Goal: Contribute content: Contribute content

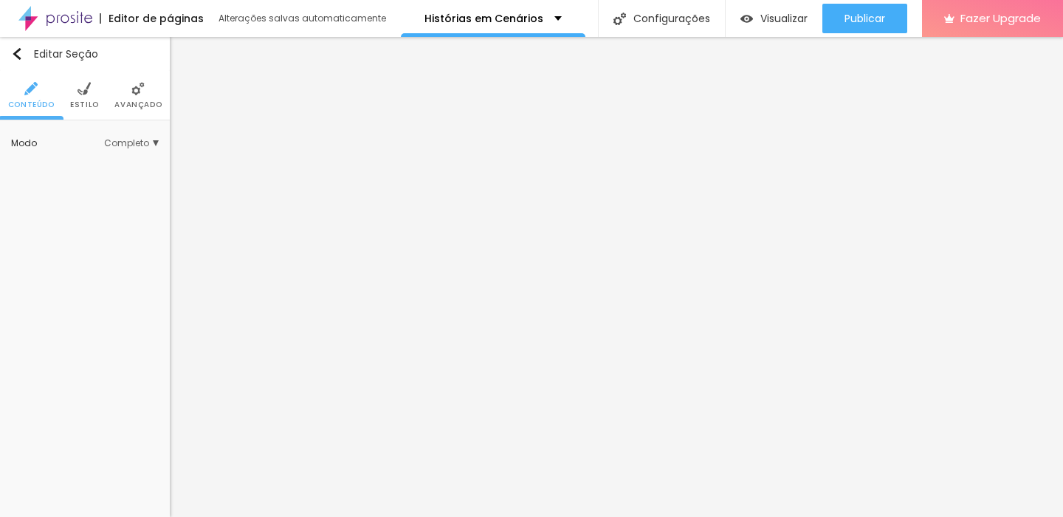
click at [84, 91] on img at bounding box center [84, 88] width 13 height 13
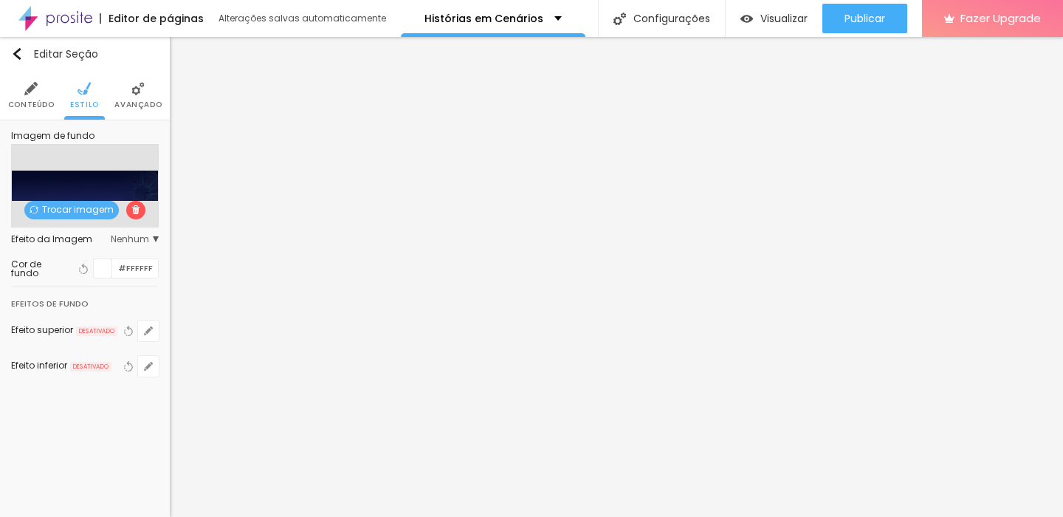
click at [147, 106] on span "Avançado" at bounding box center [137, 104] width 47 height 7
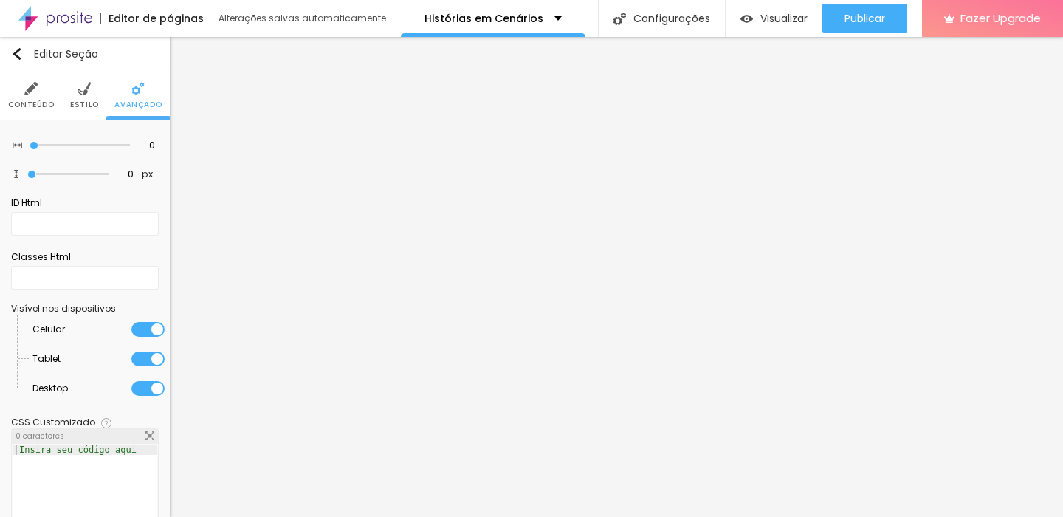
click at [35, 92] on img at bounding box center [30, 88] width 13 height 13
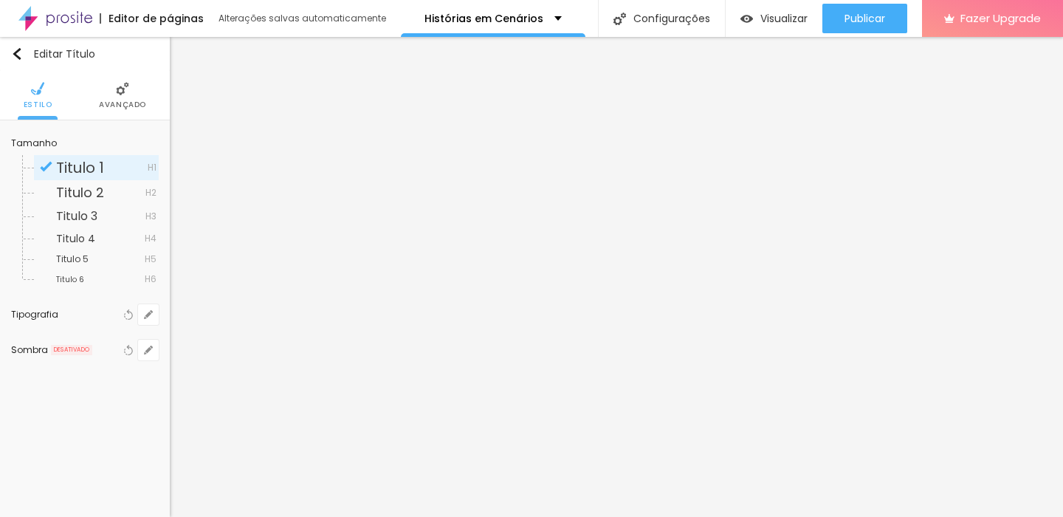
click at [114, 96] on li "Avançado" at bounding box center [122, 95] width 47 height 49
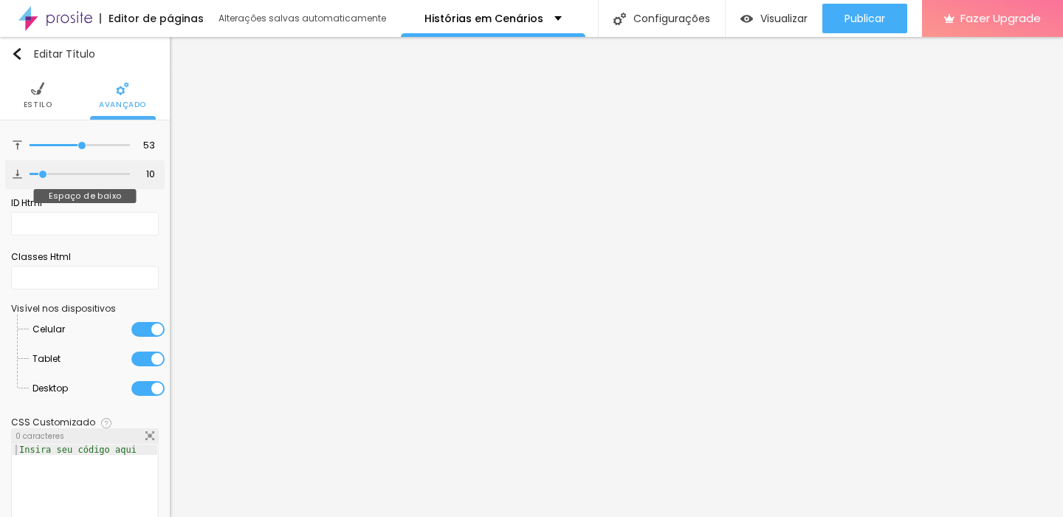
type input "0"
drag, startPoint x: 40, startPoint y: 174, endPoint x: 13, endPoint y: 176, distance: 26.6
type input "0"
click at [30, 176] on input "range" at bounding box center [80, 174] width 100 height 7
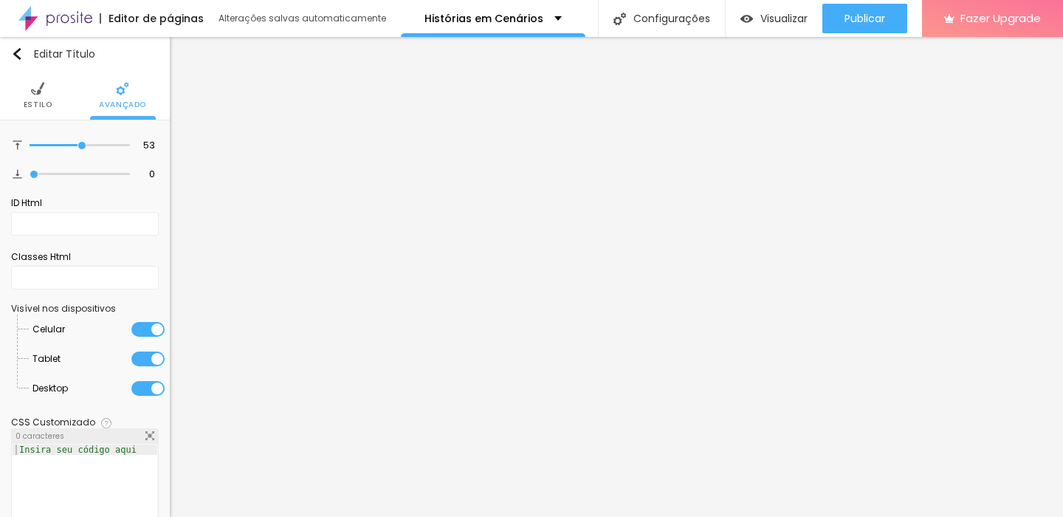
click at [38, 95] on img at bounding box center [37, 88] width 13 height 13
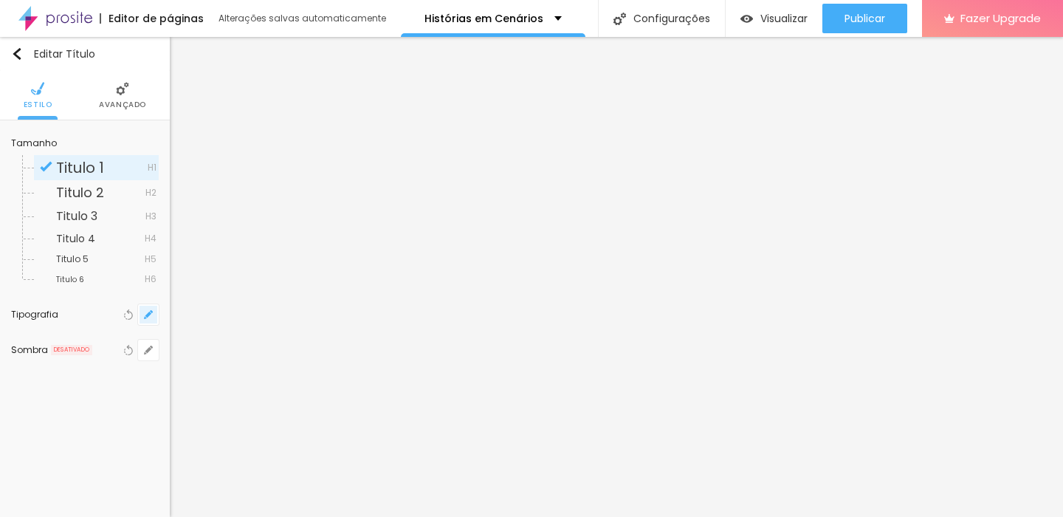
click at [146, 316] on icon "button" at bounding box center [148, 315] width 6 height 6
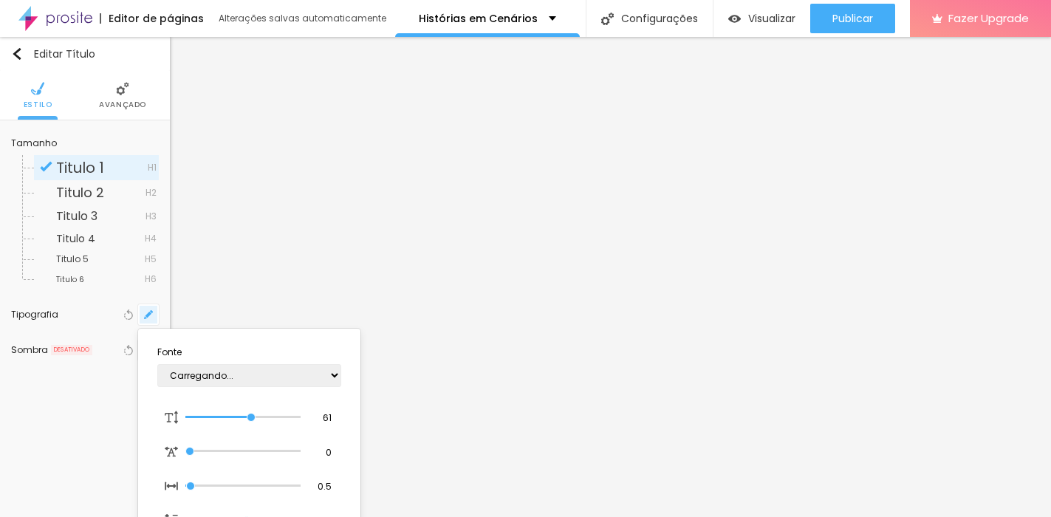
type input "1"
click at [477, 43] on div at bounding box center [525, 258] width 1051 height 517
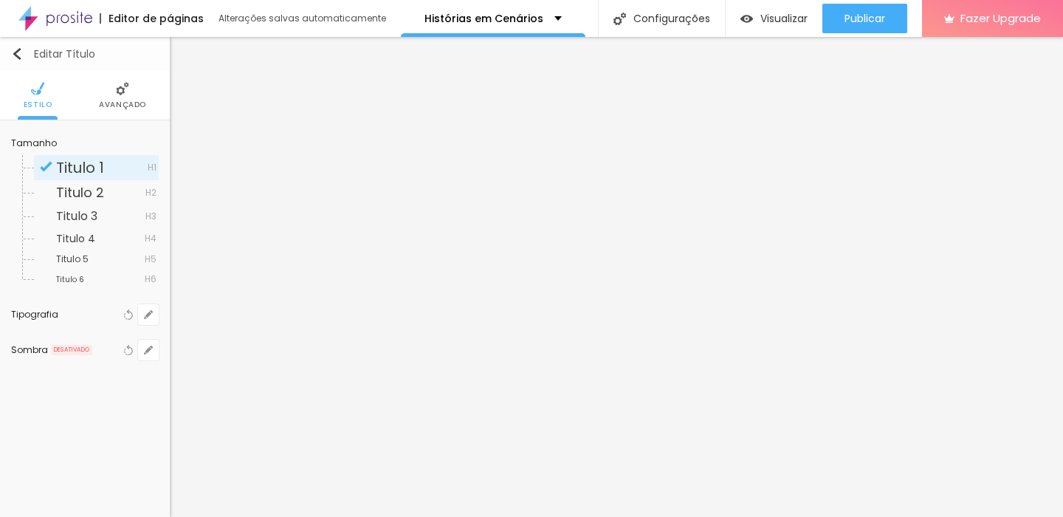
click at [13, 57] on img "button" at bounding box center [17, 54] width 12 height 12
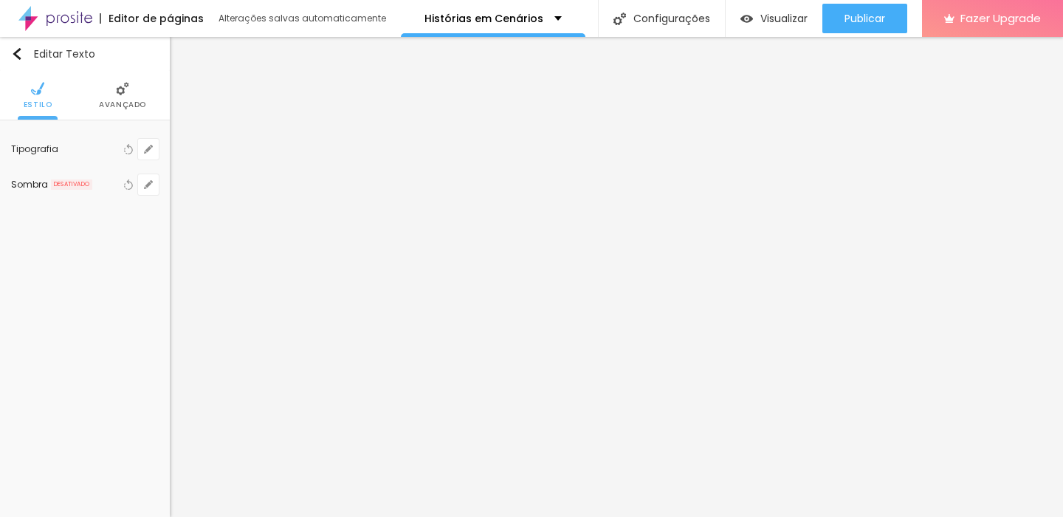
click at [117, 103] on span "Avançado" at bounding box center [122, 104] width 47 height 7
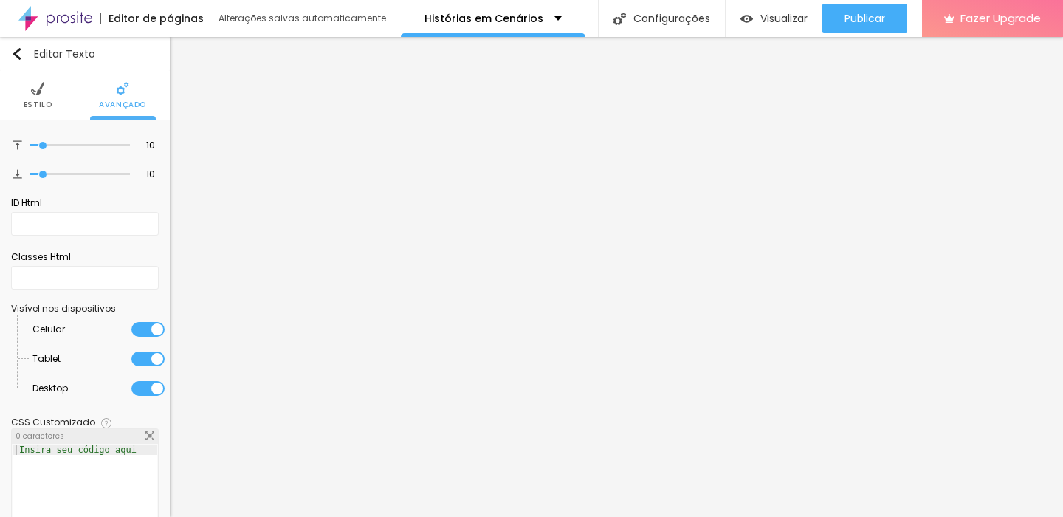
click at [41, 103] on span "Estilo" at bounding box center [38, 104] width 29 height 7
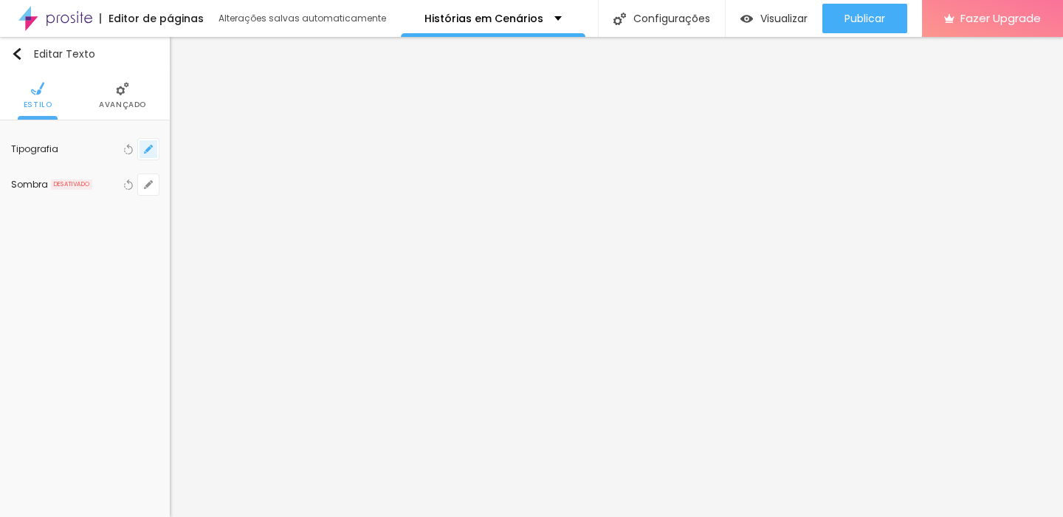
click at [146, 143] on button "button" at bounding box center [148, 149] width 21 height 21
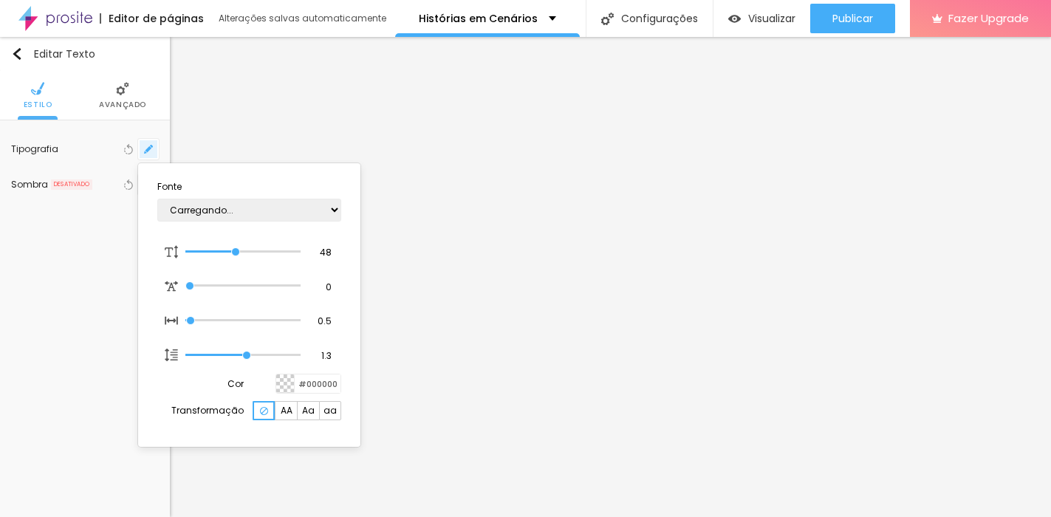
type input "1"
click at [738, 177] on div at bounding box center [525, 258] width 1051 height 517
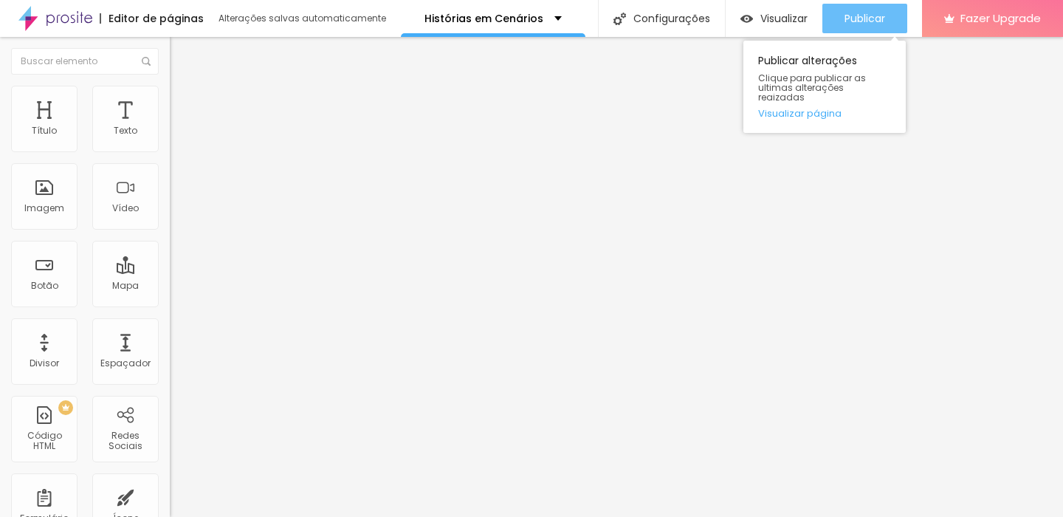
click at [853, 14] on span "Publicar" at bounding box center [865, 19] width 41 height 12
click at [870, 13] on span "Publicar" at bounding box center [865, 19] width 41 height 12
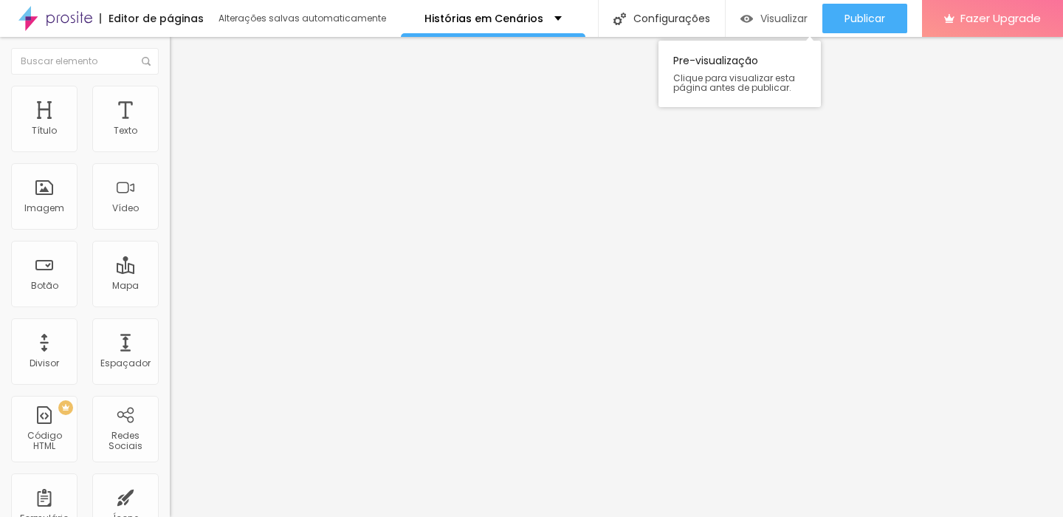
click at [782, 21] on span "Visualizar" at bounding box center [783, 19] width 47 height 12
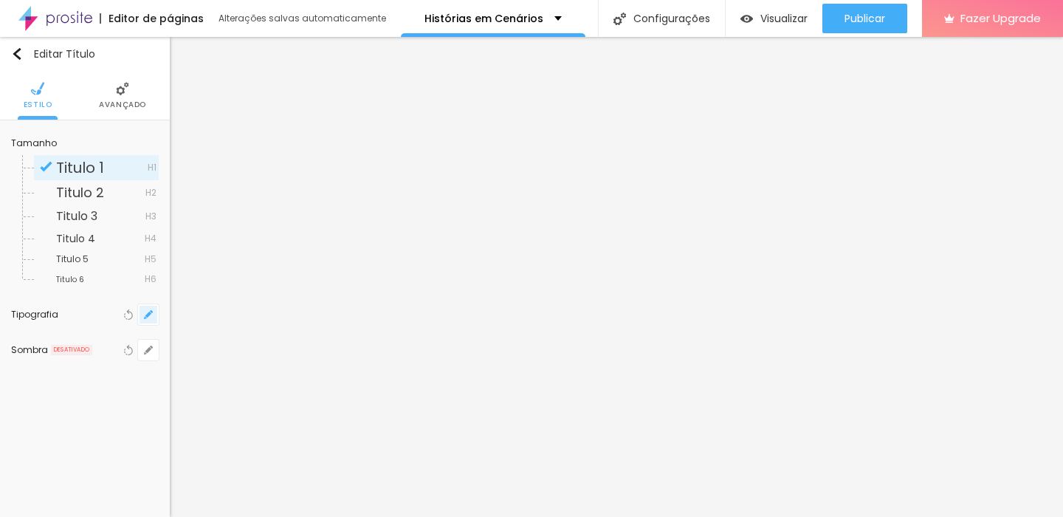
click at [148, 315] on icon "button" at bounding box center [148, 315] width 6 height 6
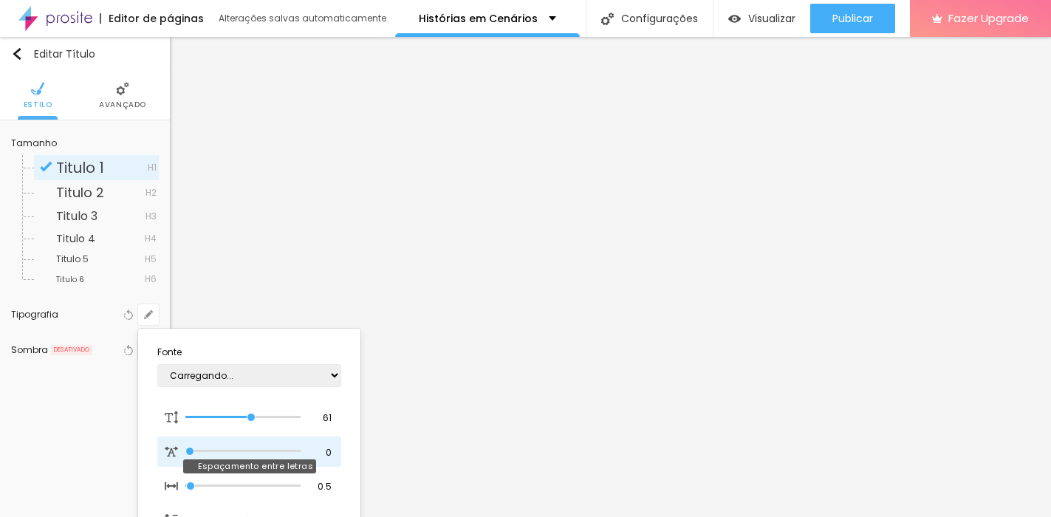
type input "1"
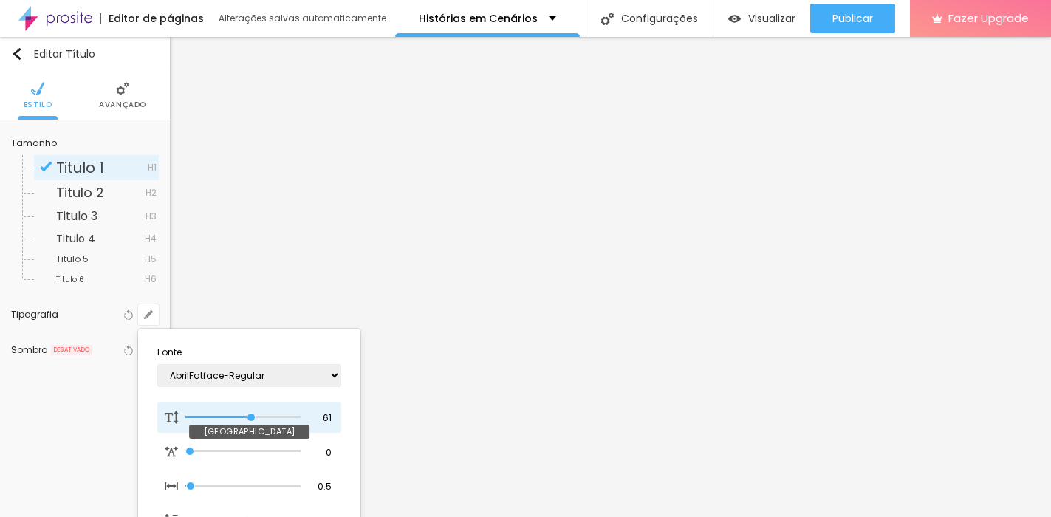
type input "63"
type input "1"
type input "65"
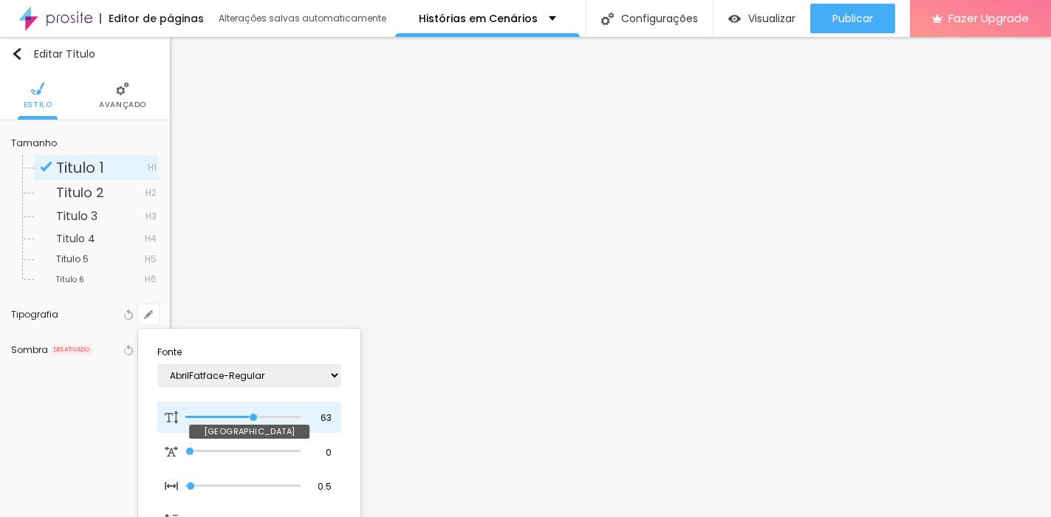
type input "1"
type input "66"
type input "1"
type input "68"
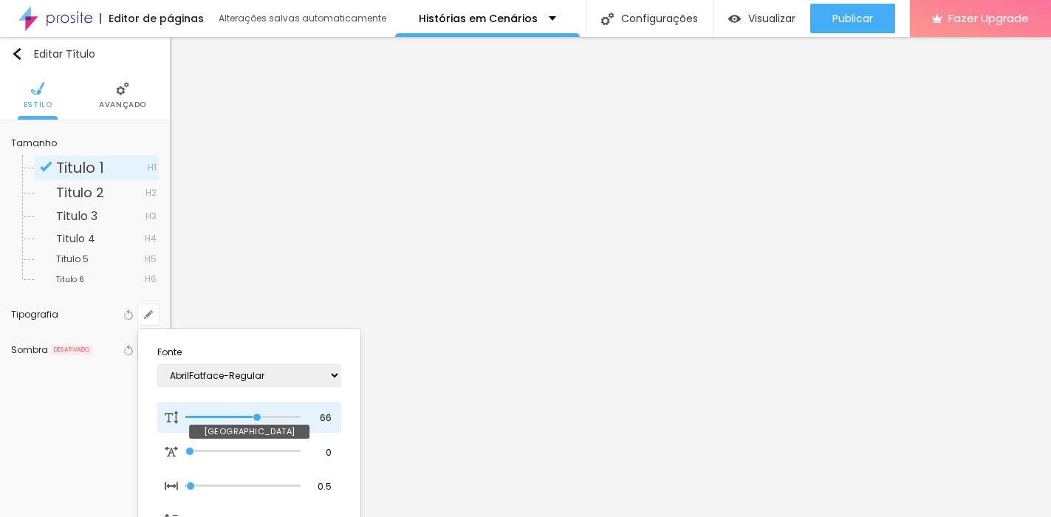
type input "68"
type input "1"
type input "69"
type input "1"
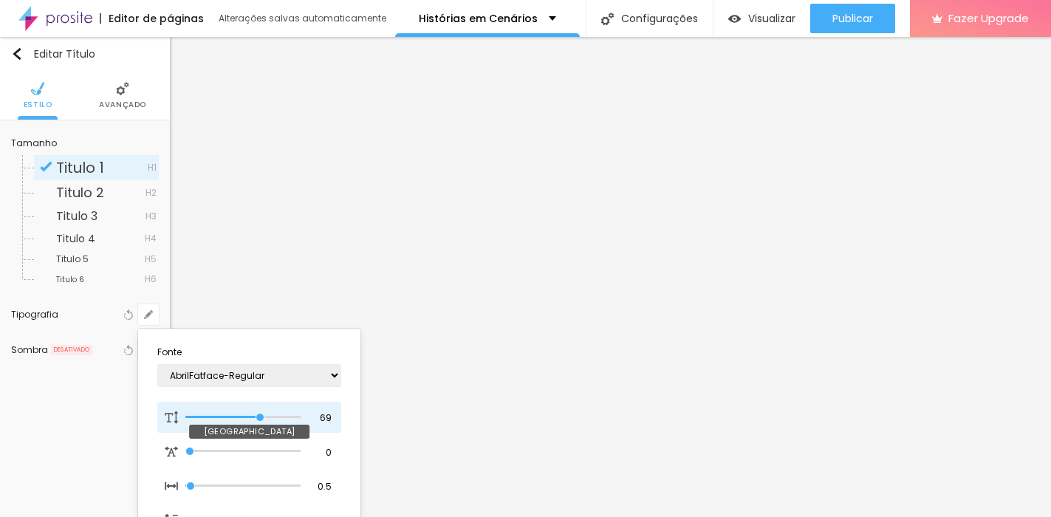
type input "73"
type input "1"
type input "74"
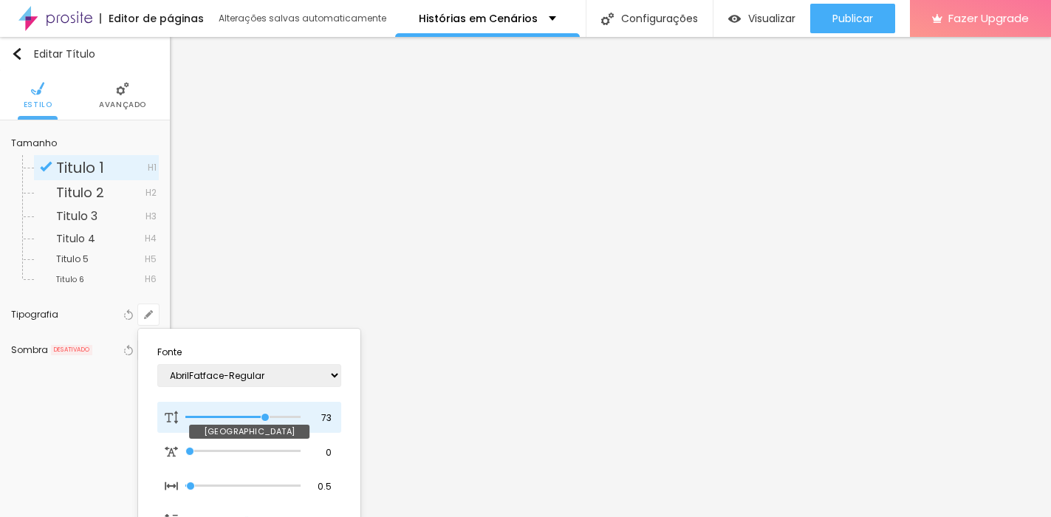
type input "1"
type input "73"
type input "1"
type input "72"
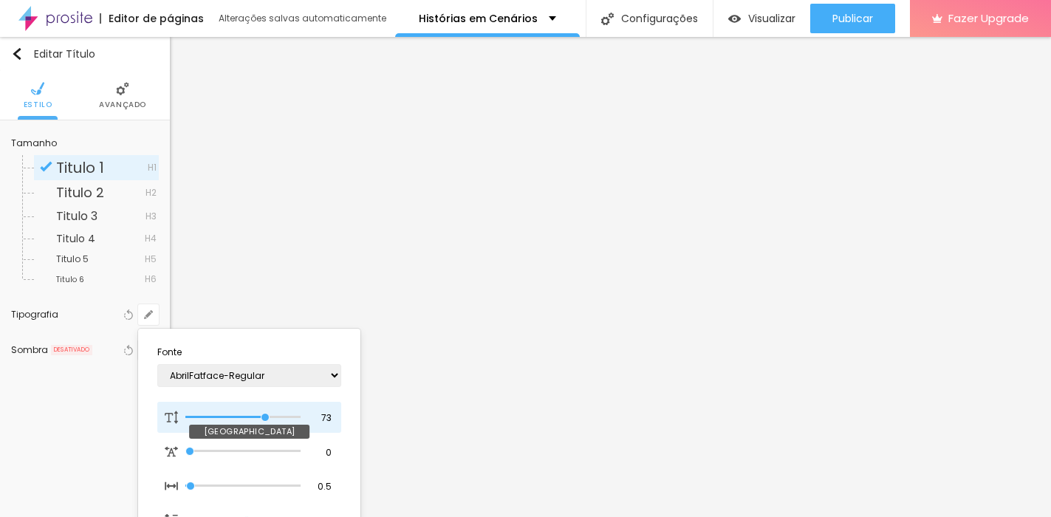
type input "72"
type input "1"
type input "71"
type input "1"
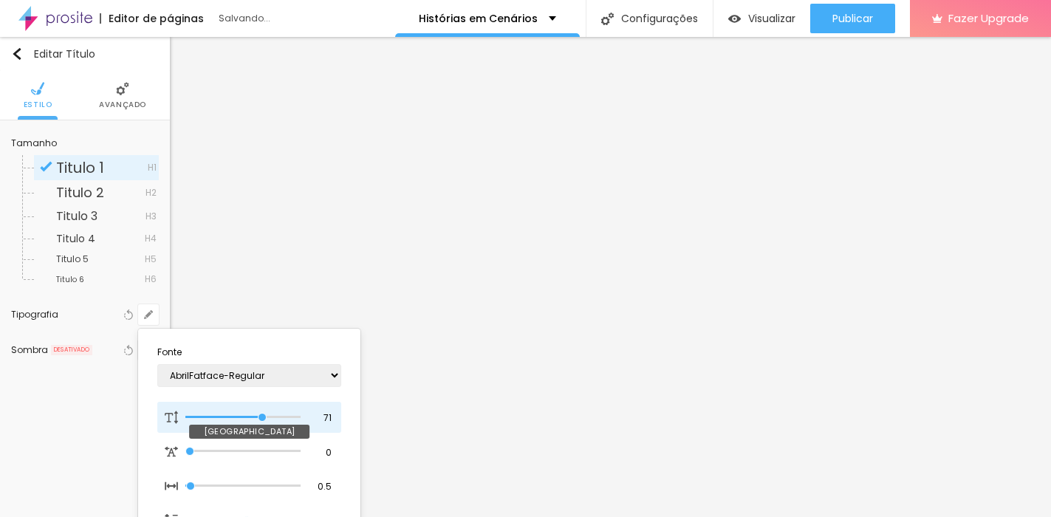
type input "74"
type input "1"
drag, startPoint x: 250, startPoint y: 414, endPoint x: 266, endPoint y: 413, distance: 15.5
type input "74"
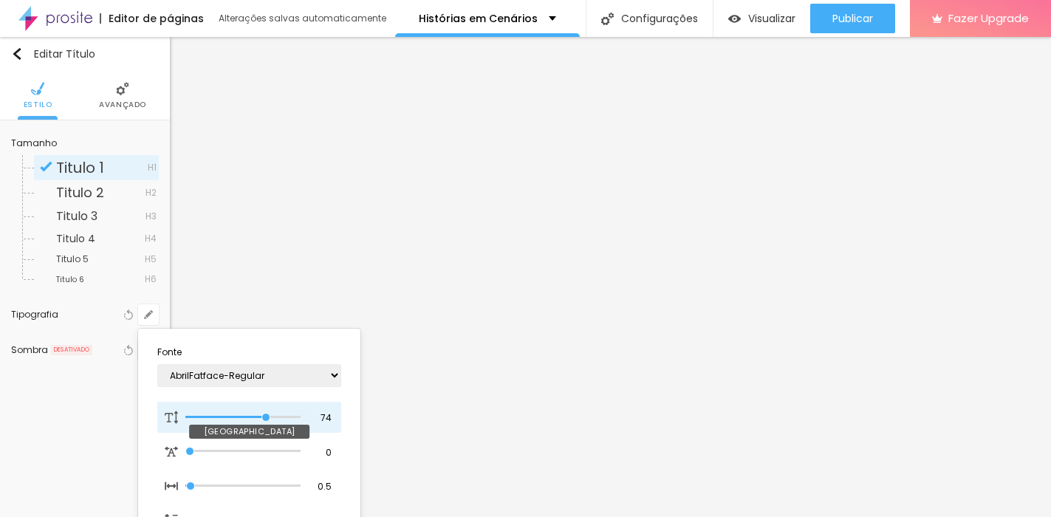
click at [266, 413] on input "range" at bounding box center [242, 416] width 115 height 7
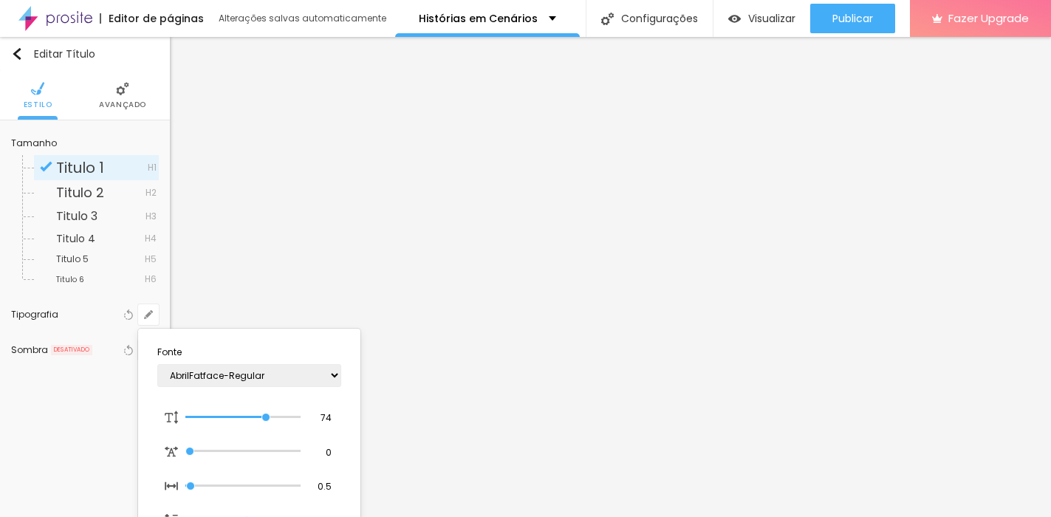
click at [583, 257] on div at bounding box center [525, 258] width 1051 height 517
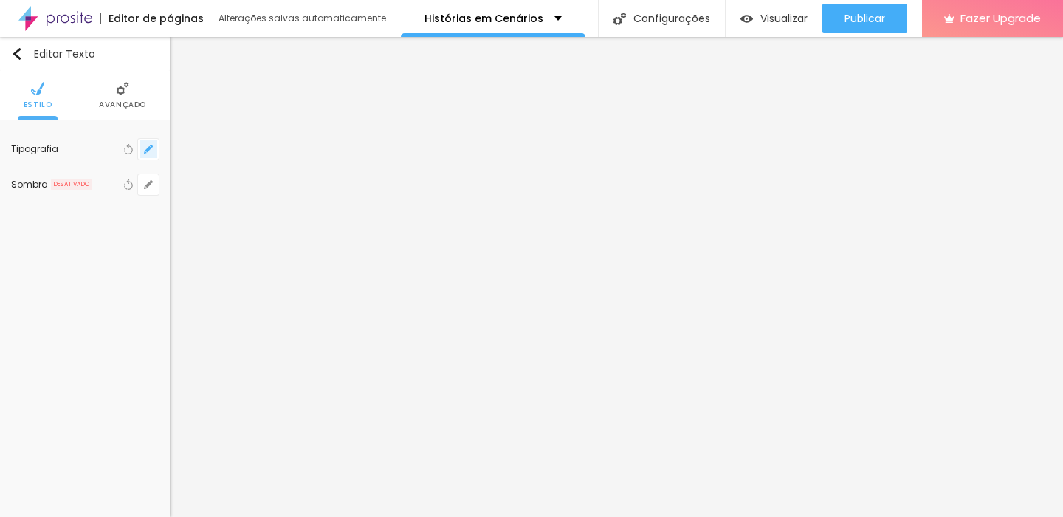
click at [148, 143] on button "button" at bounding box center [148, 149] width 21 height 21
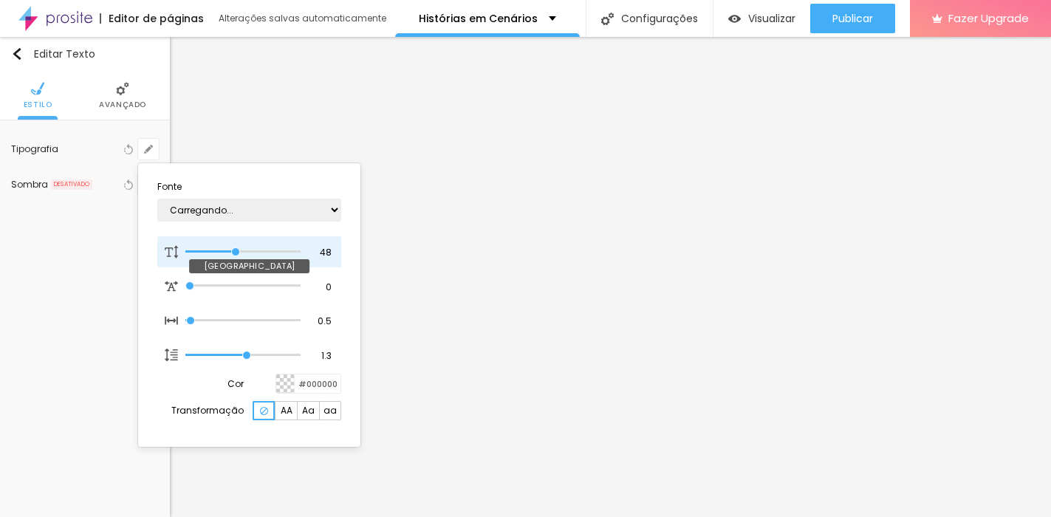
type input "1"
type input "43"
type input "1"
type input "39"
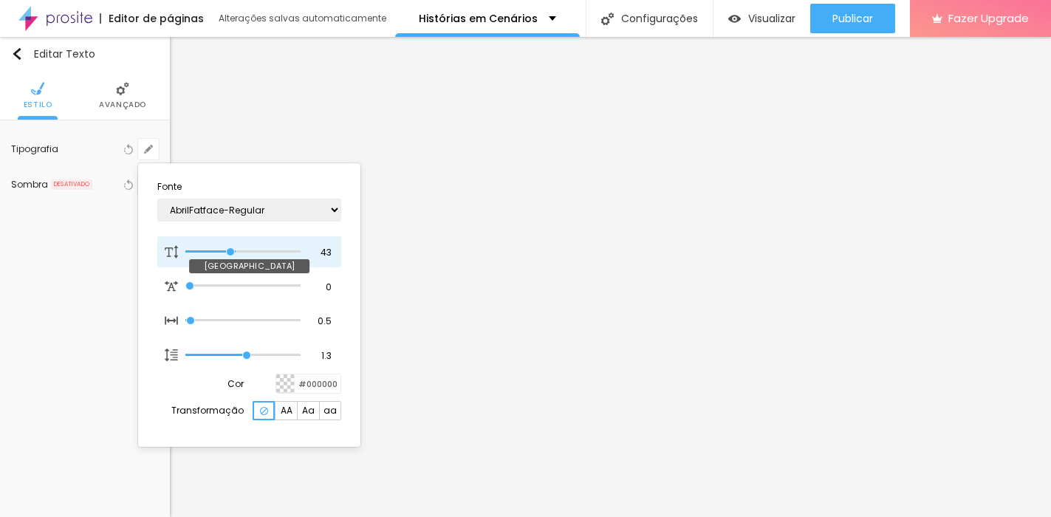
type input "39"
type input "1"
type input "29"
type input "1"
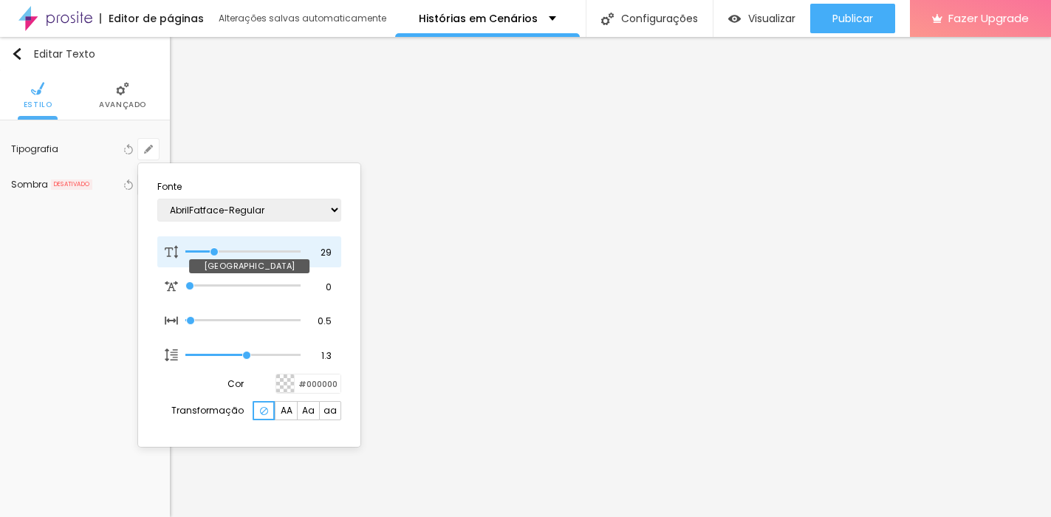
type input "27"
type input "1"
type input "26"
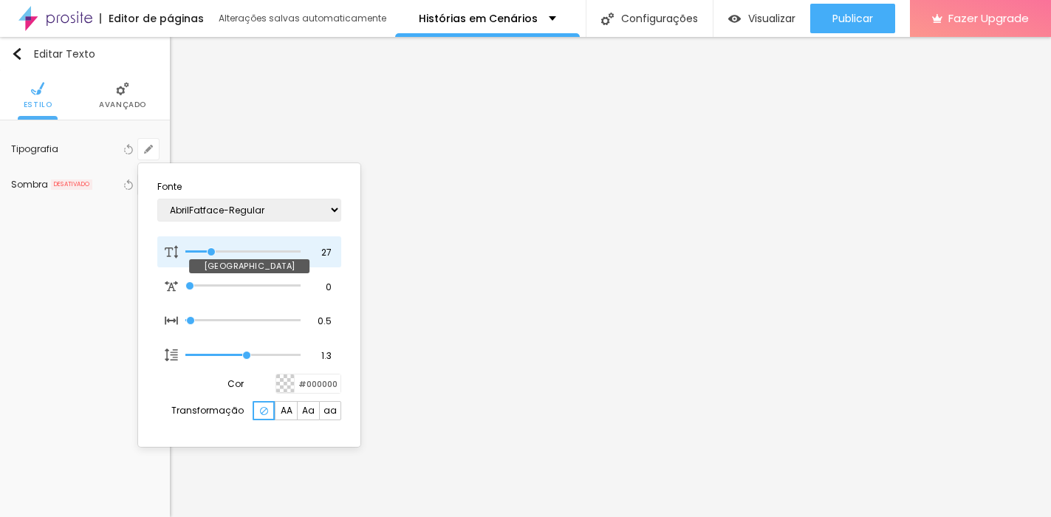
type input "1"
type input "24"
type input "1"
type input "26"
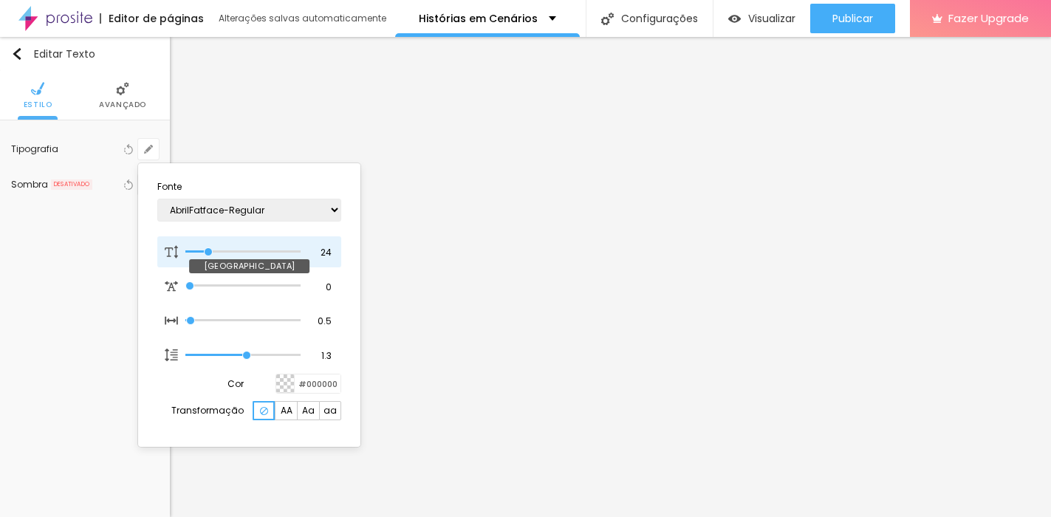
type input "26"
type input "1"
type input "27"
type input "1"
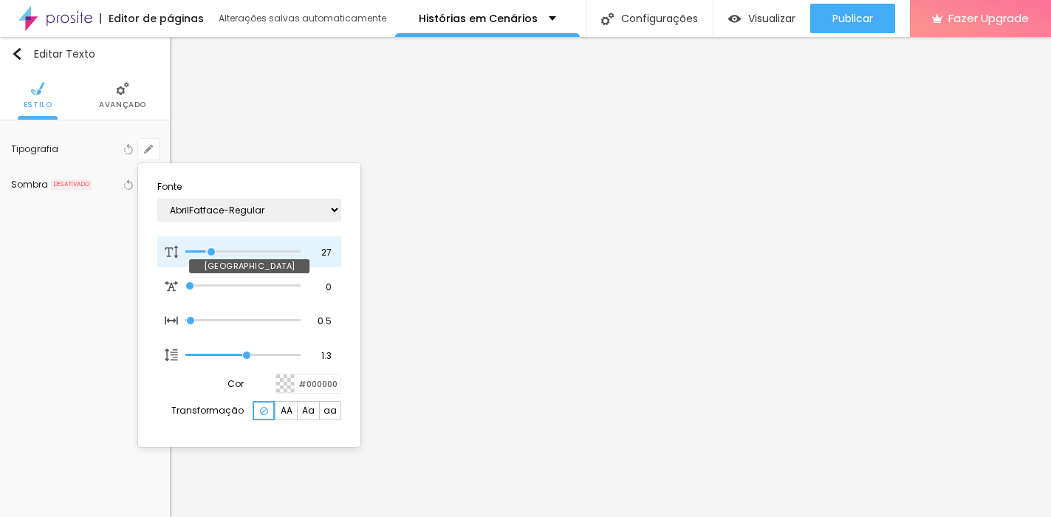
type input "29"
type input "1"
type input "31"
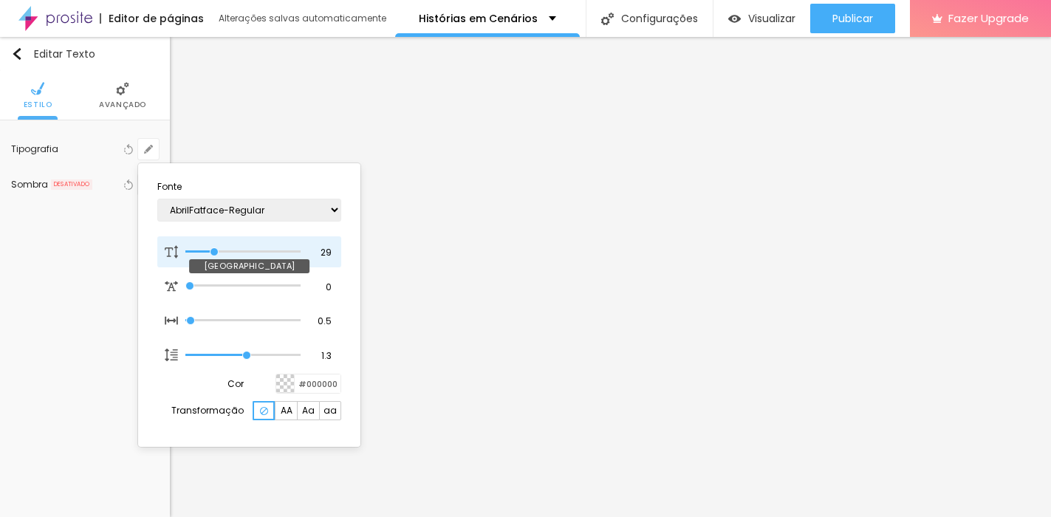
type input "1"
type input "35"
type input "1"
drag, startPoint x: 234, startPoint y: 249, endPoint x: 221, endPoint y: 247, distance: 12.6
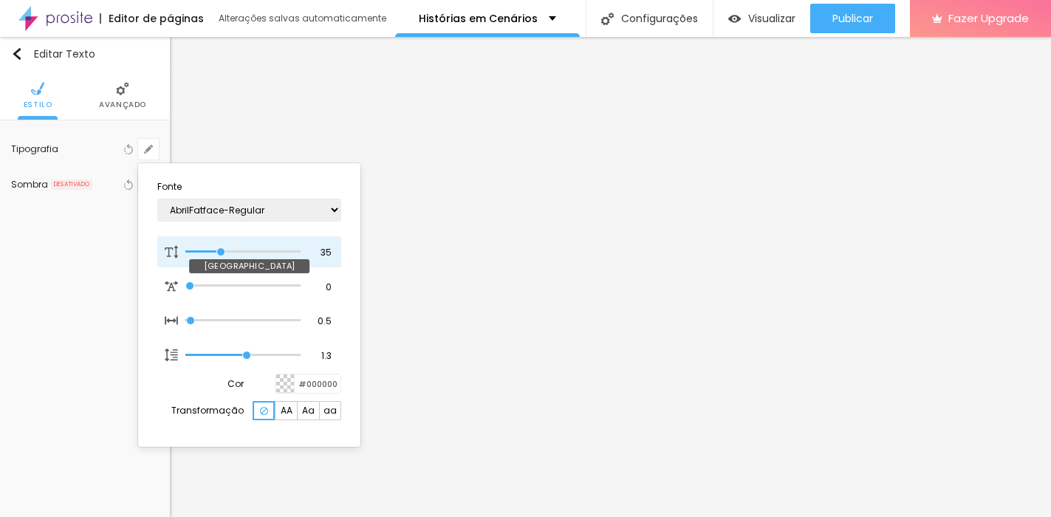
type input "35"
click at [221, 248] on input "range" at bounding box center [242, 251] width 115 height 7
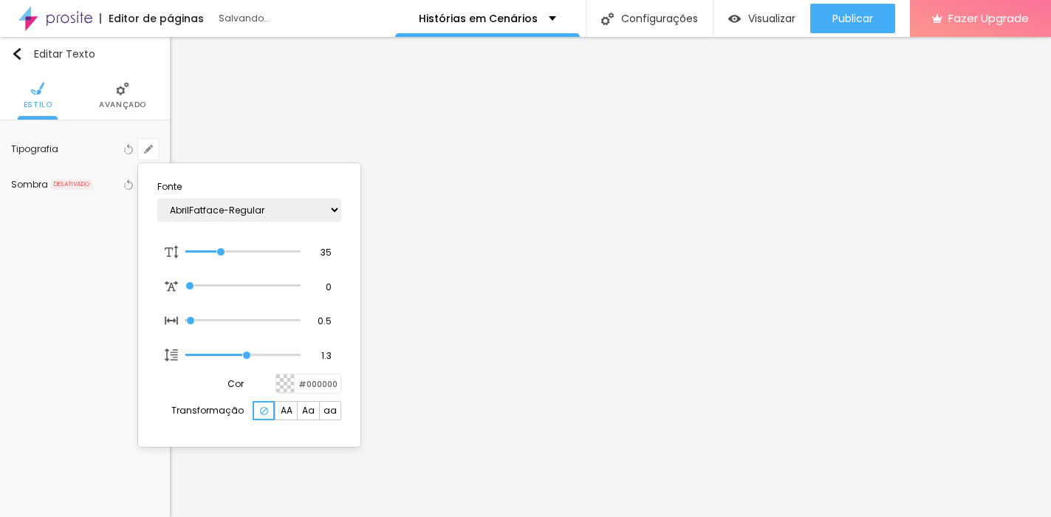
click at [512, 246] on div at bounding box center [525, 258] width 1051 height 517
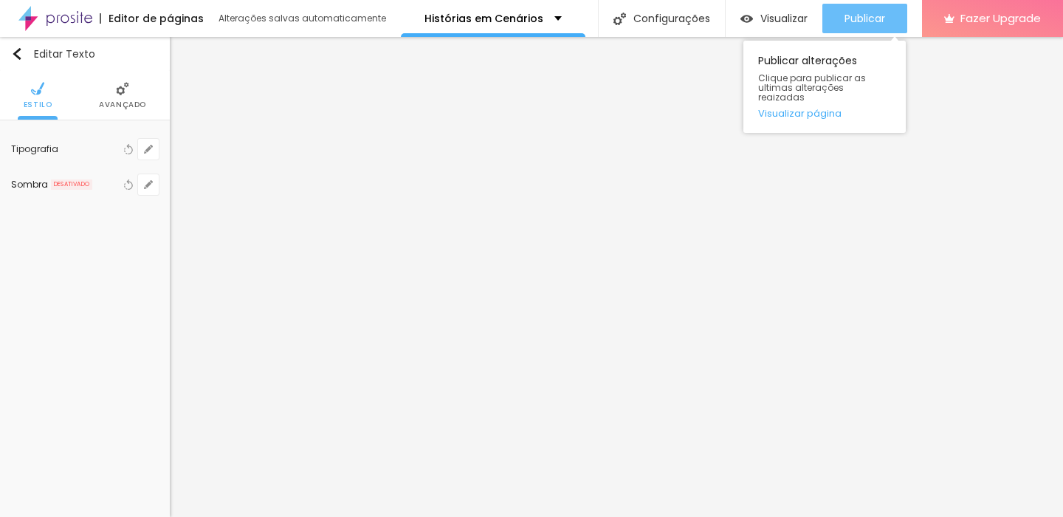
click at [859, 16] on span "Publicar" at bounding box center [865, 19] width 41 height 12
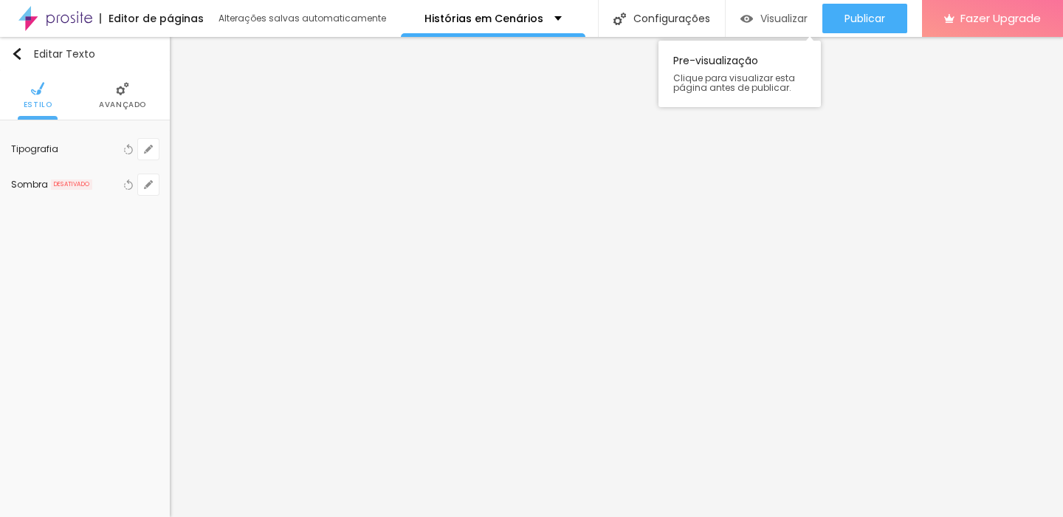
click at [778, 13] on span "Visualizar" at bounding box center [783, 19] width 47 height 12
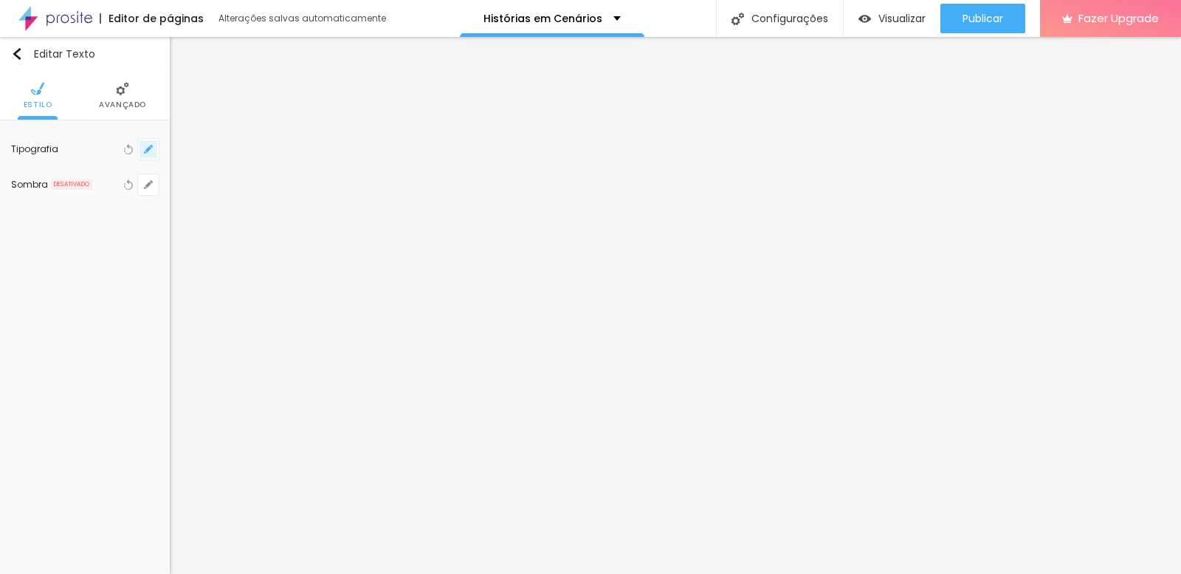
click at [146, 148] on icon "button" at bounding box center [148, 149] width 9 height 9
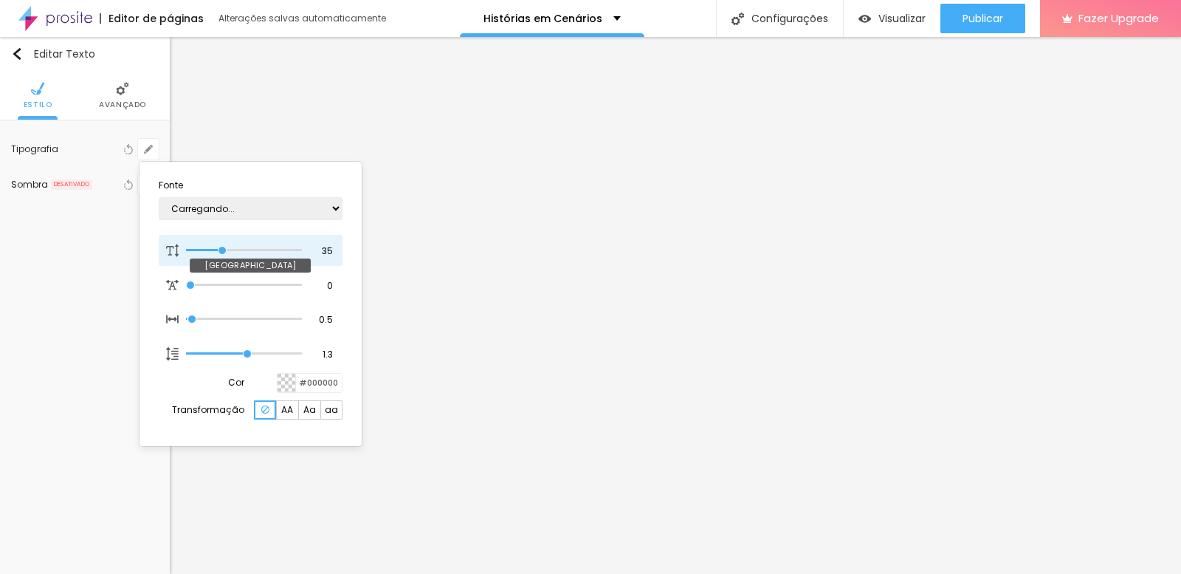
type input "1"
type input "34"
type input "1"
type input "37"
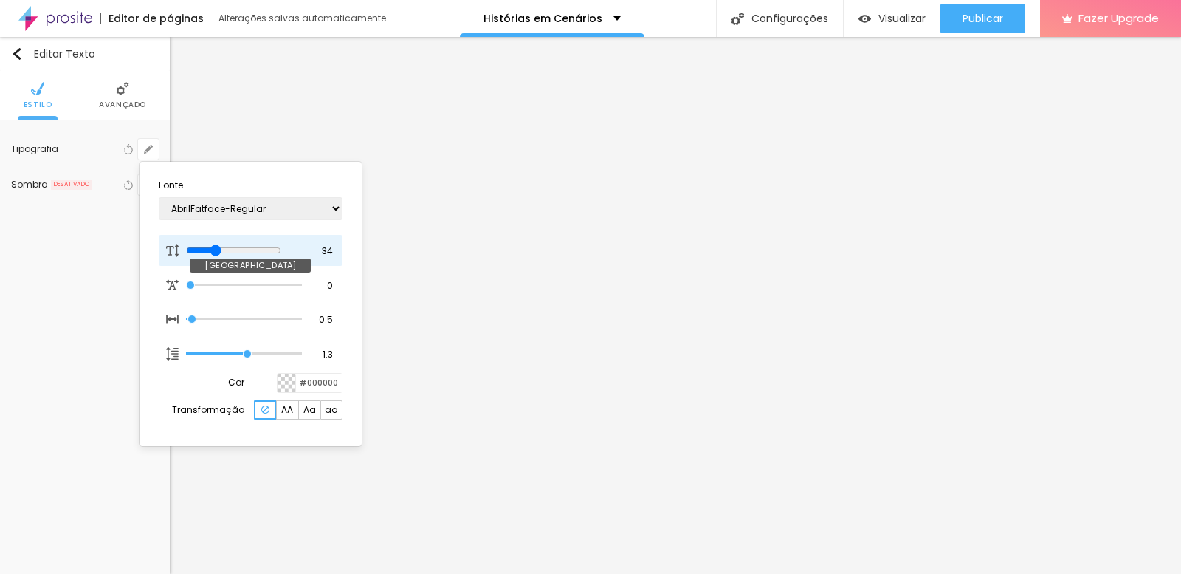
type input "37"
type input "1"
type input "38"
type input "1"
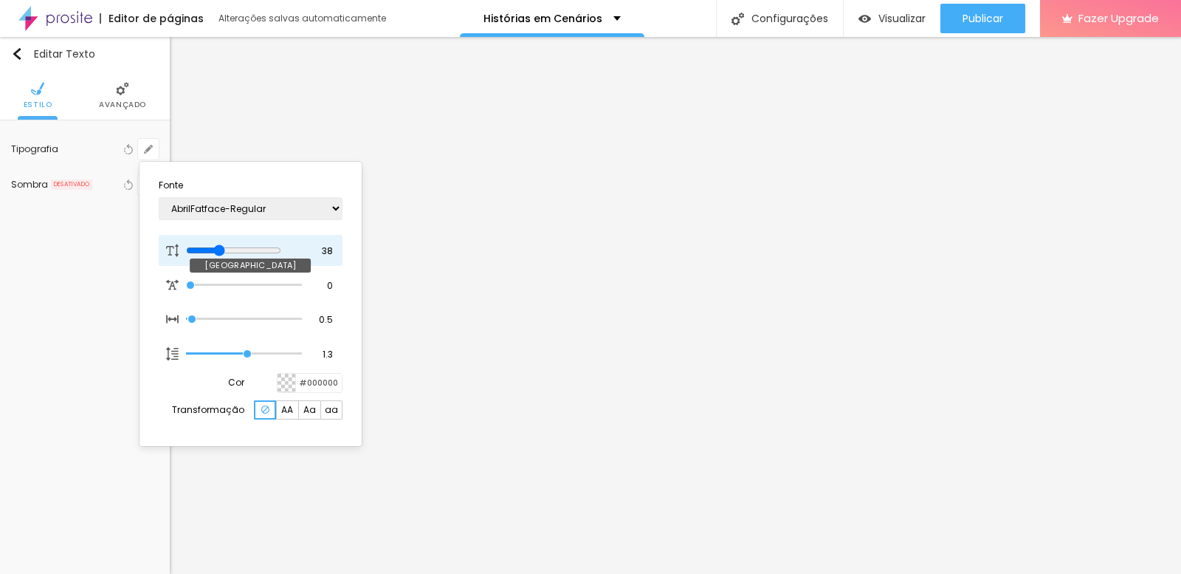
type input "41"
type input "1"
type input "39"
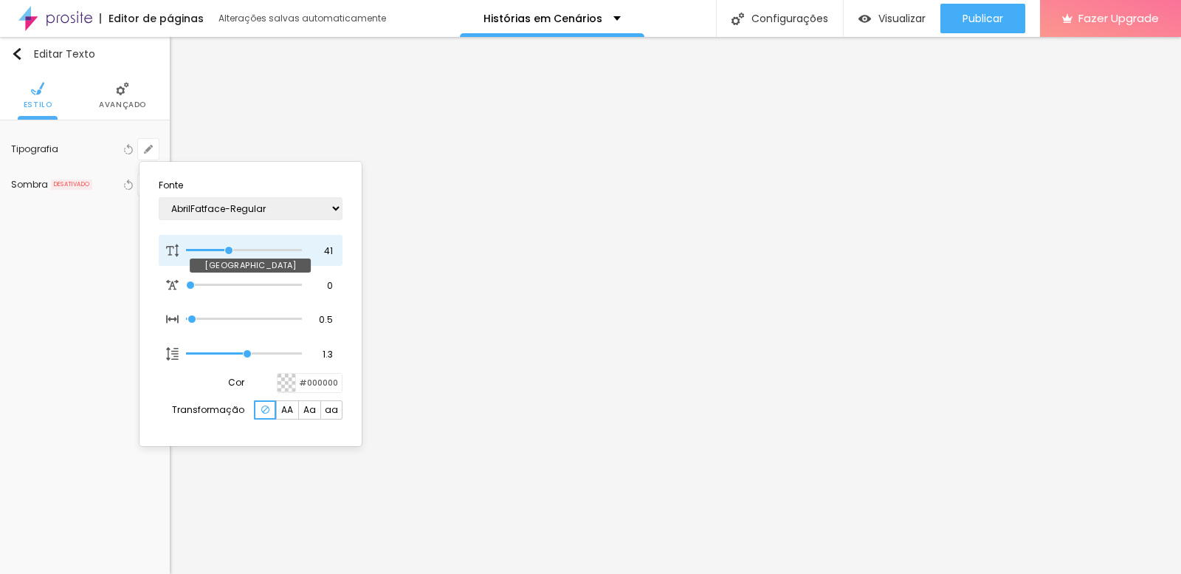
type input "1"
type input "38"
type input "1"
type input "40"
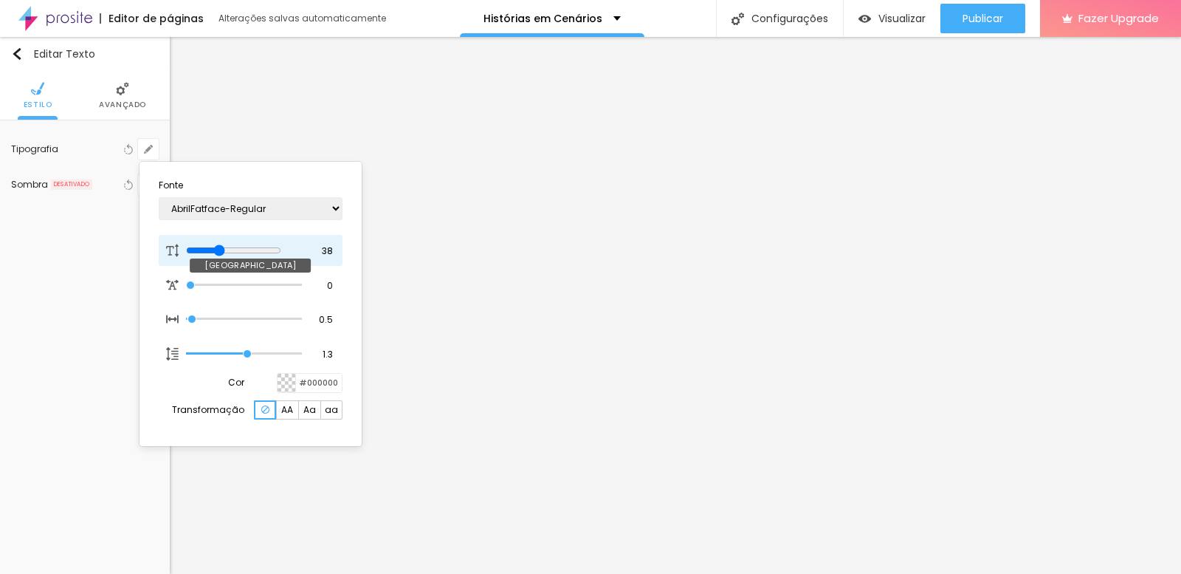
type input "40"
type input "1"
type input "40"
click at [227, 247] on input "range" at bounding box center [243, 250] width 115 height 7
type input "1"
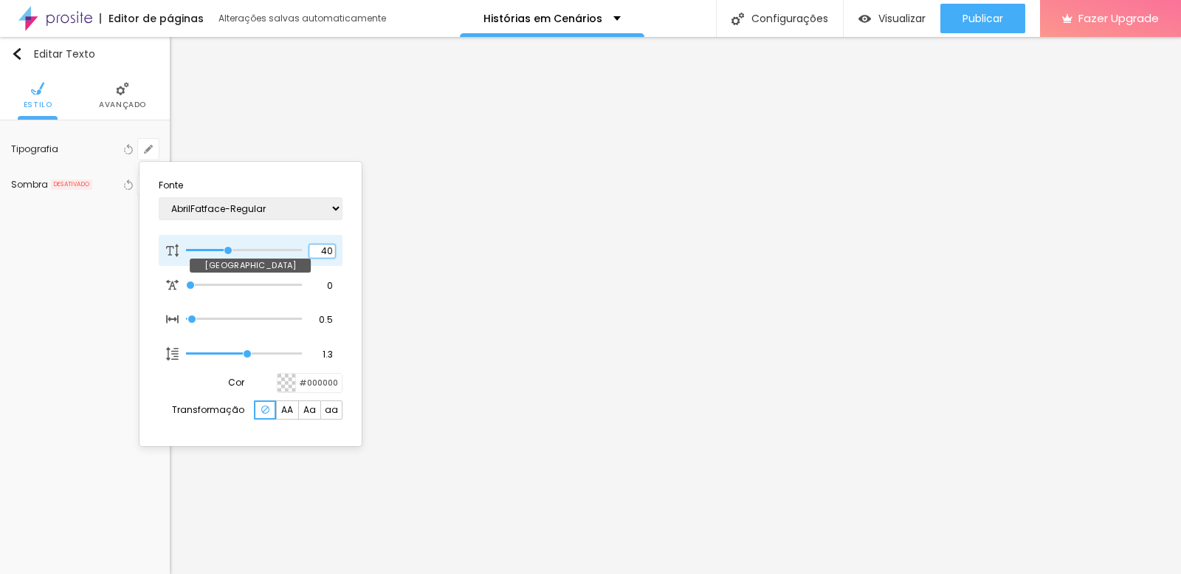
drag, startPoint x: 315, startPoint y: 250, endPoint x: 335, endPoint y: 251, distance: 20.0
click at [335, 251] on div "40 Tamanho da fonte" at bounding box center [251, 250] width 184 height 31
type input "8"
type input "3"
type input "1"
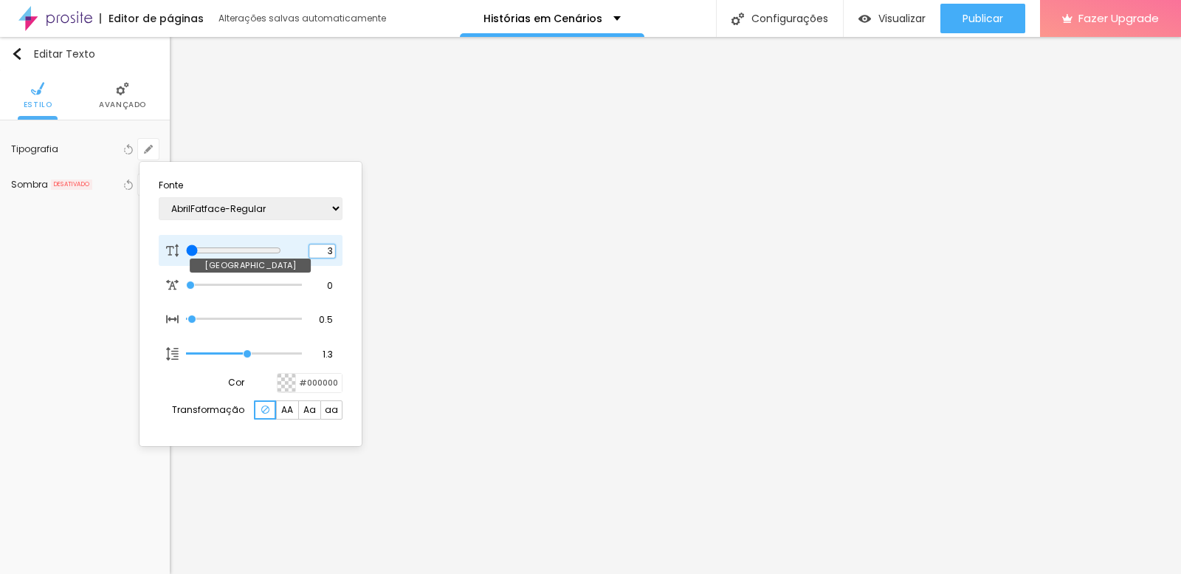
type input "38"
type input "1"
type input "38"
click at [74, 301] on div at bounding box center [590, 287] width 1181 height 574
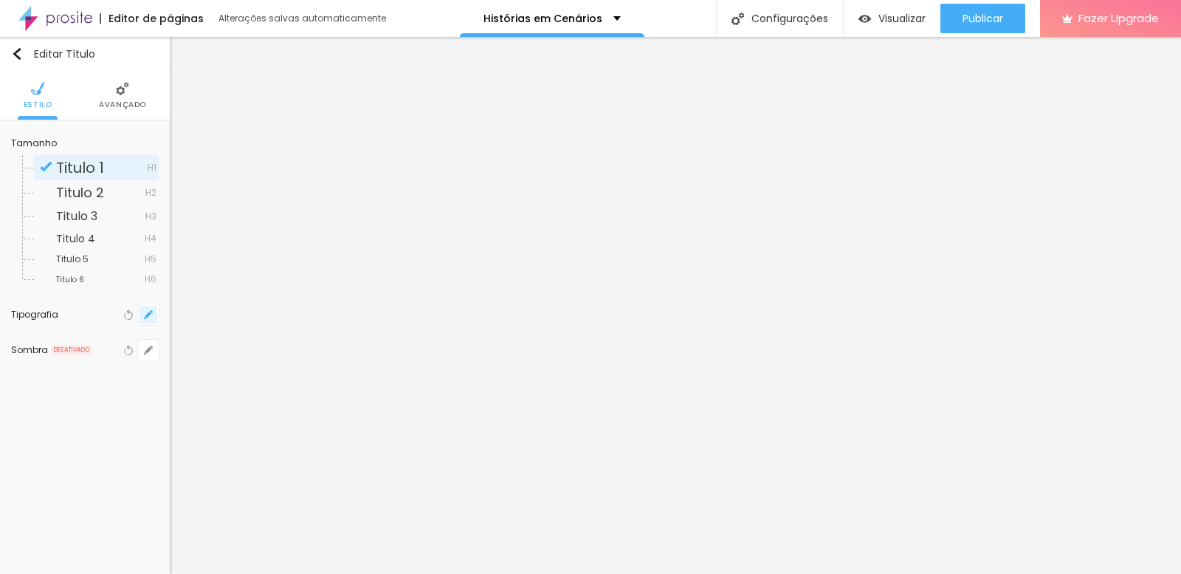
click at [148, 312] on icon "button" at bounding box center [148, 314] width 9 height 9
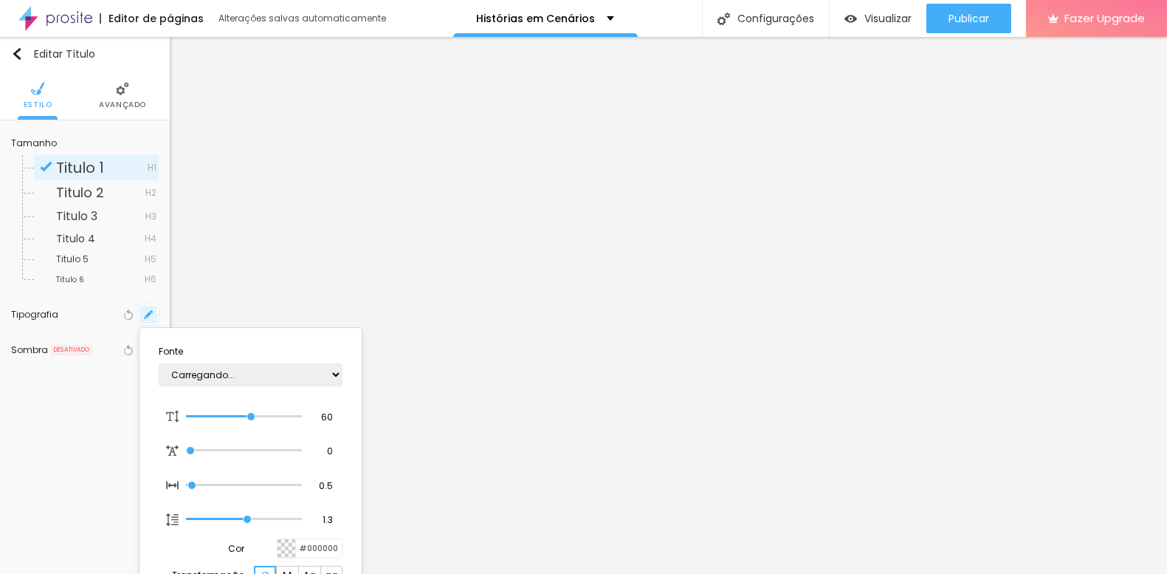
type input "1"
click at [736, 114] on div at bounding box center [583, 287] width 1167 height 574
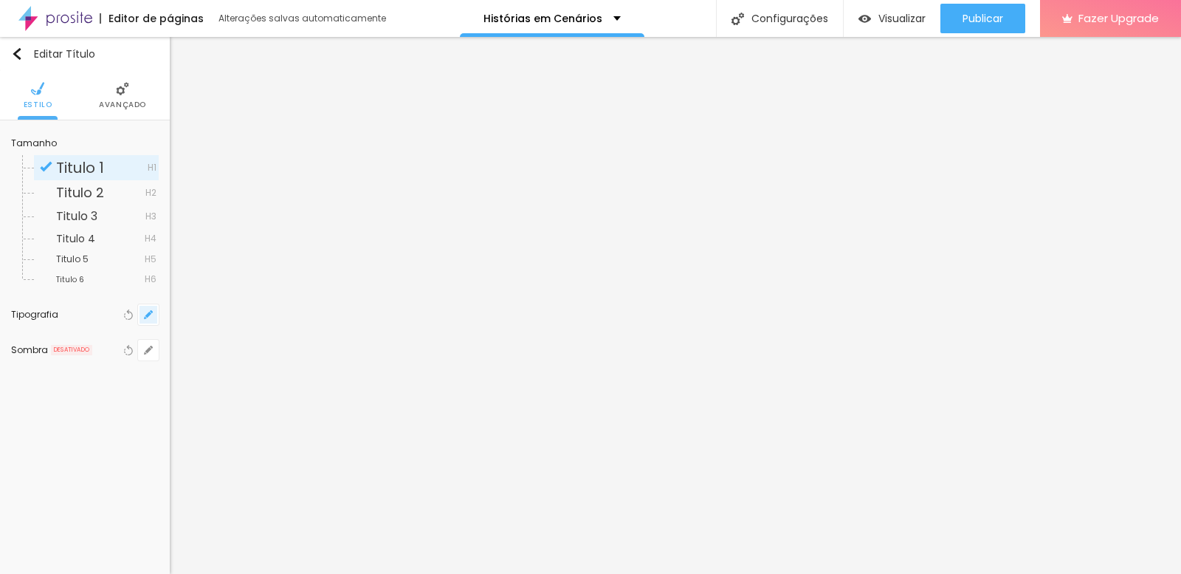
click at [142, 312] on button "button" at bounding box center [148, 314] width 21 height 21
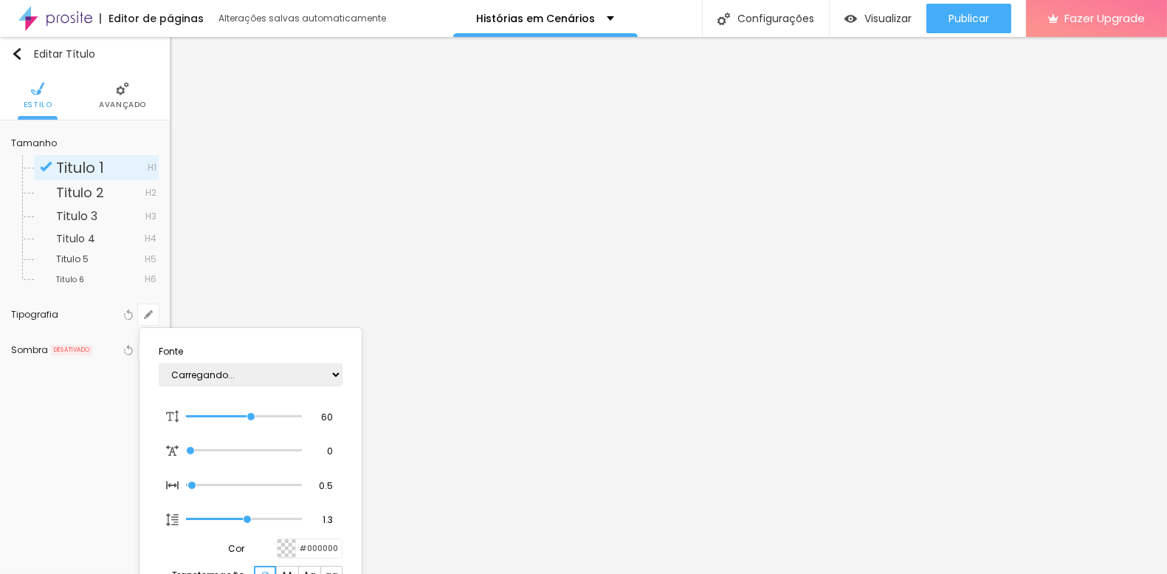
type input "1"
click at [238, 370] on select "AbrilFatface-Regular Actor-Regular Alegreya AlegreyaBlack [PERSON_NAME] Allan-R…" at bounding box center [251, 374] width 184 height 23
click at [159, 363] on select "AbrilFatface-Regular Actor-Regular Alegreya AlegreyaBlack [PERSON_NAME] Allan-R…" at bounding box center [251, 374] width 184 height 23
click at [201, 377] on select "AbrilFatface-Regular Actor-Regular Alegreya AlegreyaBlack [PERSON_NAME] Allan-R…" at bounding box center [251, 374] width 184 height 23
click at [159, 363] on select "AbrilFatface-Regular Actor-Regular Alegreya AlegreyaBlack [PERSON_NAME] Allan-R…" at bounding box center [251, 374] width 184 height 23
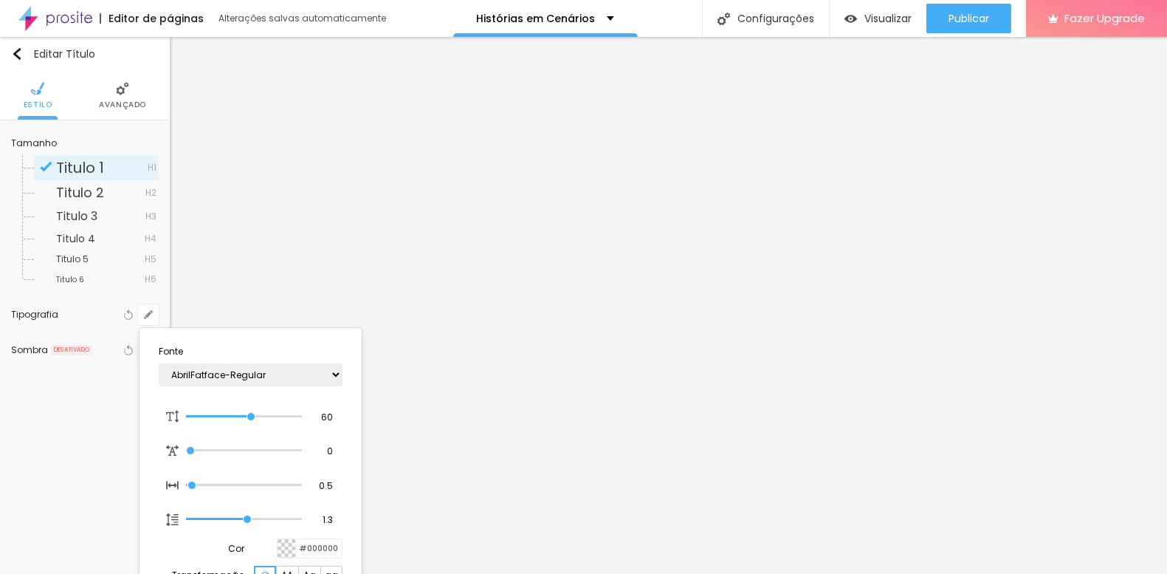
click at [520, 92] on div at bounding box center [583, 287] width 1167 height 574
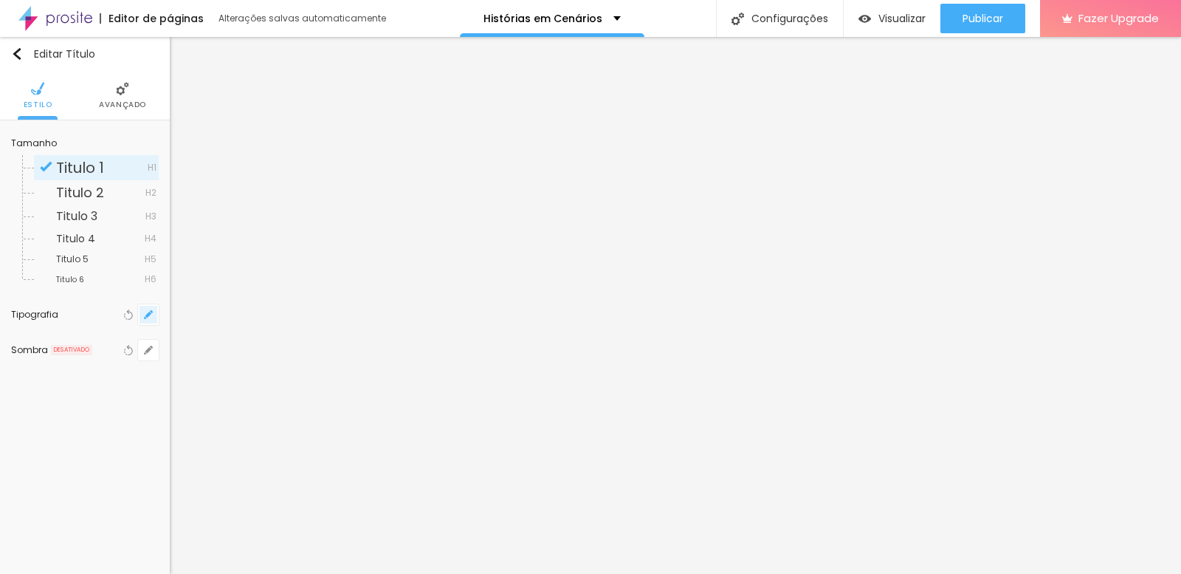
click at [148, 312] on icon "button" at bounding box center [148, 314] width 9 height 9
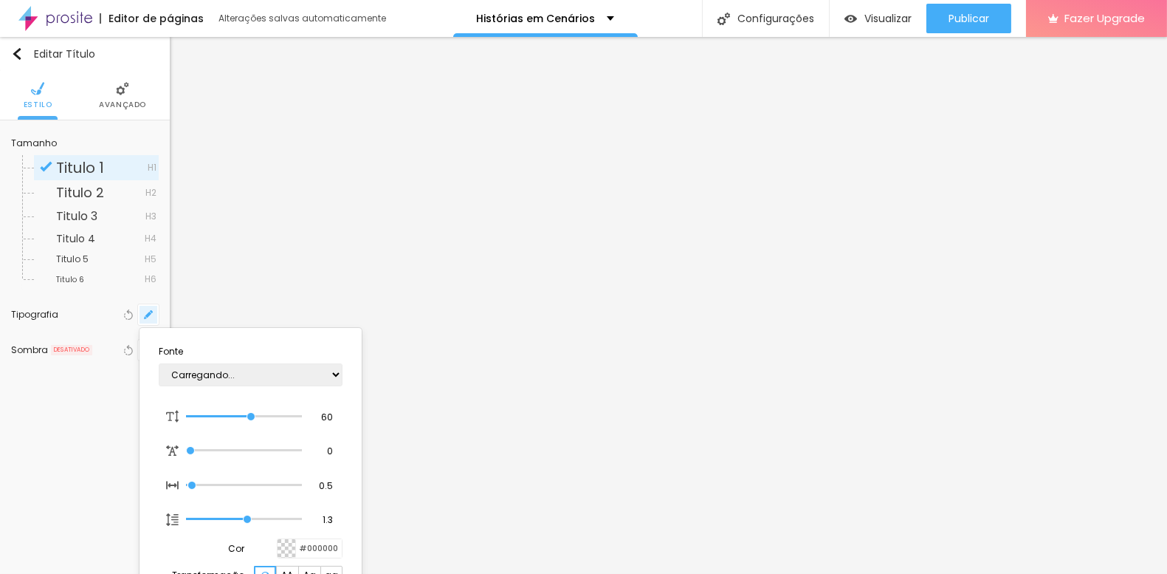
type input "1"
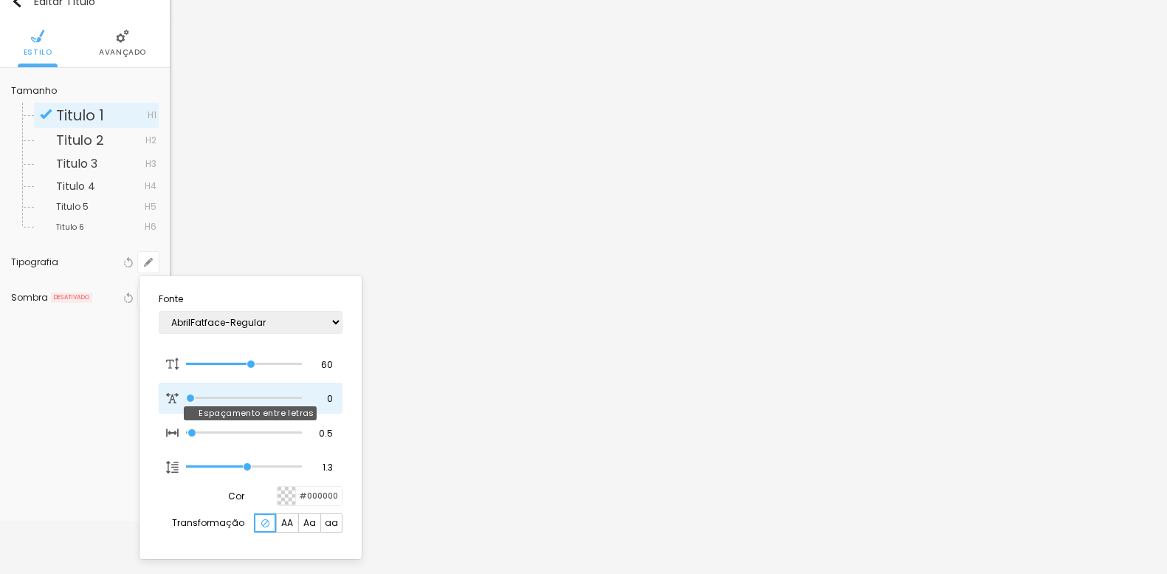
scroll to position [82, 0]
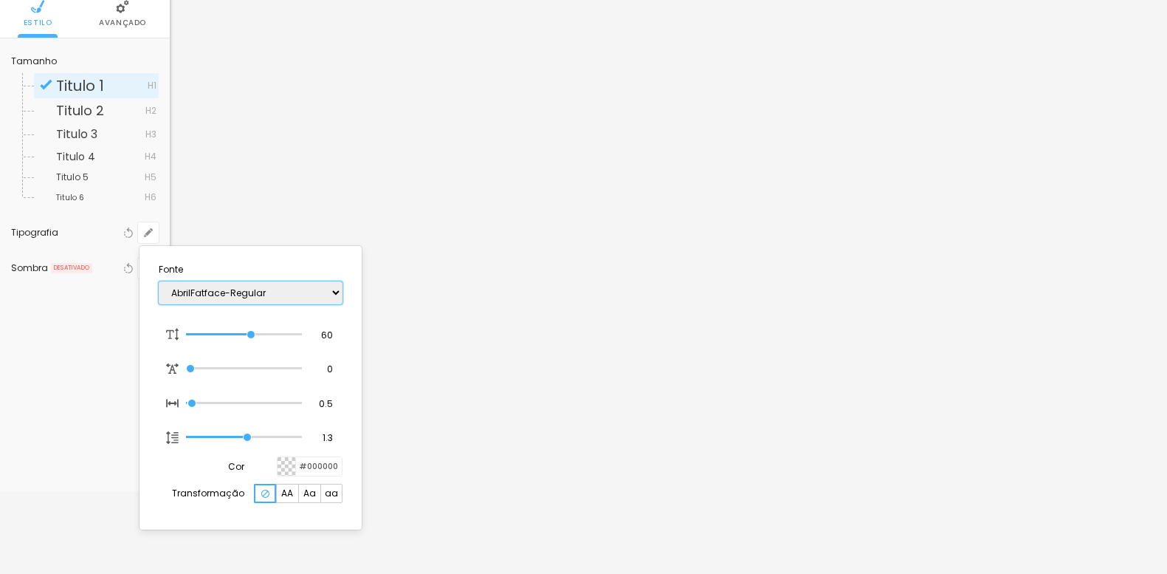
click at [220, 292] on select "AbrilFatface-Regular Actor-Regular Alegreya AlegreyaBlack [PERSON_NAME] Allan-R…" at bounding box center [251, 292] width 184 height 23
click at [159, 281] on select "AbrilFatface-Regular Actor-Regular Alegreya AlegreyaBlack [PERSON_NAME] Allan-R…" at bounding box center [251, 292] width 184 height 23
click at [126, 1] on div at bounding box center [583, 287] width 1167 height 574
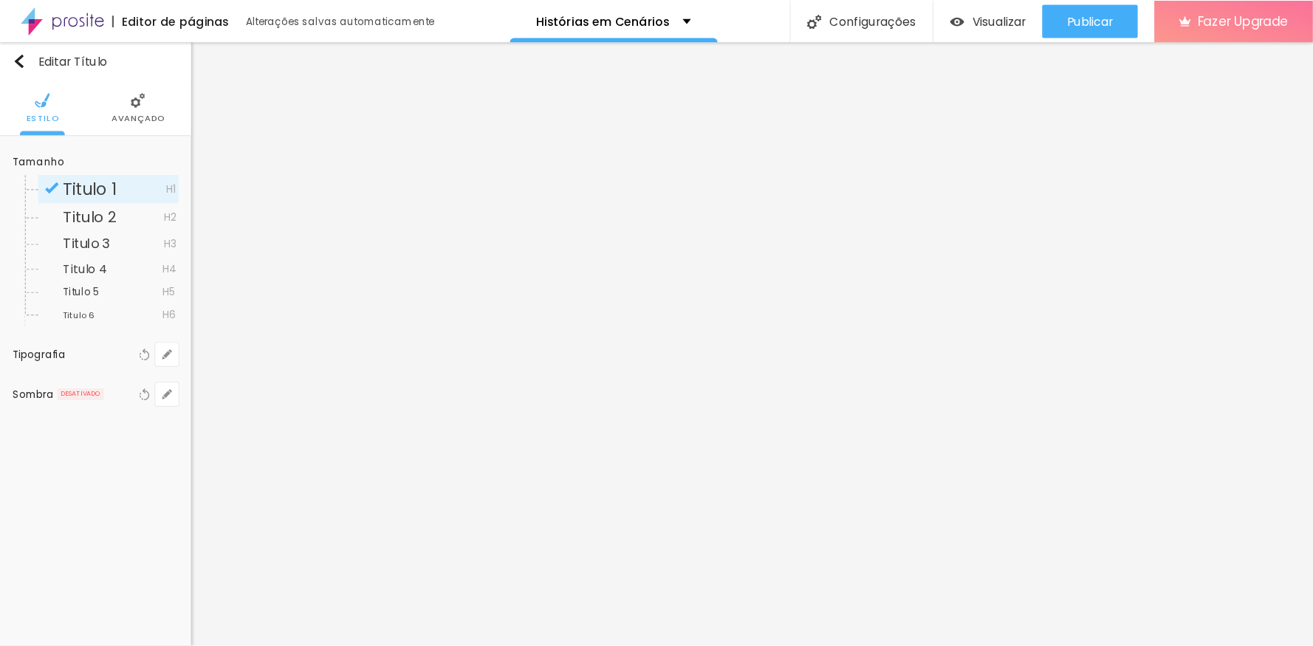
scroll to position [0, 0]
click at [111, 92] on li "Avançado" at bounding box center [122, 95] width 47 height 49
click at [148, 320] on button "button" at bounding box center [148, 314] width 21 height 21
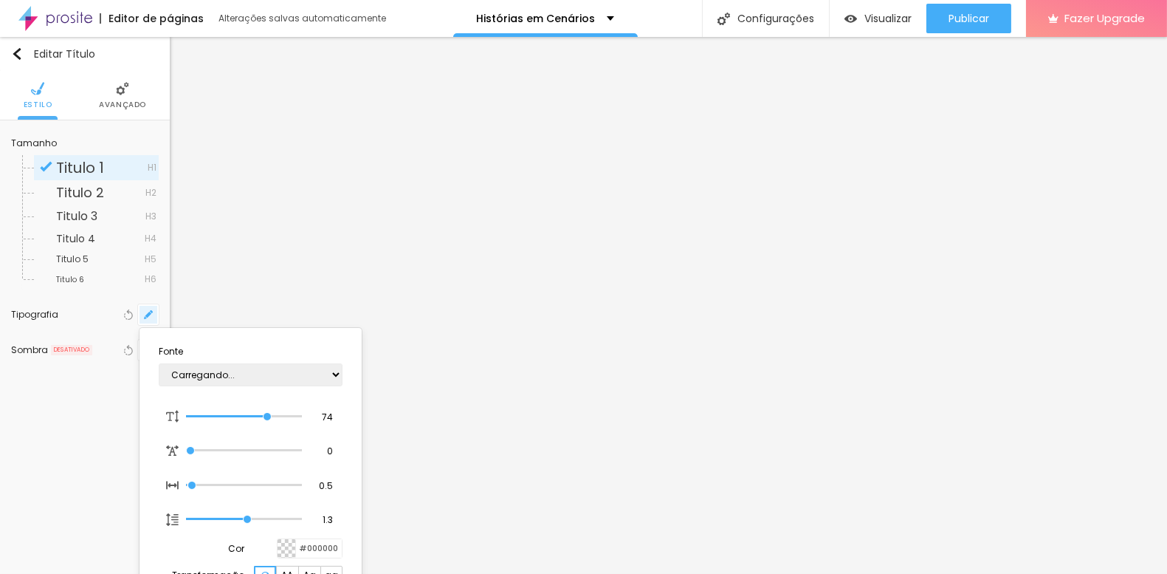
type input "1"
click at [230, 380] on select "AbrilFatface-Regular Actor-Regular Alegreya AlegreyaBlack [PERSON_NAME] Allan-R…" at bounding box center [251, 374] width 184 height 23
select select "Chivo"
click at [159, 363] on select "AbrilFatface-Regular Actor-Regular Alegreya AlegreyaBlack [PERSON_NAME] Allan-R…" at bounding box center [251, 374] width 184 height 23
type input "1"
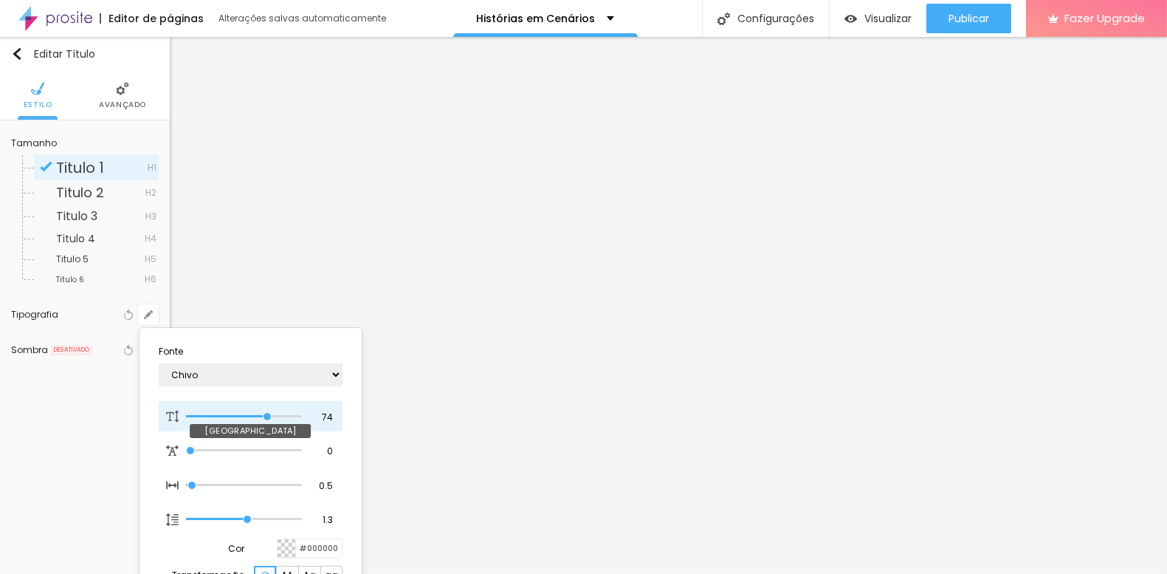
type input "75"
type input "1"
type input "76"
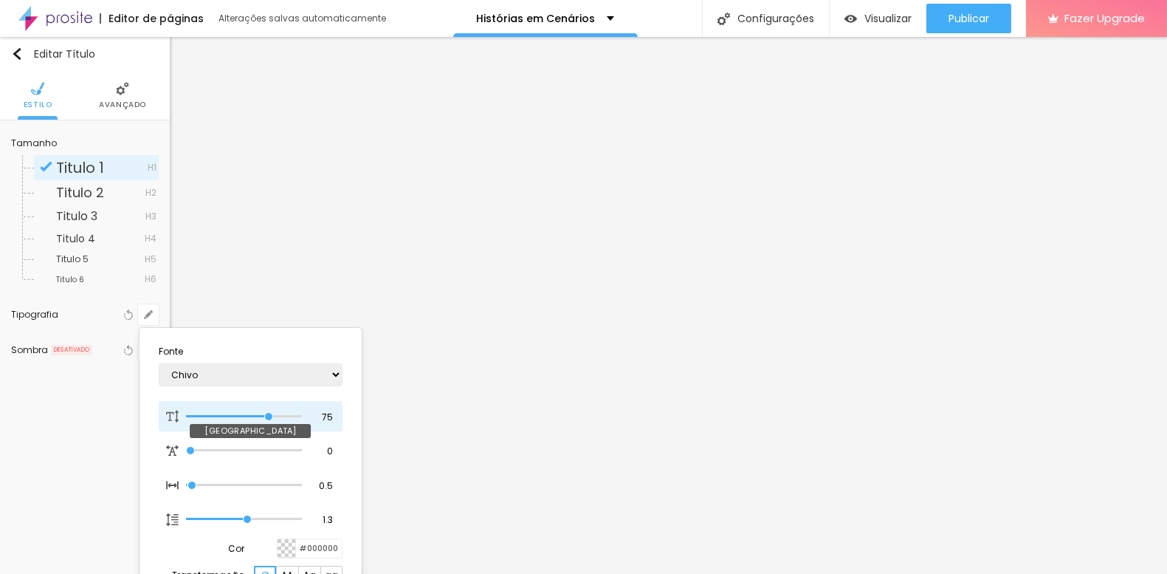
type input "1"
type input "80"
type input "1"
type input "76"
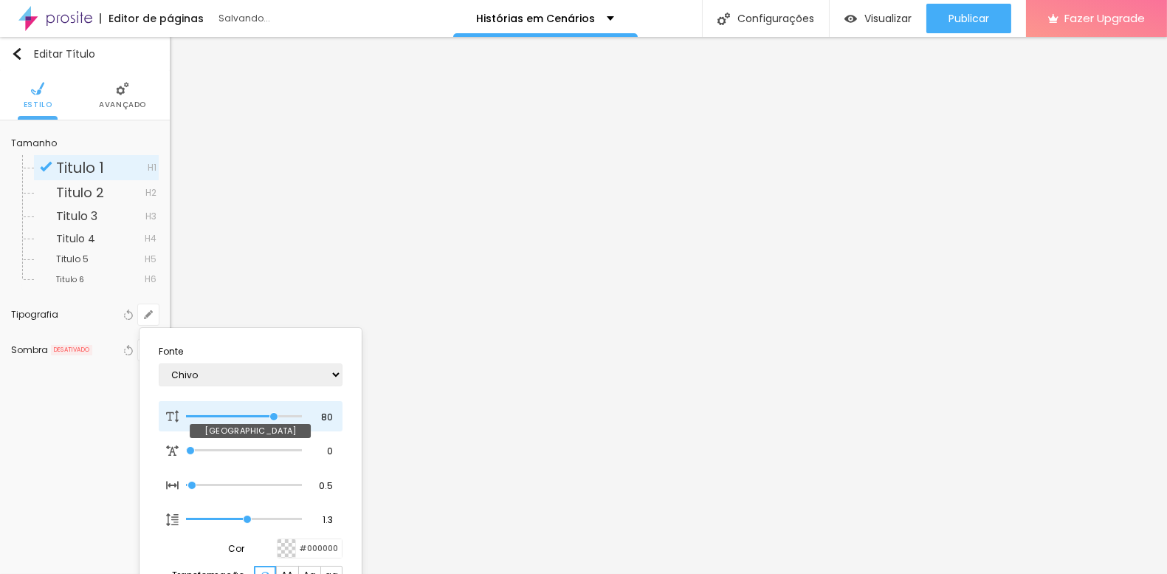
type input "76"
type input "1"
type input "78"
type input "1"
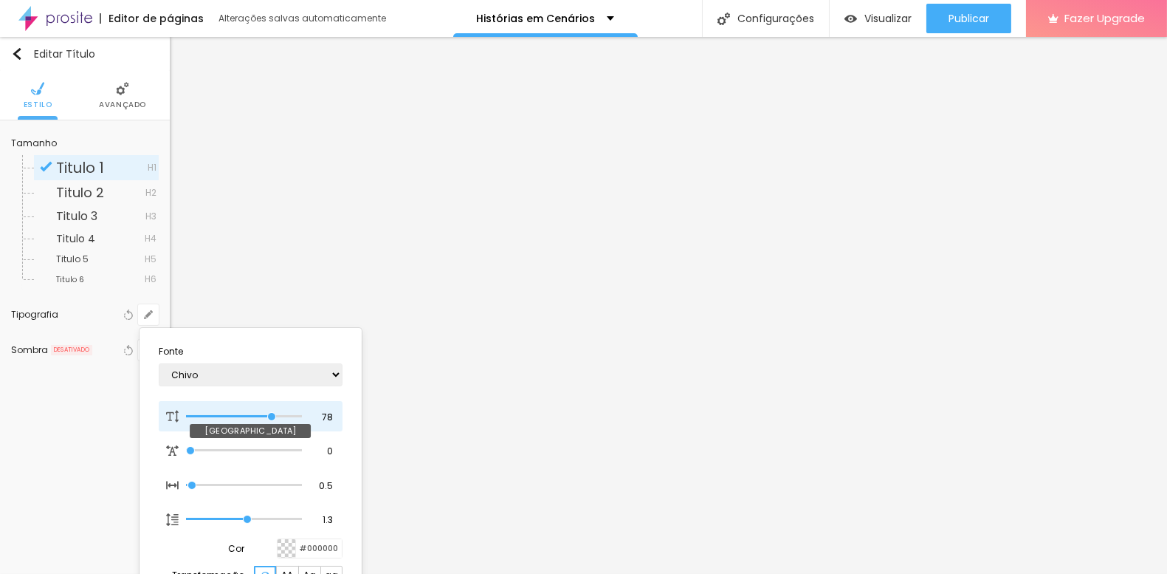
type input "78"
click at [271, 413] on input "range" at bounding box center [243, 416] width 115 height 7
type input "1"
click at [977, 19] on div at bounding box center [583, 287] width 1167 height 574
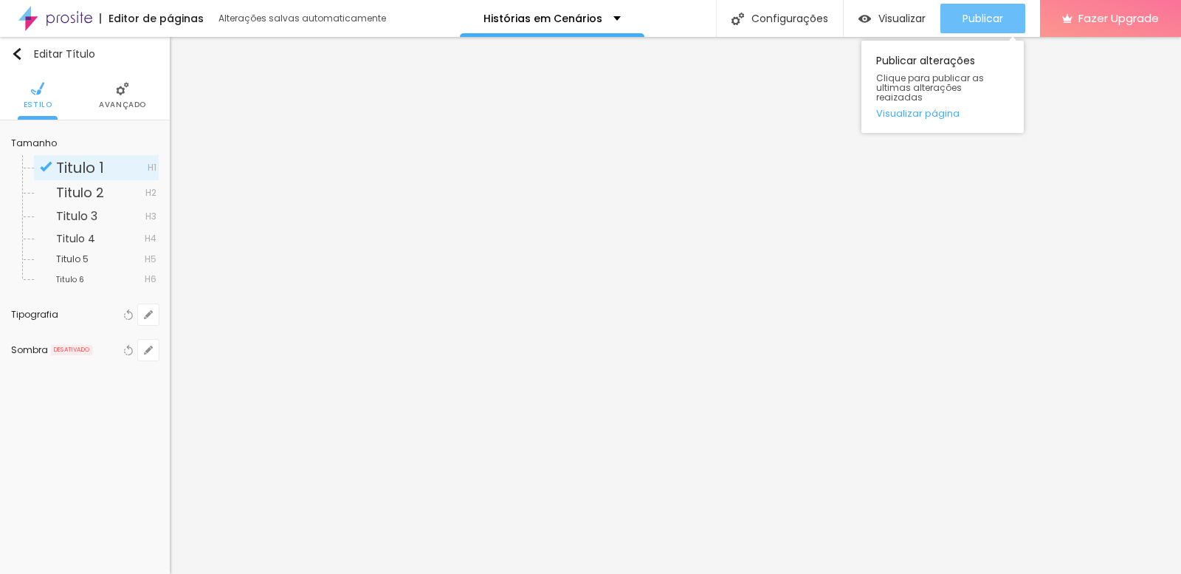
click at [980, 19] on span "Publicar" at bounding box center [983, 19] width 41 height 12
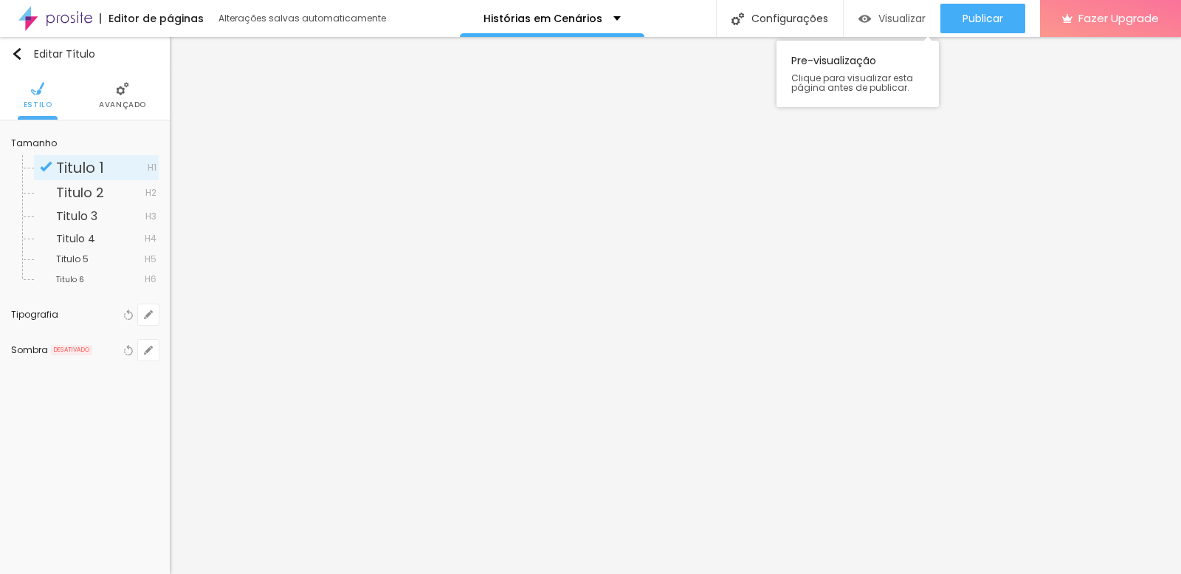
click at [907, 17] on span "Visualizar" at bounding box center [902, 19] width 47 height 12
click at [100, 84] on li "Avançado" at bounding box center [122, 95] width 47 height 49
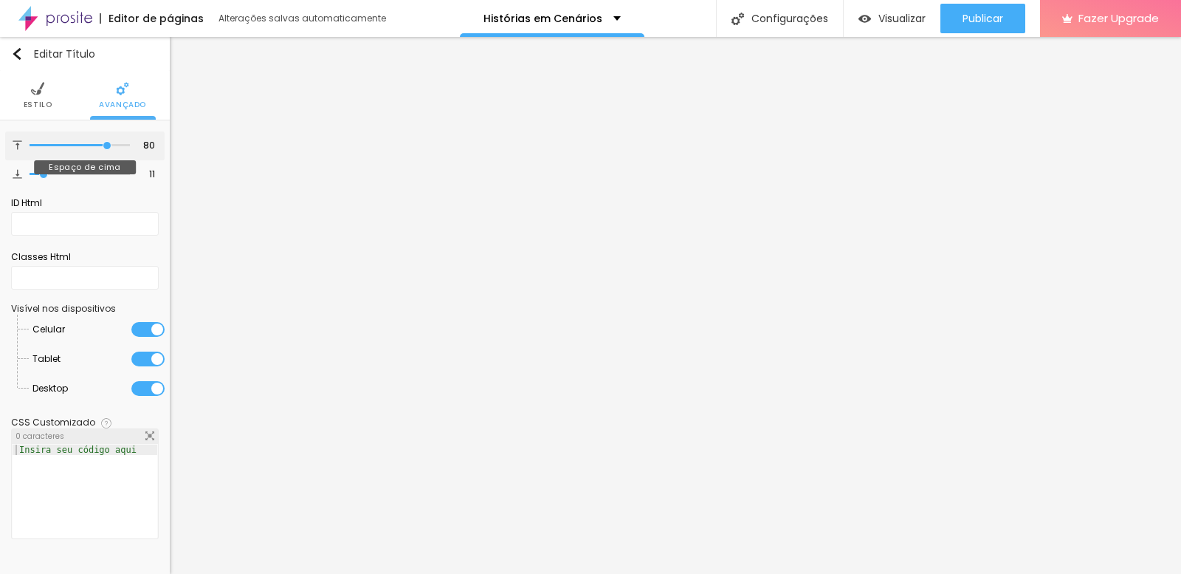
type input "78"
type input "72"
type input "63"
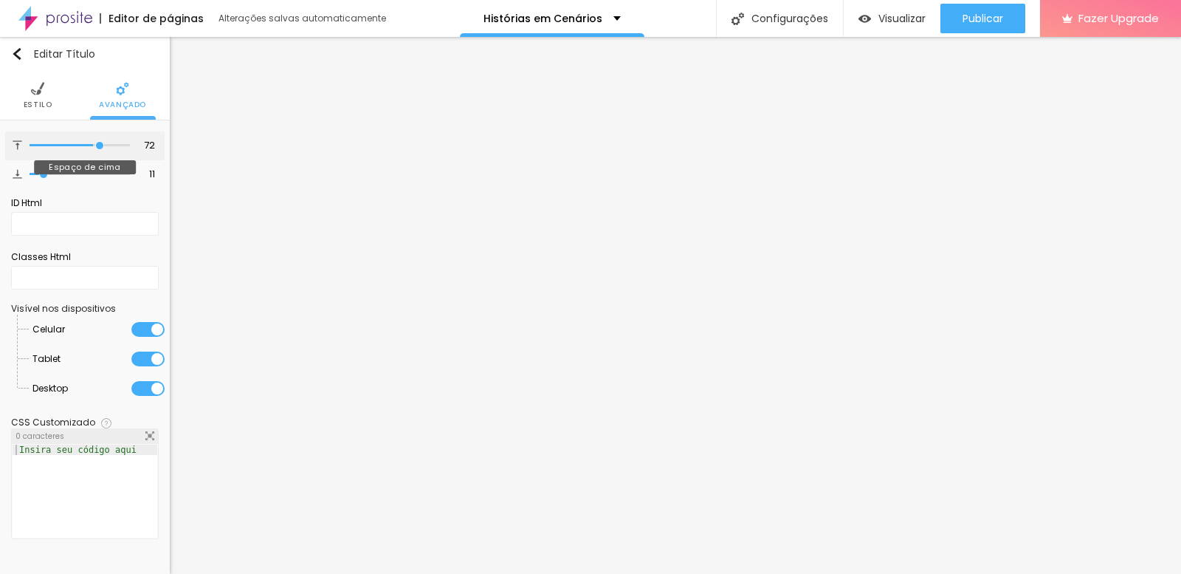
type input "63"
type input "62"
type input "63"
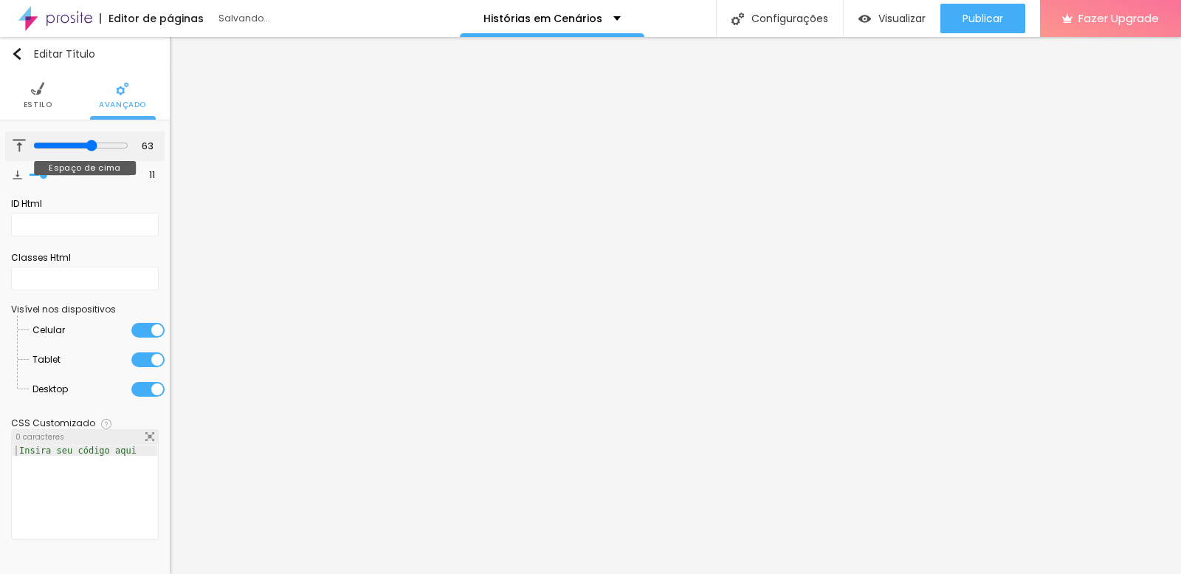
type input "72"
type input "100"
type input "96"
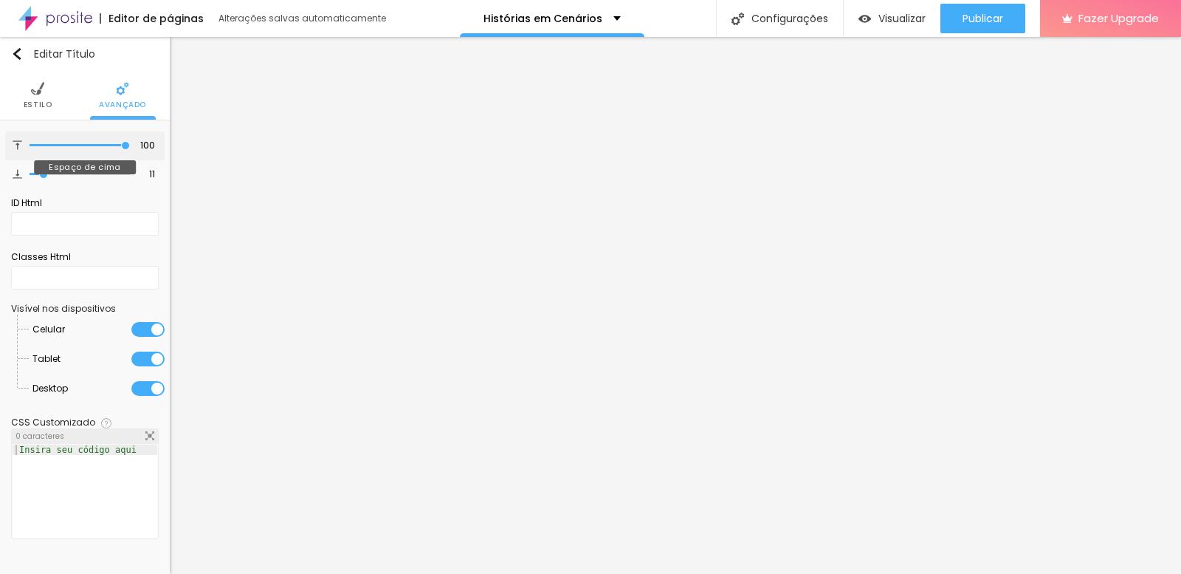
type input "96"
type input "74"
type input "66"
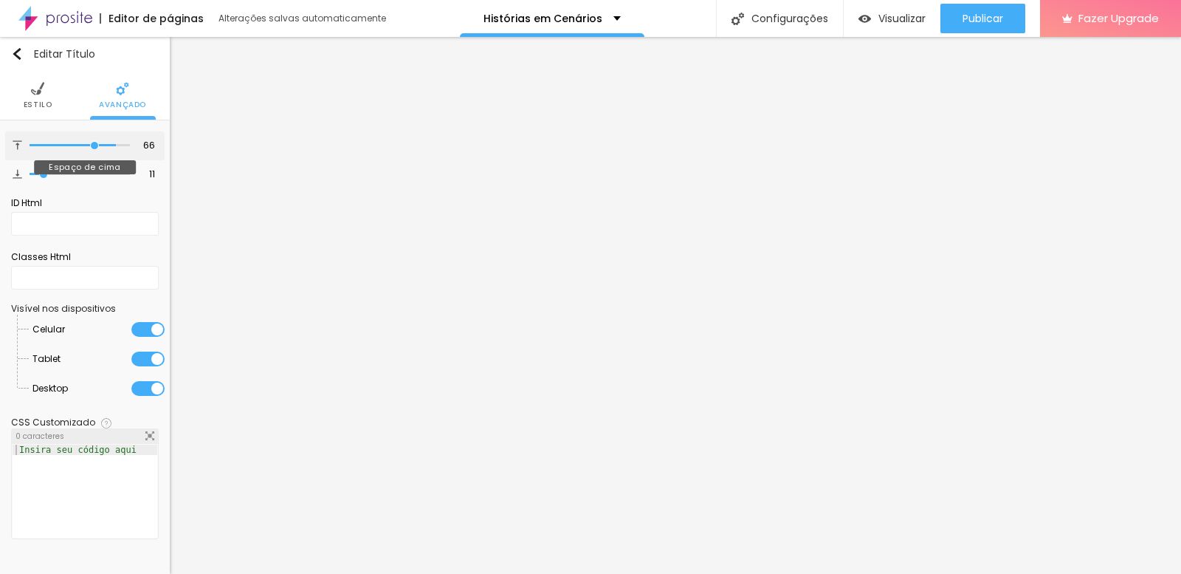
type input "61"
type input "54"
type input "49"
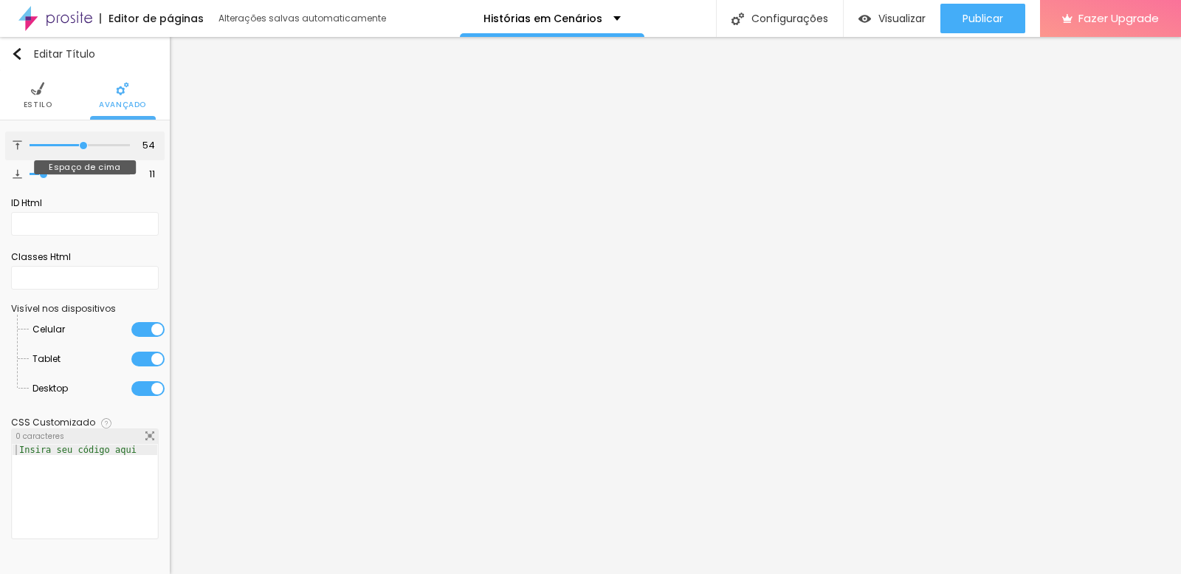
type input "49"
type input "45"
type input "43"
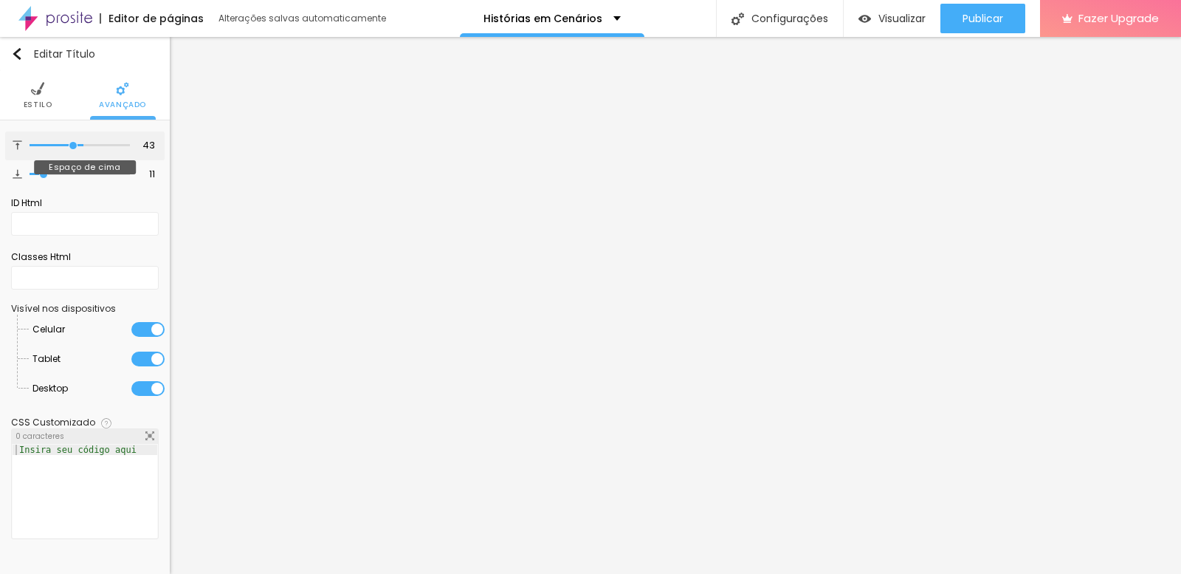
type input "37"
type input "31"
type input "22"
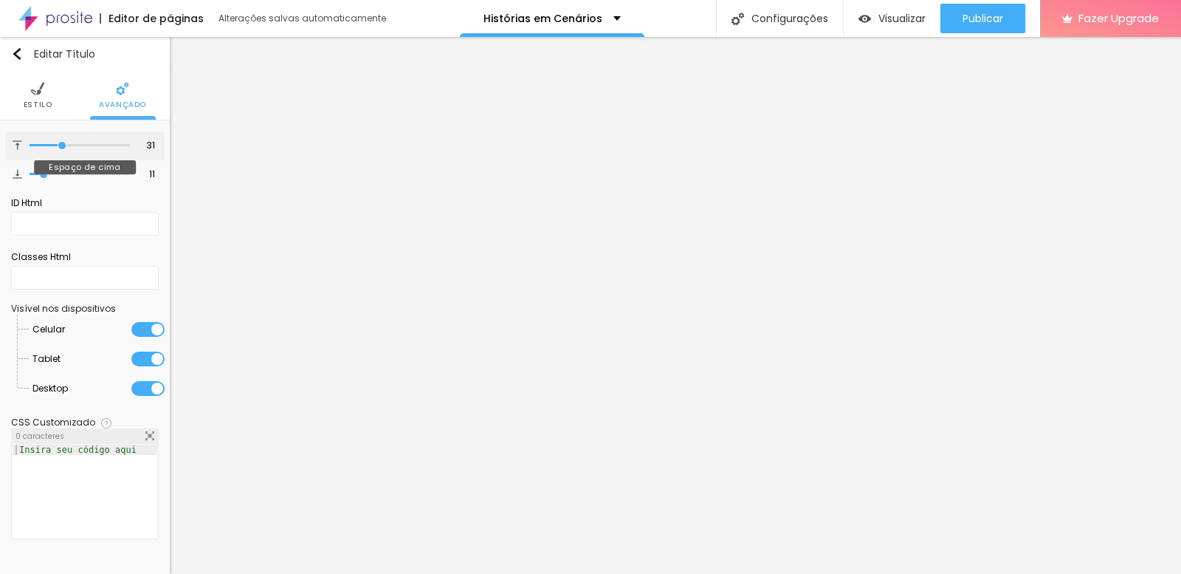
type input "22"
type input "12"
type input "4"
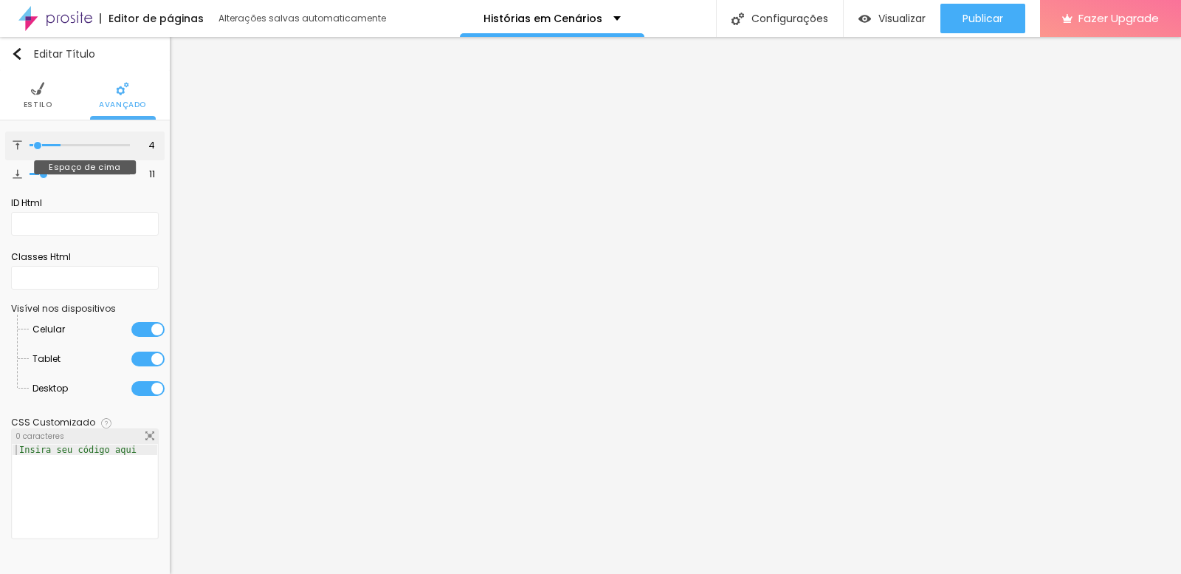
type input "0"
type input "1"
type input "29"
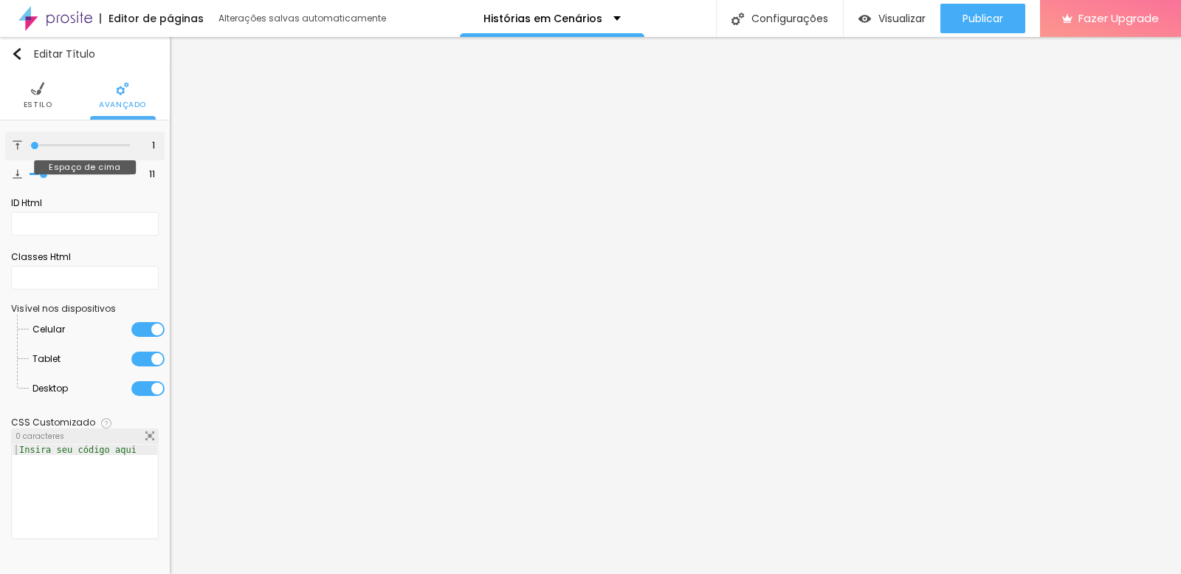
type input "29"
type input "73"
type input "100"
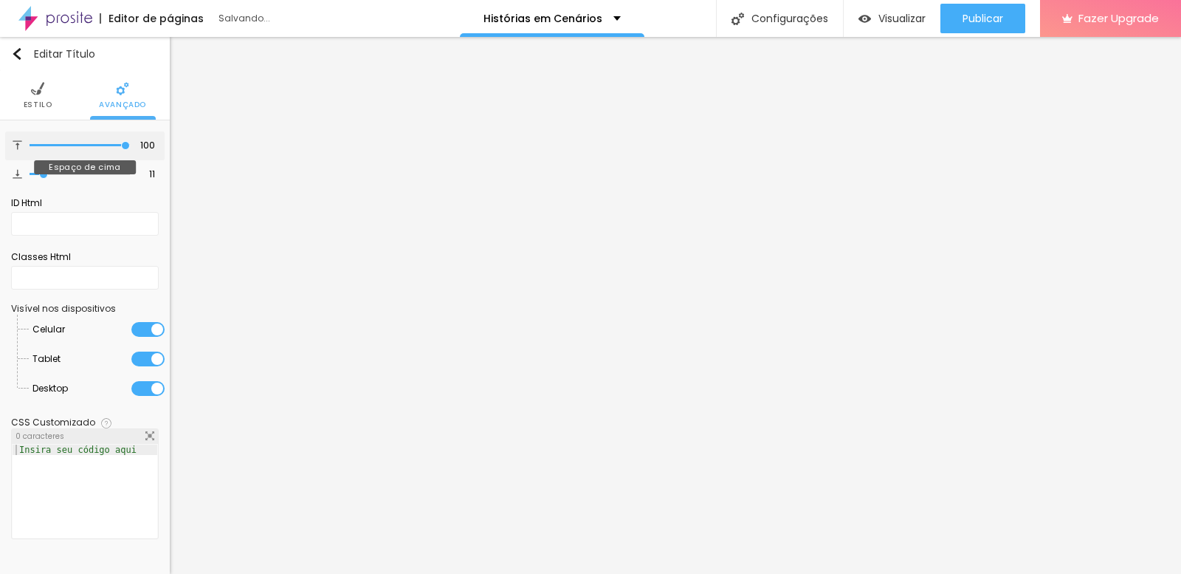
type input "88"
type input "85"
drag, startPoint x: 106, startPoint y: 141, endPoint x: 111, endPoint y: 165, distance: 24.9
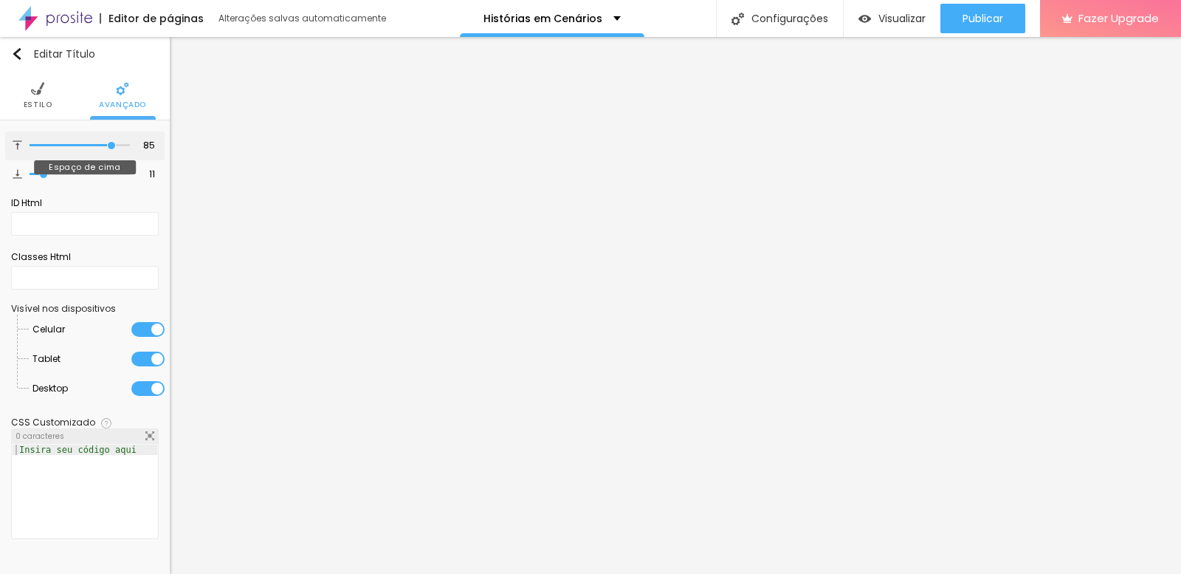
type input "85"
click at [111, 149] on input "range" at bounding box center [80, 145] width 100 height 7
type input "4"
type input "8"
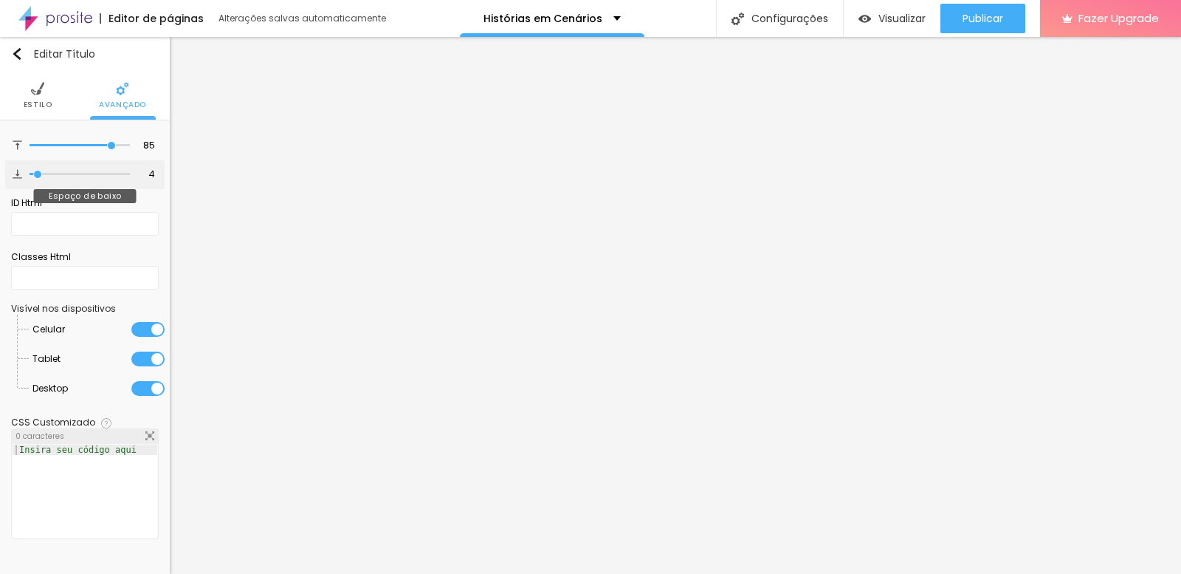
type input "8"
type input "17"
type input "21"
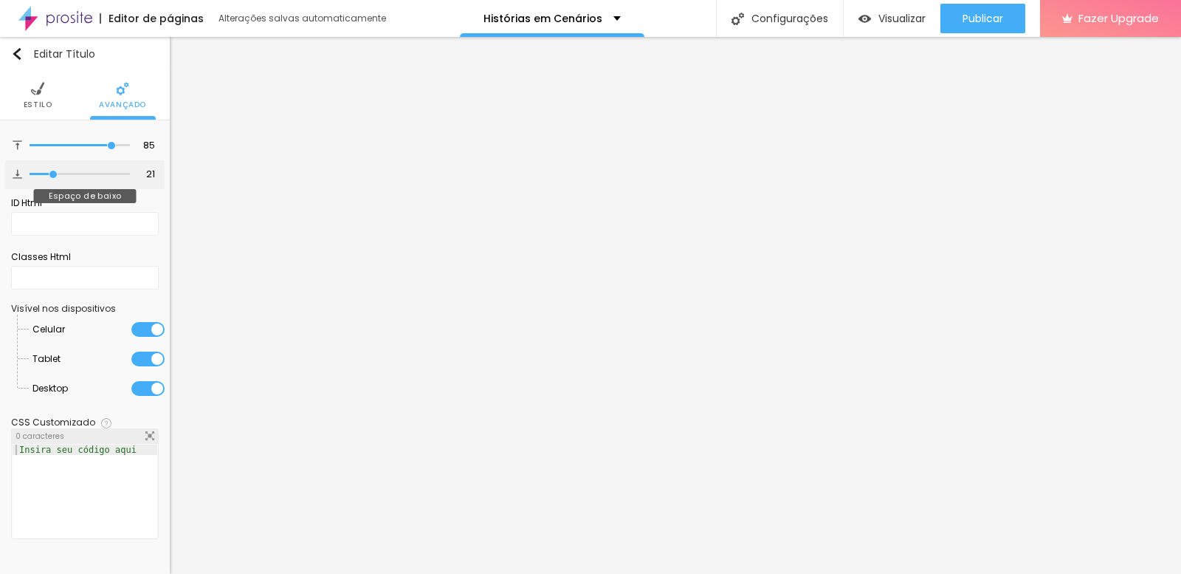
type input "22"
type input "25"
type input "26"
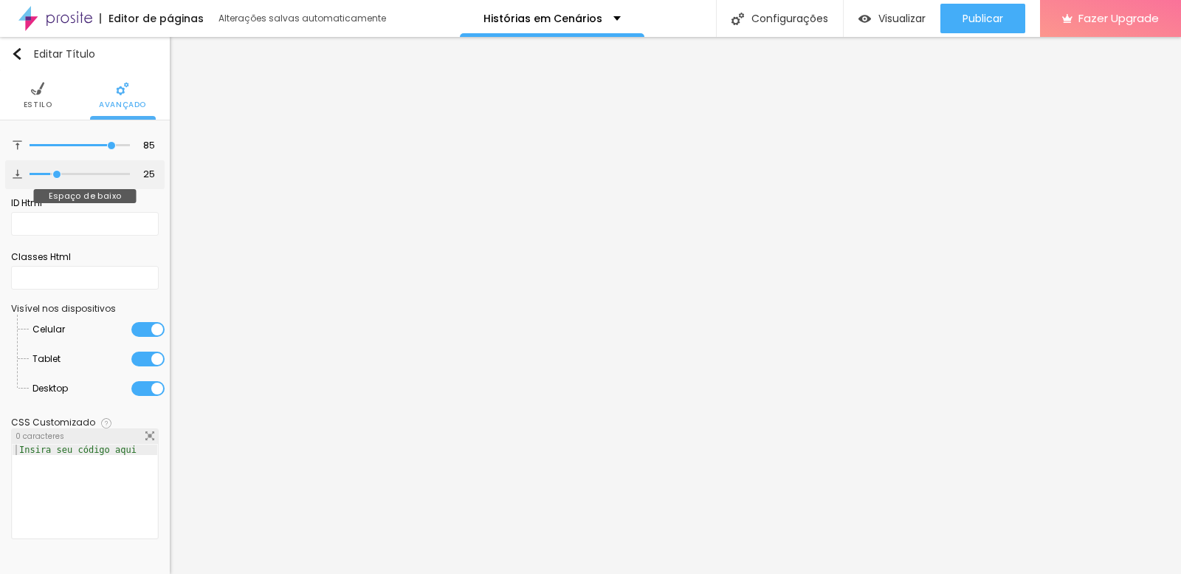
type input "26"
type input "33"
drag, startPoint x: 37, startPoint y: 171, endPoint x: 67, endPoint y: 177, distance: 31.0
click at [67, 177] on input "range" at bounding box center [80, 174] width 100 height 7
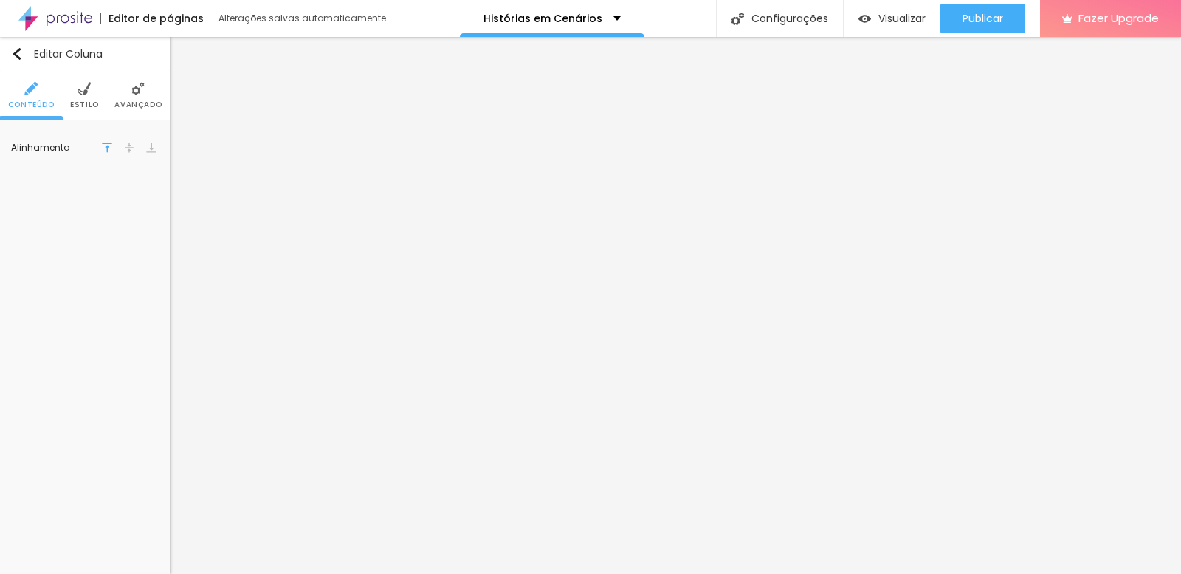
click at [78, 95] on img at bounding box center [84, 88] width 13 height 13
click at [126, 94] on li "Avançado" at bounding box center [137, 95] width 47 height 49
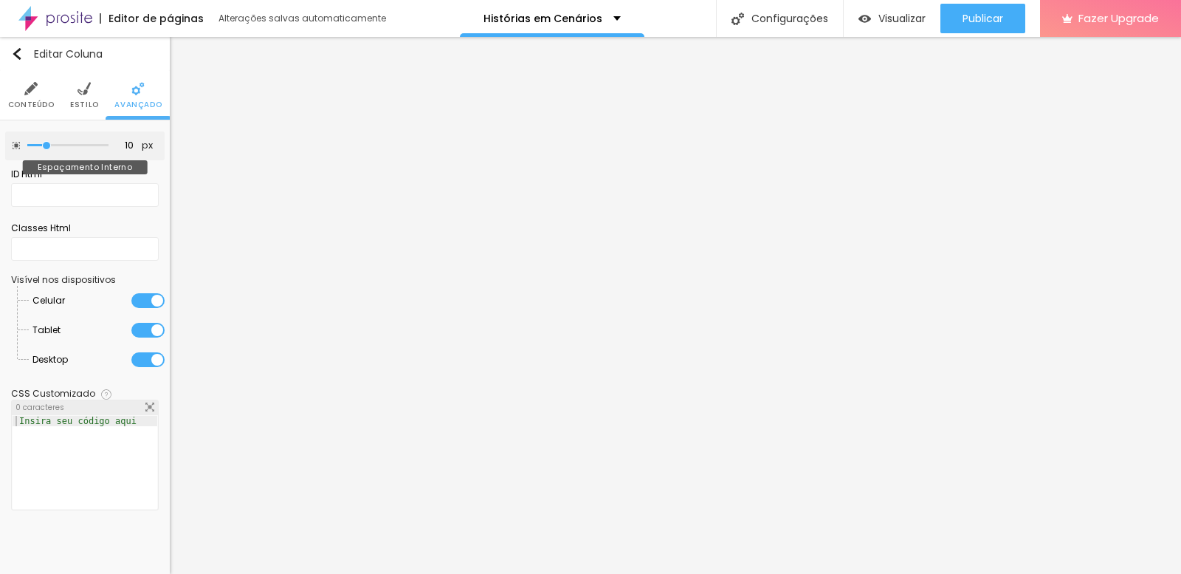
drag, startPoint x: 39, startPoint y: 145, endPoint x: 49, endPoint y: 143, distance: 10.6
click at [49, 143] on input "range" at bounding box center [67, 145] width 81 height 7
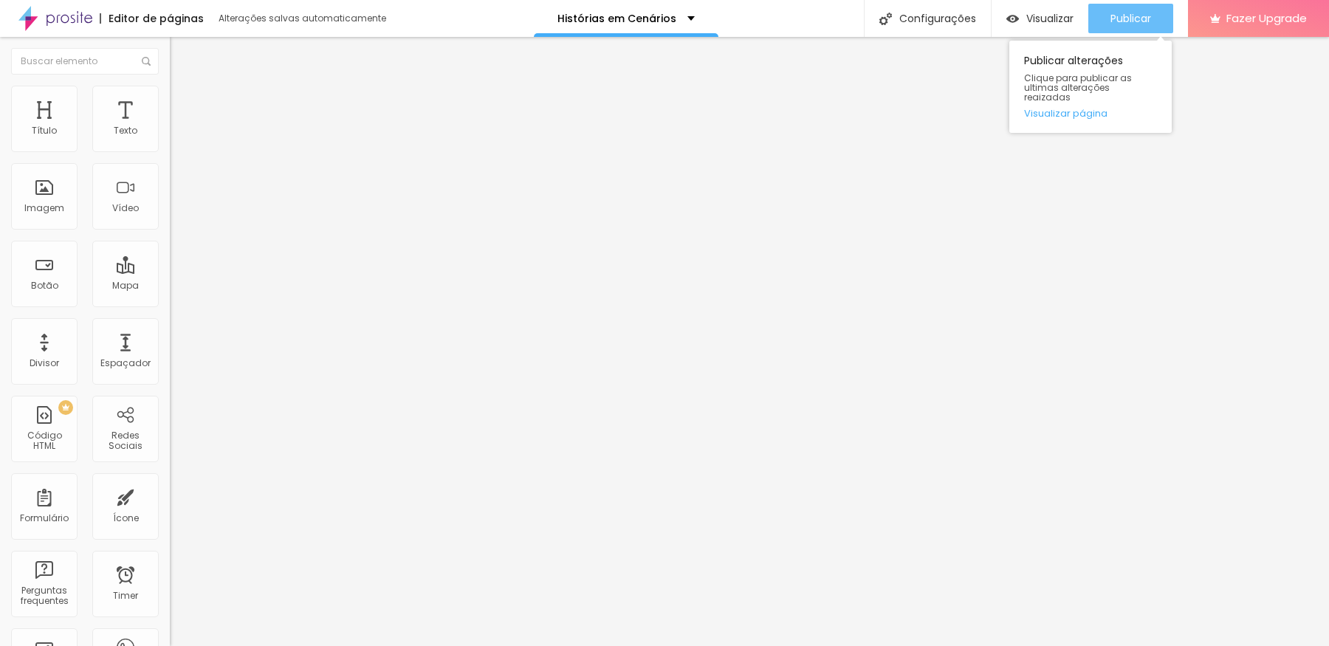
click at [1062, 13] on span "Publicar" at bounding box center [1130, 19] width 41 height 12
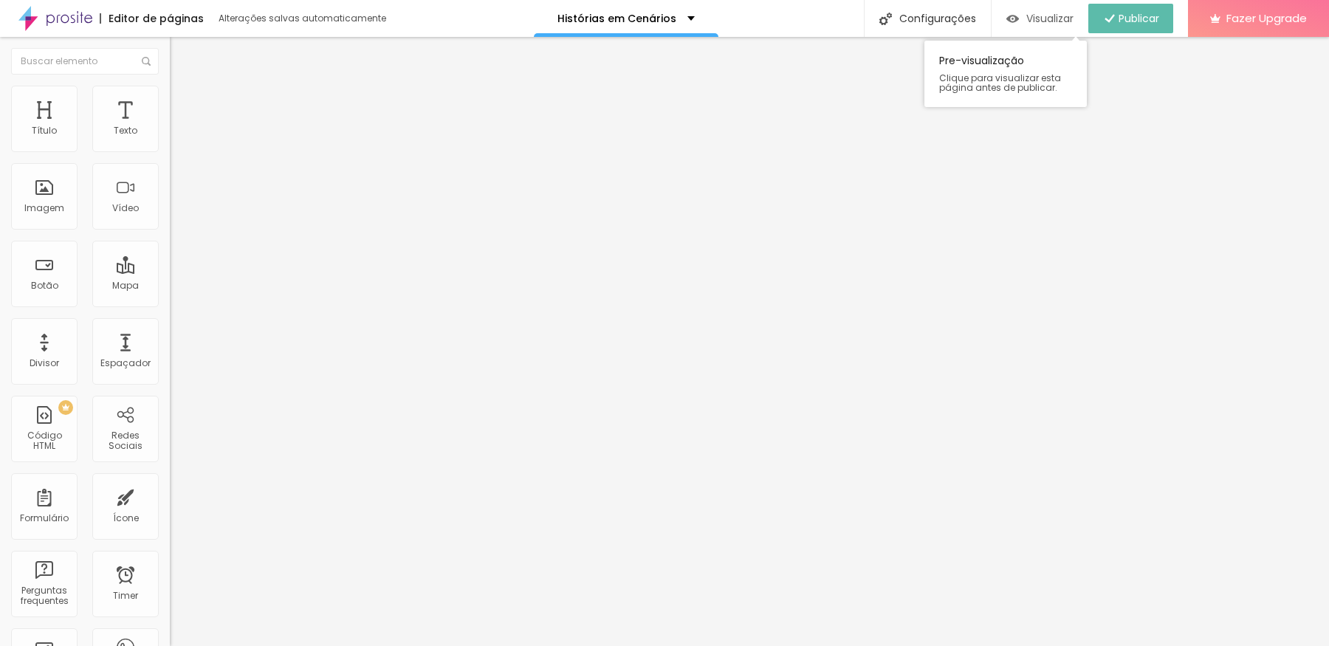
click at [1041, 22] on span "Visualizar" at bounding box center [1049, 19] width 47 height 12
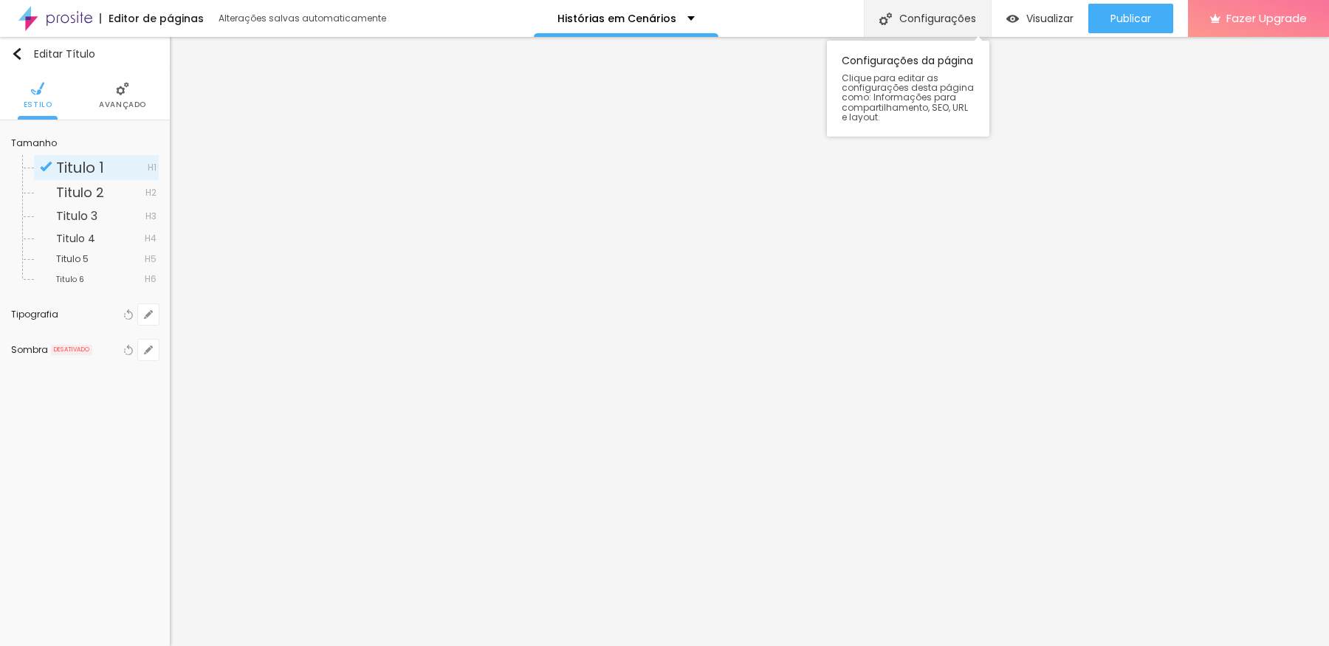
click at [934, 17] on div "Configurações" at bounding box center [927, 18] width 127 height 37
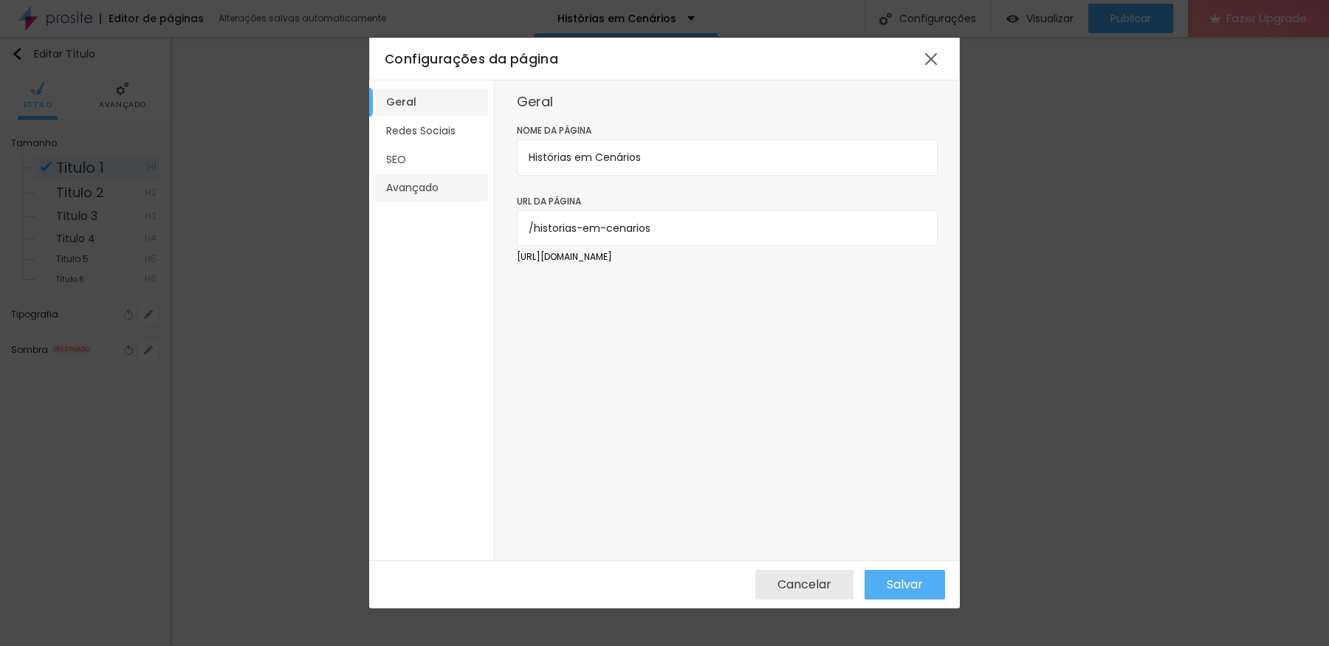
click at [459, 187] on li "Avançado" at bounding box center [431, 187] width 113 height 27
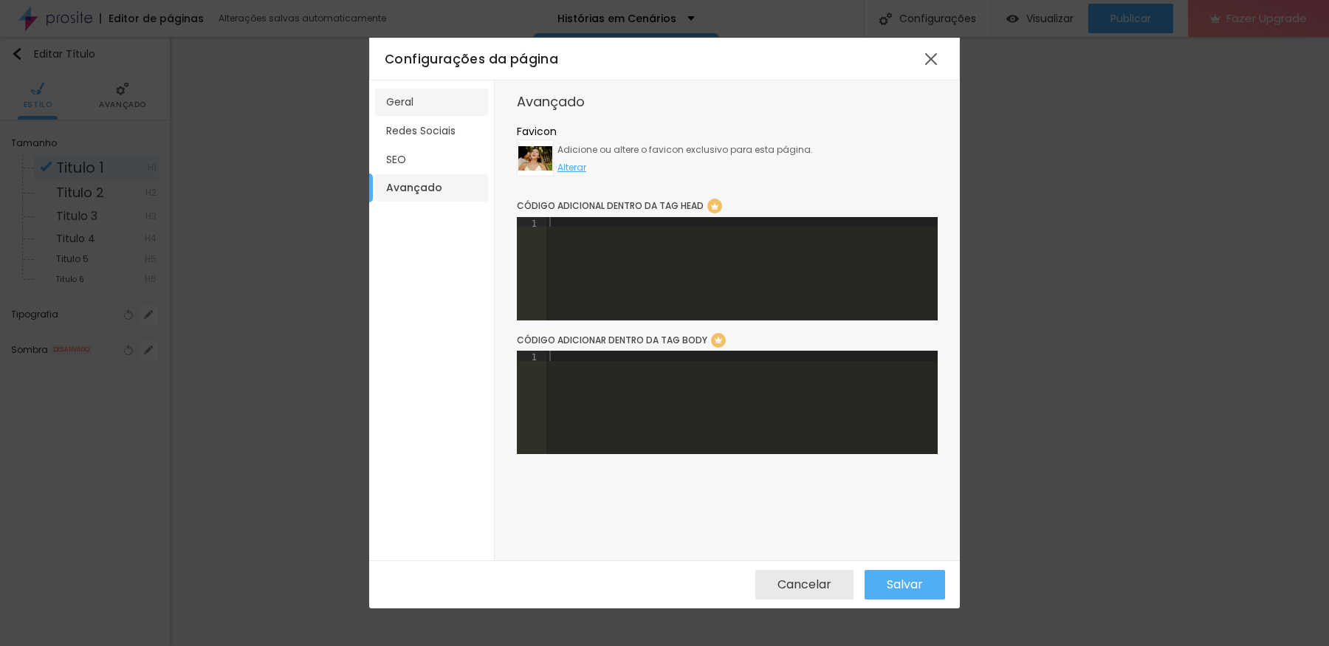
click at [405, 100] on li "Geral" at bounding box center [431, 102] width 113 height 27
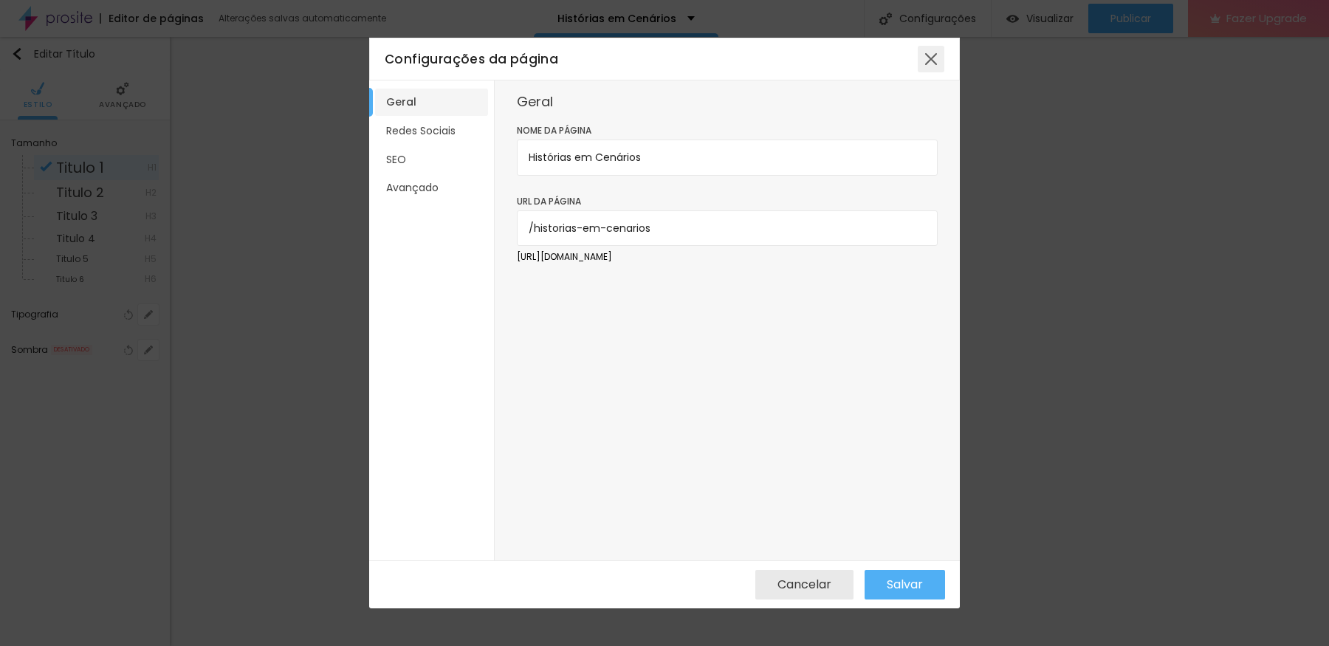
click at [931, 55] on div at bounding box center [931, 59] width 27 height 27
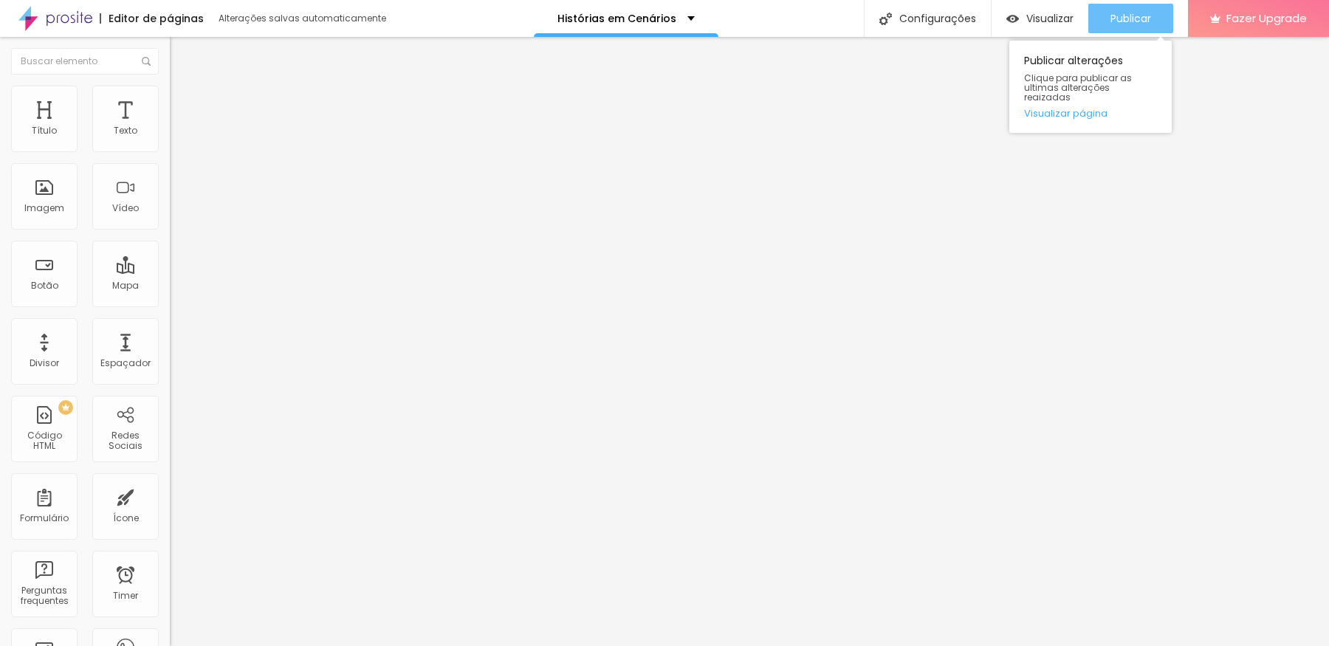
click at [1062, 17] on span "Publicar" at bounding box center [1130, 19] width 41 height 12
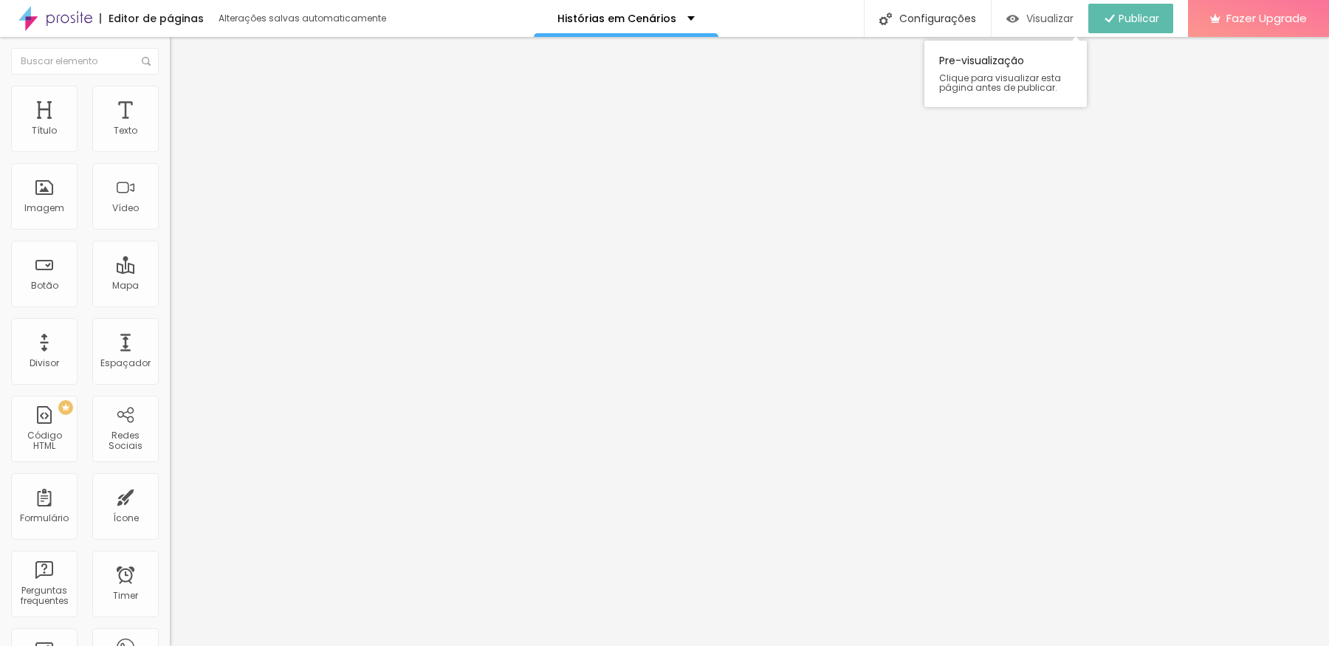
click at [1047, 15] on span "Visualizar" at bounding box center [1049, 19] width 47 height 12
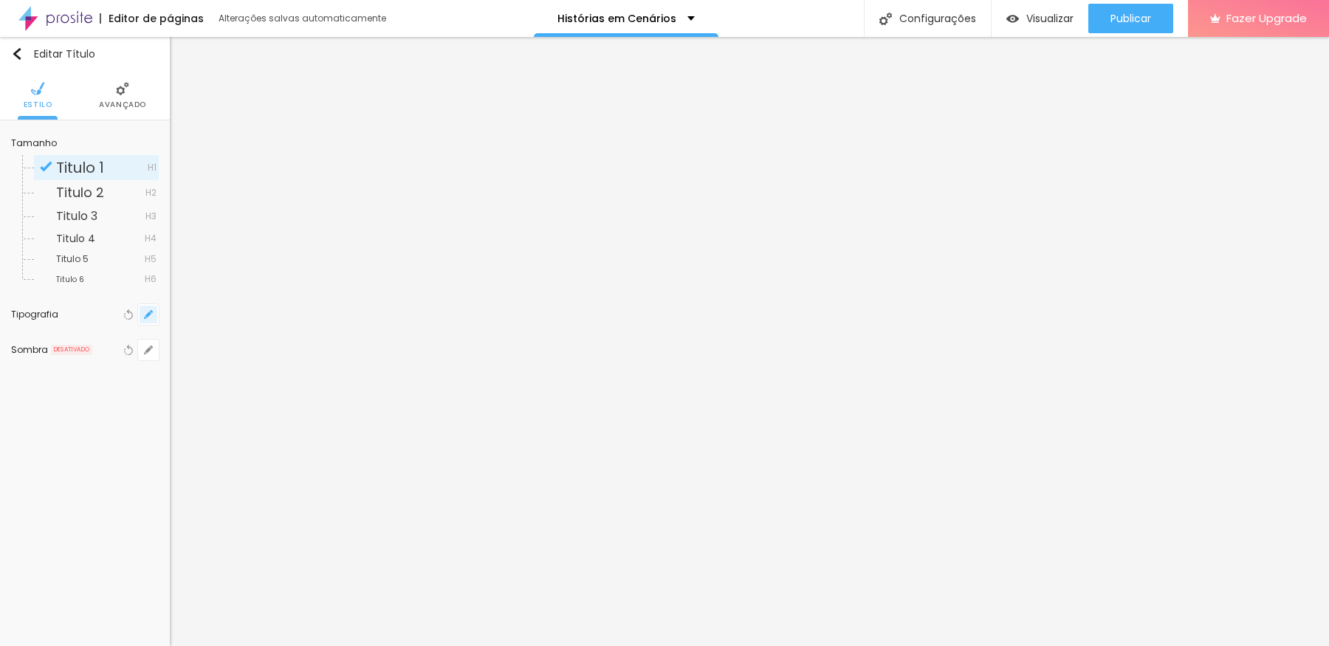
click at [142, 315] on button "button" at bounding box center [148, 314] width 21 height 21
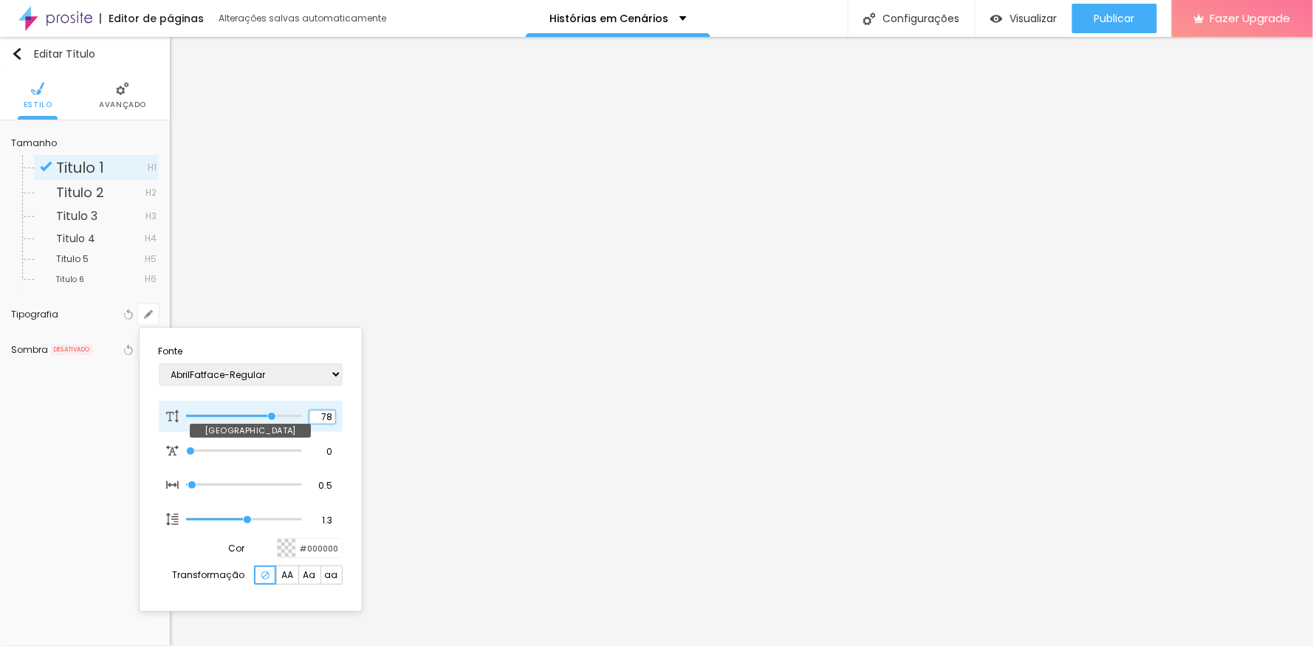
click at [323, 415] on input "78" at bounding box center [322, 416] width 26 height 13
click at [865, 160] on div at bounding box center [656, 323] width 1313 height 646
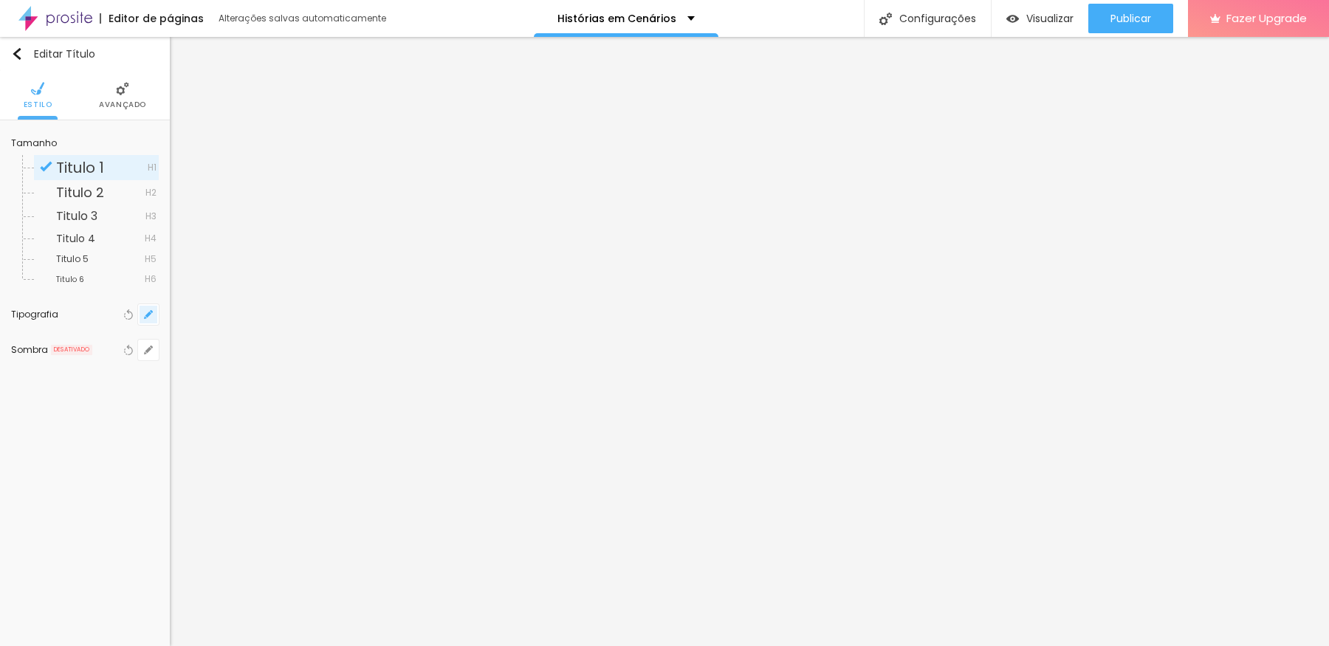
click at [151, 312] on icon "button" at bounding box center [148, 315] width 6 height 6
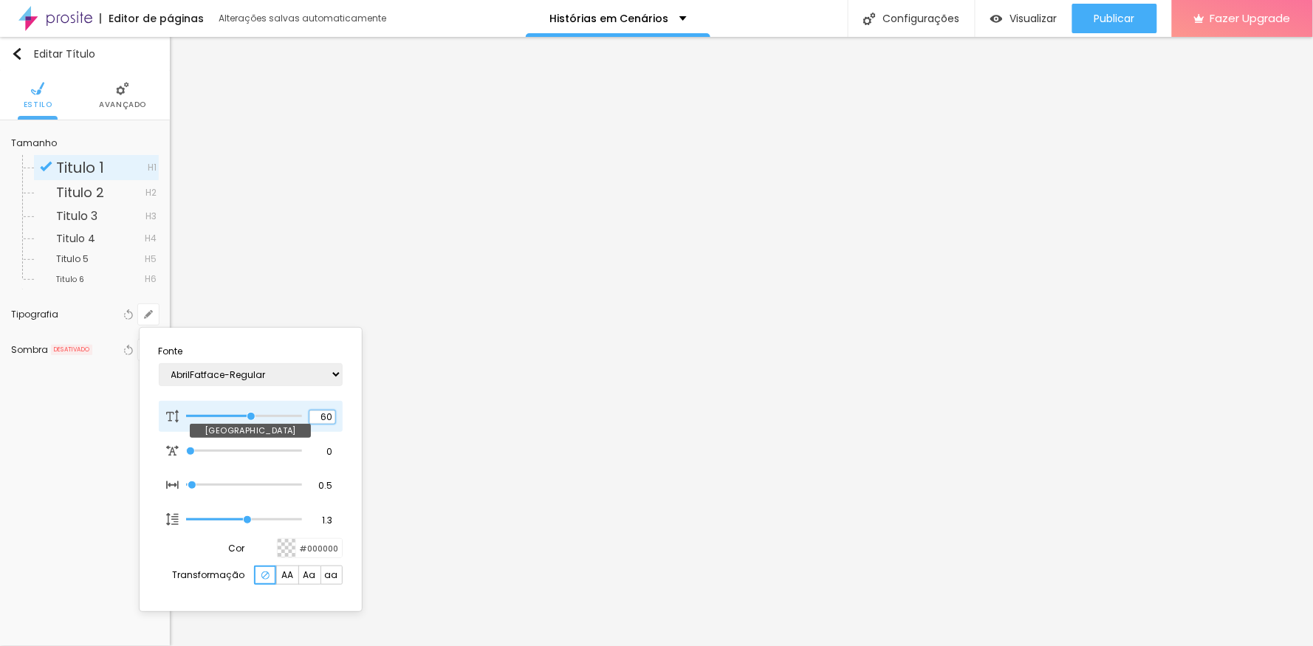
click at [327, 416] on input "60" at bounding box center [322, 416] width 26 height 13
click at [622, 153] on div at bounding box center [656, 323] width 1313 height 646
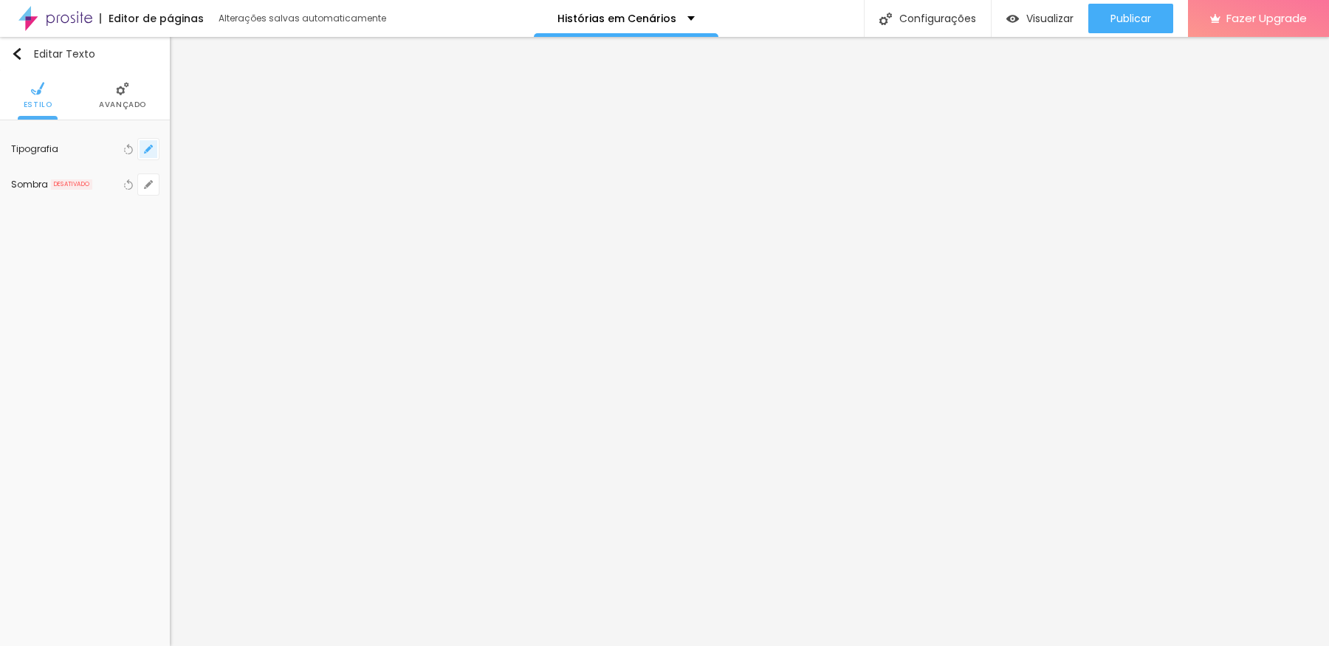
click at [149, 154] on button "button" at bounding box center [148, 149] width 21 height 21
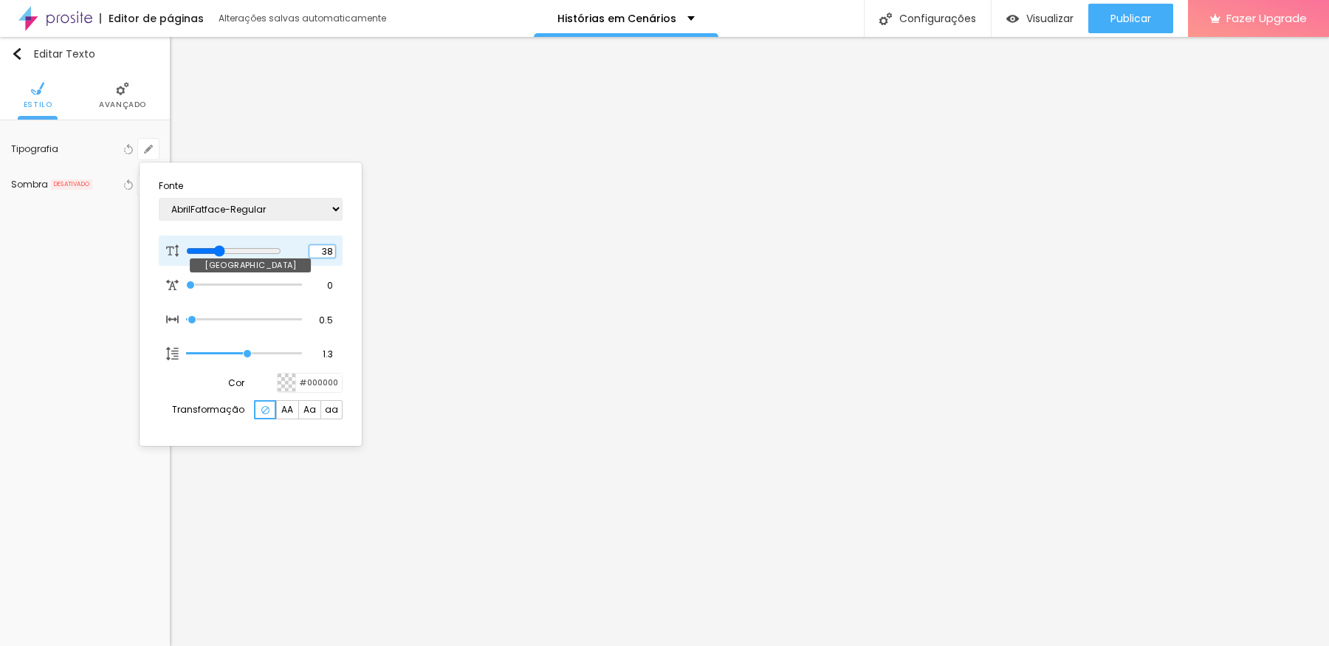
click at [326, 248] on input "38" at bounding box center [322, 251] width 26 height 13
click at [1062, 19] on div at bounding box center [664, 323] width 1329 height 646
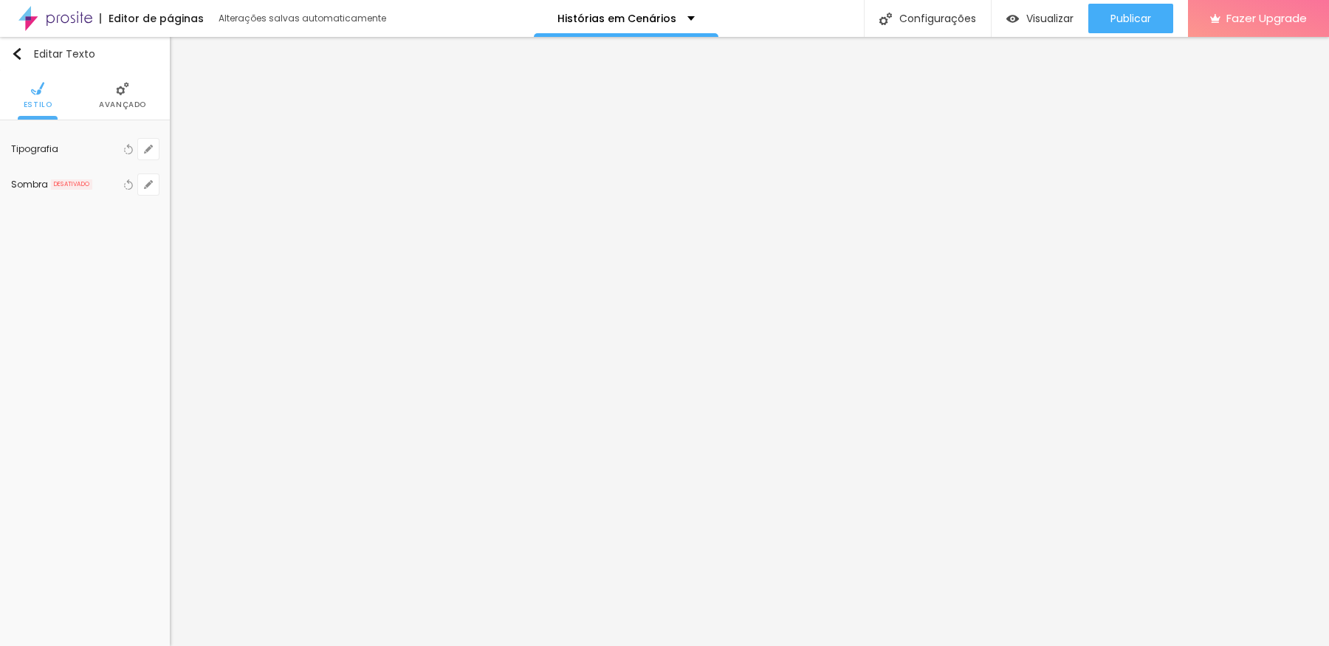
click at [1062, 19] on span "Publicar" at bounding box center [1130, 19] width 41 height 12
click at [1039, 16] on span "Visualizar" at bounding box center [1049, 19] width 47 height 12
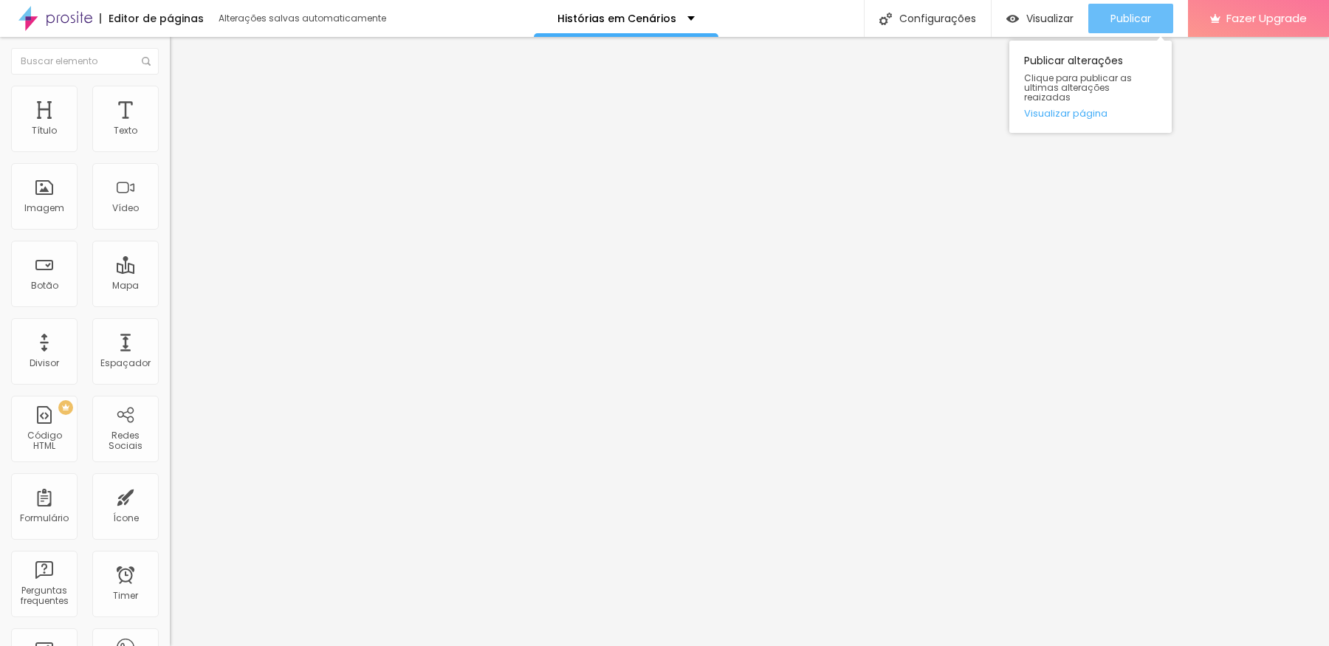
click at [1062, 8] on div "Publicar" at bounding box center [1130, 19] width 41 height 30
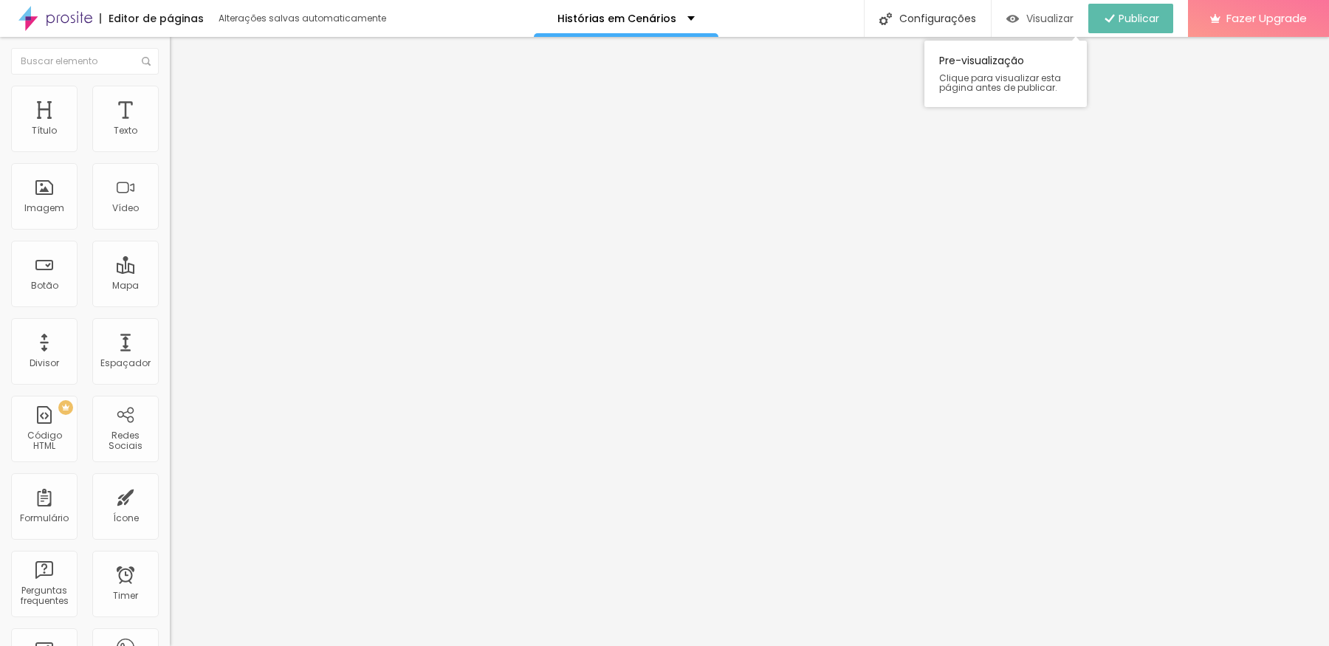
click at [1046, 16] on span "Visualizar" at bounding box center [1049, 19] width 47 height 12
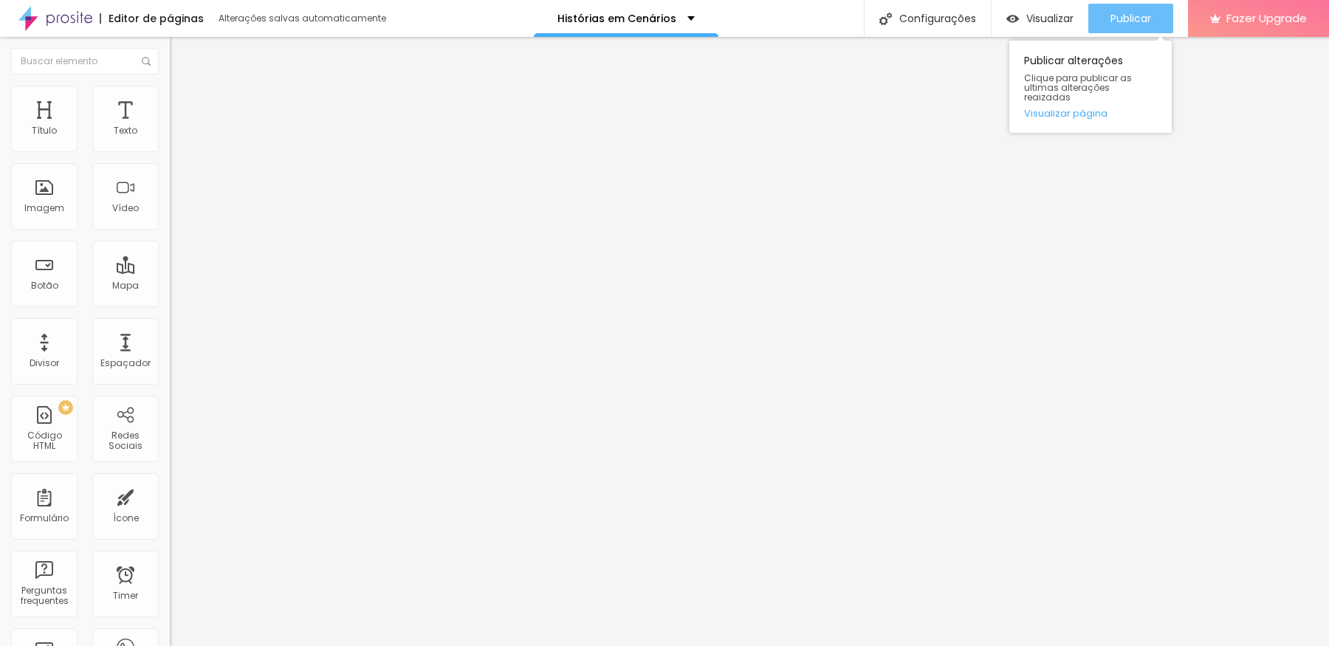
click at [1062, 18] on span "Publicar" at bounding box center [1130, 19] width 41 height 12
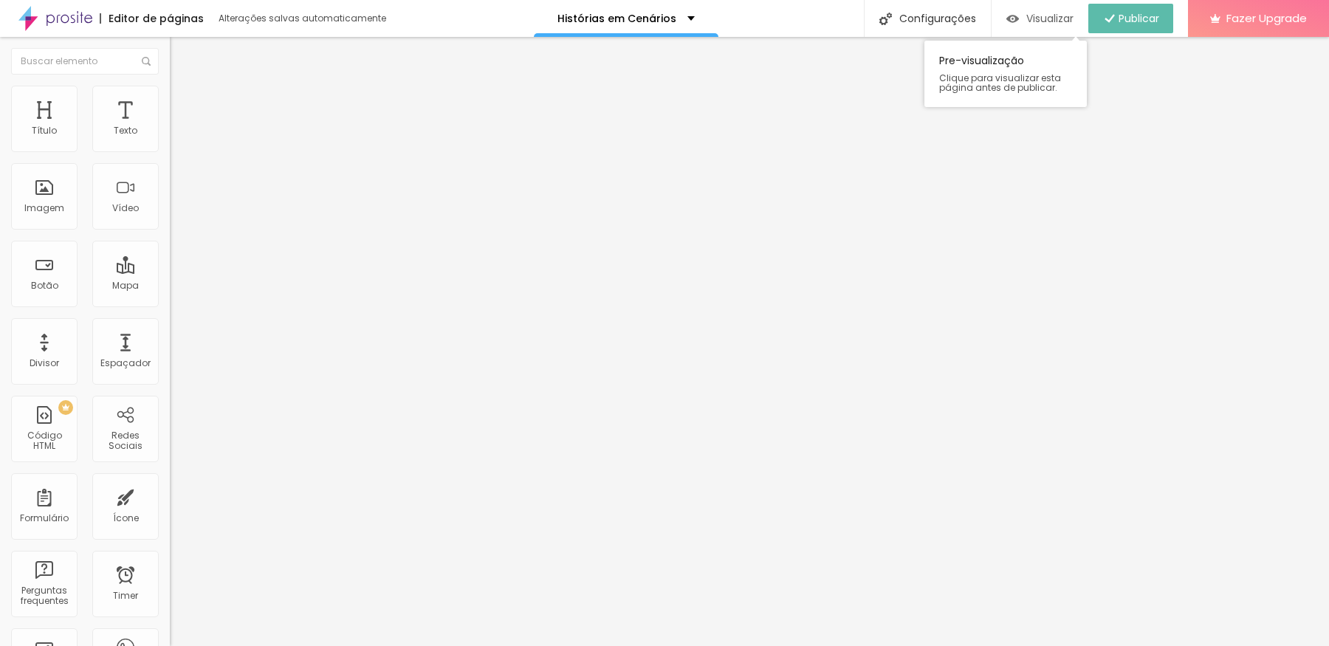
click at [1032, 15] on span "Visualizar" at bounding box center [1049, 19] width 47 height 12
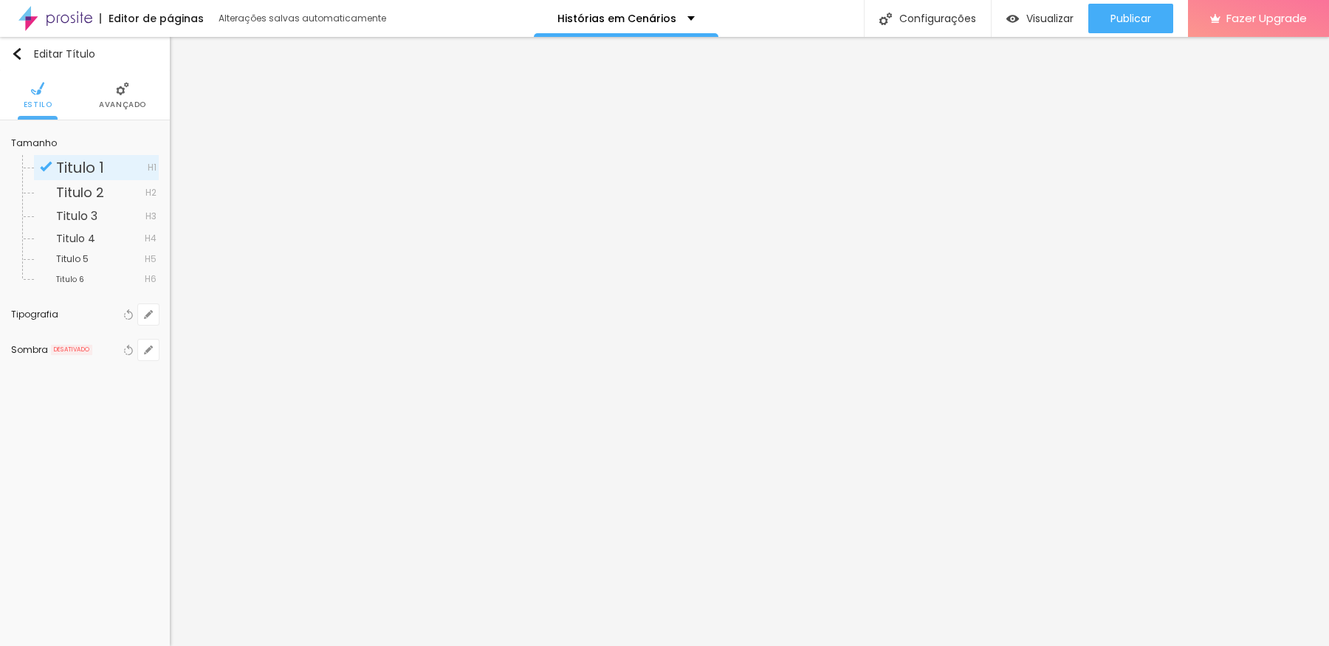
click at [117, 75] on li "Avançado" at bounding box center [122, 95] width 47 height 49
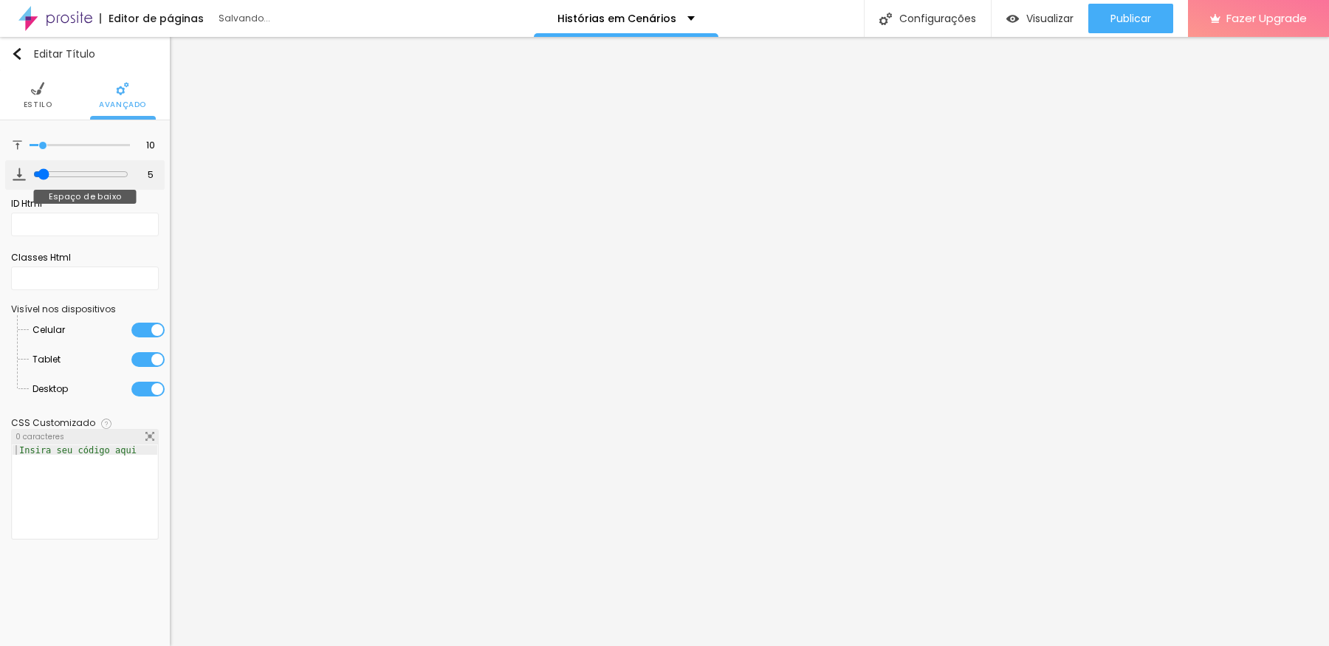
drag, startPoint x: 113, startPoint y: 172, endPoint x: 38, endPoint y: 177, distance: 74.7
click at [38, 177] on input "range" at bounding box center [80, 174] width 95 height 12
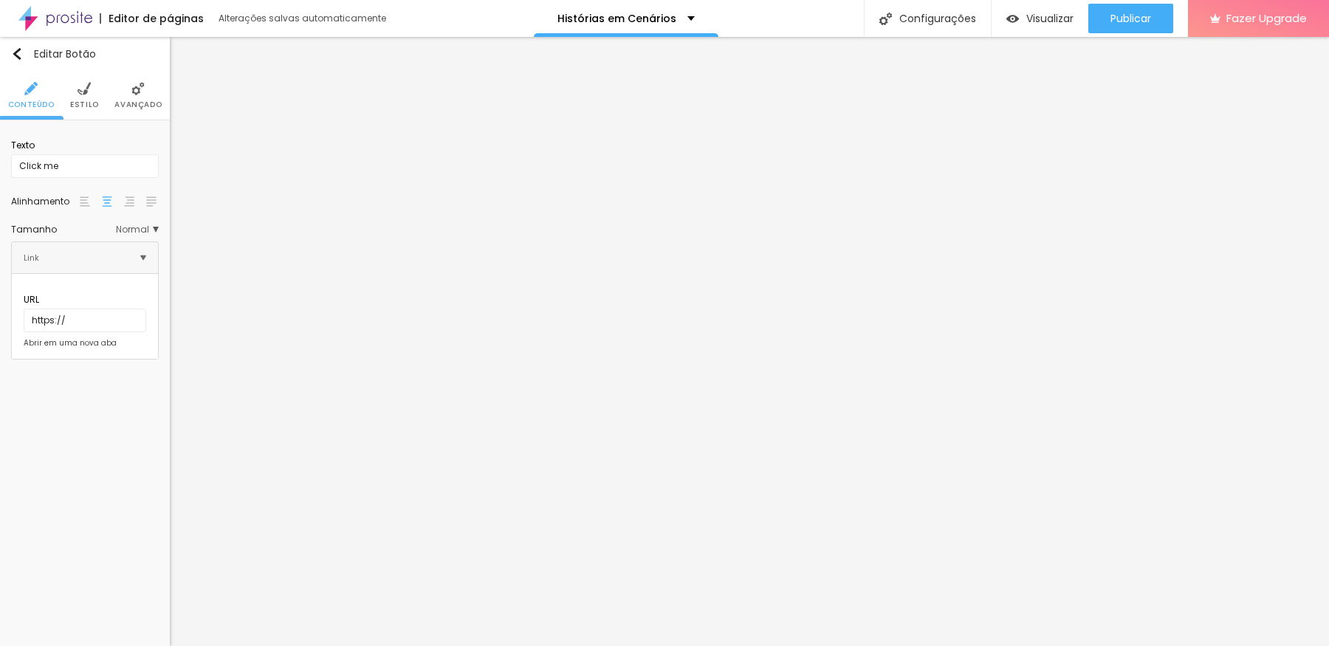
click at [150, 230] on span "Normal" at bounding box center [137, 229] width 43 height 9
click at [75, 290] on span "Grande" at bounding box center [73, 290] width 35 height 13
drag, startPoint x: 98, startPoint y: 171, endPoint x: 0, endPoint y: 171, distance: 98.2
click at [0, 171] on div "Texto Click me Alinhamento [GEOGRAPHIC_DATA] Link URL https:// Abrir em uma nov…" at bounding box center [85, 278] width 170 height 317
click at [86, 104] on span "Estilo" at bounding box center [84, 104] width 29 height 7
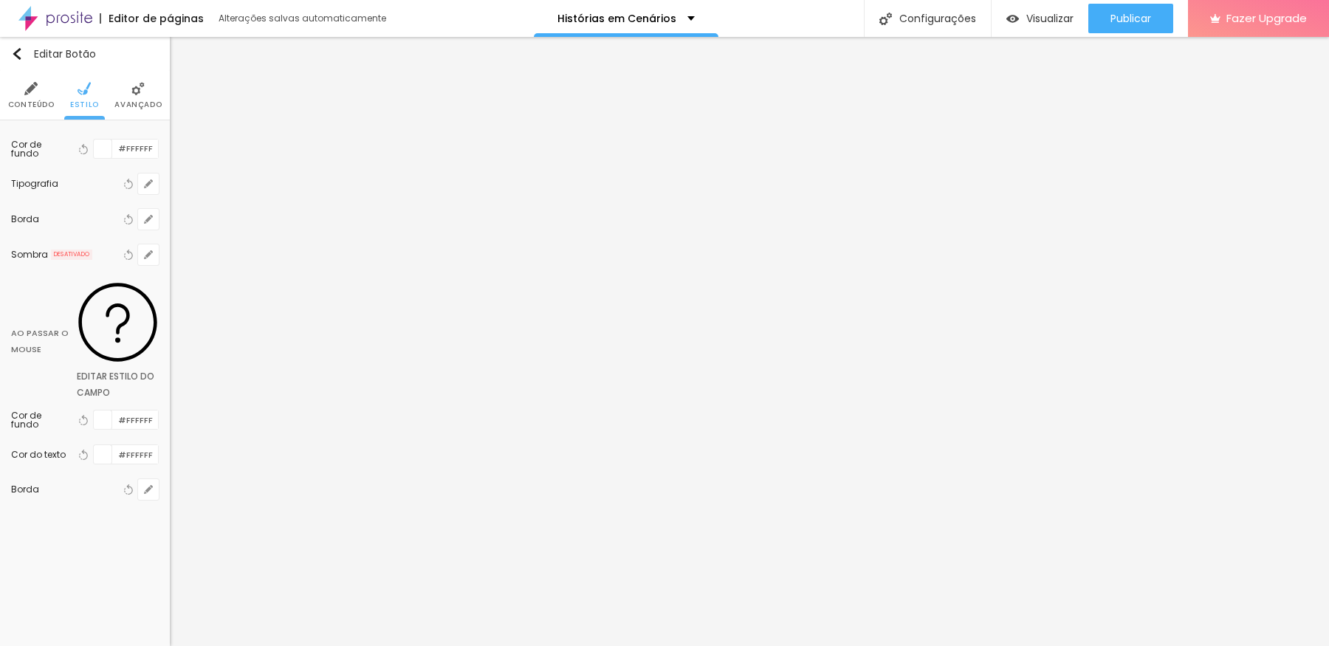
click at [131, 91] on img at bounding box center [137, 88] width 13 height 13
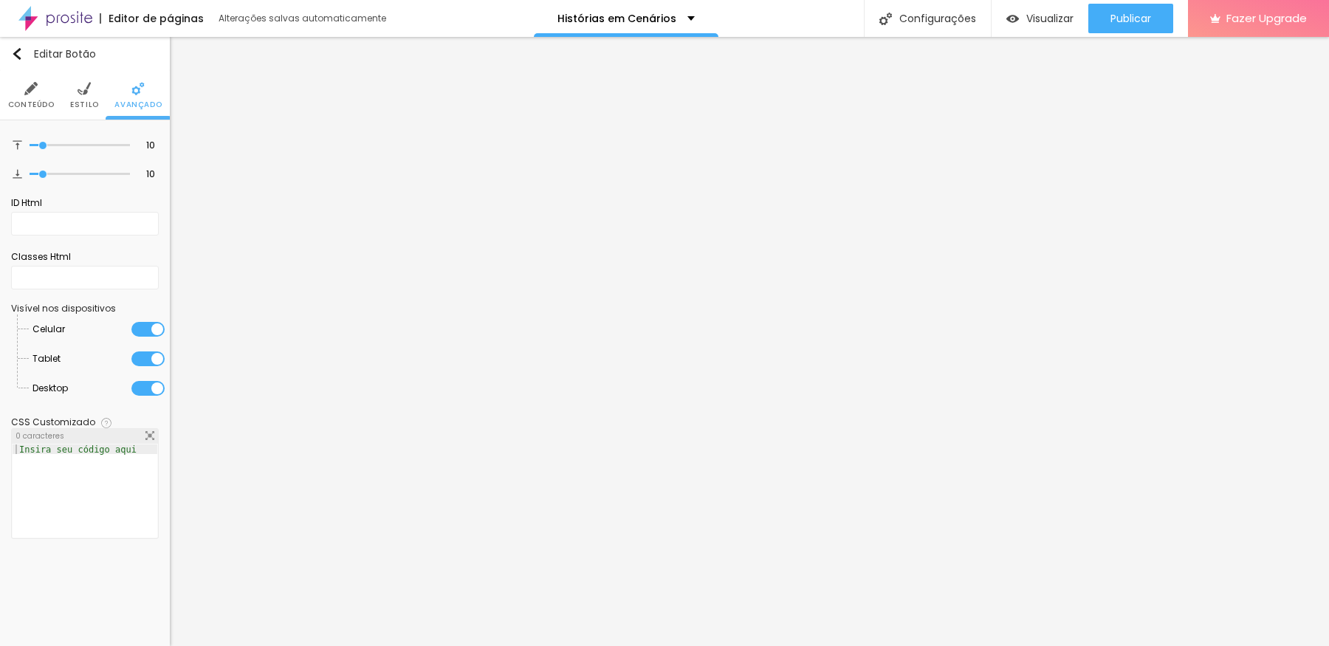
click at [89, 105] on span "Estilo" at bounding box center [84, 104] width 29 height 7
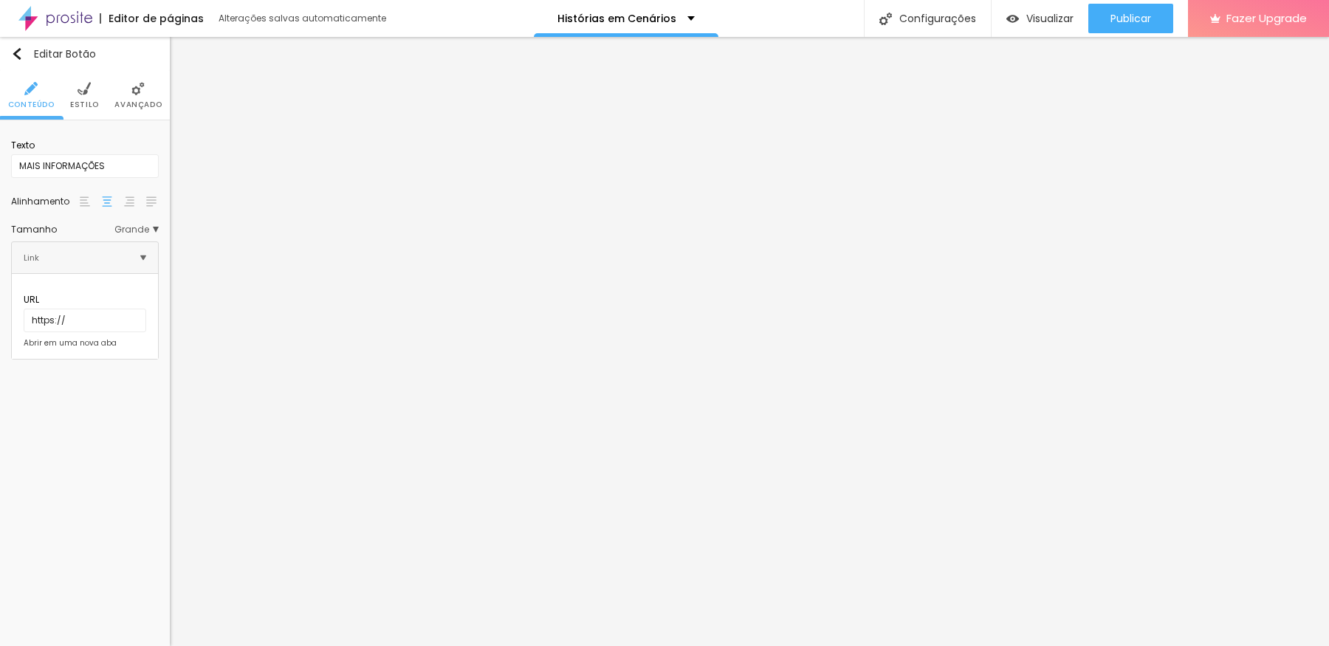
click at [133, 78] on li "Avançado" at bounding box center [137, 95] width 47 height 49
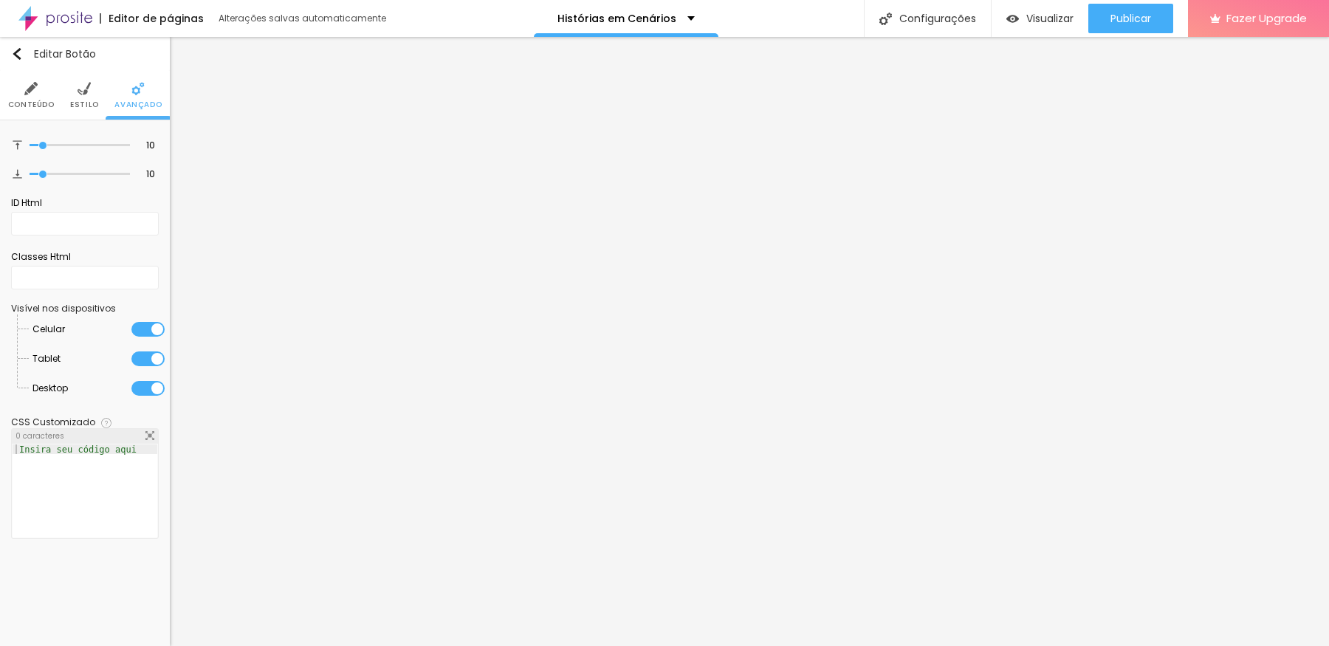
click at [85, 98] on li "Estilo" at bounding box center [84, 95] width 29 height 49
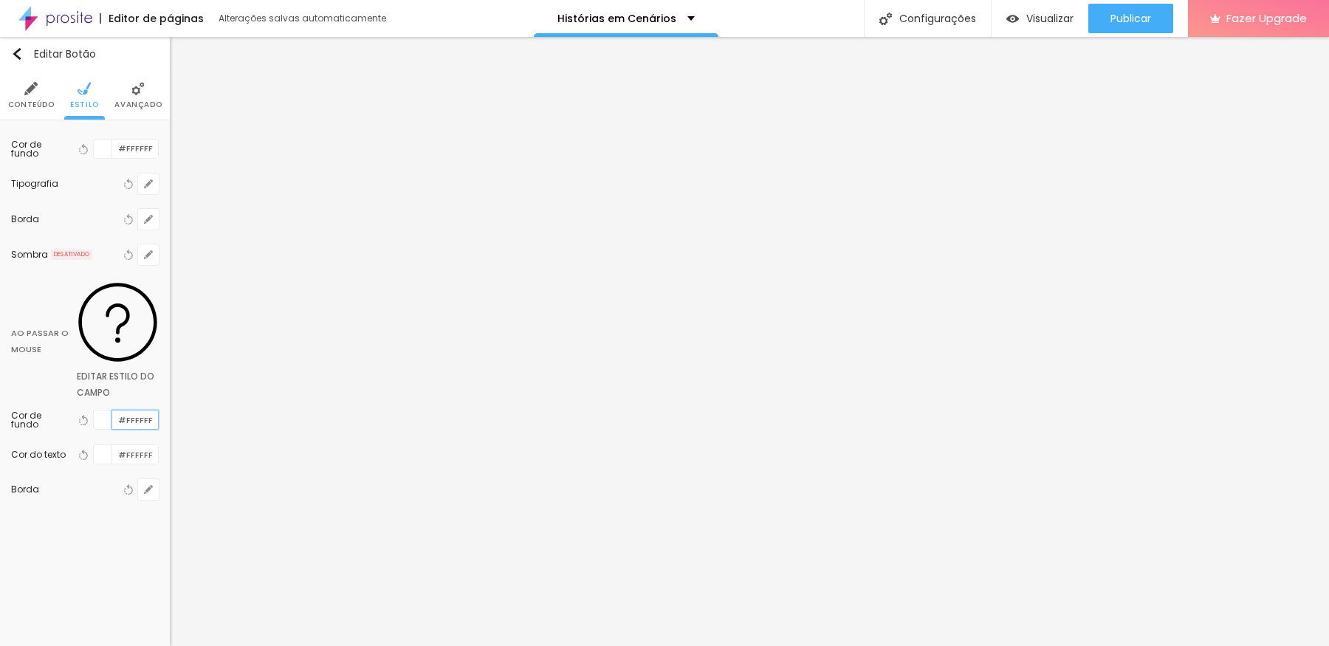
click at [127, 410] on input "#FFFFFF" at bounding box center [135, 419] width 46 height 18
paste input "D2B16C"
click at [81, 465] on div "Editar Botão Conteúdo Estilo Avançado Cor de fundo Voltar ao padrão #FFFFFF Tip…" at bounding box center [85, 341] width 170 height 609
click at [134, 148] on input "#FFFFFF" at bounding box center [135, 149] width 46 height 18
paste input "D2B16C"
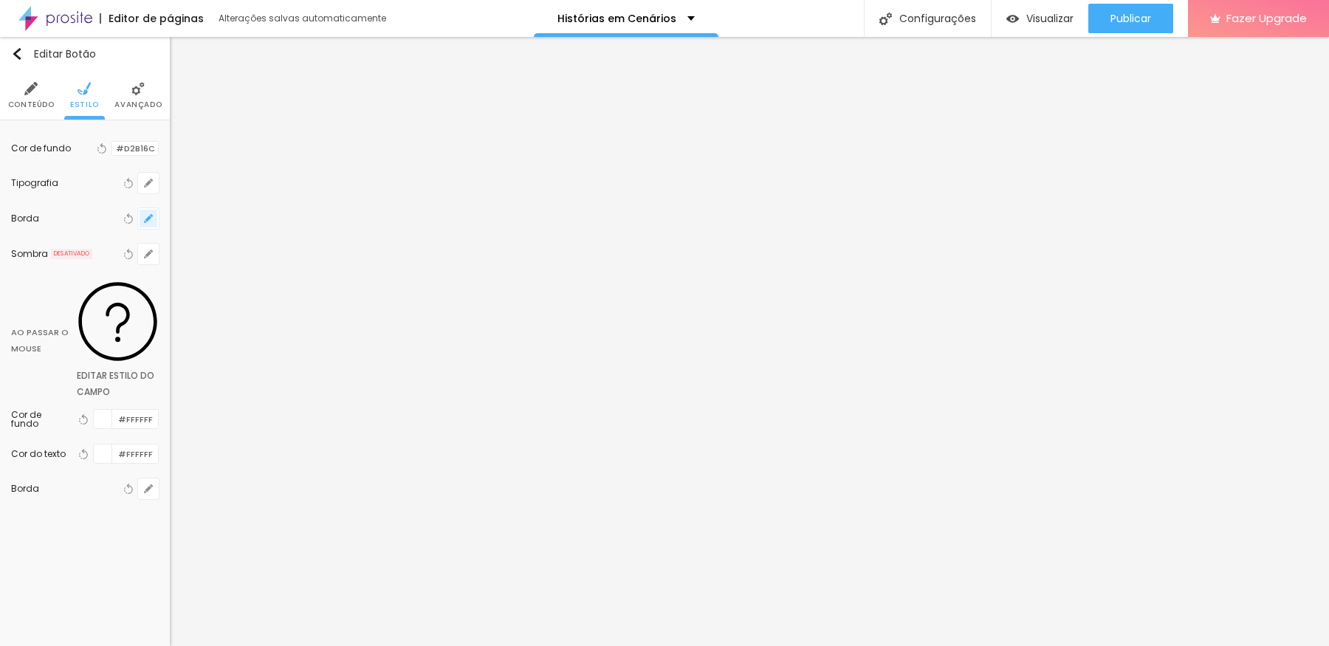
click at [146, 216] on icon "button" at bounding box center [148, 218] width 9 height 9
drag, startPoint x: 157, startPoint y: 273, endPoint x: 469, endPoint y: 329, distance: 316.6
click at [247, 279] on input "range" at bounding box center [195, 275] width 101 height 7
click at [52, 516] on div at bounding box center [664, 323] width 1329 height 646
click at [146, 190] on button "button" at bounding box center [148, 183] width 21 height 21
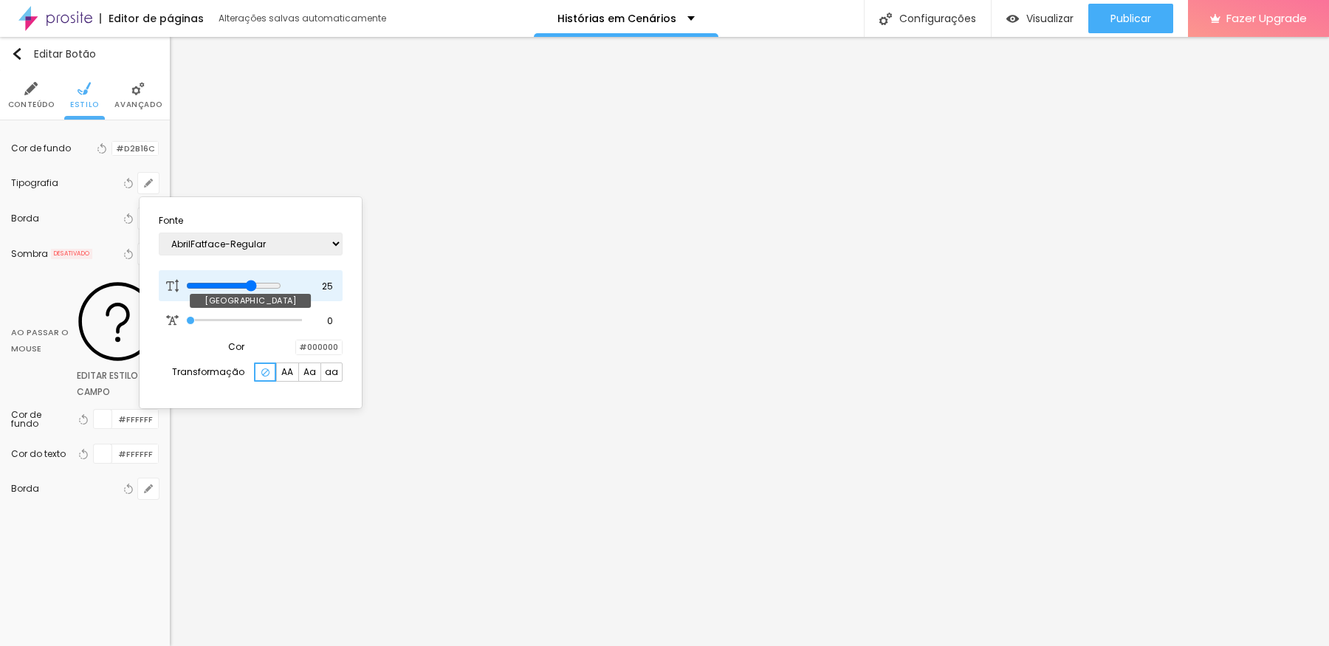
drag, startPoint x: 222, startPoint y: 282, endPoint x: 264, endPoint y: 297, distance: 44.6
click at [264, 292] on input "range" at bounding box center [233, 286] width 95 height 12
drag, startPoint x: 63, startPoint y: 469, endPoint x: 75, endPoint y: 334, distance: 134.9
click at [63, 470] on div at bounding box center [664, 323] width 1329 height 646
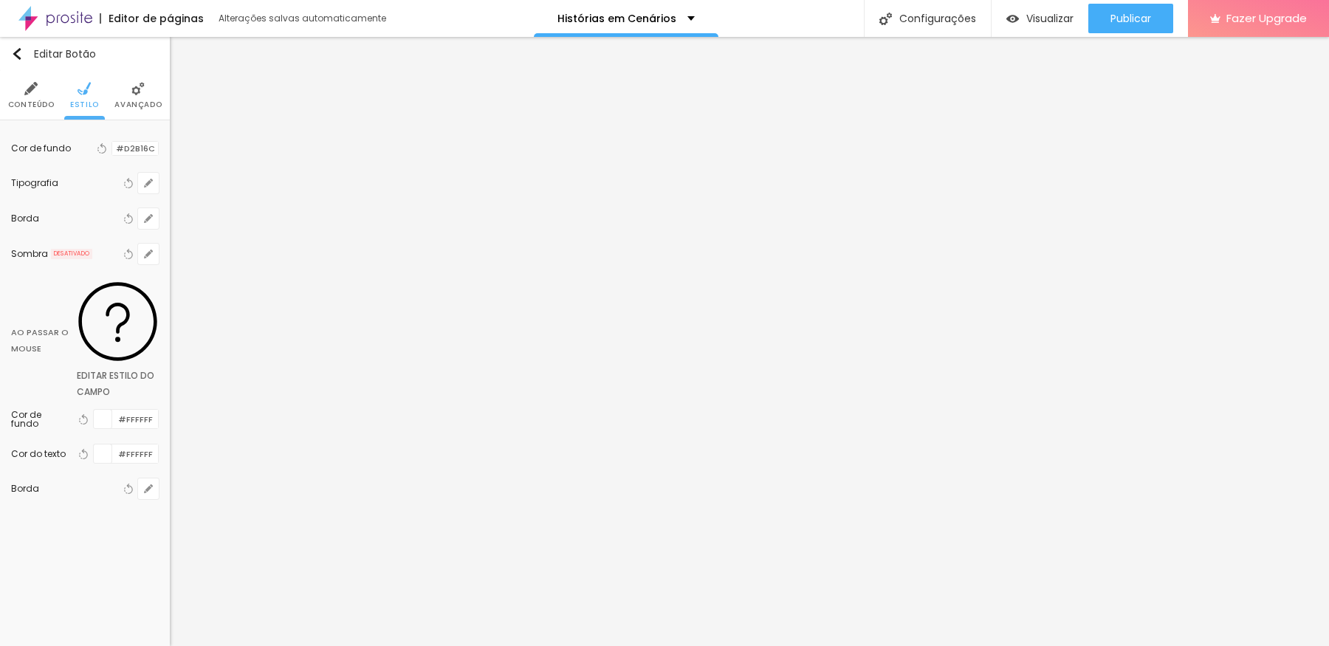
click at [131, 105] on span "Avançado" at bounding box center [137, 104] width 47 height 7
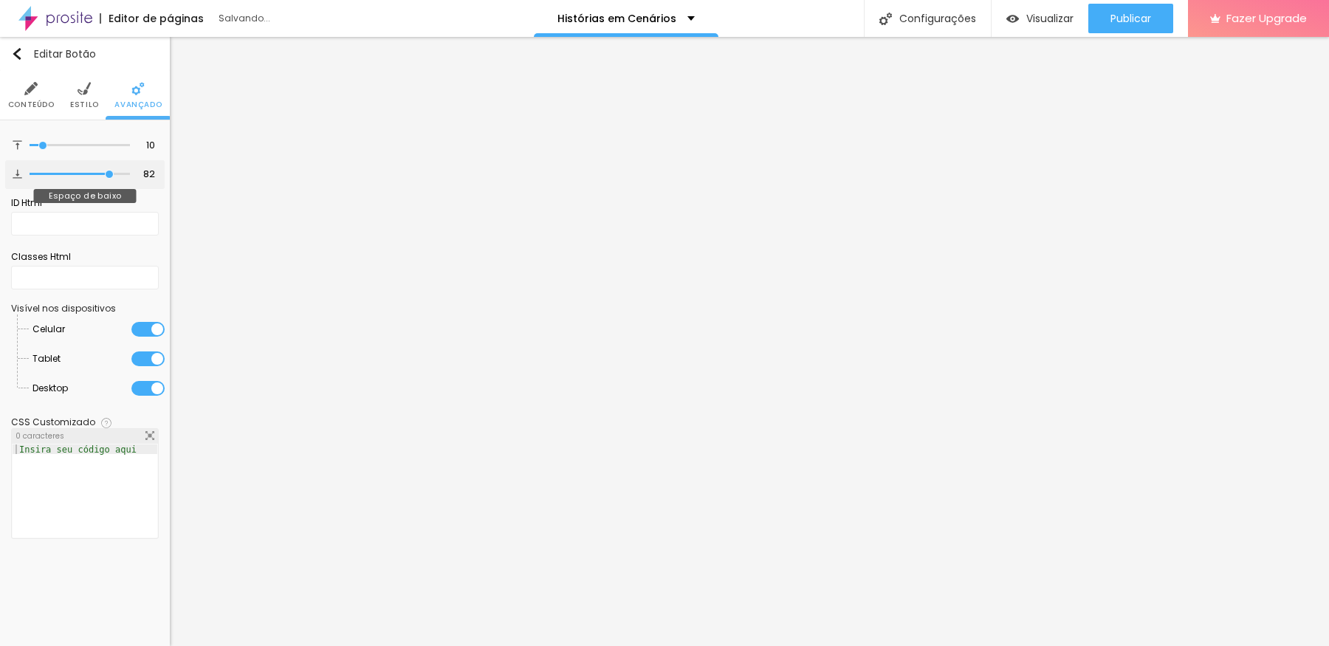
drag, startPoint x: 56, startPoint y: 172, endPoint x: 108, endPoint y: 186, distance: 53.5
click at [108, 178] on input "range" at bounding box center [80, 174] width 100 height 7
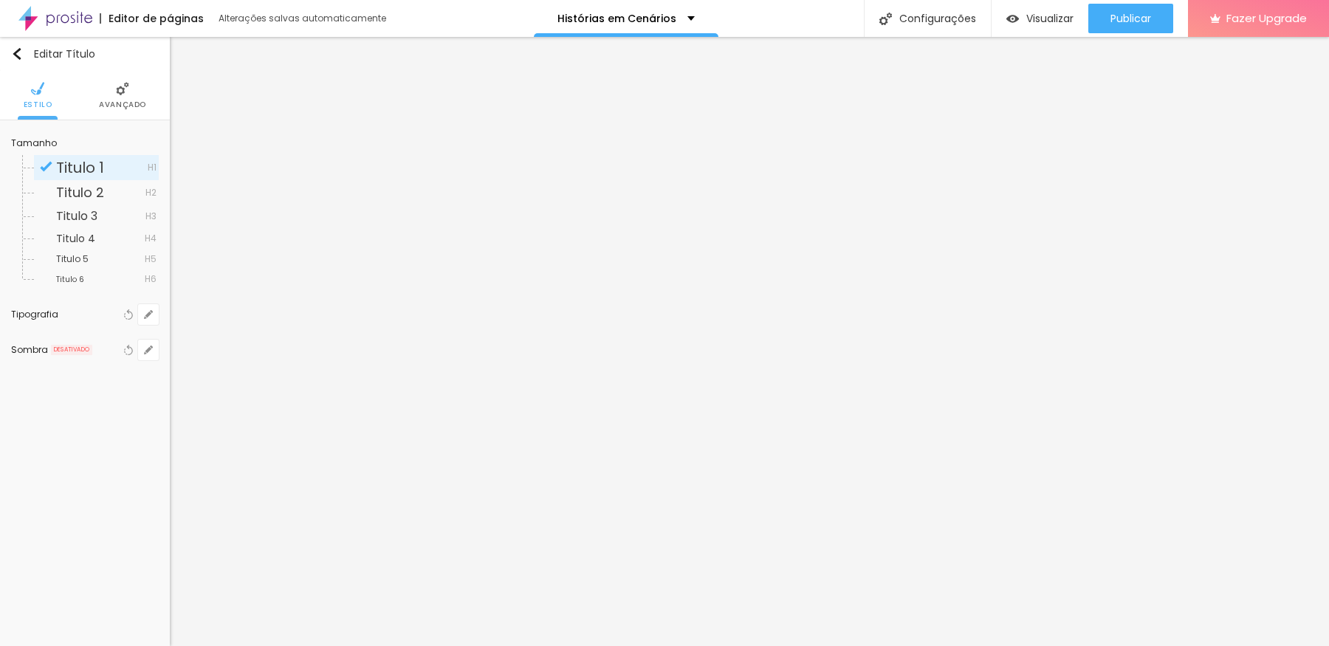
click at [123, 93] on img at bounding box center [122, 88] width 13 height 13
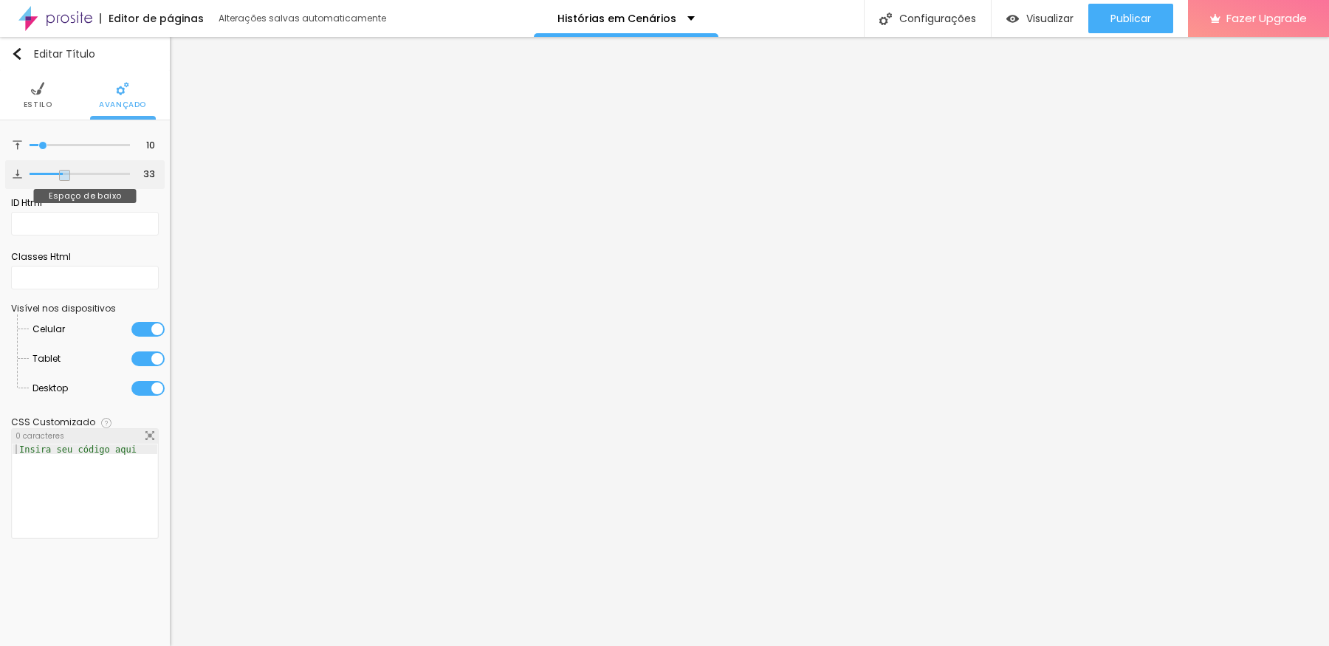
drag, startPoint x: 34, startPoint y: 174, endPoint x: 64, endPoint y: 188, distance: 33.4
click at [64, 178] on input "range" at bounding box center [80, 174] width 100 height 7
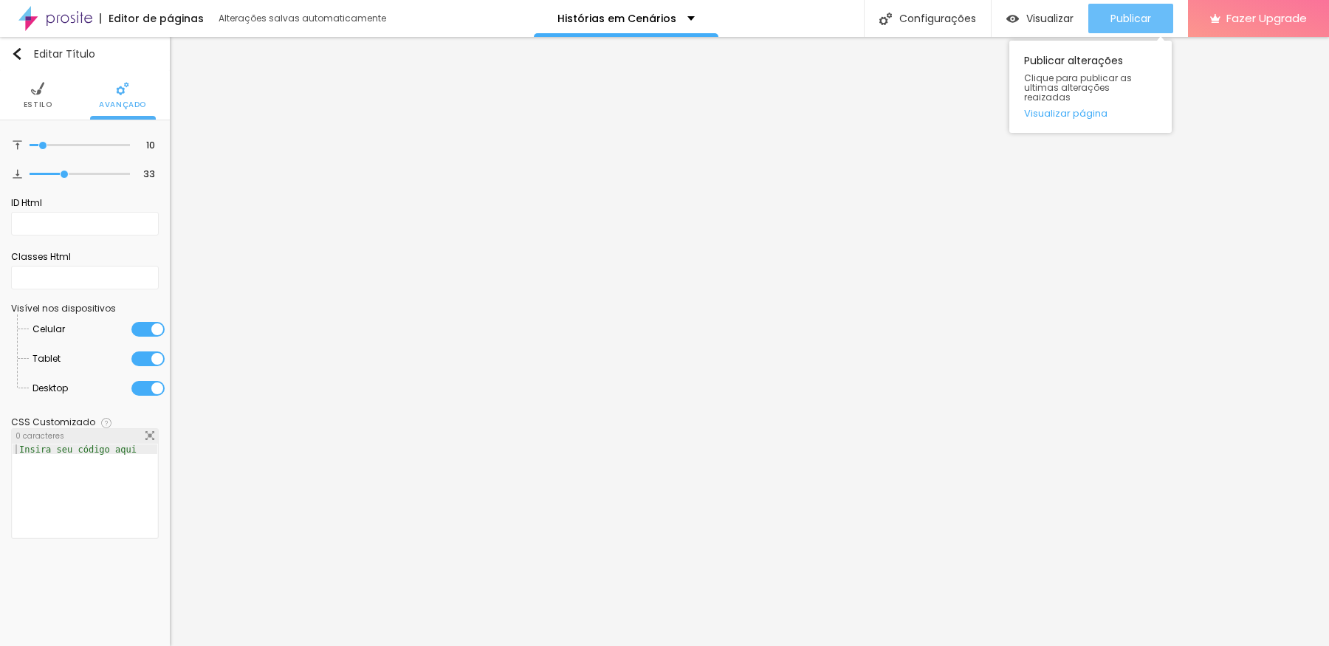
click at [1062, 16] on span "Publicar" at bounding box center [1130, 19] width 41 height 12
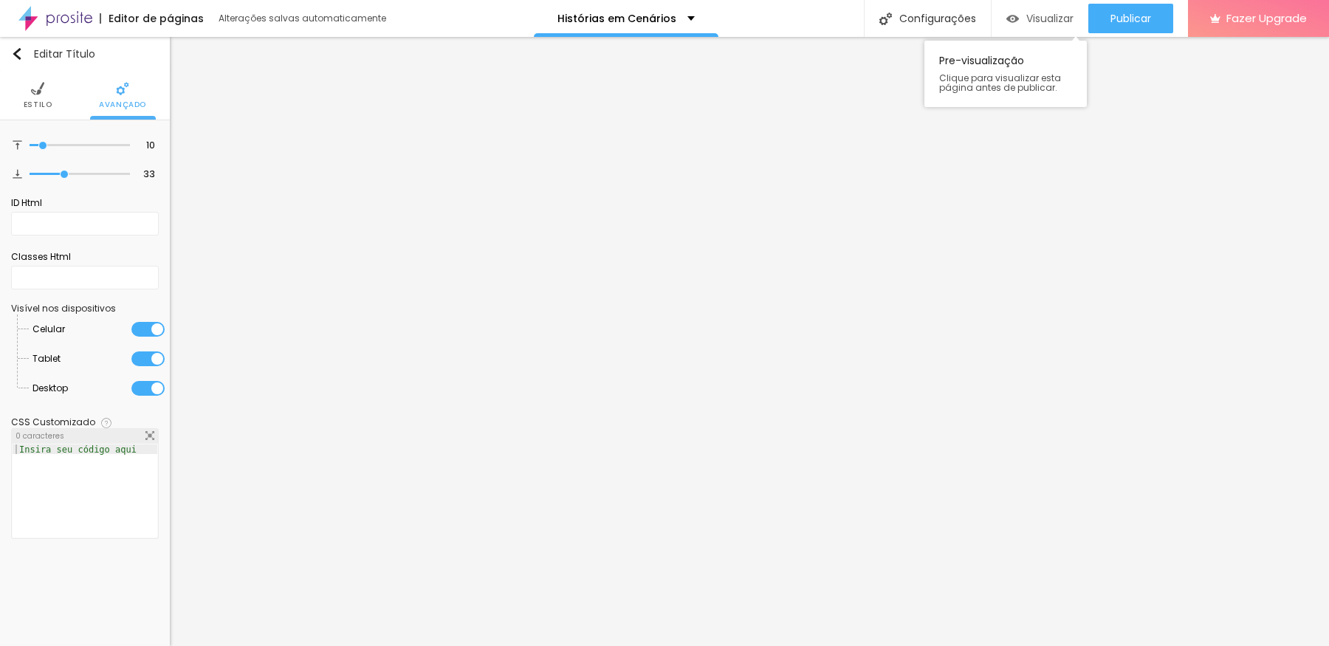
click at [1032, 18] on span "Visualizar" at bounding box center [1049, 19] width 47 height 12
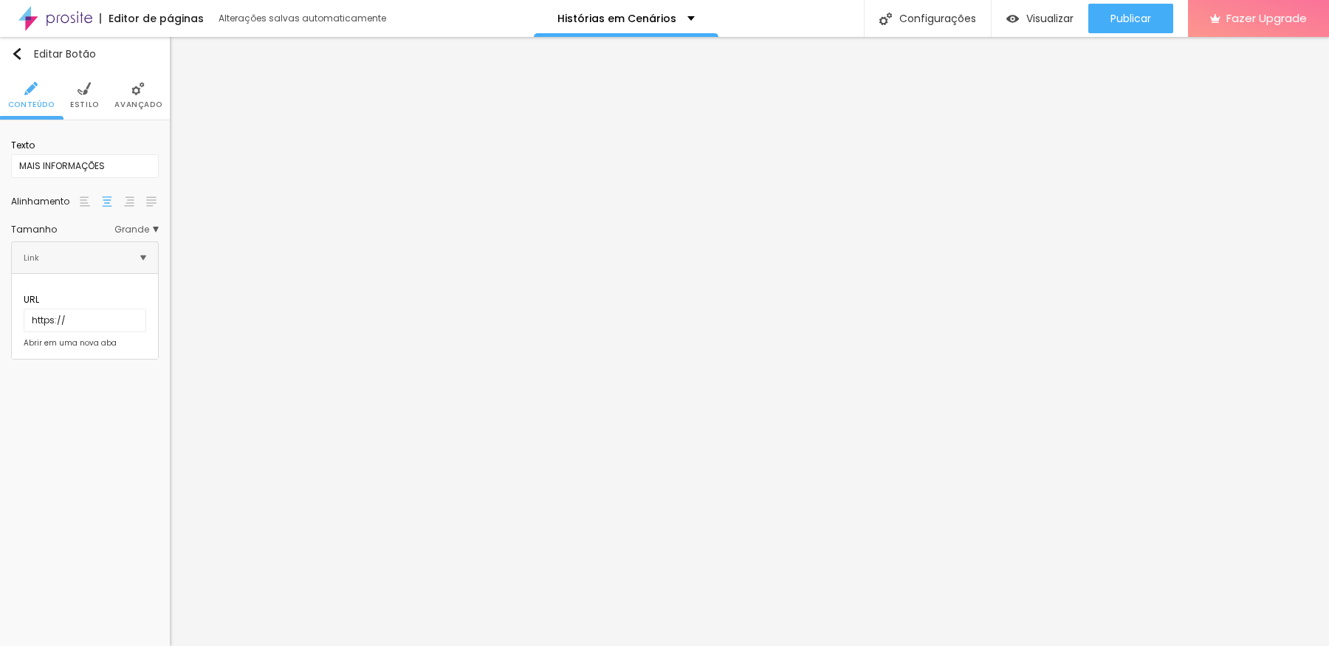
click at [151, 92] on li "Avançado" at bounding box center [137, 95] width 47 height 49
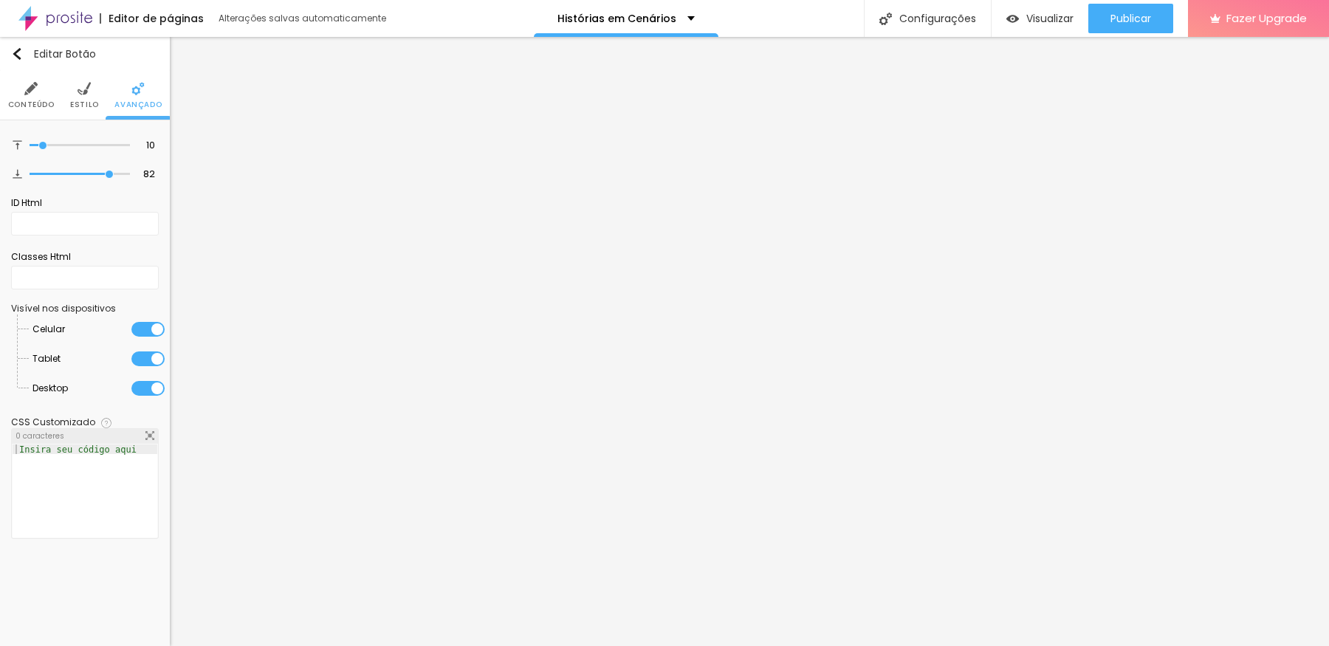
click at [97, 95] on ul "Conteúdo Estilo Avançado" at bounding box center [85, 95] width 170 height 49
click at [85, 89] on img at bounding box center [84, 88] width 13 height 13
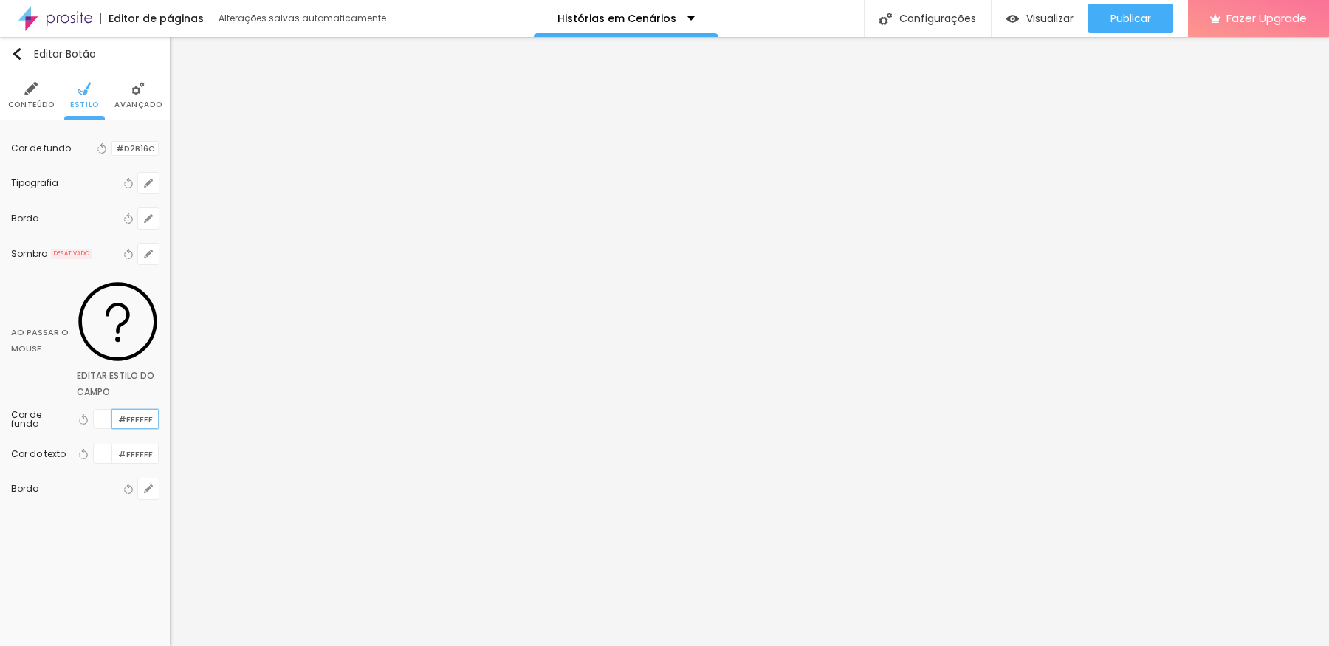
click at [131, 410] on input "#FFFFFF" at bounding box center [135, 419] width 46 height 18
paste input "D2B16C"
click at [102, 444] on div at bounding box center [103, 453] width 18 height 18
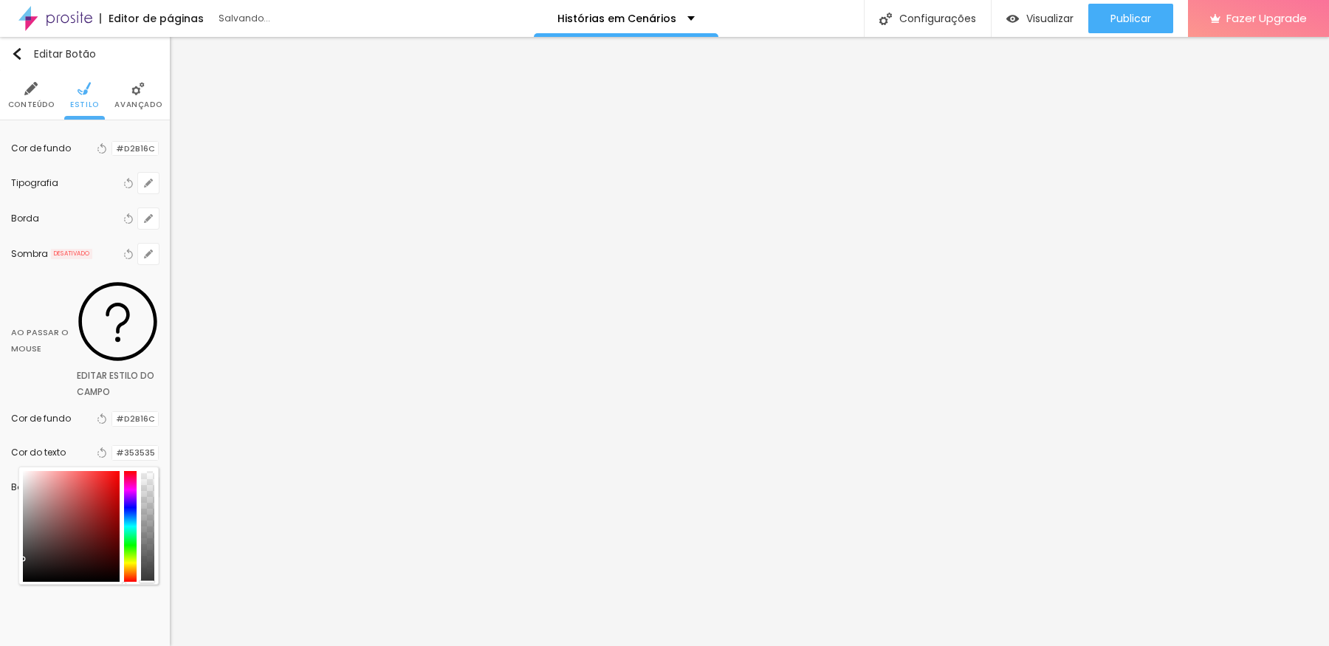
drag, startPoint x: 31, startPoint y: 448, endPoint x: 1, endPoint y: 455, distance: 30.3
click at [1, 455] on div "Editar Botão Conteúdo Estilo Avançado Cor de fundo Voltar ao padrão #D2B16C Tip…" at bounding box center [85, 341] width 170 height 609
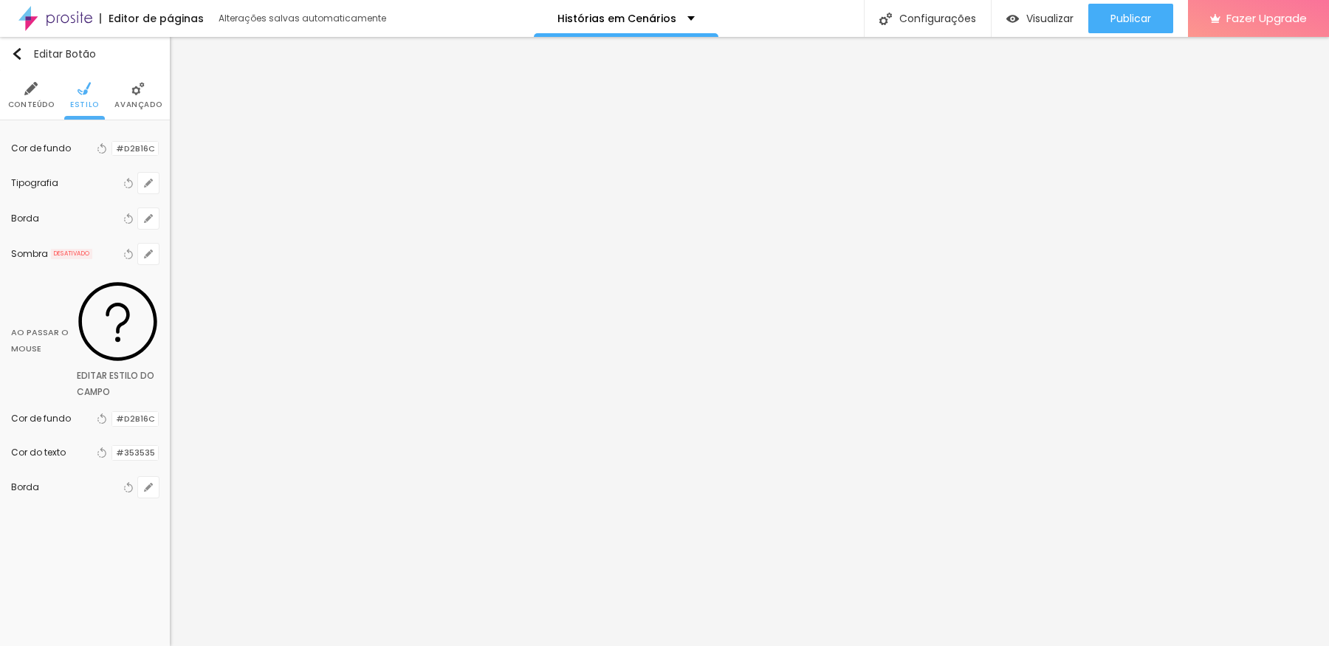
click at [112, 446] on div at bounding box center [112, 453] width 0 height 14
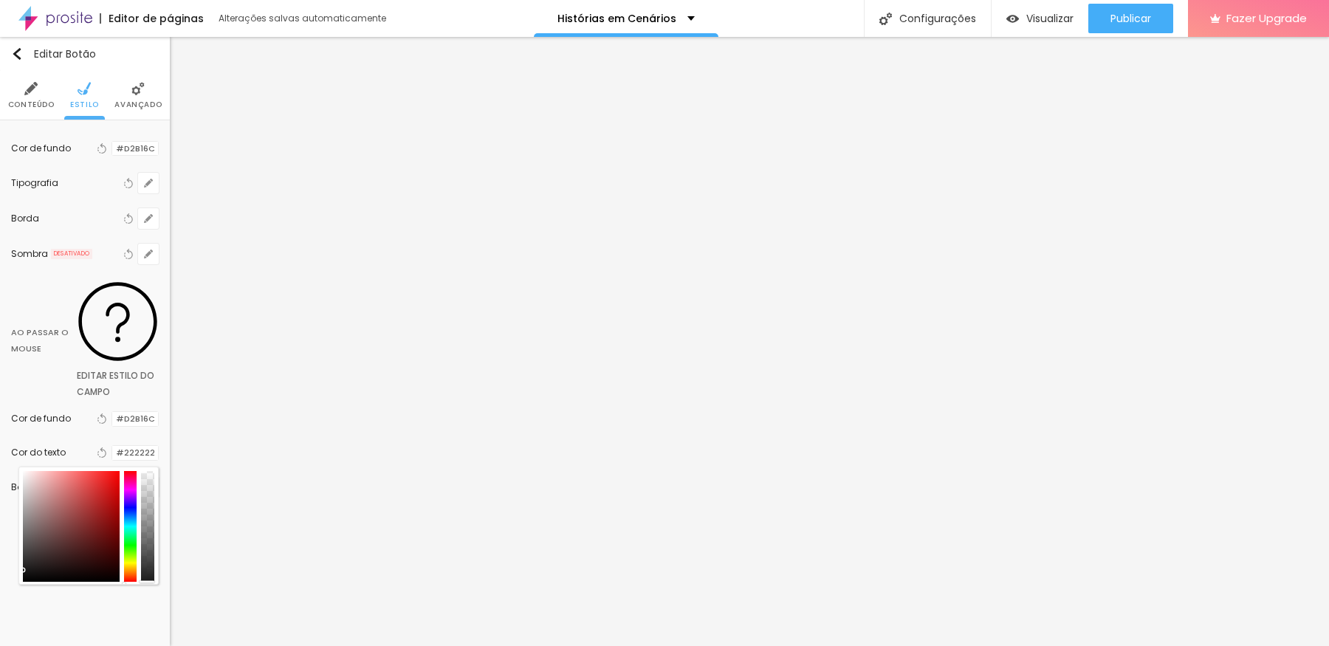
drag, startPoint x: 31, startPoint y: 452, endPoint x: 15, endPoint y: 466, distance: 21.5
click at [15, 466] on div "Editar Botão Conteúdo Estilo Avançado Cor de fundo Voltar ao padrão #D2B16C Tip…" at bounding box center [85, 341] width 170 height 609
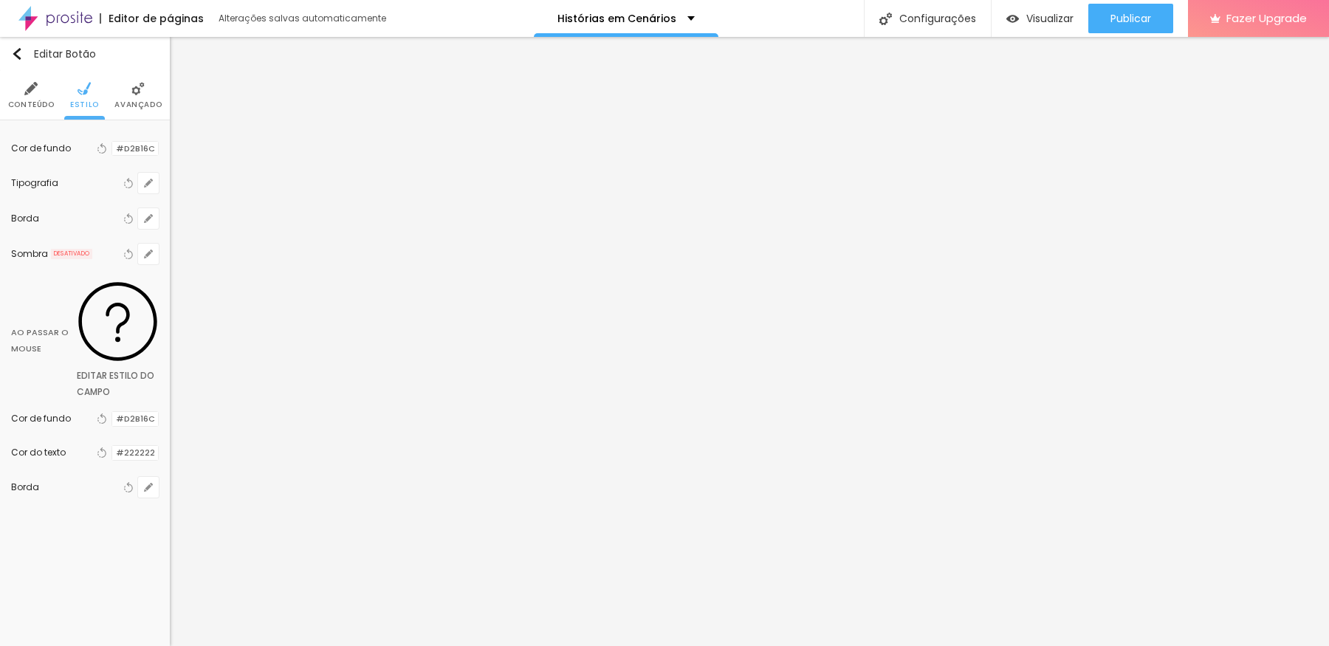
click at [54, 516] on div "Editar Botão Conteúdo Estilo Avançado Cor de fundo Voltar ao padrão #D2B16C Tip…" at bounding box center [85, 341] width 170 height 609
click at [148, 183] on icon "button" at bounding box center [148, 183] width 6 height 6
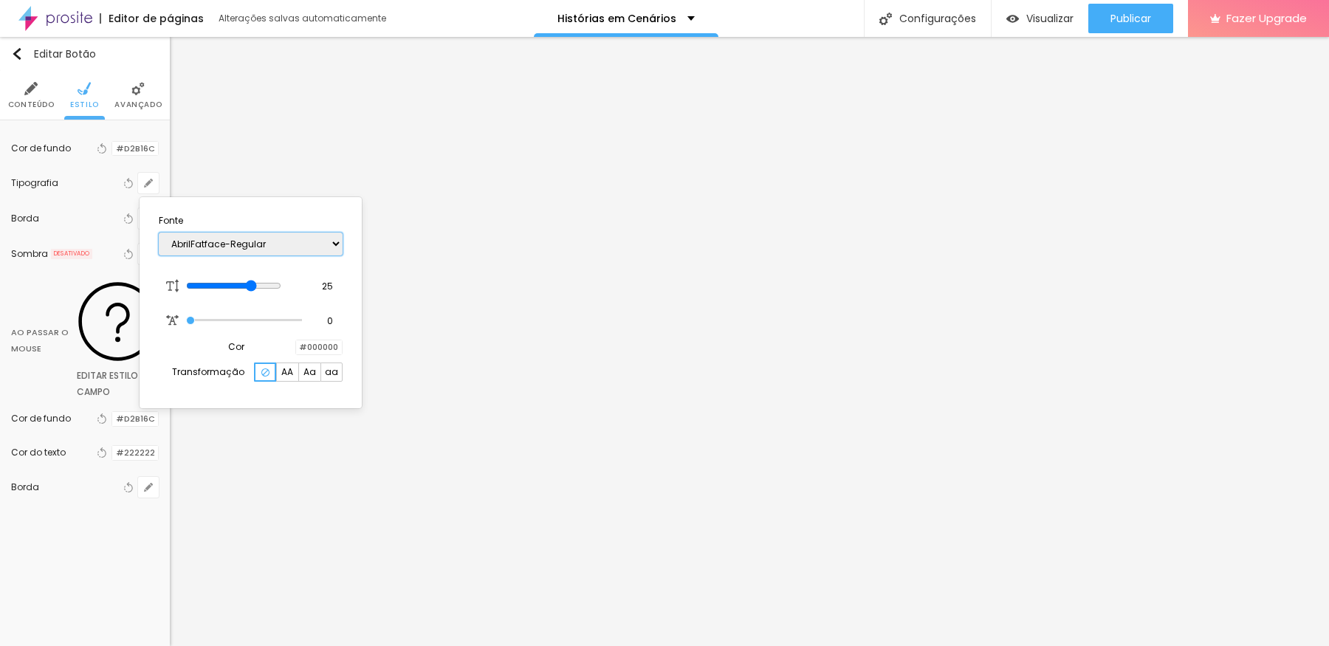
click at [198, 245] on select "AbrilFatface-Regular Actor-Regular Alegreya AlegreyaBlack [PERSON_NAME] Allan-R…" at bounding box center [251, 244] width 184 height 23
click at [684, 295] on div at bounding box center [664, 323] width 1329 height 646
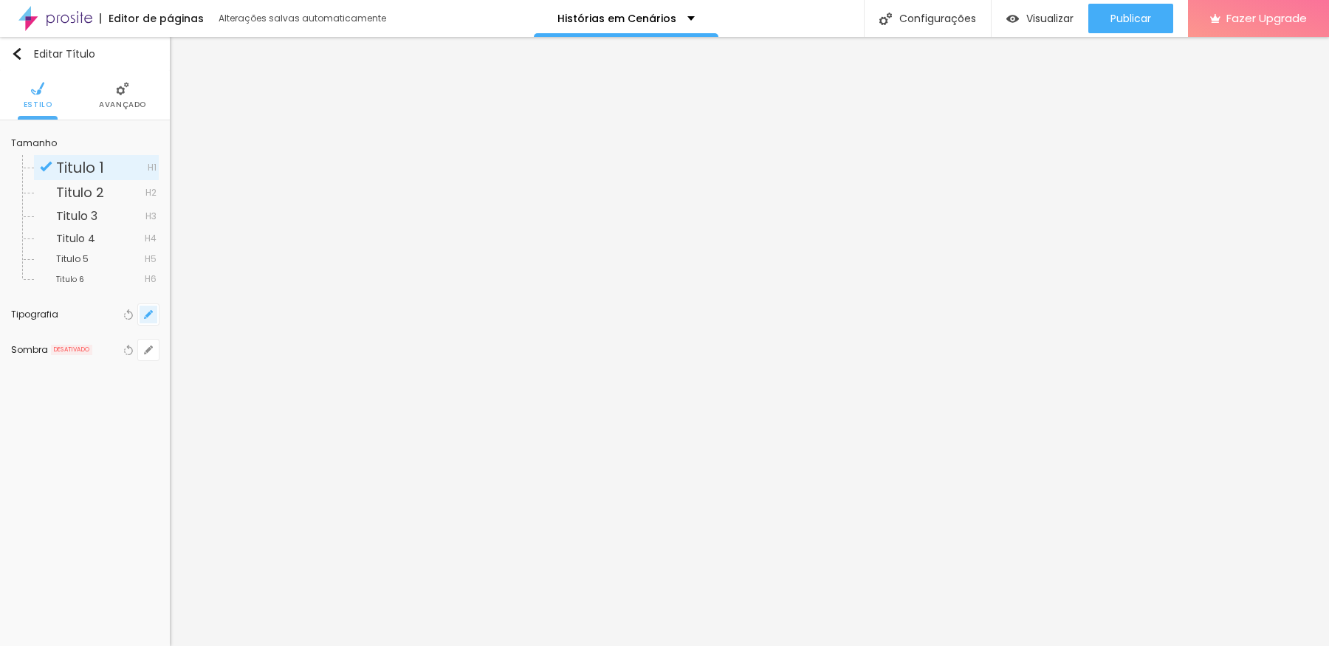
click at [140, 312] on button "button" at bounding box center [148, 314] width 21 height 21
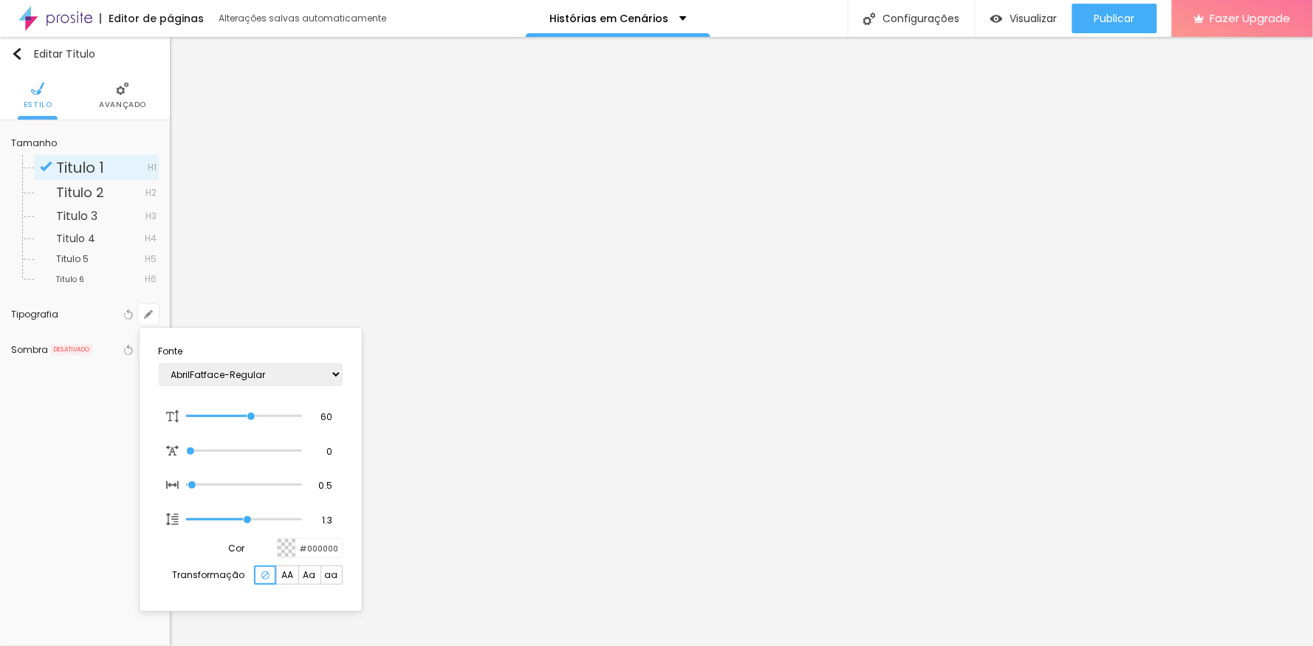
click at [702, 516] on div at bounding box center [656, 323] width 1313 height 646
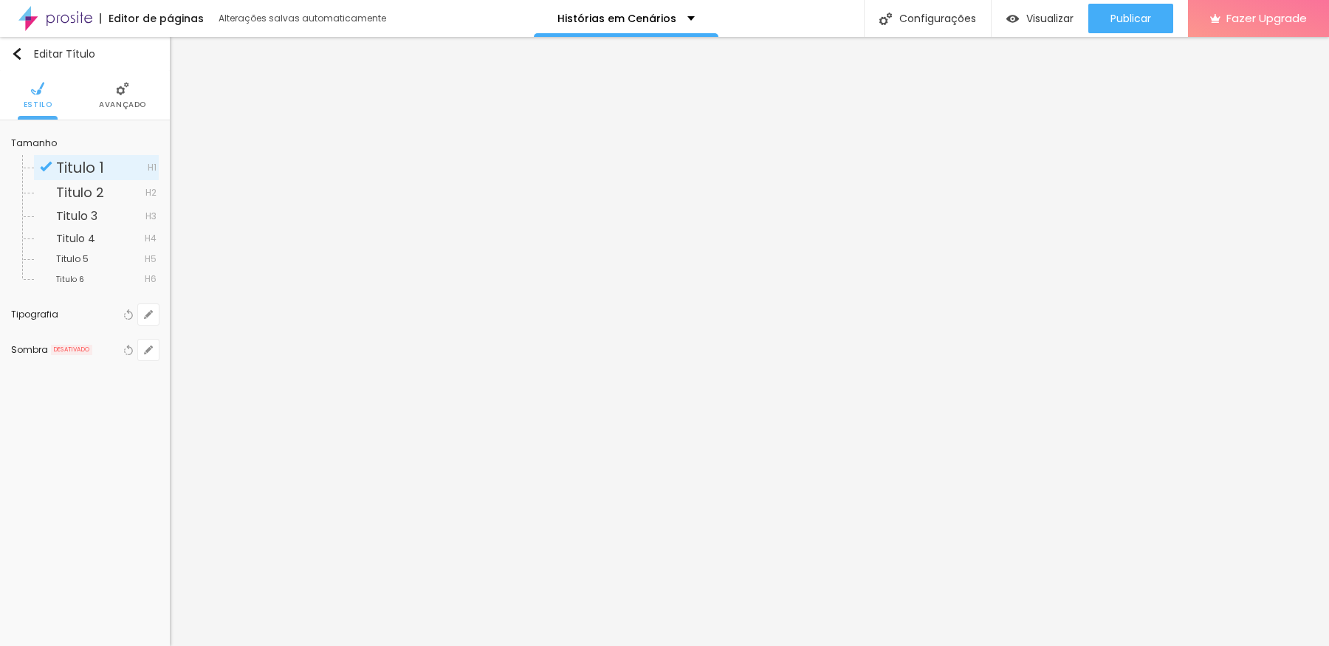
click at [109, 86] on li "Avançado" at bounding box center [122, 95] width 47 height 49
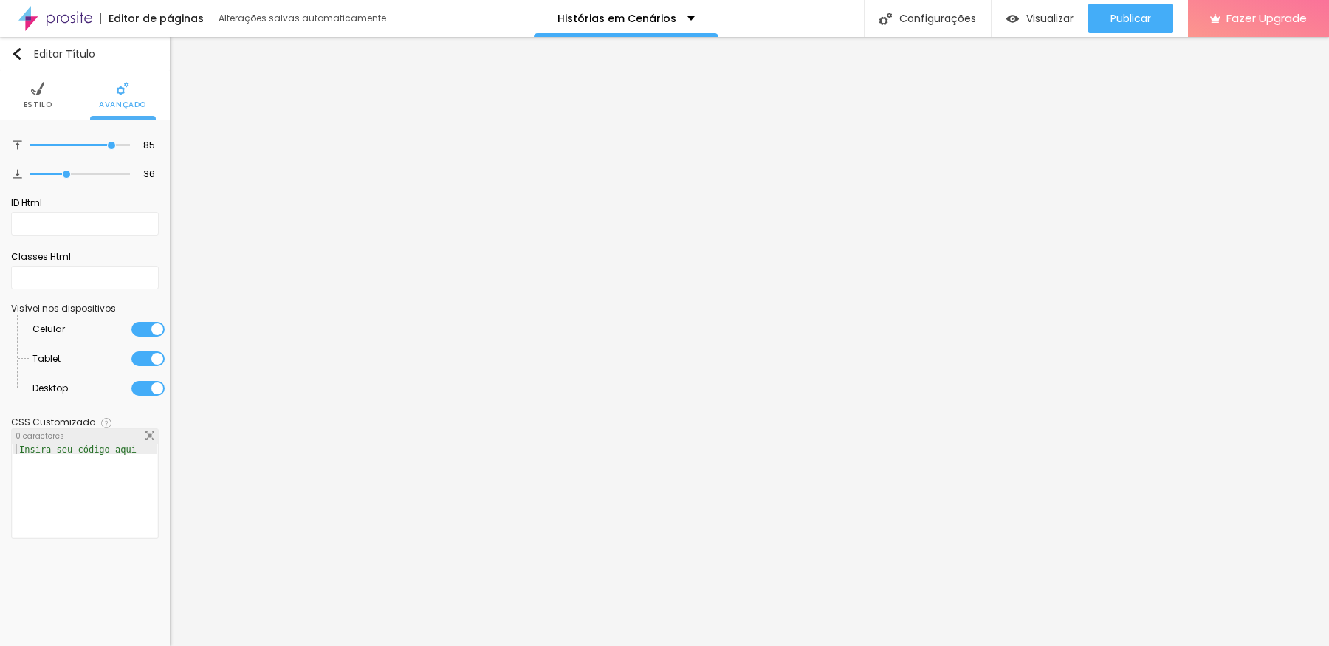
click at [38, 92] on img at bounding box center [37, 88] width 13 height 13
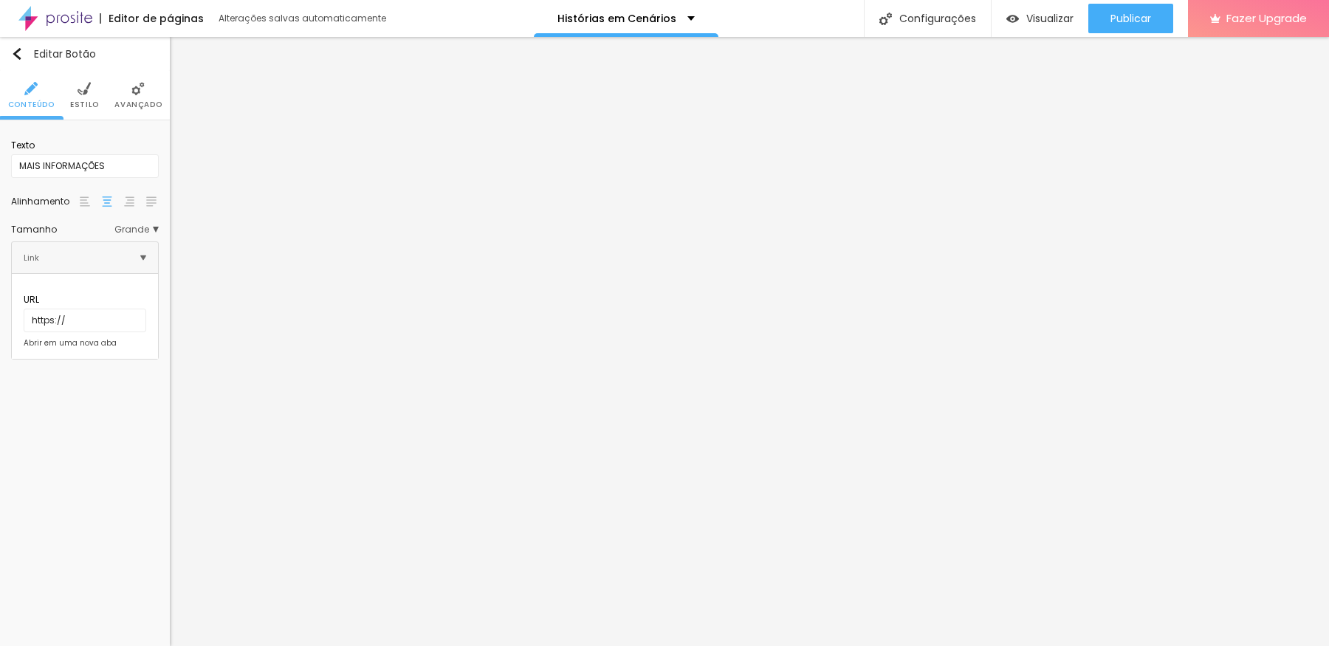
click at [119, 92] on li "Avançado" at bounding box center [137, 95] width 47 height 49
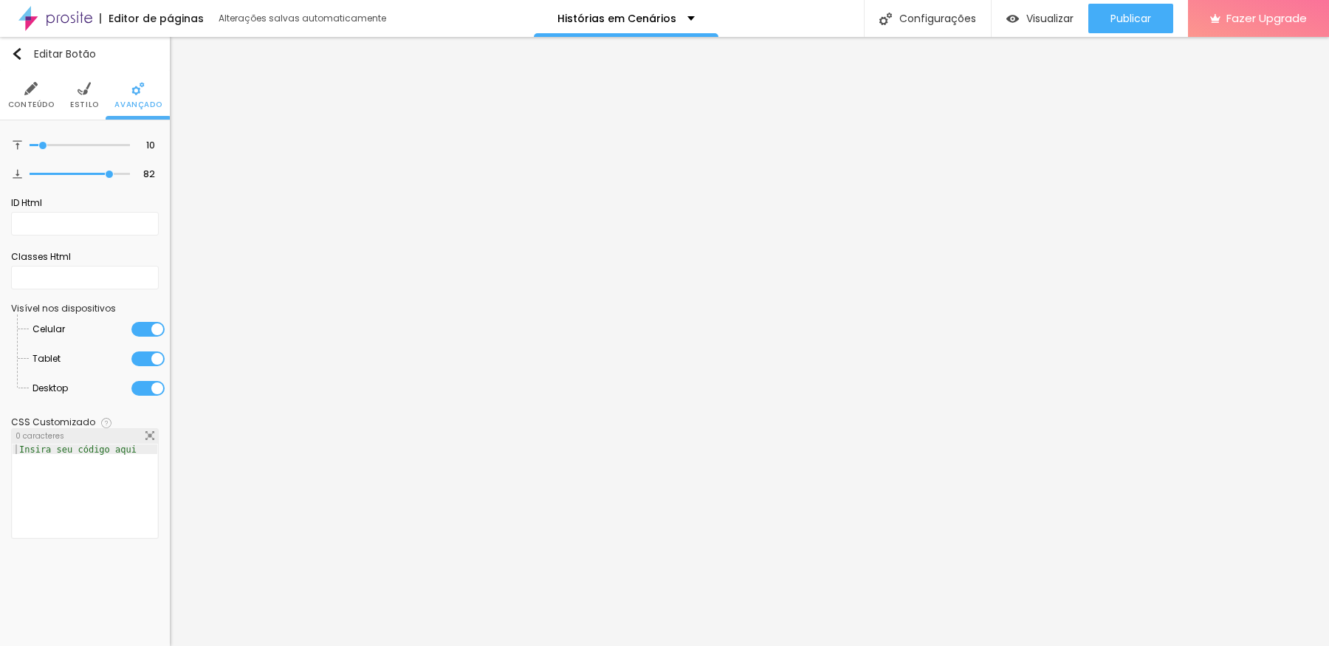
click at [81, 101] on span "Estilo" at bounding box center [84, 104] width 29 height 7
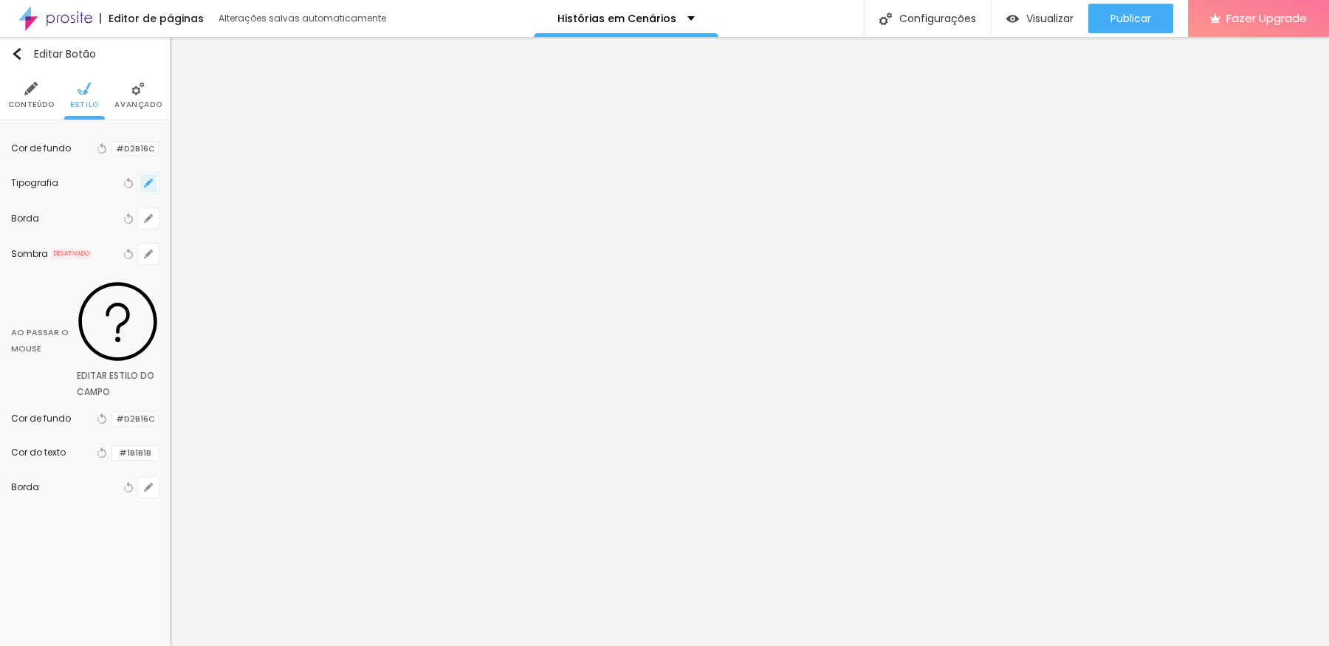
click at [146, 185] on icon "button" at bounding box center [148, 183] width 6 height 6
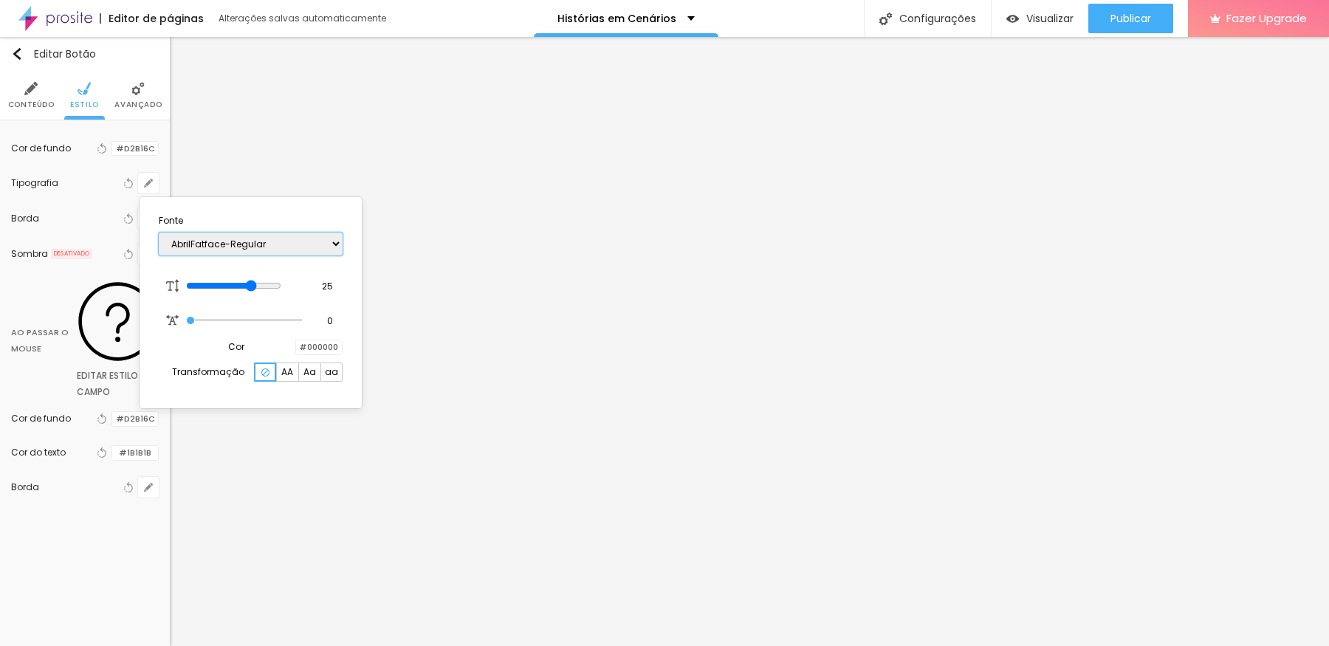
click at [249, 240] on select "AbrilFatface-Regular Actor-Regular Alegreya AlegreyaBlack [PERSON_NAME] Allan-R…" at bounding box center [251, 244] width 184 height 23
click at [159, 233] on select "AbrilFatface-Regular Actor-Regular Alegreya AlegreyaBlack [PERSON_NAME] Allan-R…" at bounding box center [251, 244] width 184 height 23
click at [100, 511] on div at bounding box center [664, 323] width 1329 height 646
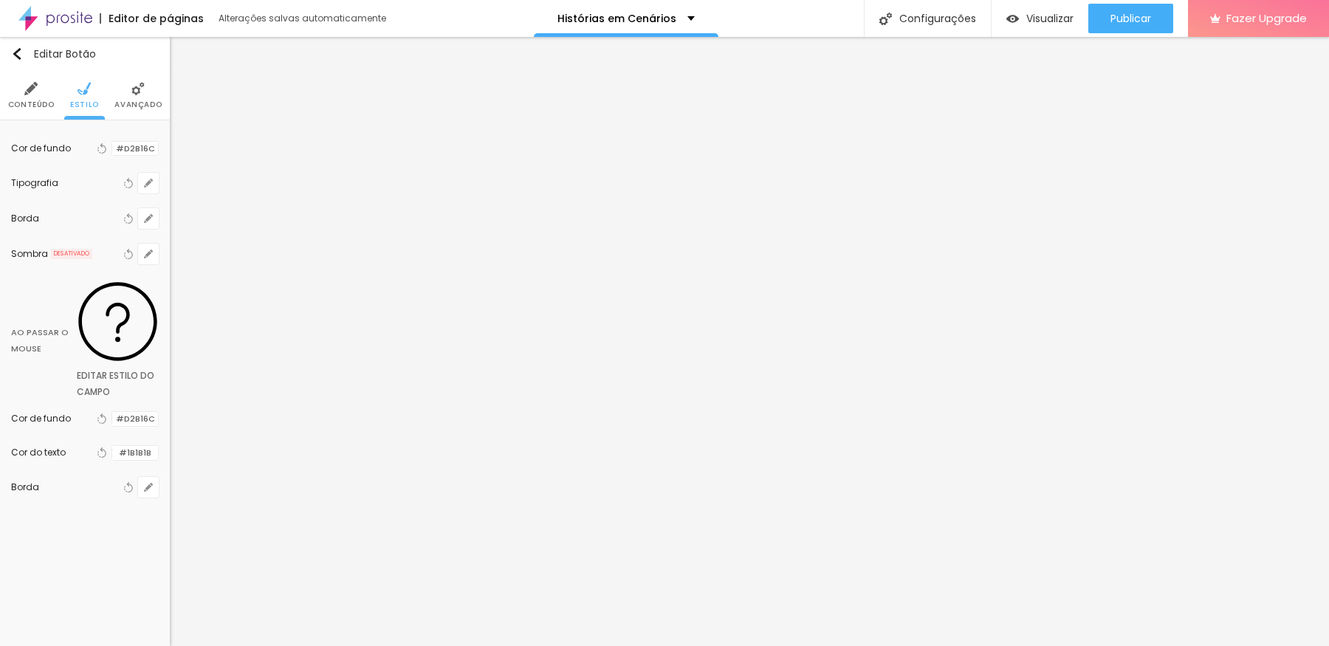
click at [20, 101] on span "Conteúdo" at bounding box center [31, 104] width 47 height 7
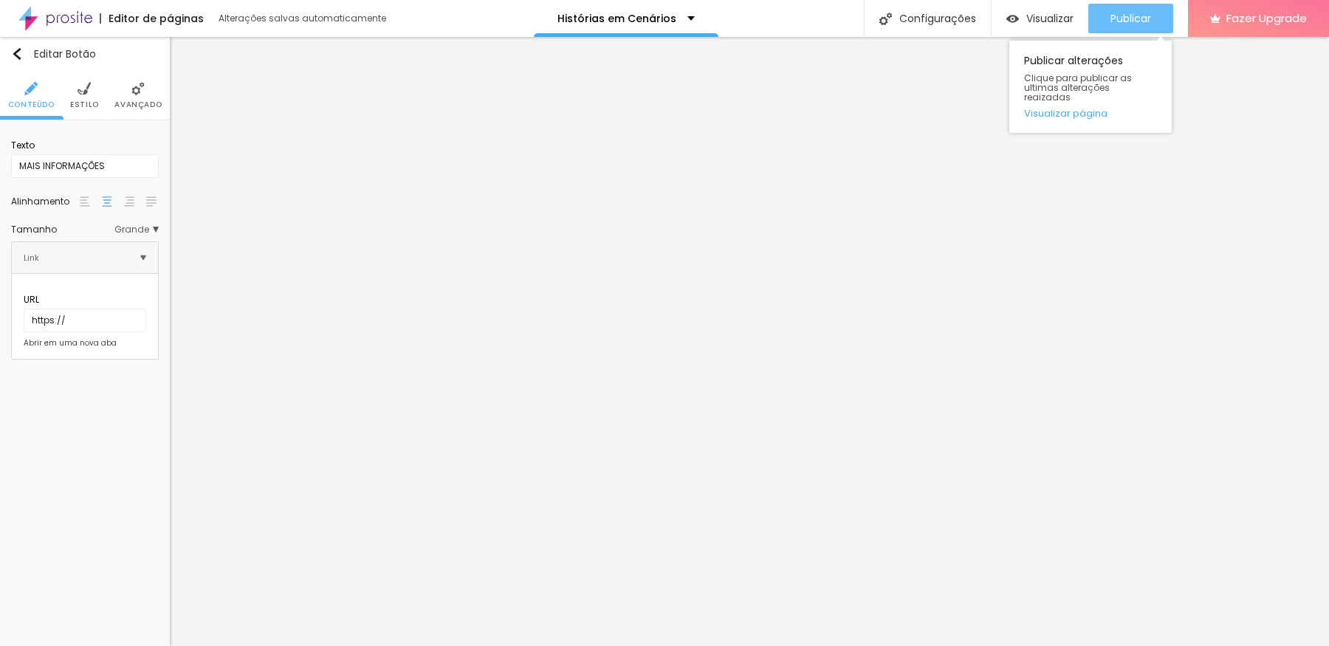
click at [1062, 17] on span "Publicar" at bounding box center [1130, 19] width 41 height 12
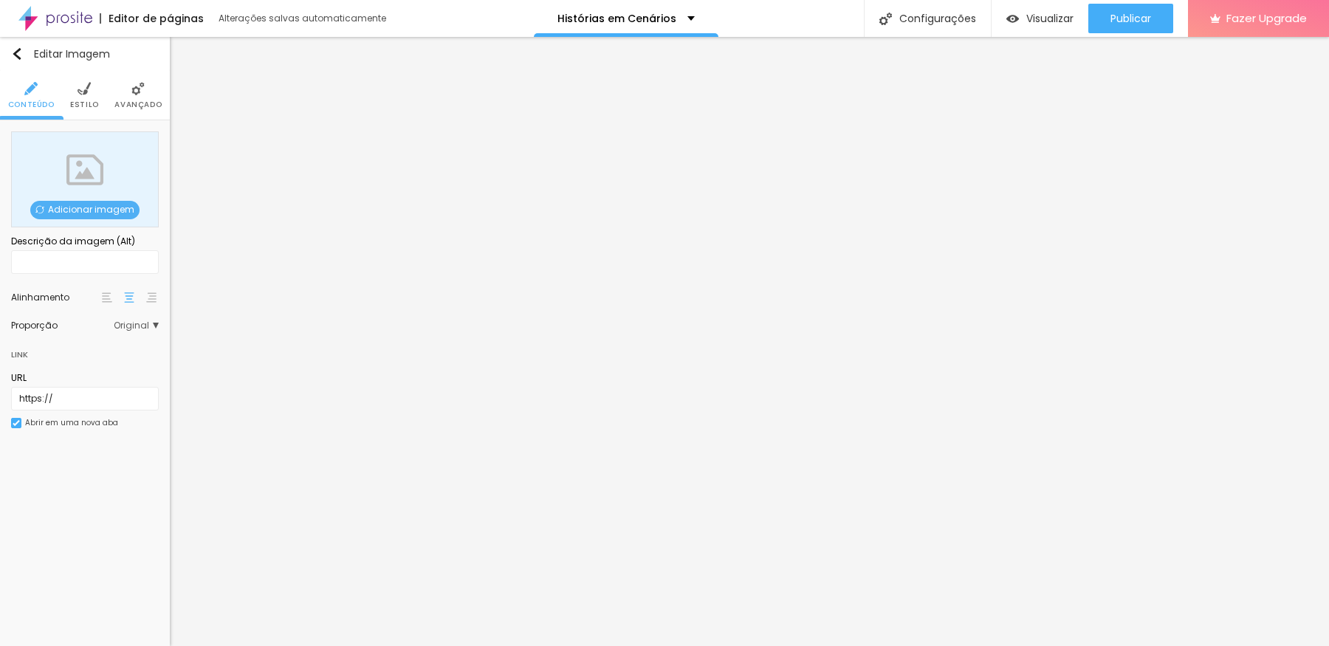
click at [71, 157] on div "Adicionar imagem" at bounding box center [85, 179] width 148 height 96
click at [81, 209] on span "Adicionar imagem" at bounding box center [84, 210] width 109 height 18
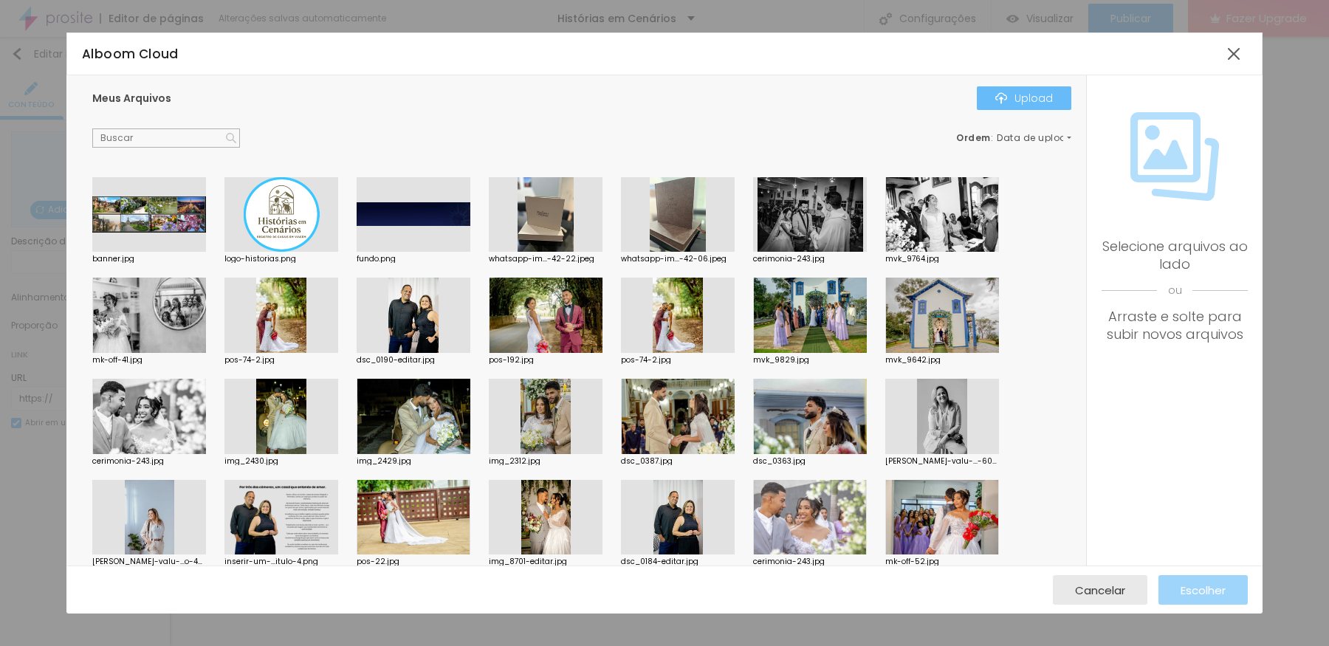
click at [1006, 93] on img "button" at bounding box center [1001, 98] width 12 height 12
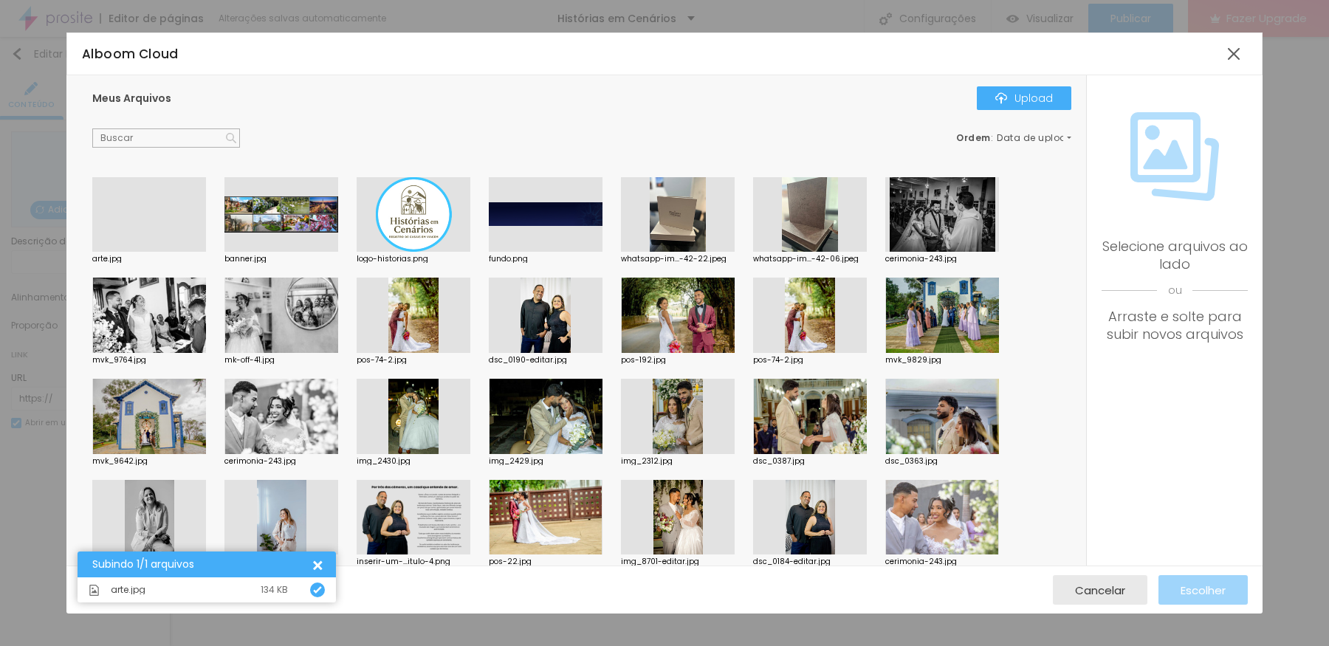
click at [137, 252] on div at bounding box center [149, 252] width 114 height 0
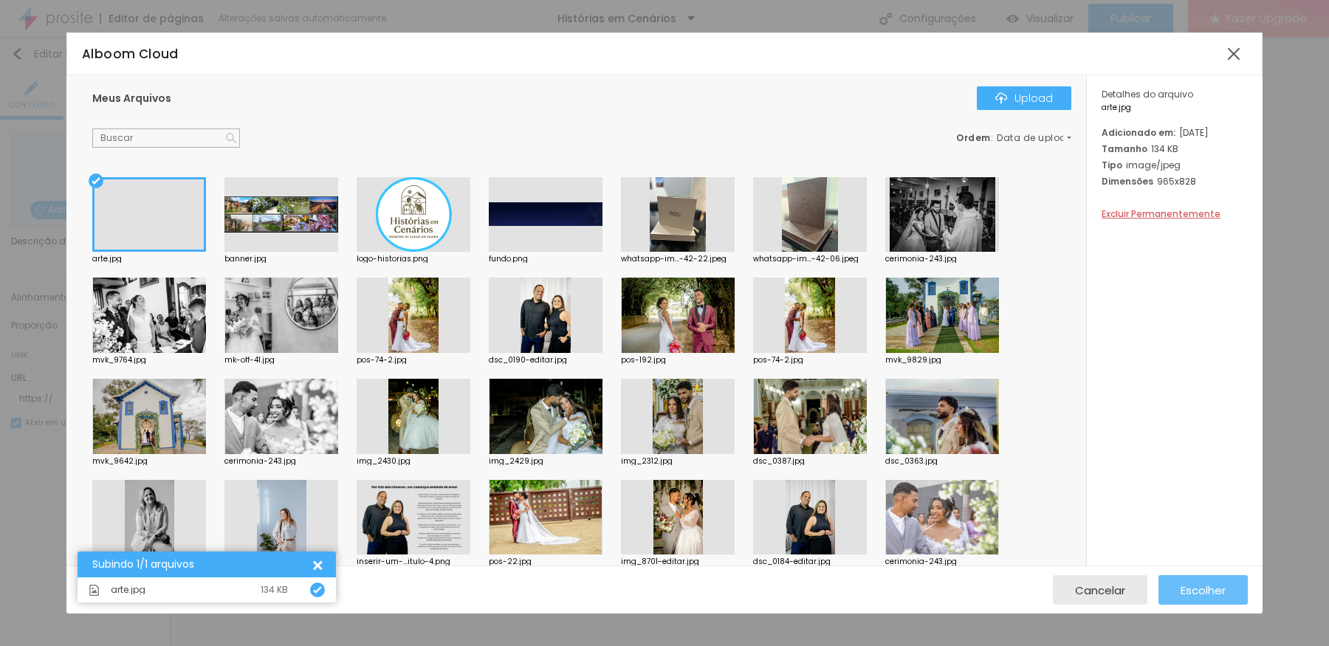
click at [1062, 516] on span "Escolher" at bounding box center [1203, 590] width 45 height 13
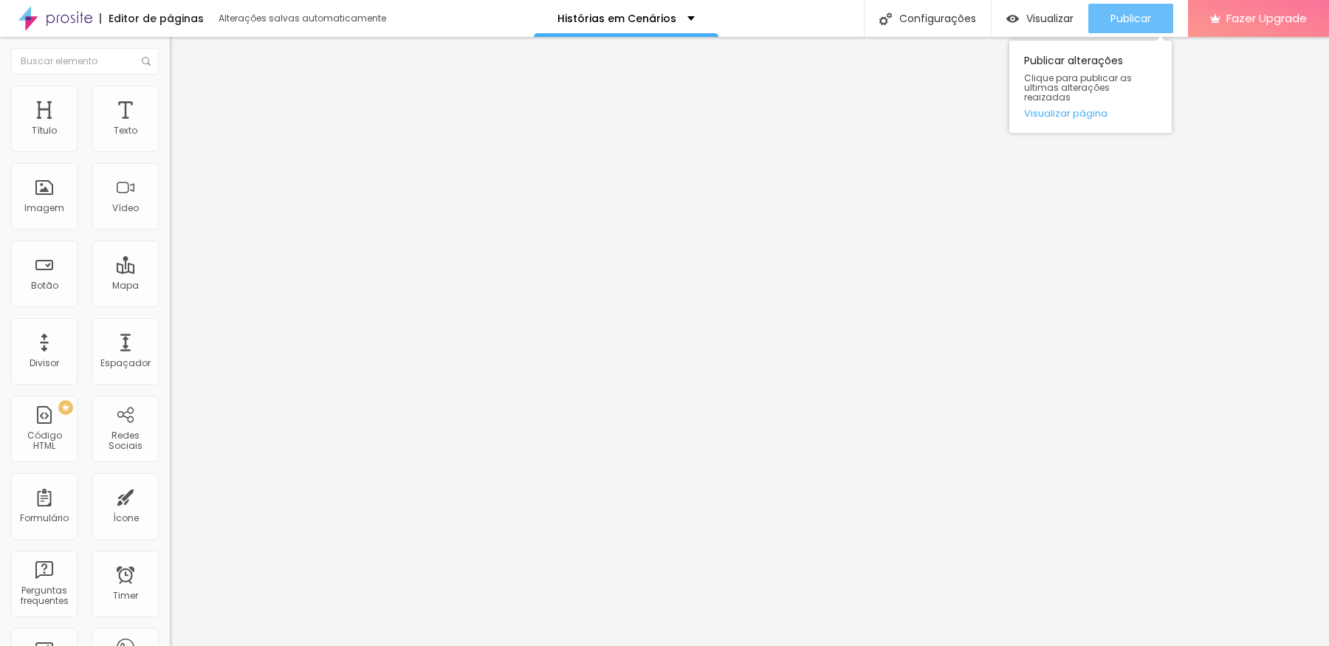
click at [1062, 19] on span "Publicar" at bounding box center [1130, 19] width 41 height 12
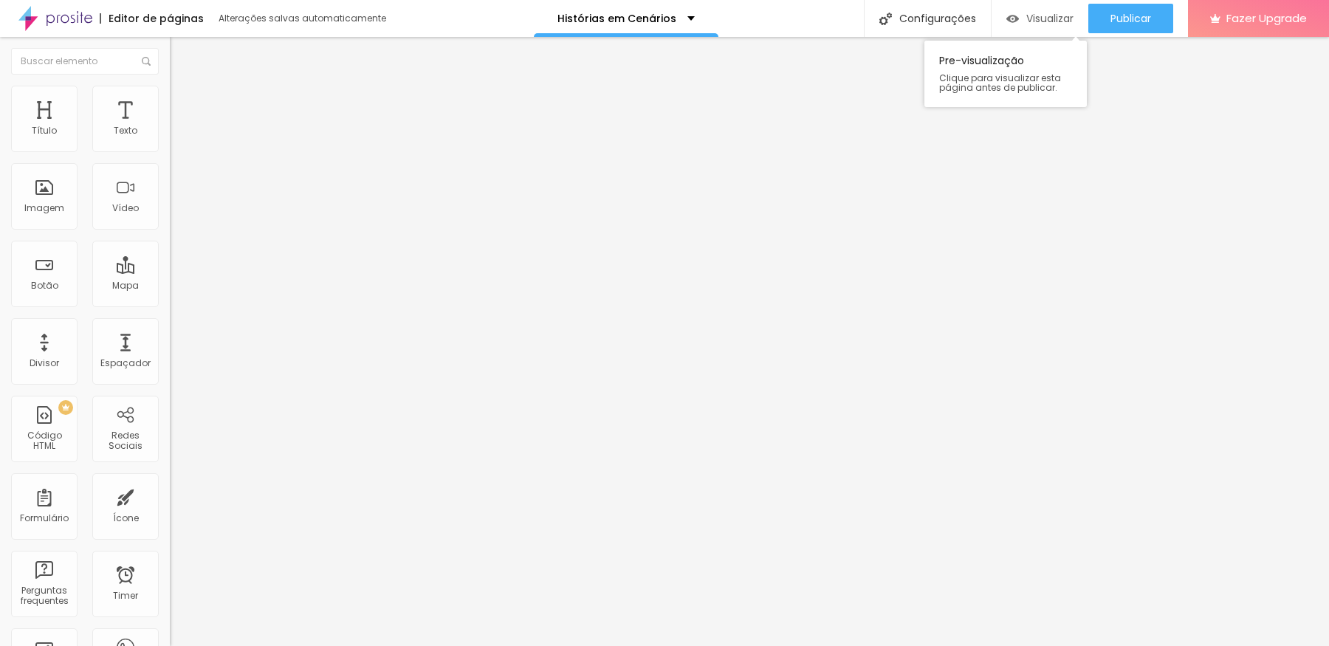
click at [1042, 21] on span "Visualizar" at bounding box center [1049, 19] width 47 height 12
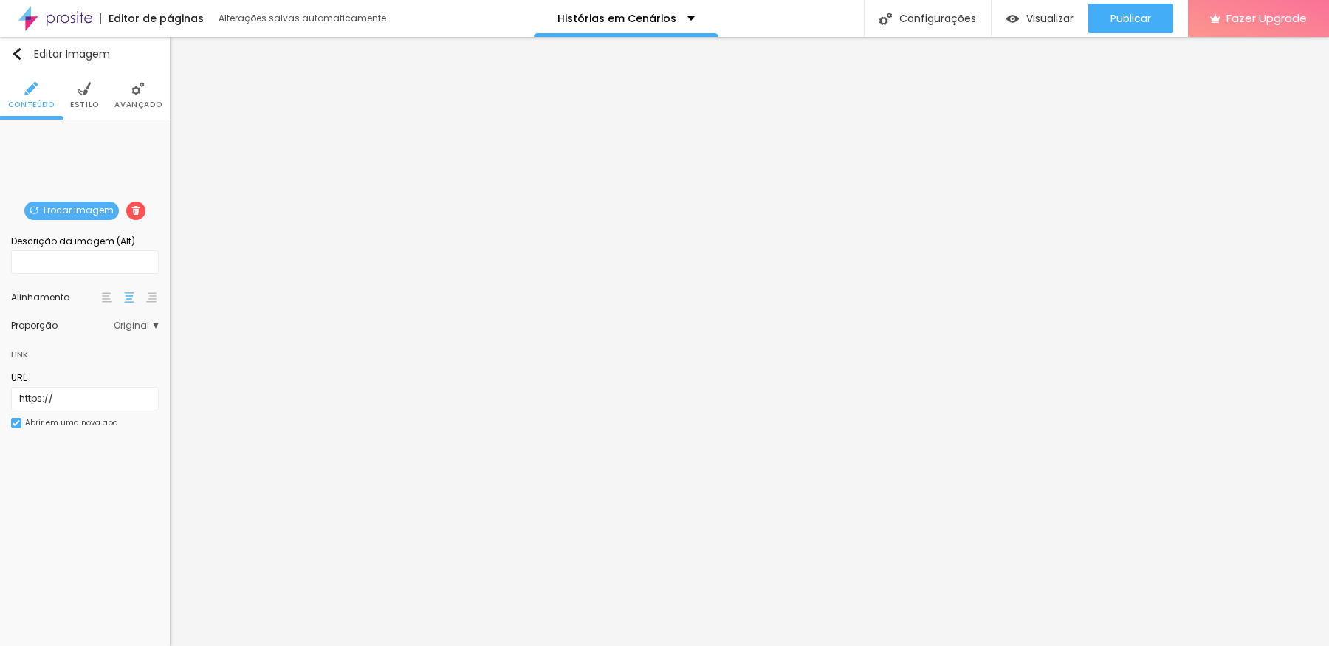
click at [120, 87] on li "Avançado" at bounding box center [137, 95] width 47 height 49
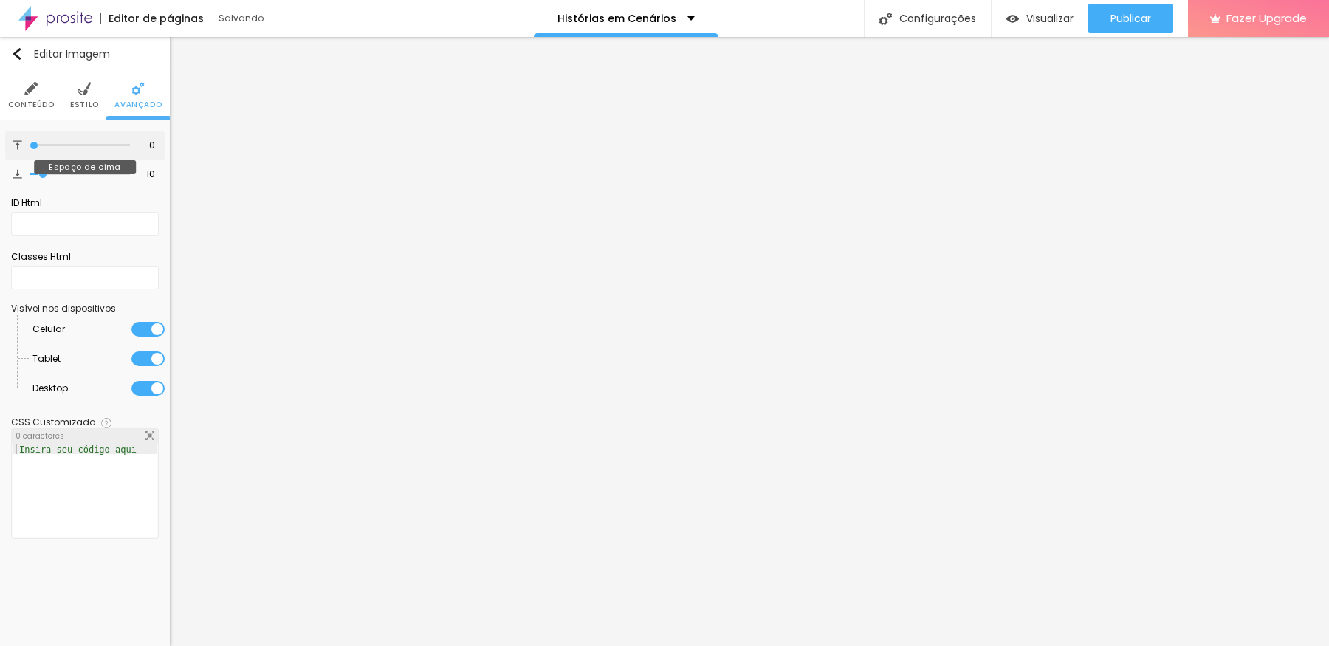
drag, startPoint x: 39, startPoint y: 145, endPoint x: 26, endPoint y: 142, distance: 13.8
click at [30, 142] on input "range" at bounding box center [80, 145] width 100 height 7
drag, startPoint x: 44, startPoint y: 173, endPoint x: 0, endPoint y: 175, distance: 44.3
click at [30, 175] on input "range" at bounding box center [80, 174] width 100 height 7
click at [83, 86] on img at bounding box center [84, 88] width 13 height 13
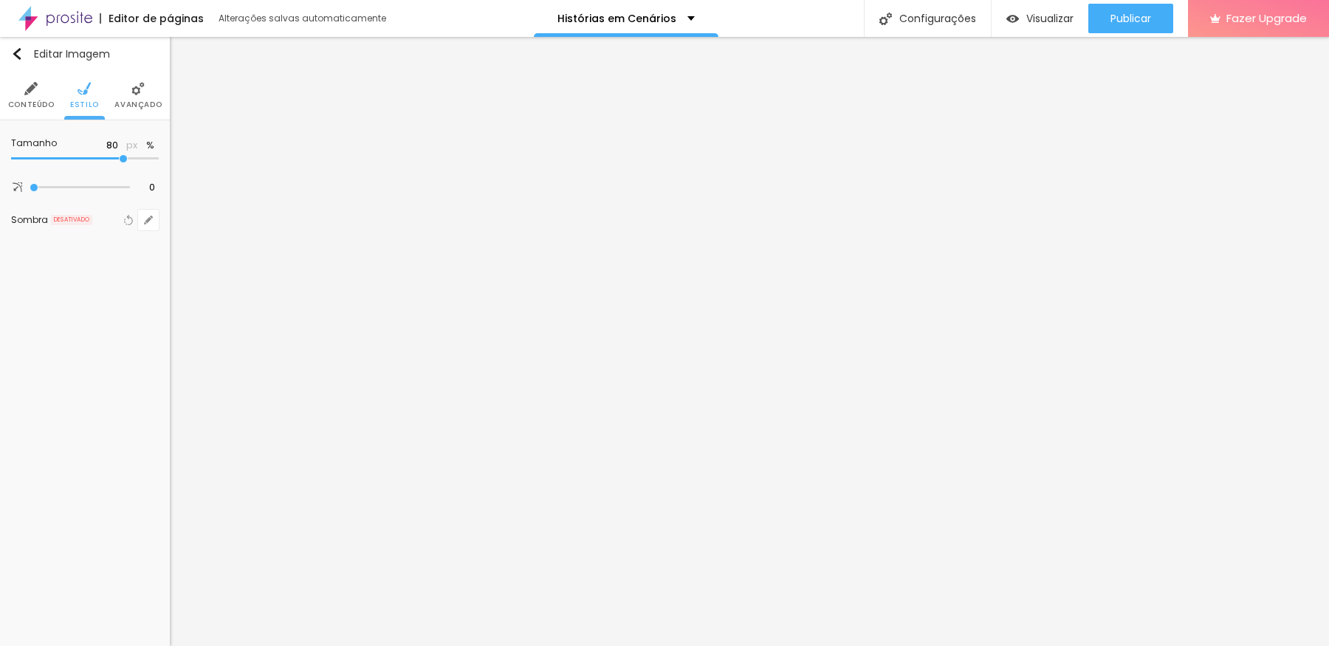
drag, startPoint x: 151, startPoint y: 159, endPoint x: 126, endPoint y: 165, distance: 25.6
click at [126, 162] on input "range" at bounding box center [85, 158] width 148 height 7
click at [81, 101] on span "Estilo" at bounding box center [84, 104] width 29 height 7
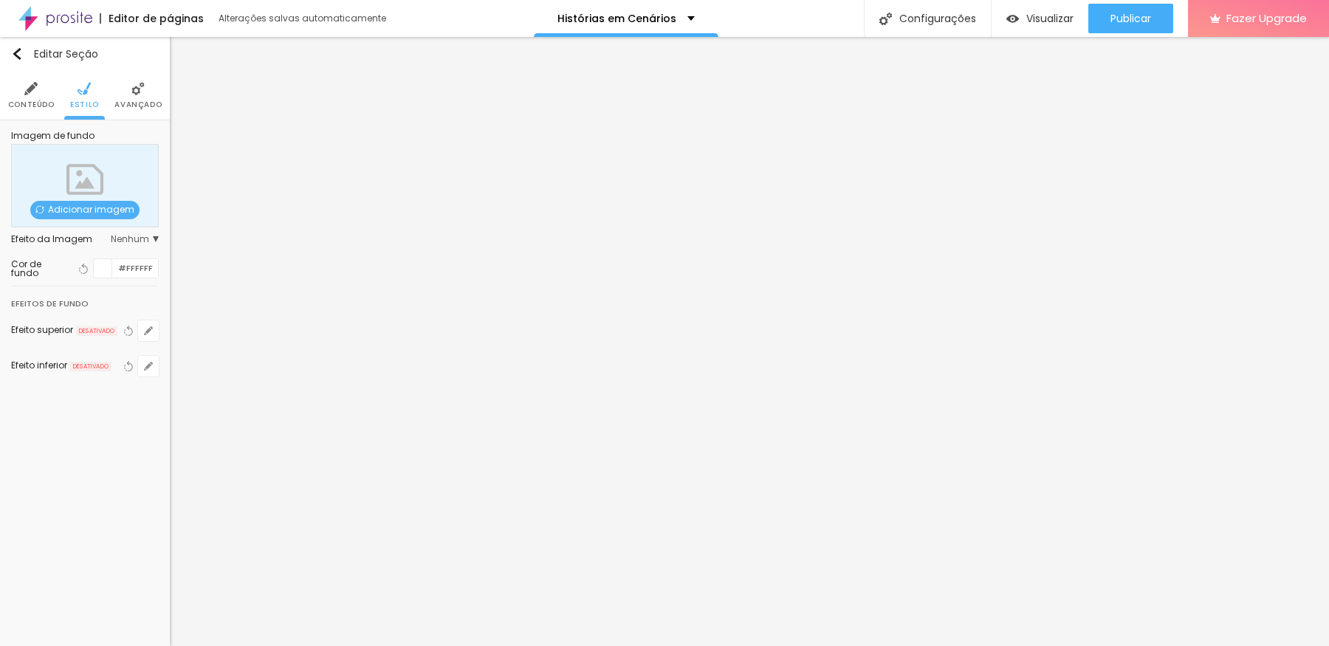
click at [95, 268] on div at bounding box center [103, 268] width 18 height 18
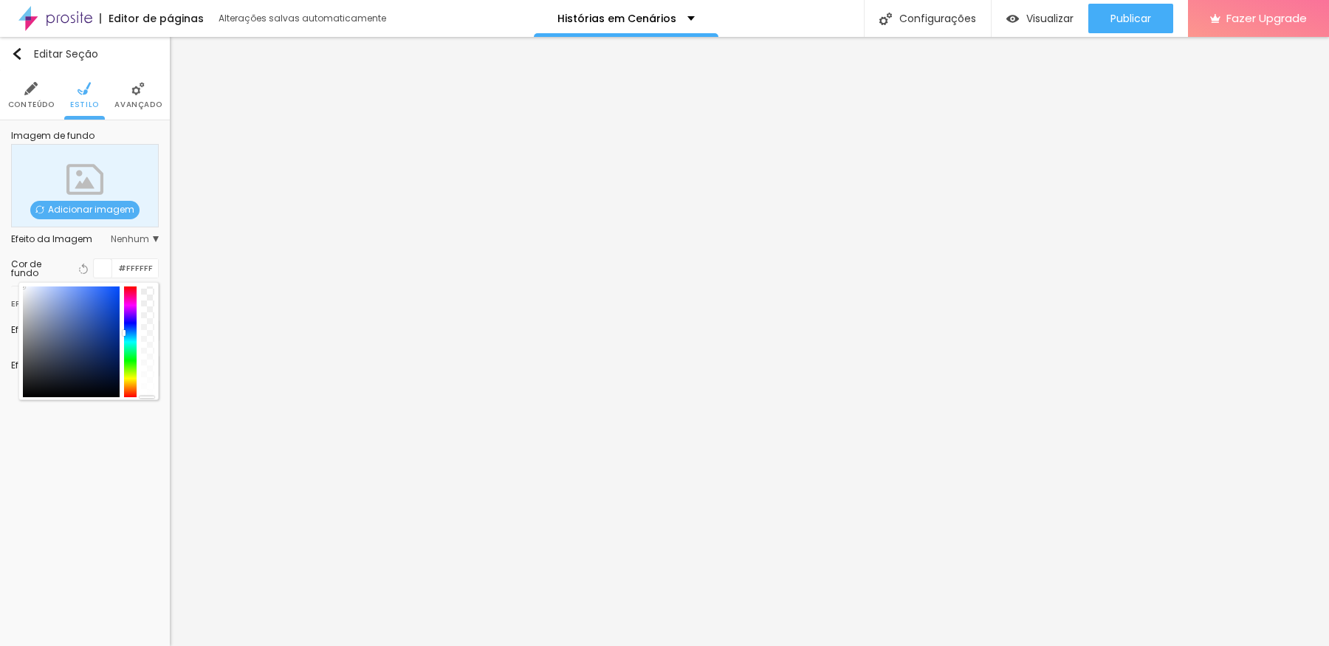
click at [124, 329] on div at bounding box center [130, 341] width 13 height 111
drag, startPoint x: 94, startPoint y: 338, endPoint x: 134, endPoint y: 352, distance: 43.0
click at [134, 352] on div at bounding box center [88, 341] width 131 height 111
click at [92, 516] on div "Editar Seção Conteúdo Estilo Avançado Imagem de fundo Adicionar imagem Efeito d…" at bounding box center [85, 341] width 170 height 609
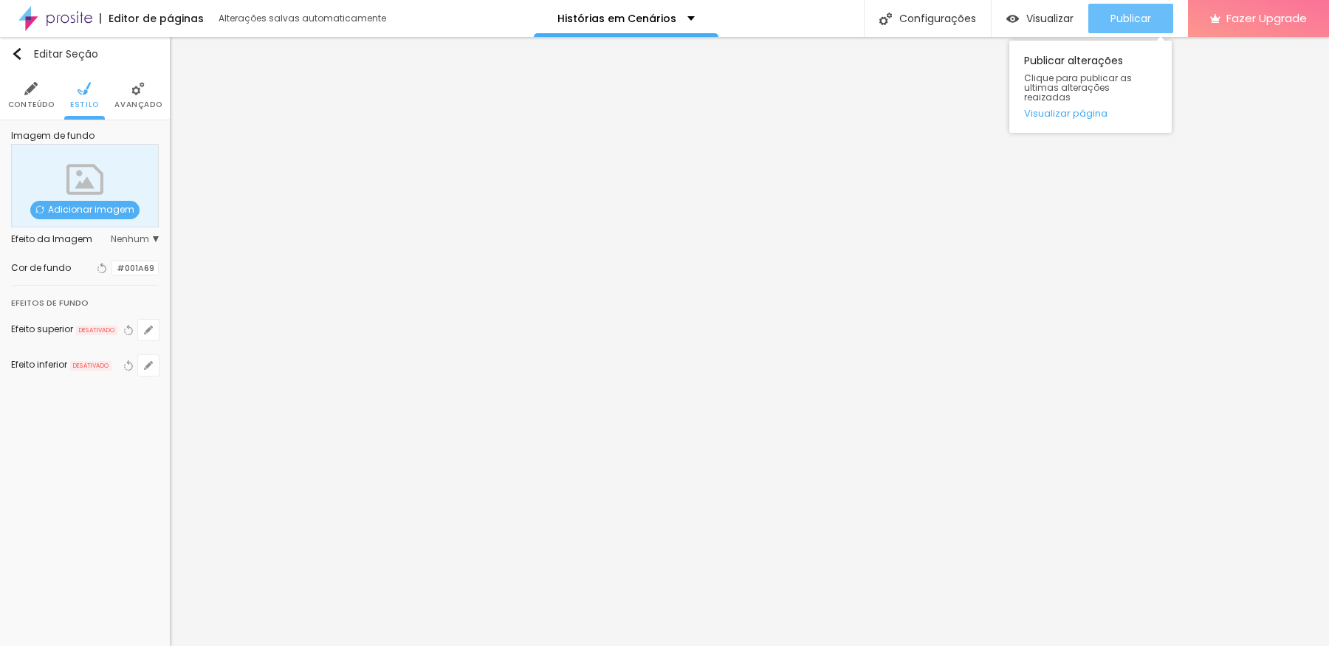
click at [1062, 16] on span "Publicar" at bounding box center [1130, 19] width 41 height 12
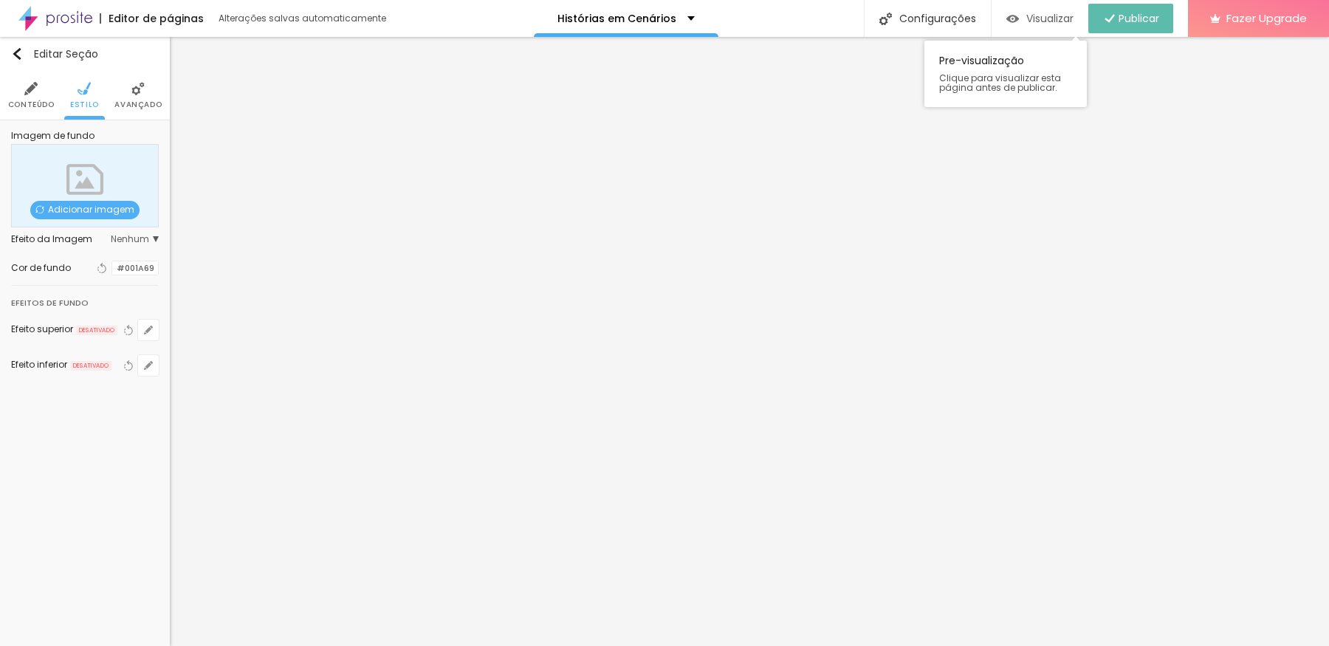
click at [1036, 15] on span "Visualizar" at bounding box center [1049, 19] width 47 height 12
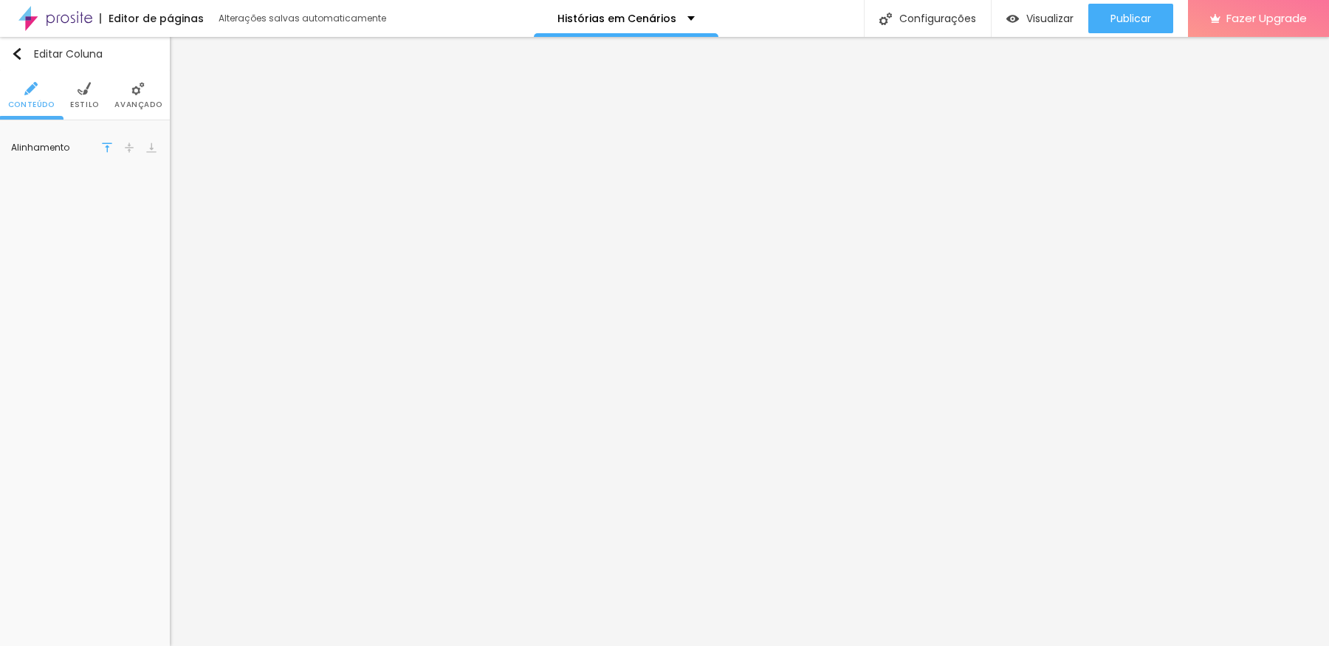
click at [148, 86] on li "Avançado" at bounding box center [137, 95] width 47 height 49
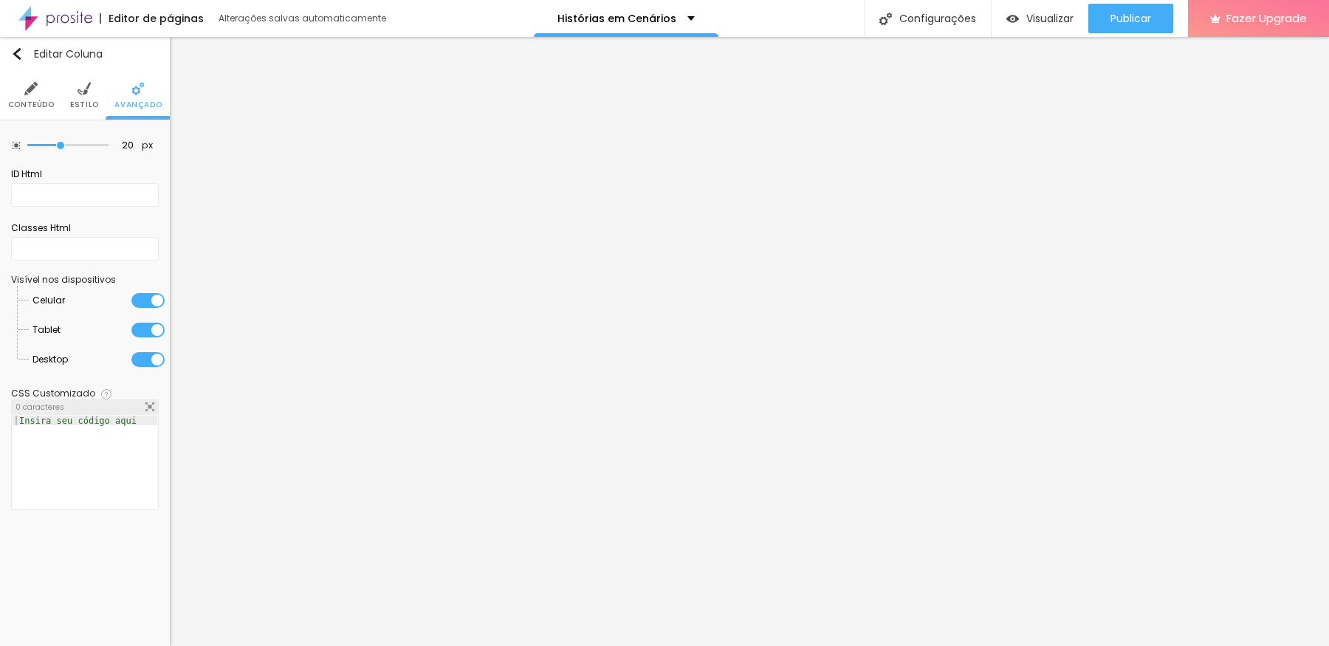
click at [75, 90] on li "Estilo" at bounding box center [84, 95] width 29 height 49
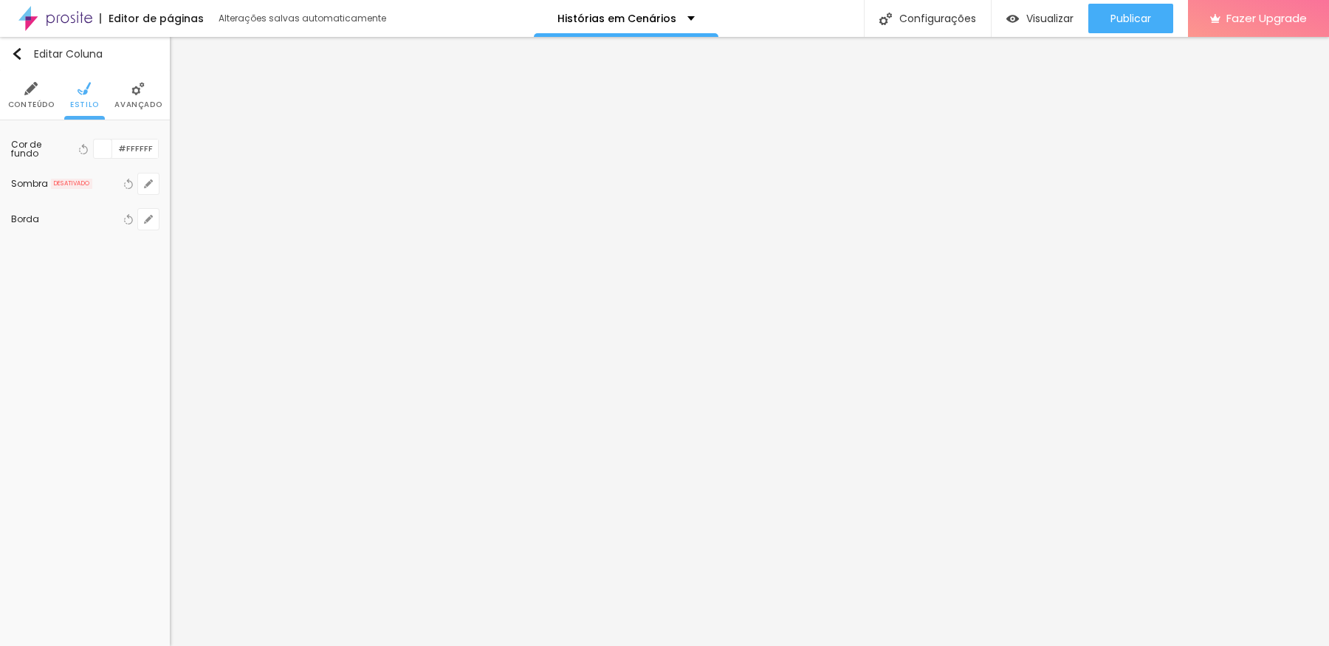
click at [28, 95] on img at bounding box center [30, 88] width 13 height 13
click at [120, 139] on span "Encaixotado" at bounding box center [125, 143] width 67 height 9
click at [78, 186] on span "Completo" at bounding box center [78, 184] width 45 height 13
click at [95, 98] on li "Estilo" at bounding box center [84, 95] width 29 height 49
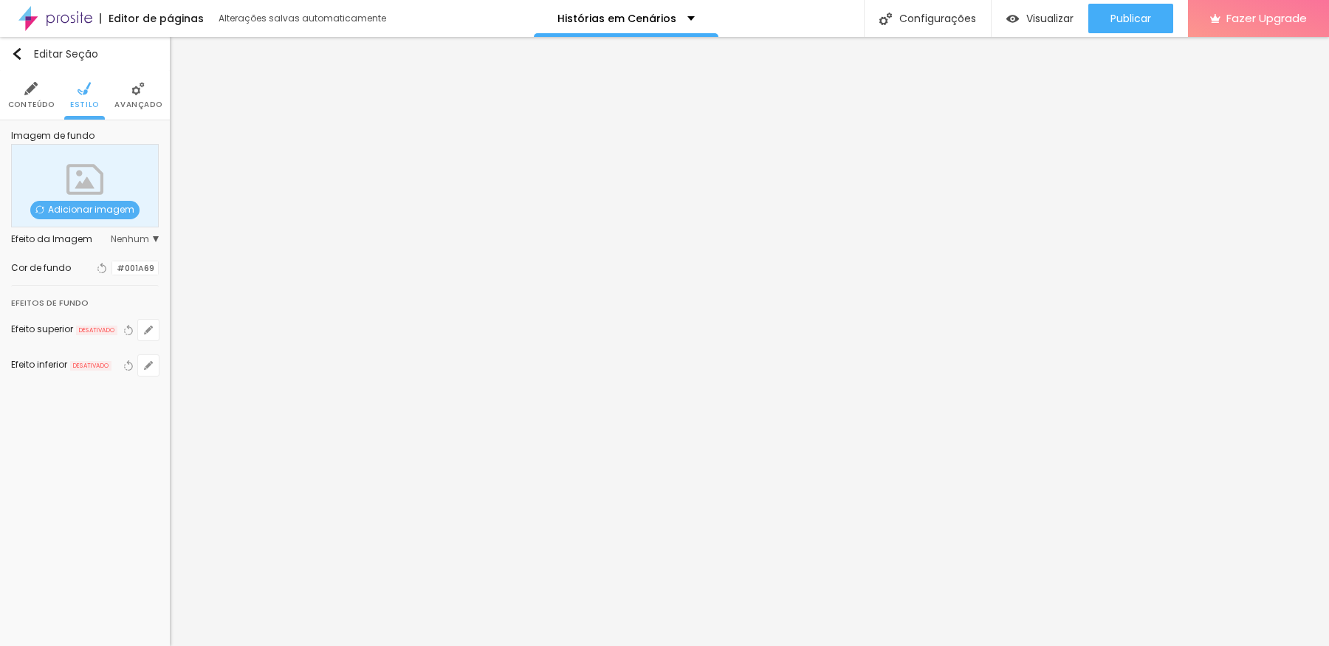
click at [112, 264] on div at bounding box center [112, 268] width 0 height 14
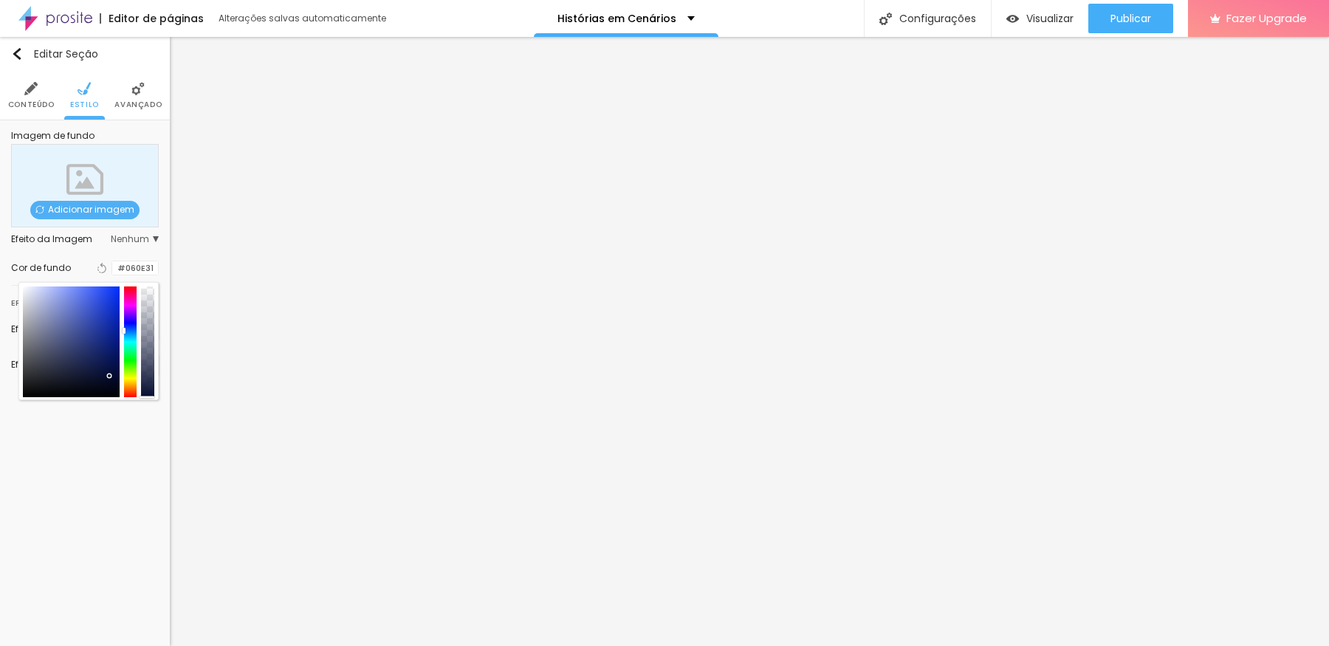
drag, startPoint x: 93, startPoint y: 360, endPoint x: 109, endPoint y: 377, distance: 23.5
click at [109, 377] on div at bounding box center [71, 341] width 97 height 111
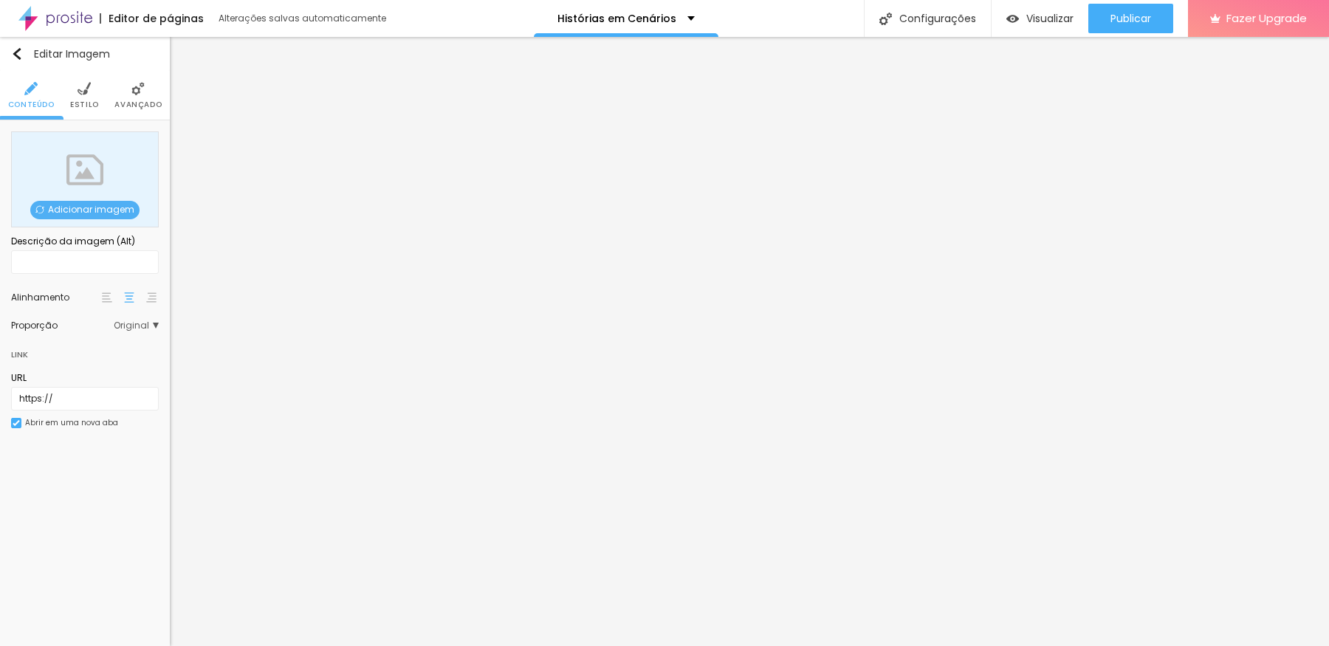
click at [91, 205] on span "Adicionar imagem" at bounding box center [84, 210] width 109 height 18
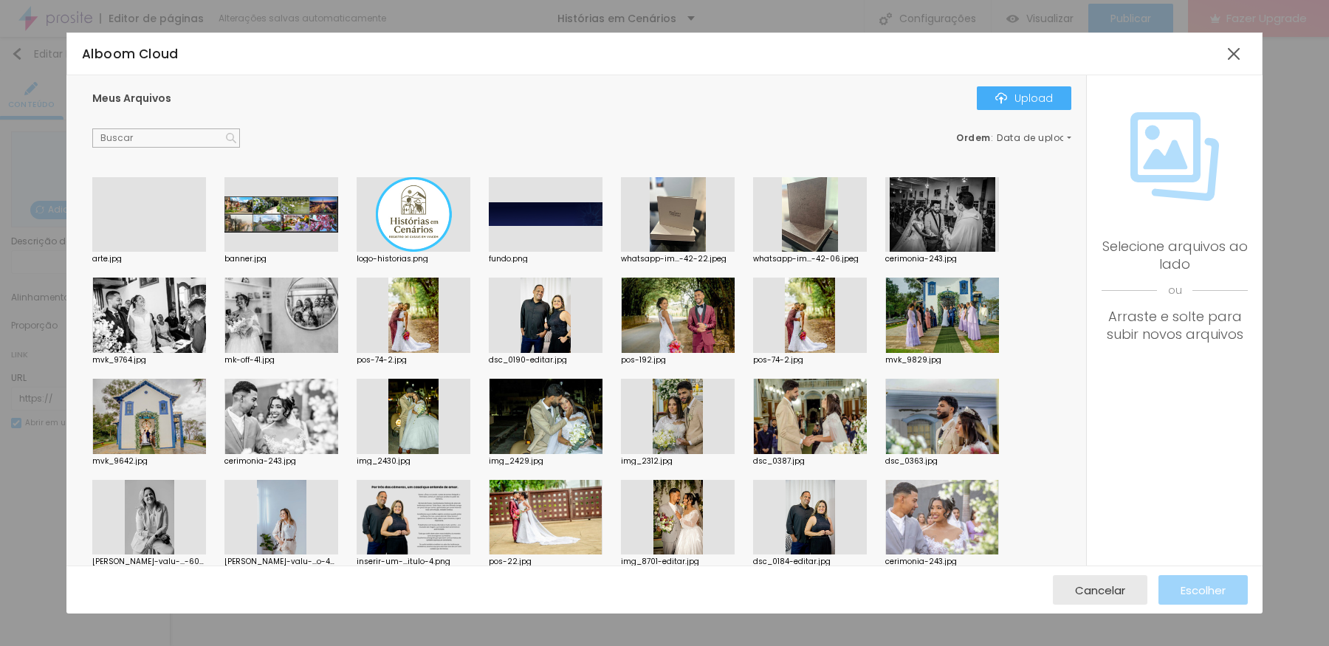
click at [146, 252] on div at bounding box center [149, 252] width 114 height 0
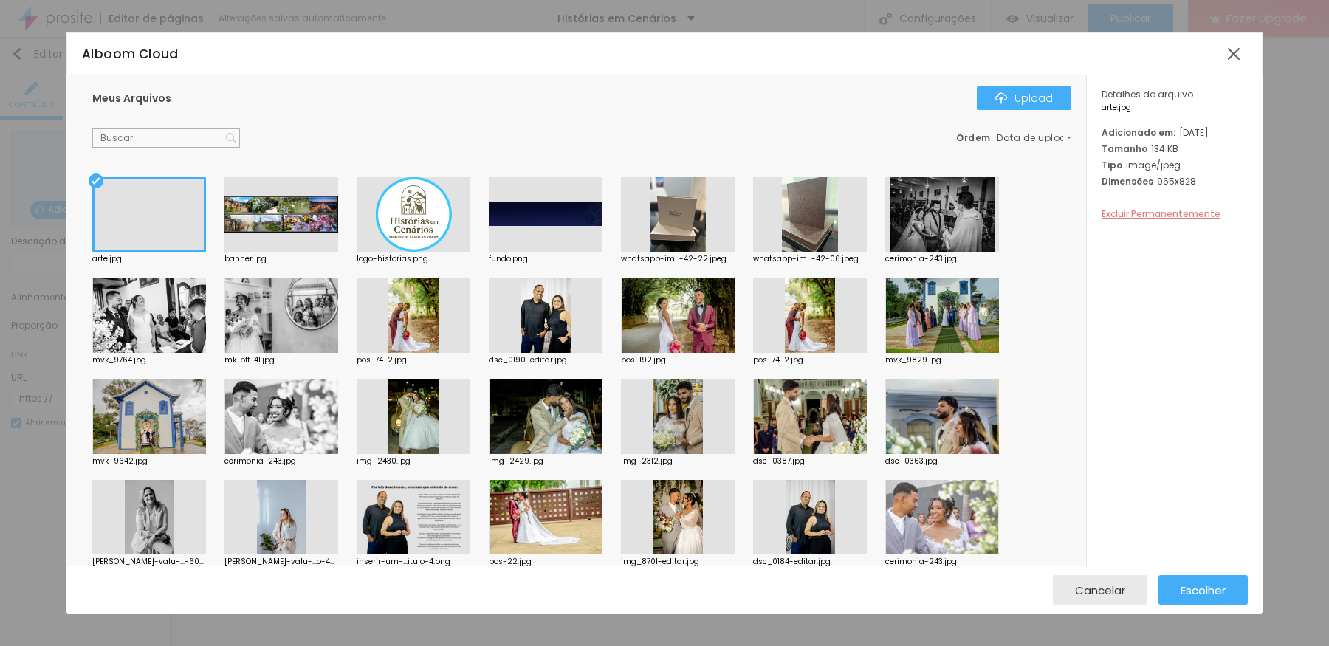
click at [1062, 220] on span "Excluir Permanentemente" at bounding box center [1161, 213] width 119 height 13
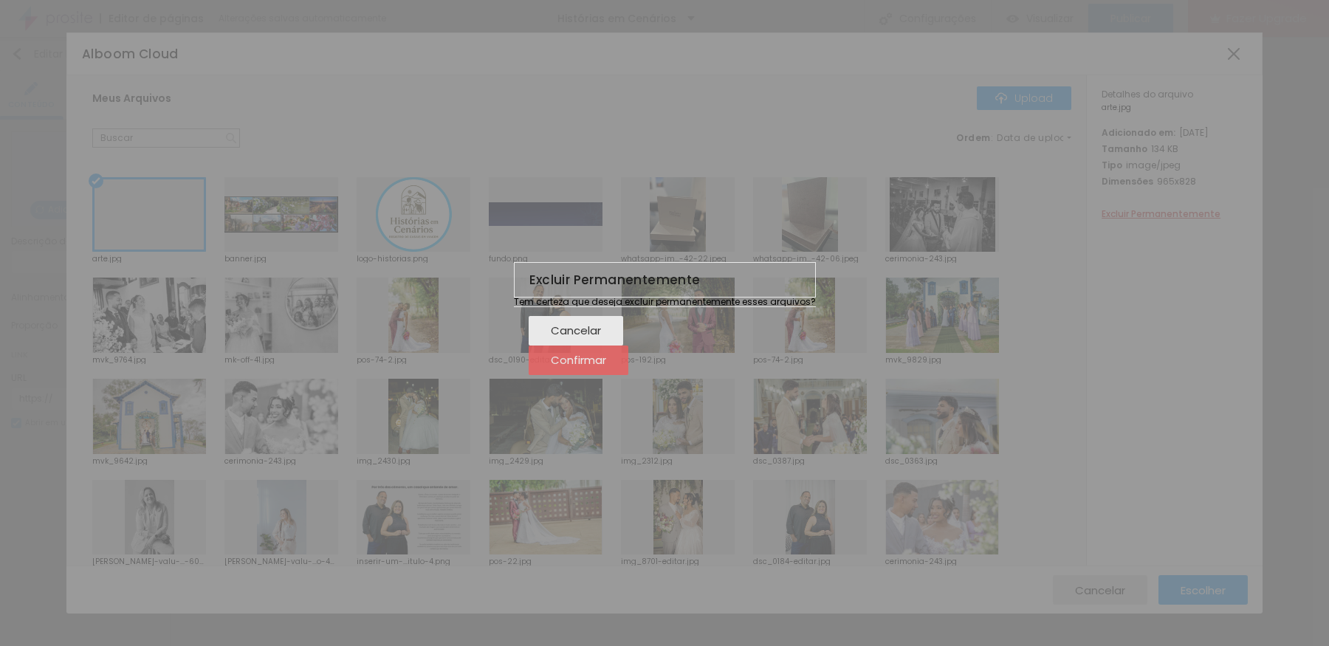
click at [606, 366] on span "Confirmar" at bounding box center [578, 360] width 55 height 13
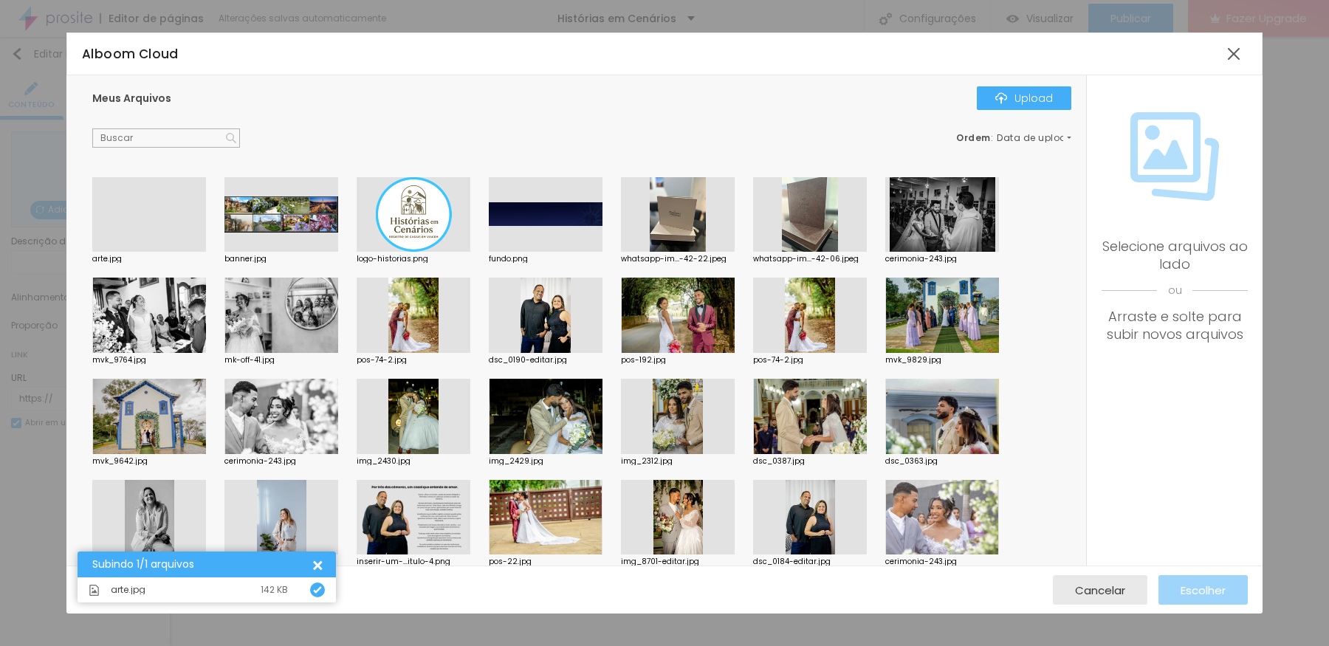
click at [145, 252] on div at bounding box center [149, 252] width 114 height 0
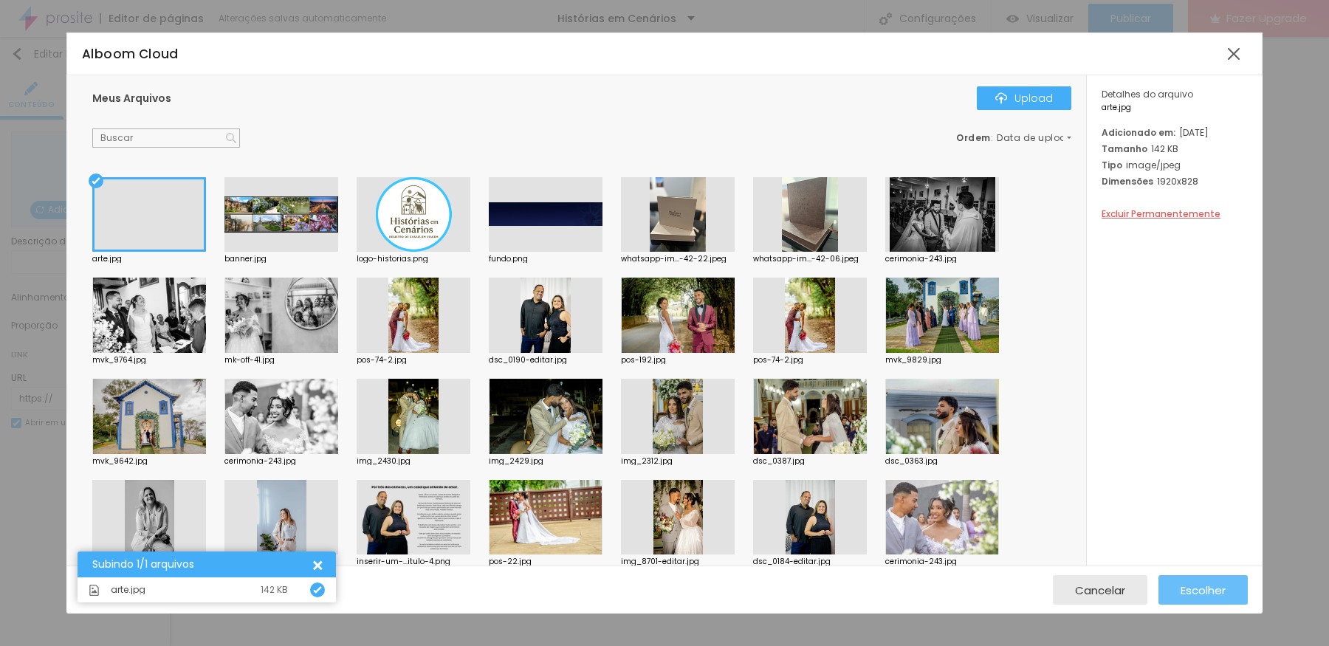
click at [1062, 516] on span "Escolher" at bounding box center [1203, 590] width 45 height 13
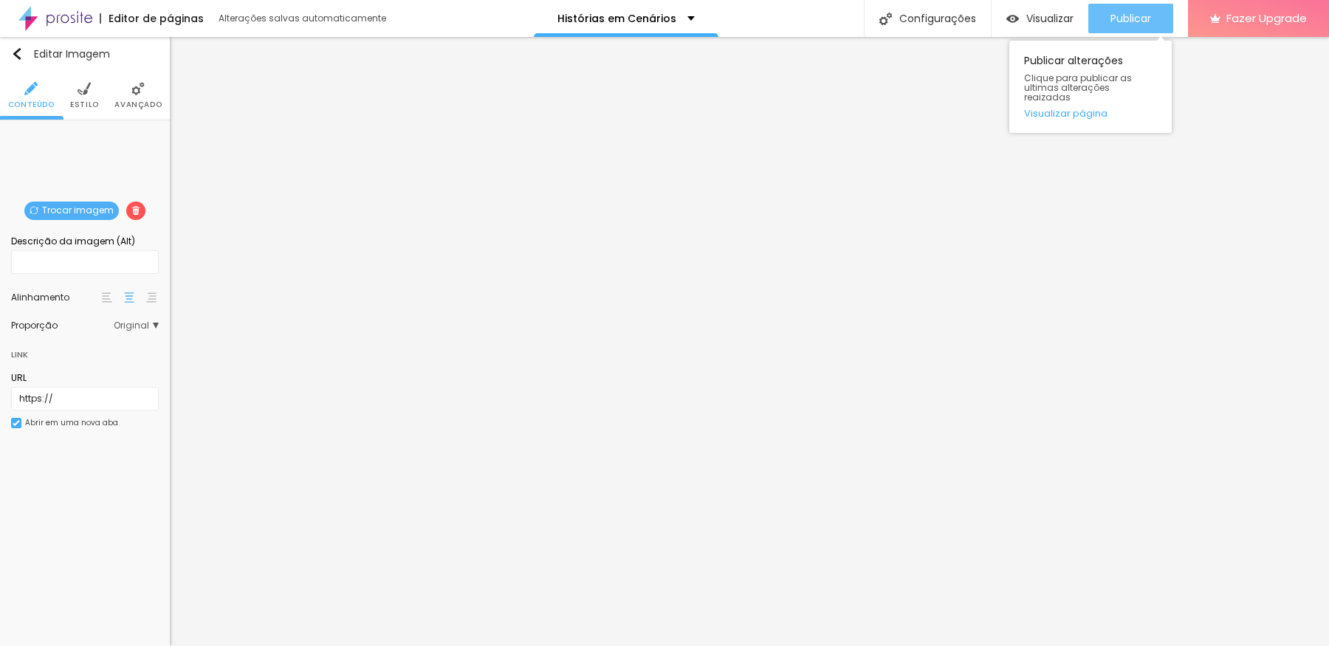
click at [1062, 13] on span "Publicar" at bounding box center [1130, 19] width 41 height 12
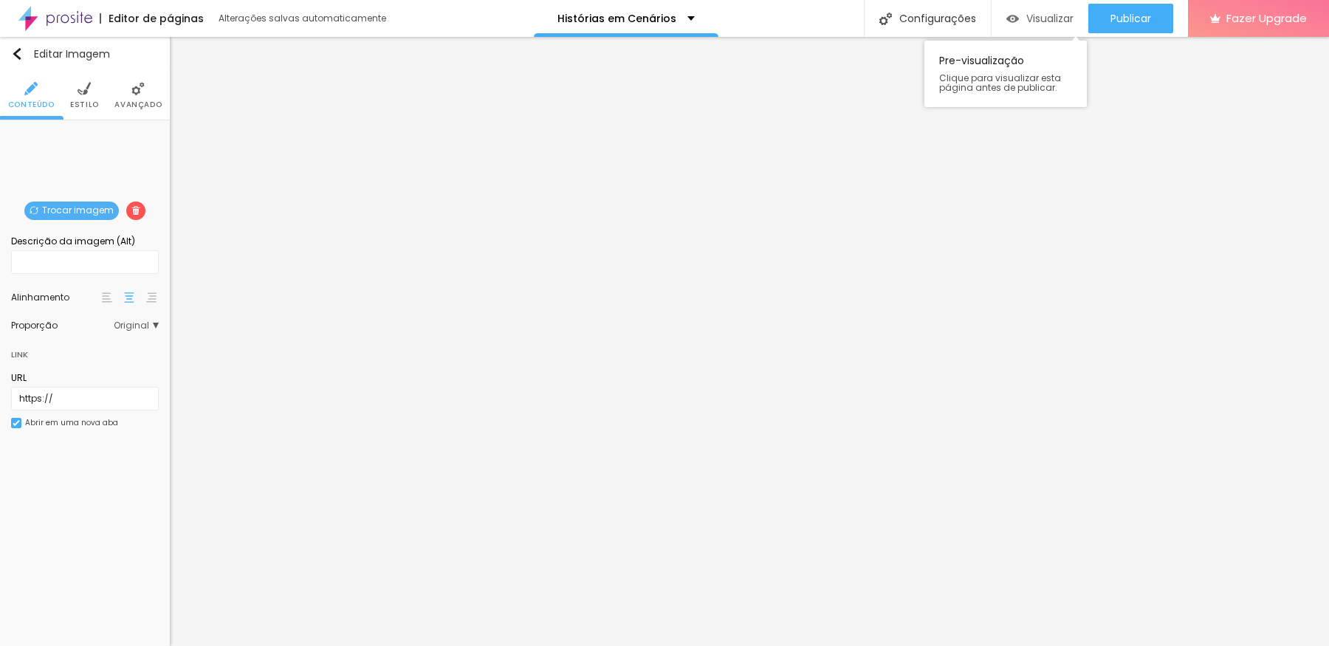
click at [1045, 13] on span "Visualizar" at bounding box center [1049, 19] width 47 height 12
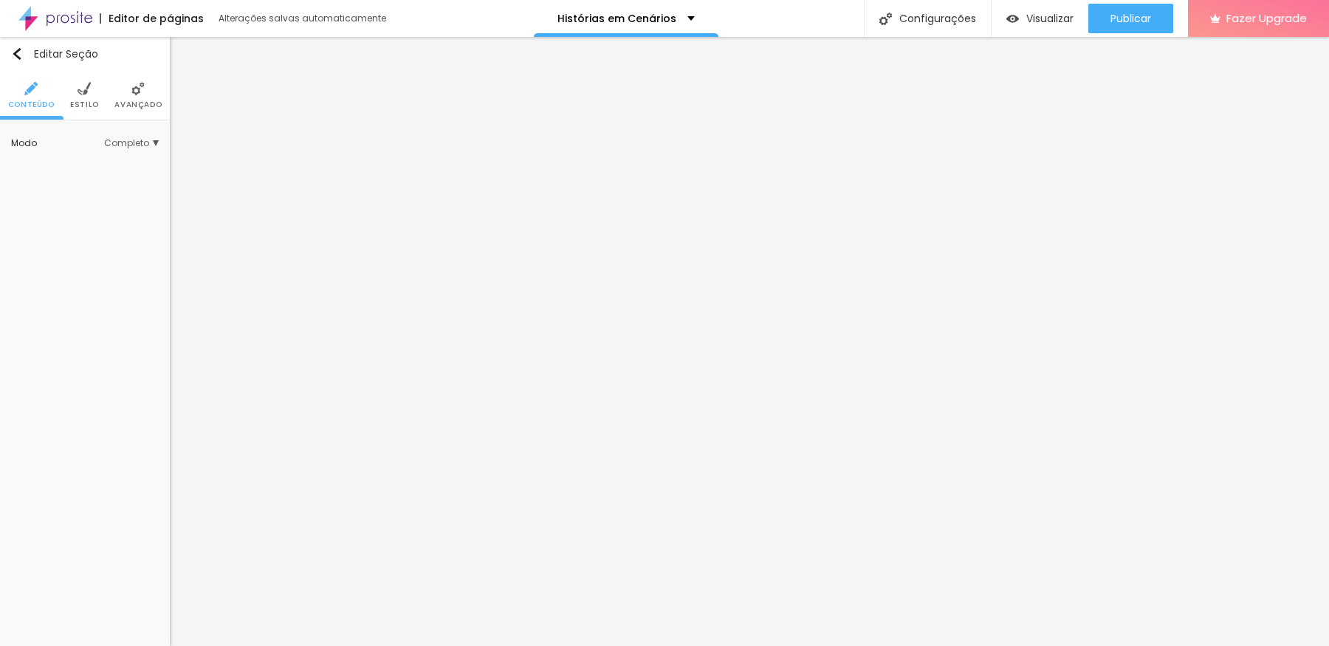
click at [90, 96] on li "Estilo" at bounding box center [84, 95] width 29 height 49
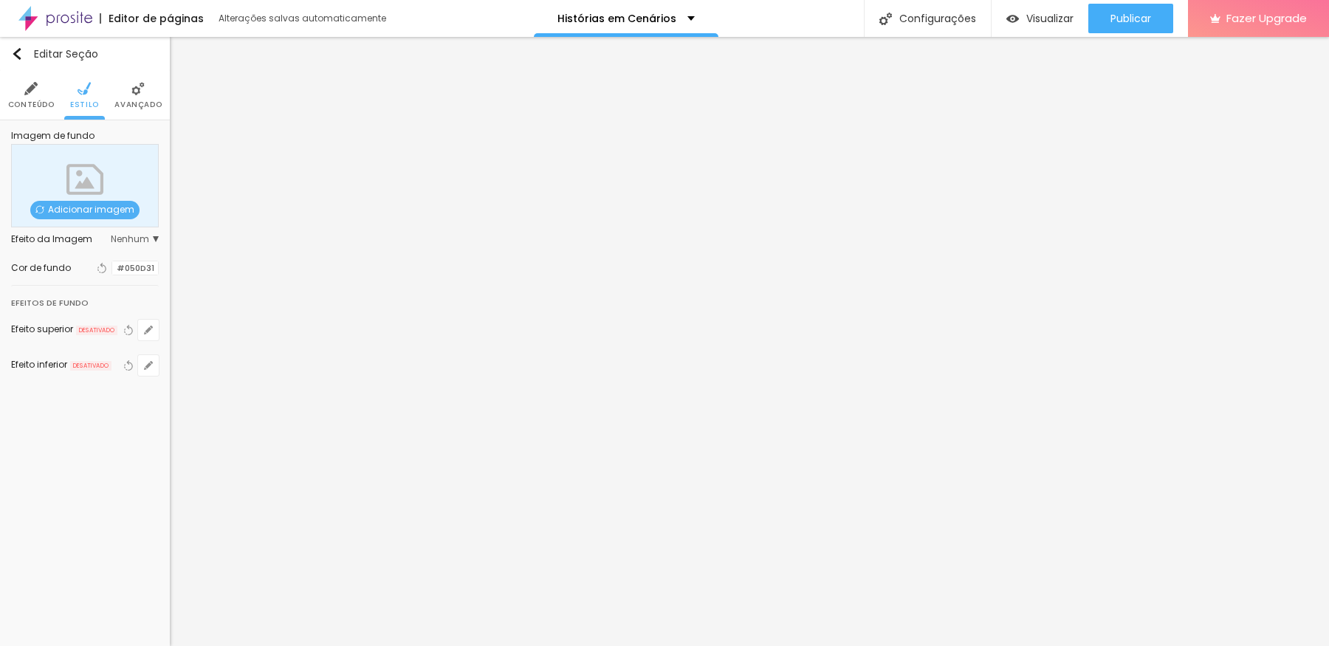
click at [123, 94] on li "Avançado" at bounding box center [137, 95] width 47 height 49
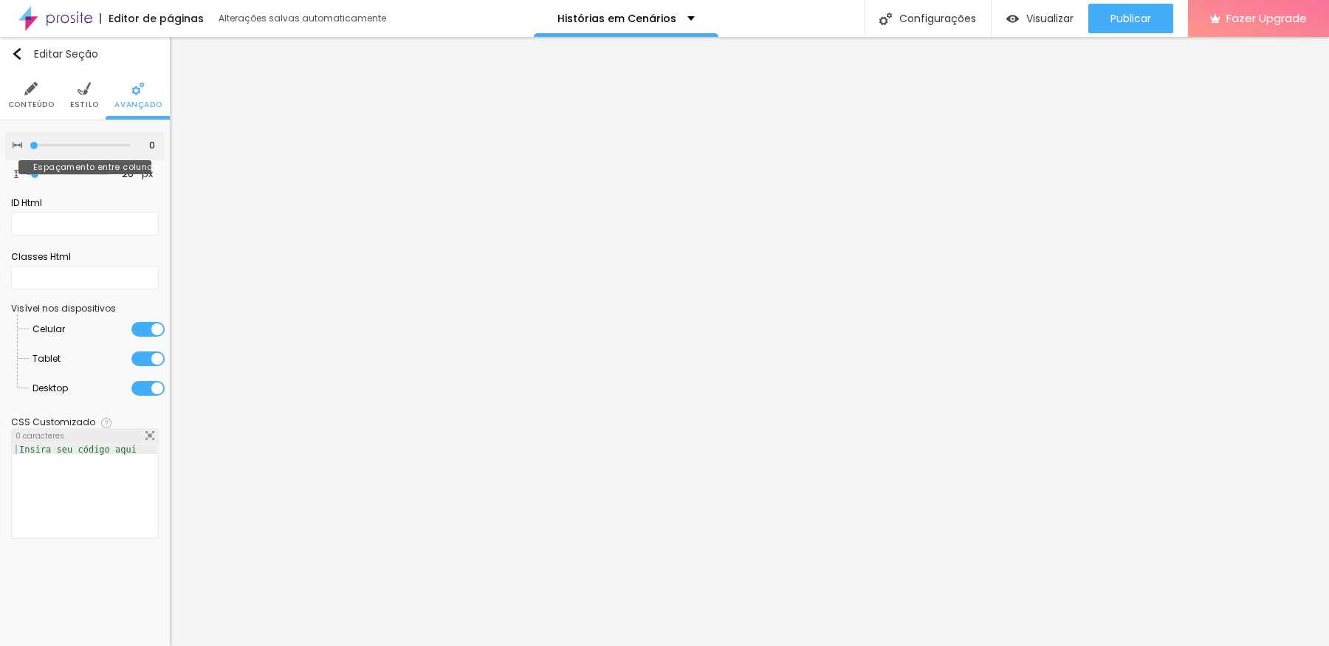
drag, startPoint x: 95, startPoint y: 145, endPoint x: 0, endPoint y: 134, distance: 95.1
click at [30, 142] on input "range" at bounding box center [80, 145] width 100 height 7
drag, startPoint x: 30, startPoint y: 175, endPoint x: 0, endPoint y: 166, distance: 31.5
click at [27, 171] on input "range" at bounding box center [67, 174] width 81 height 7
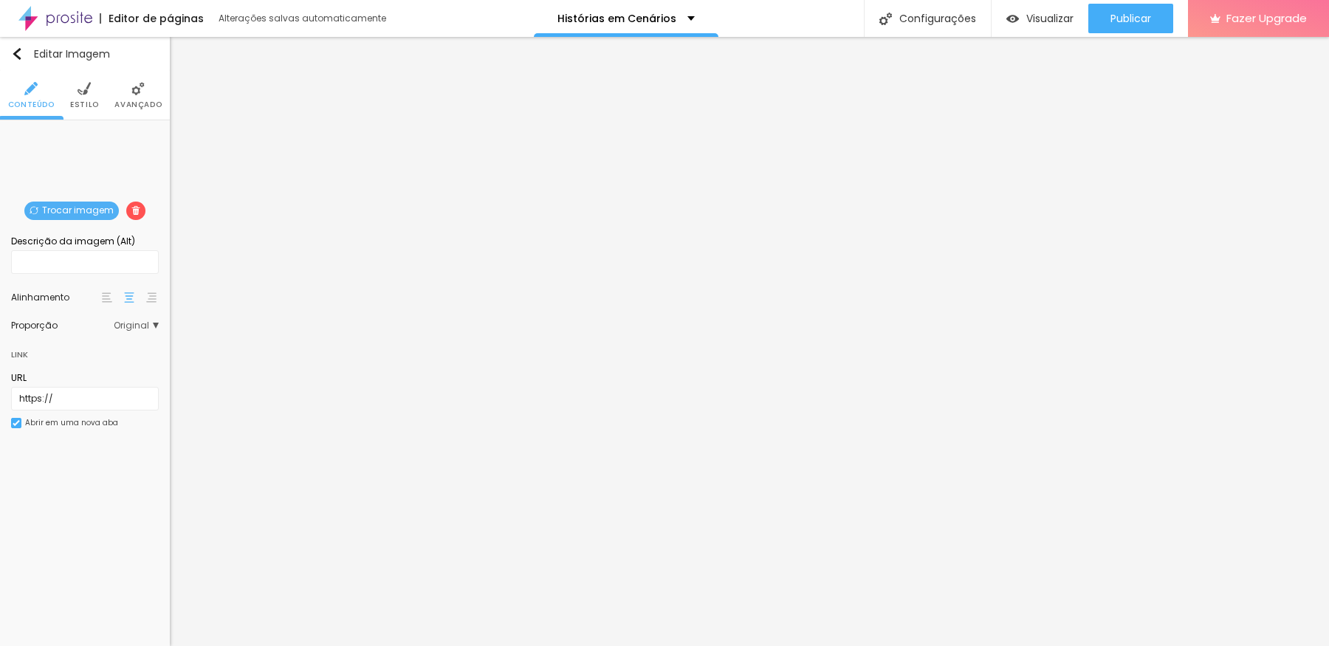
click at [139, 103] on span "Avançado" at bounding box center [137, 104] width 47 height 7
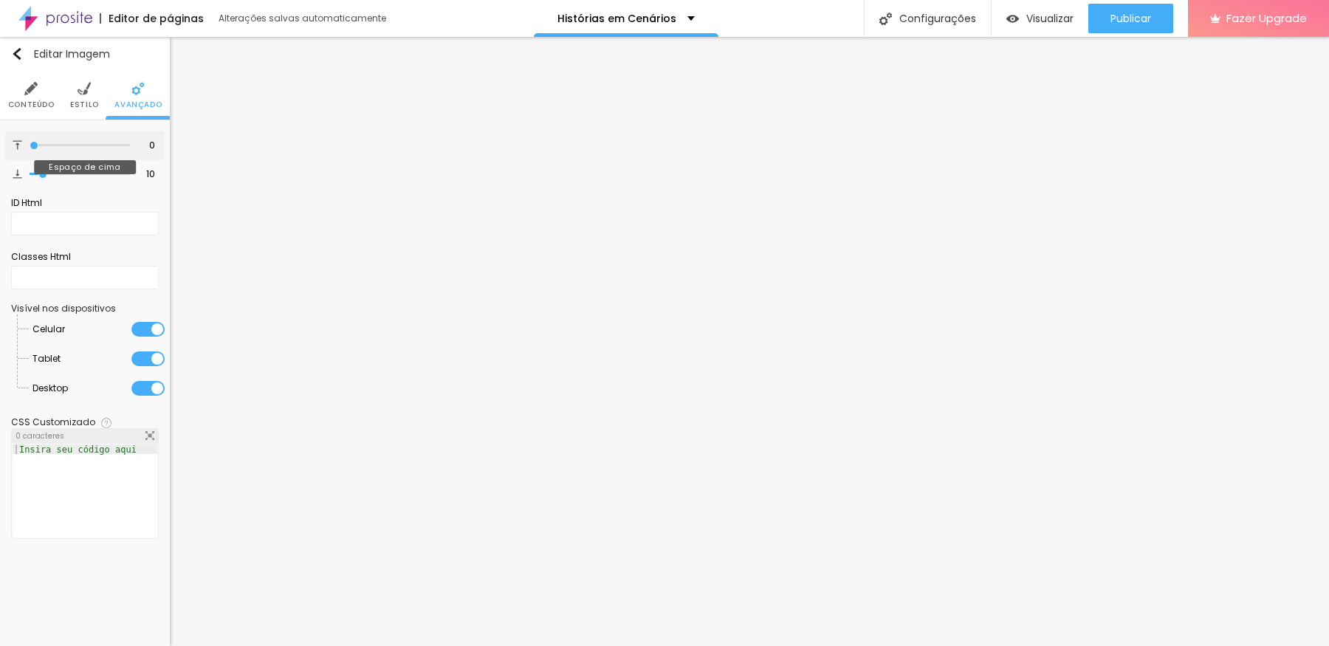
drag, startPoint x: 39, startPoint y: 142, endPoint x: 0, endPoint y: 145, distance: 39.2
click at [30, 145] on input "range" at bounding box center [80, 145] width 100 height 7
drag, startPoint x: 39, startPoint y: 174, endPoint x: 0, endPoint y: 172, distance: 39.2
click at [30, 172] on input "range" at bounding box center [80, 174] width 100 height 7
drag, startPoint x: 30, startPoint y: 145, endPoint x: 0, endPoint y: 155, distance: 31.8
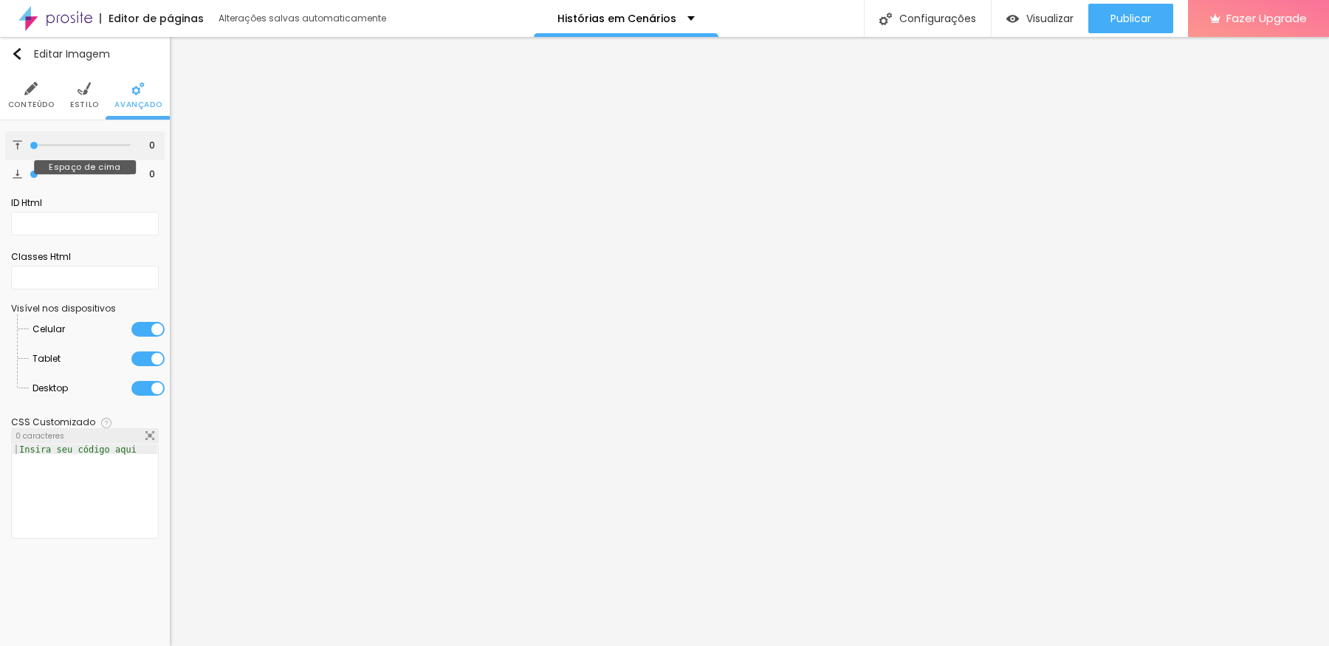
click at [30, 149] on input "range" at bounding box center [80, 145] width 100 height 7
drag, startPoint x: 32, startPoint y: 171, endPoint x: 0, endPoint y: 176, distance: 32.1
click at [30, 176] on input "range" at bounding box center [80, 174] width 100 height 7
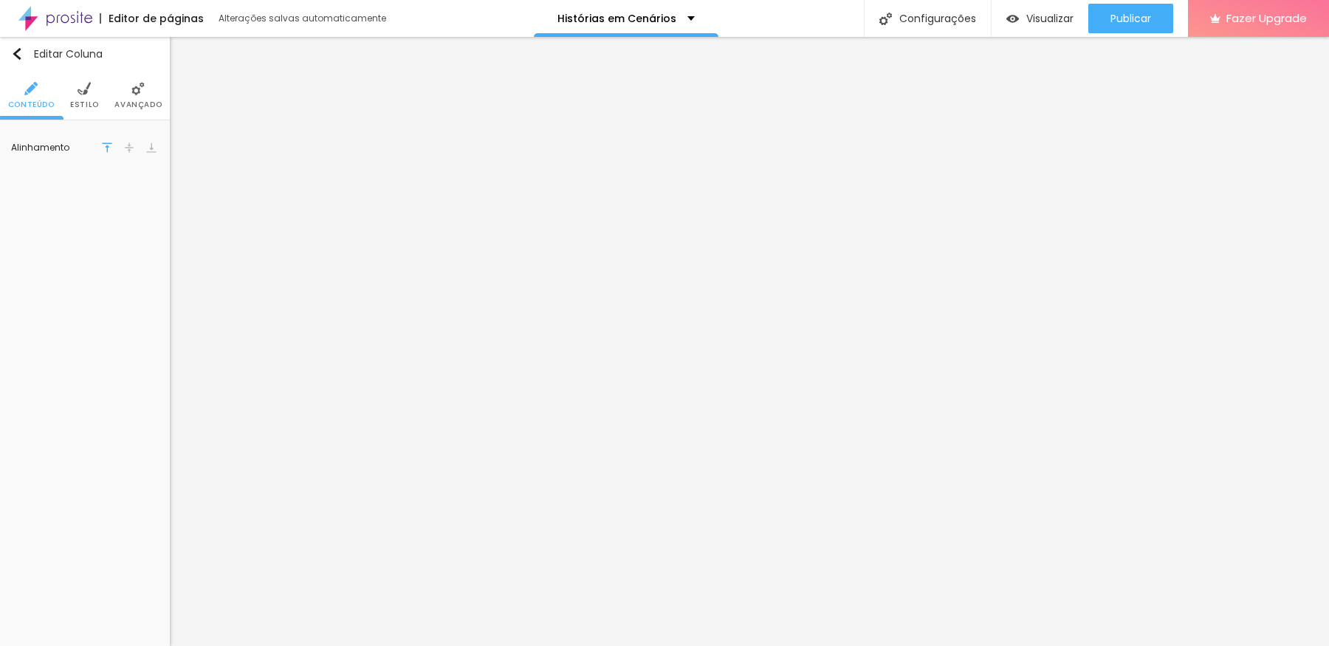
click at [123, 93] on li "Avançado" at bounding box center [137, 95] width 47 height 49
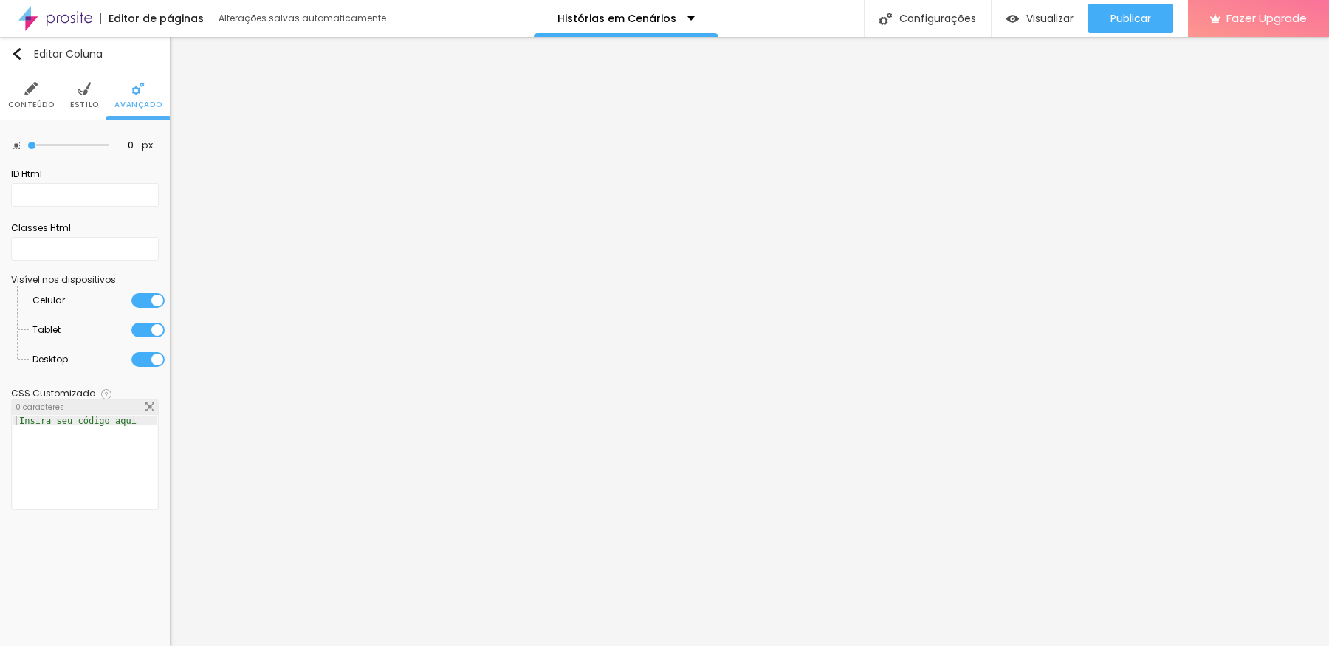
drag, startPoint x: 60, startPoint y: 146, endPoint x: 0, endPoint y: 145, distance: 59.8
click at [27, 145] on input "range" at bounding box center [67, 145] width 81 height 7
click at [1062, 21] on span "Publicar" at bounding box center [1130, 19] width 41 height 12
click at [1048, 13] on span "Visualizar" at bounding box center [1049, 19] width 47 height 12
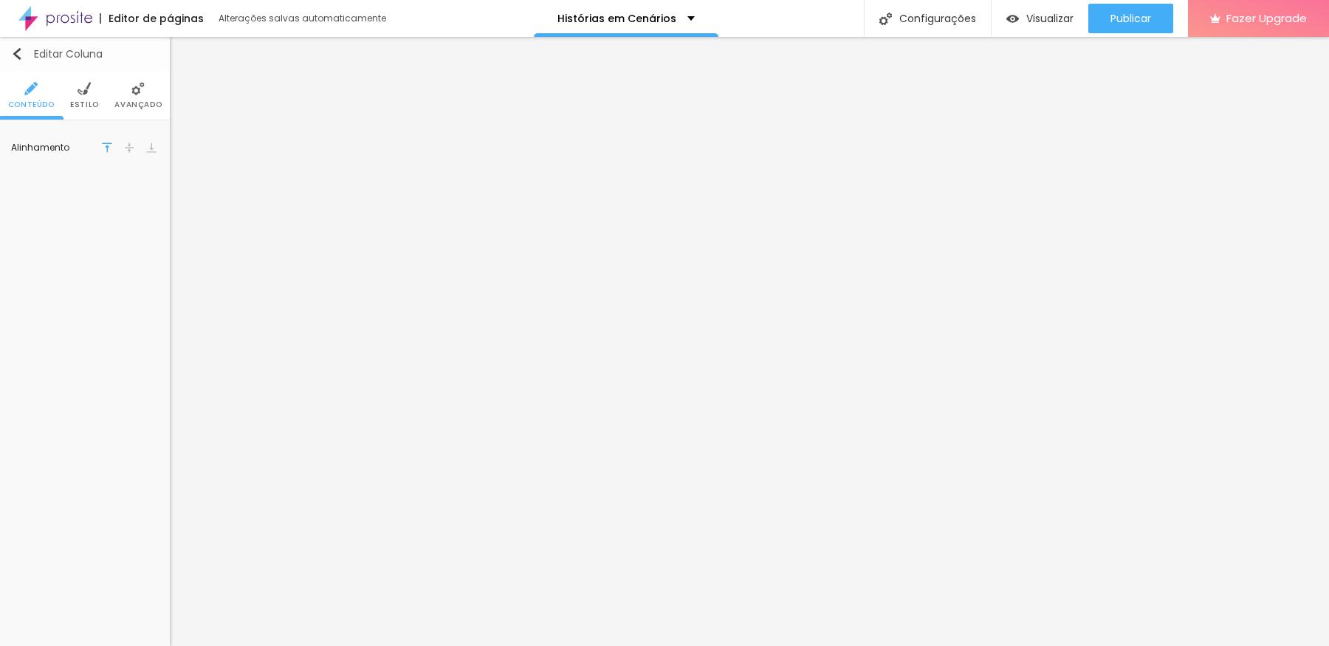
click at [13, 49] on img "button" at bounding box center [17, 54] width 12 height 12
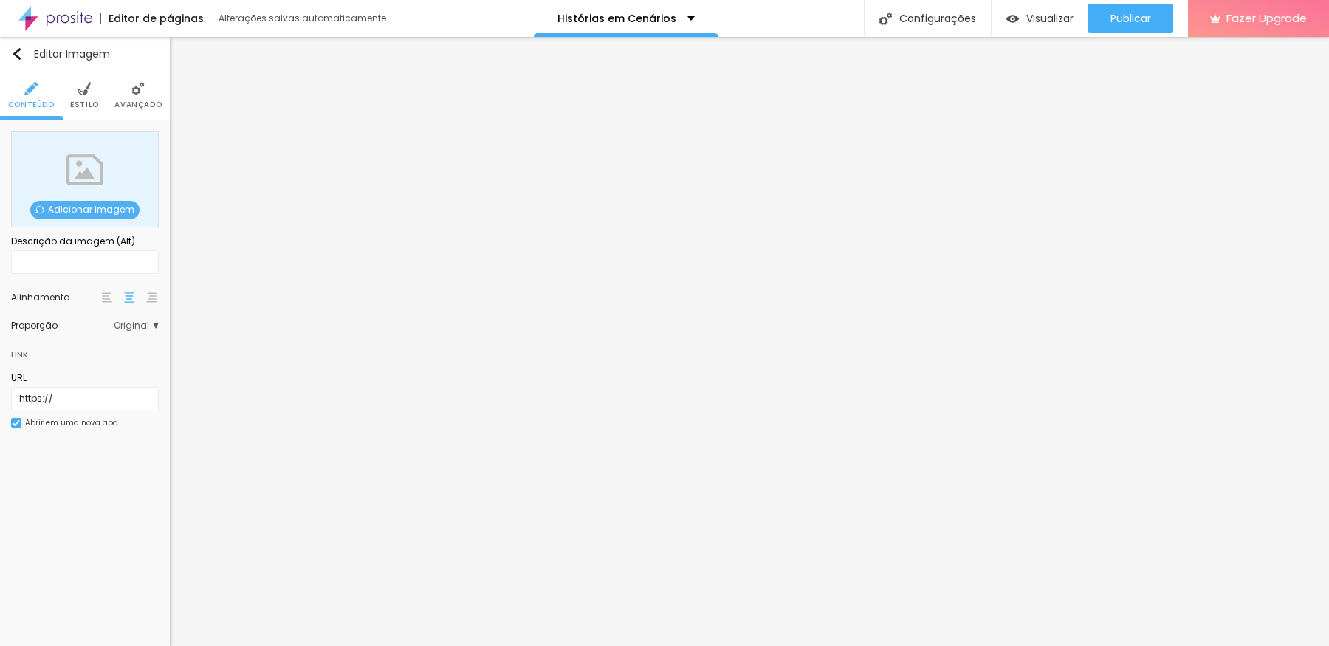
click at [83, 207] on span "Adicionar imagem" at bounding box center [84, 210] width 109 height 18
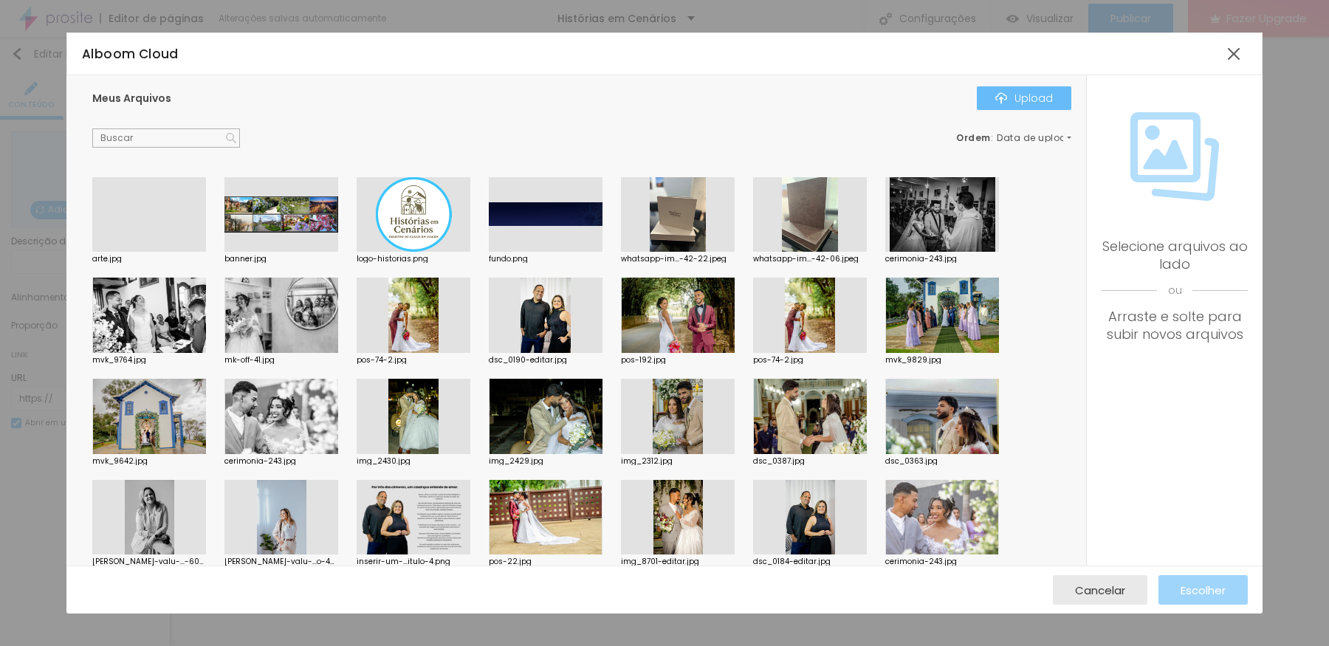
click at [1013, 95] on div "Upload" at bounding box center [1024, 98] width 58 height 12
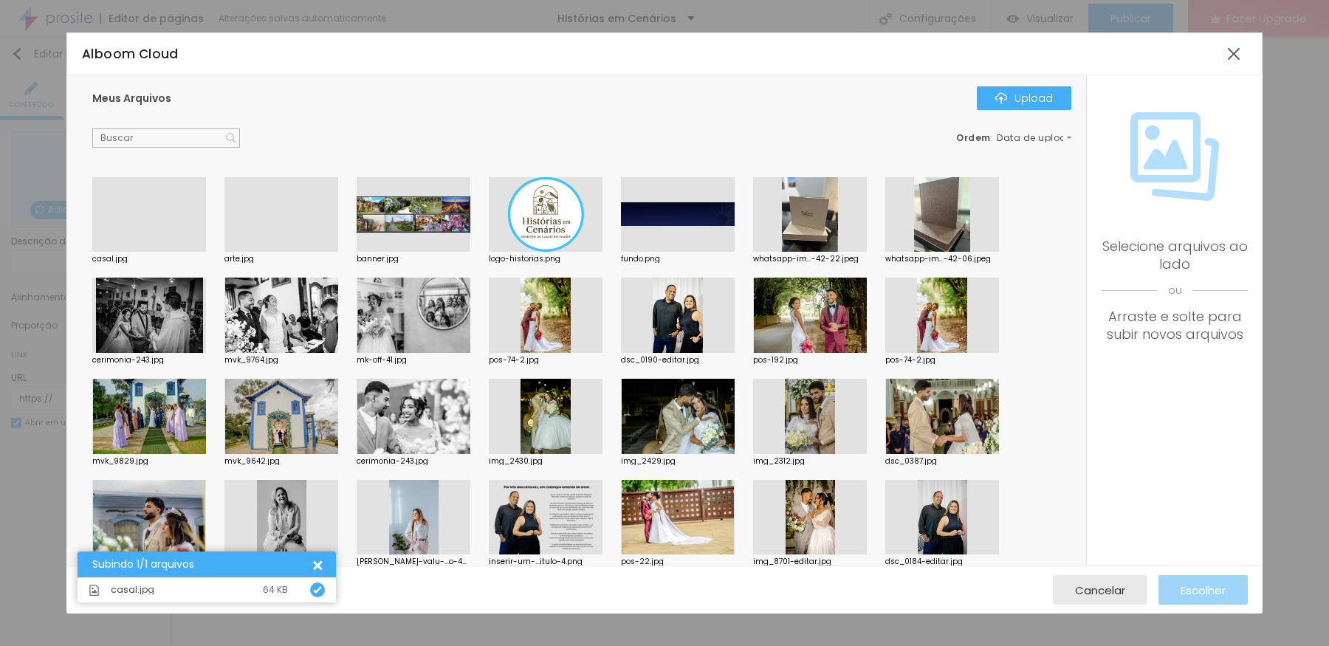
click at [153, 252] on div at bounding box center [149, 252] width 114 height 0
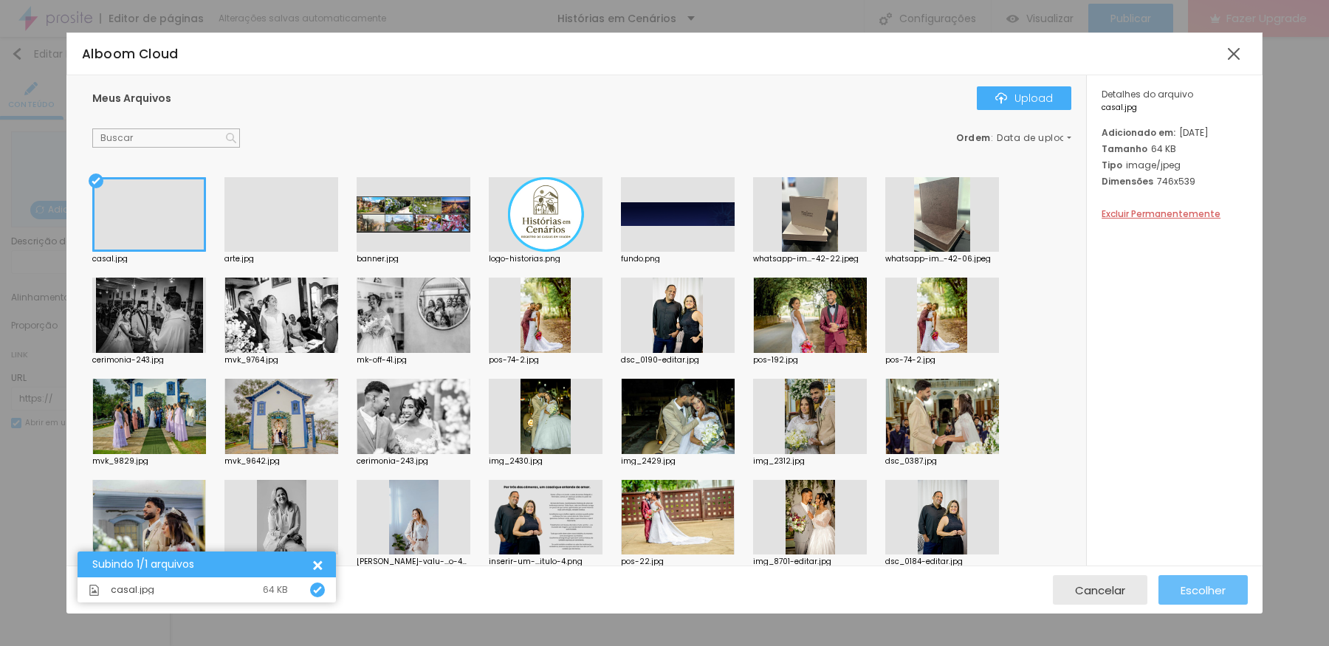
click at [1062, 516] on span "Escolher" at bounding box center [1203, 590] width 45 height 13
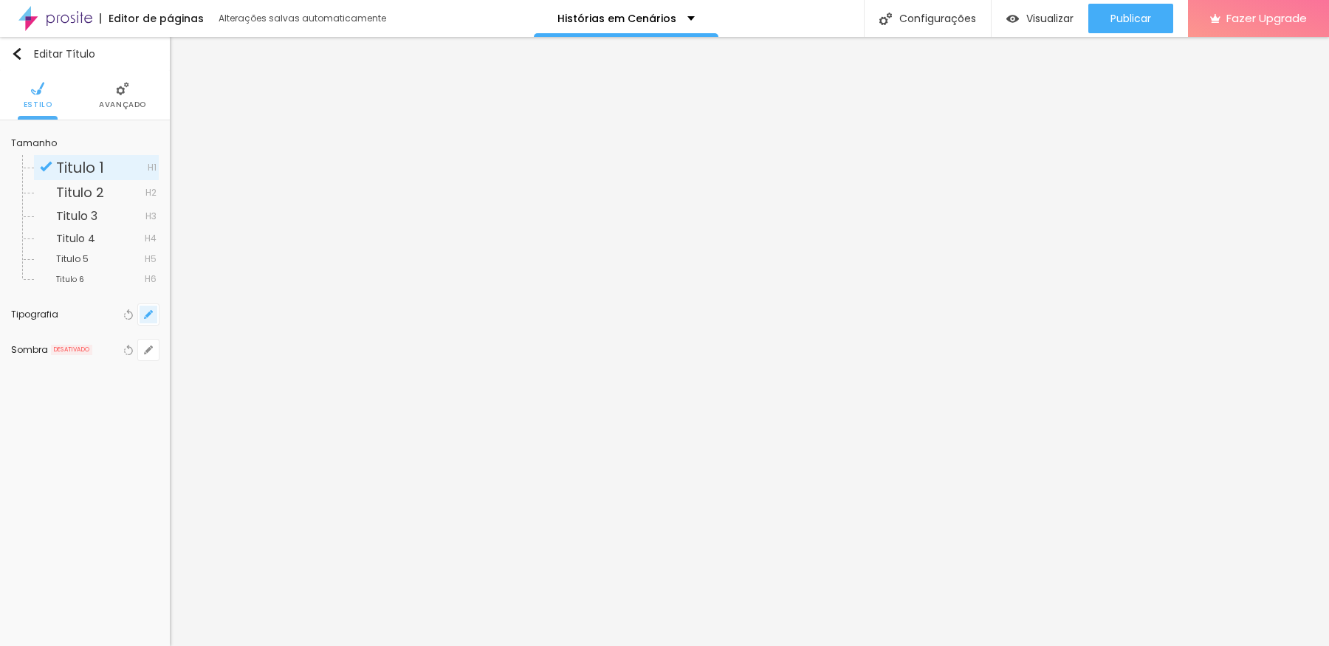
click at [150, 319] on button "button" at bounding box center [148, 314] width 21 height 21
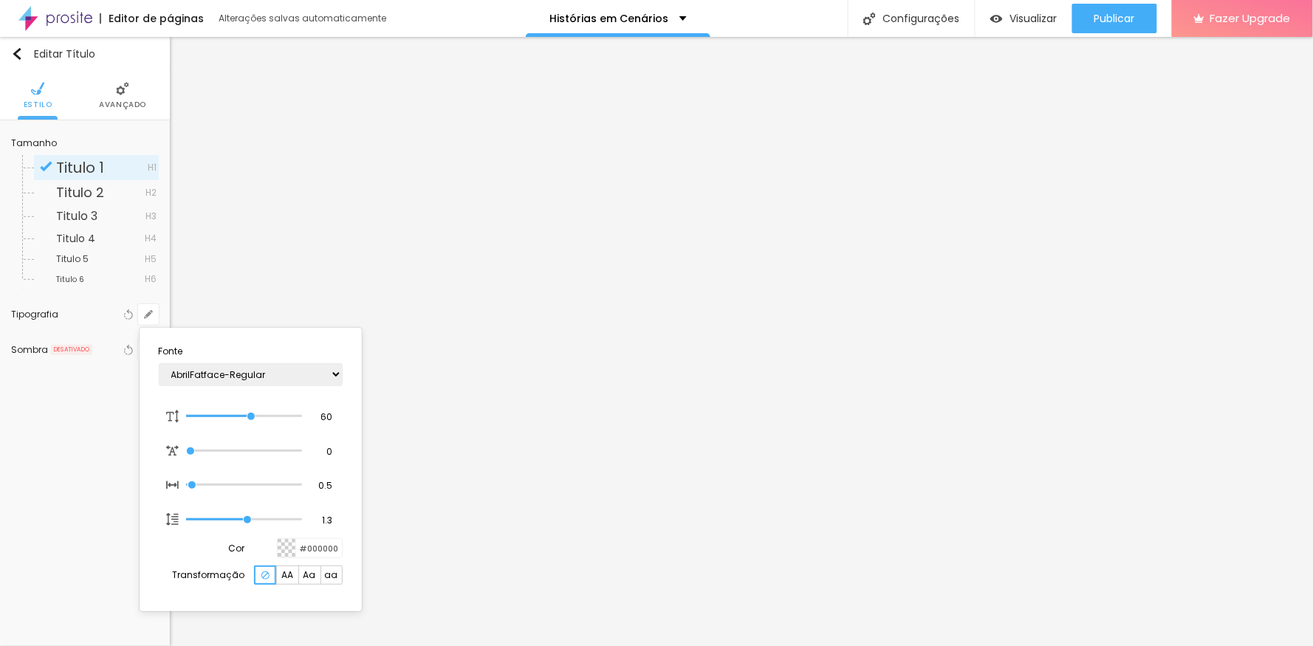
click at [70, 498] on div at bounding box center [656, 323] width 1313 height 646
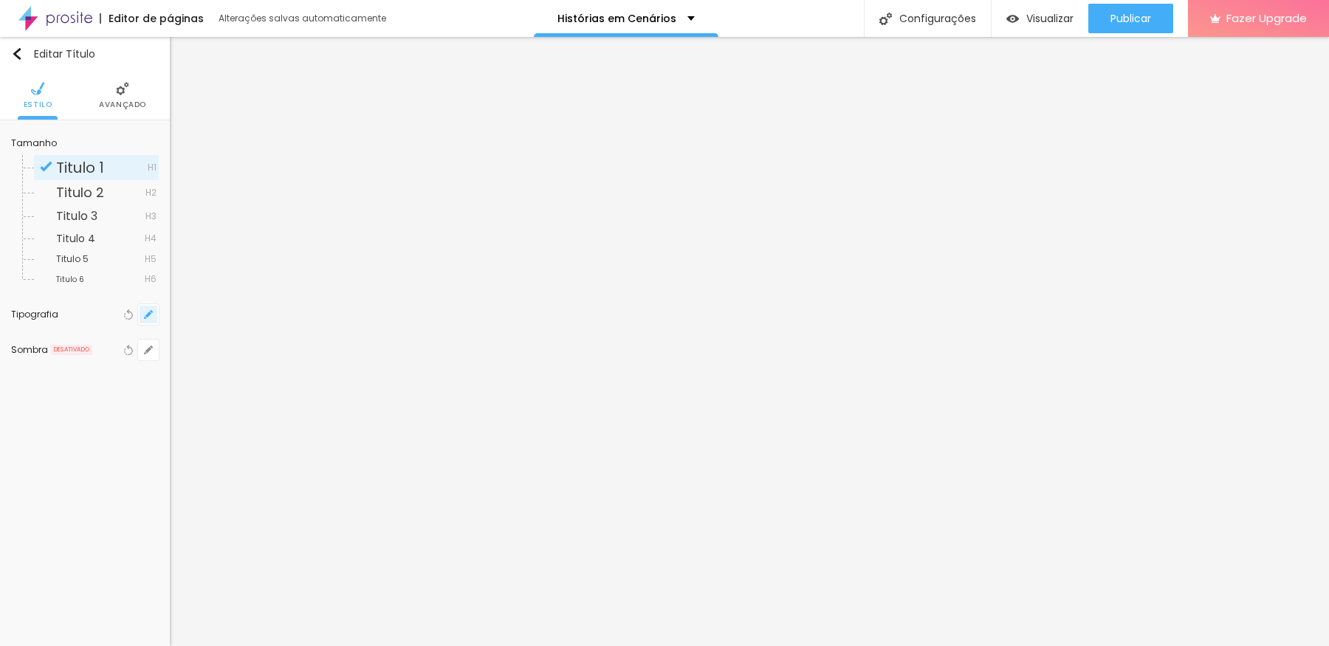
click at [144, 314] on icon "button" at bounding box center [148, 314] width 9 height 9
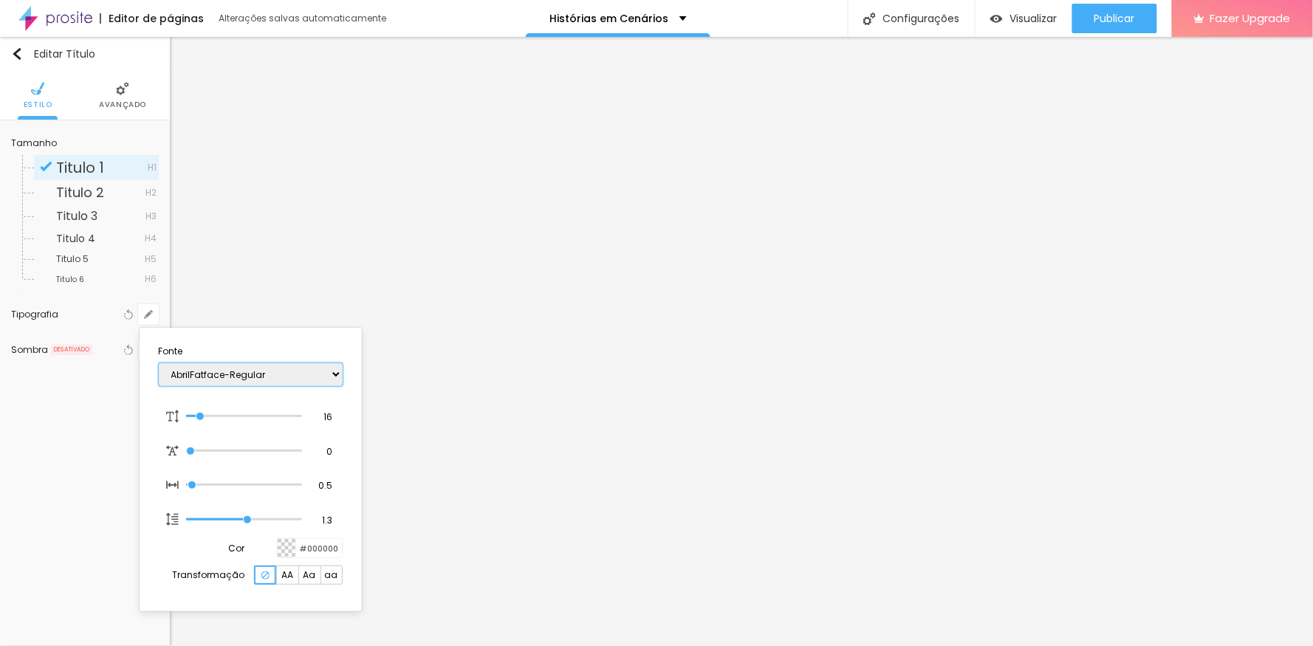
click at [214, 371] on select "AbrilFatface-Regular Actor-Regular Alegreya AlegreyaBlack [PERSON_NAME] Allan-R…" at bounding box center [251, 374] width 184 height 23
click at [159, 363] on select "AbrilFatface-Regular Actor-Regular Alegreya AlegreyaBlack [PERSON_NAME] Allan-R…" at bounding box center [251, 374] width 184 height 23
click at [281, 516] on div at bounding box center [287, 548] width 18 height 18
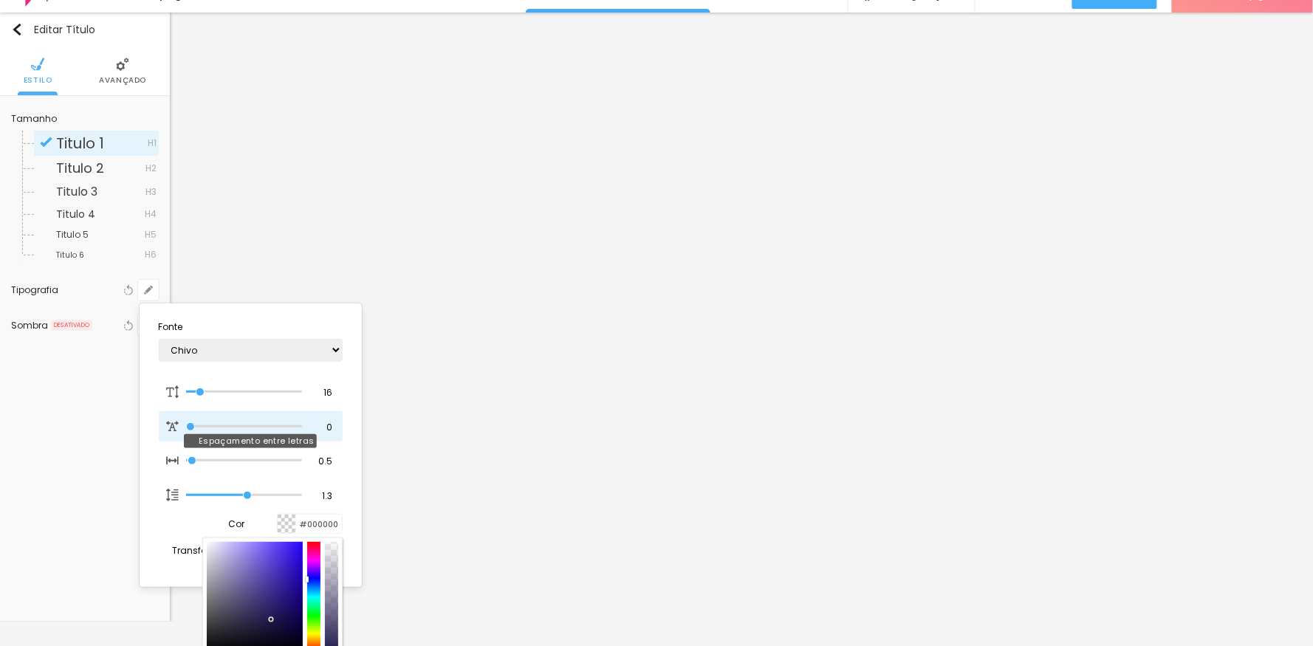
scroll to position [32, 0]
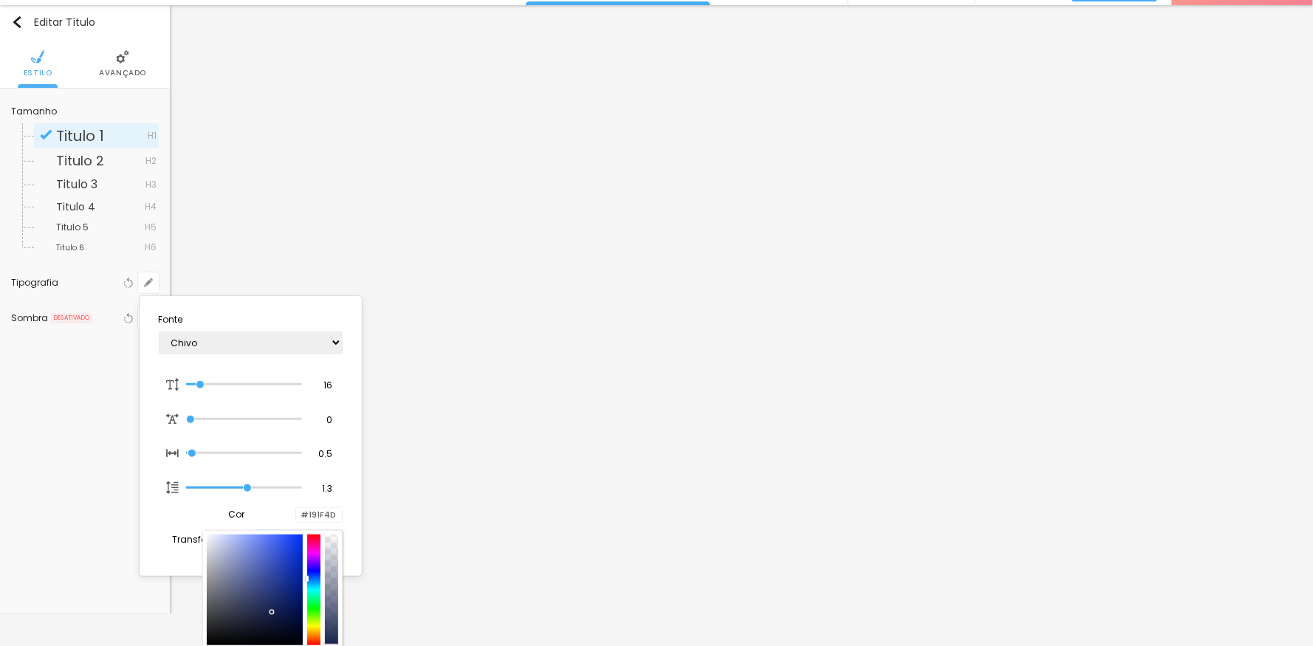
click at [315, 516] on div at bounding box center [313, 590] width 13 height 111
click at [320, 516] on div at bounding box center [272, 590] width 131 height 111
drag, startPoint x: 283, startPoint y: 577, endPoint x: 298, endPoint y: 607, distance: 33.7
click at [298, 516] on div at bounding box center [255, 590] width 97 height 111
click at [914, 458] on div at bounding box center [656, 323] width 1313 height 646
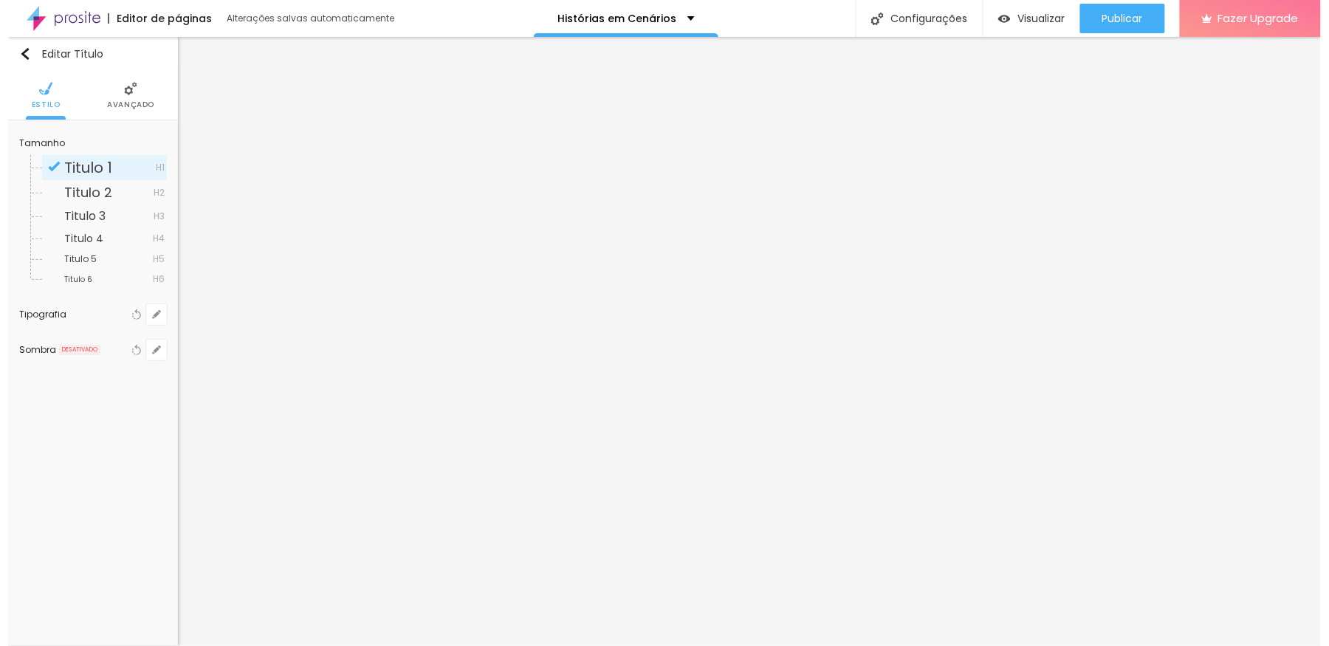
scroll to position [0, 0]
click at [148, 318] on icon "button" at bounding box center [148, 314] width 9 height 9
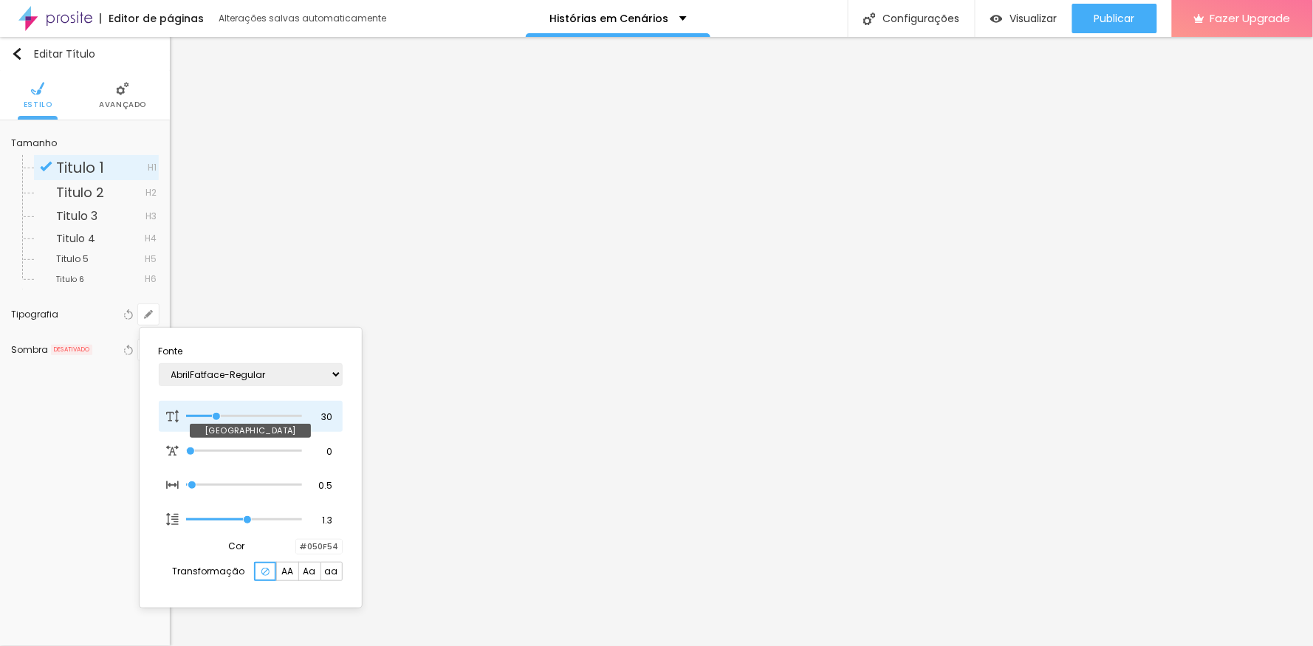
drag, startPoint x: 193, startPoint y: 413, endPoint x: 216, endPoint y: 422, distance: 24.3
click at [216, 420] on input "range" at bounding box center [243, 416] width 115 height 7
click at [296, 516] on div at bounding box center [296, 547] width 0 height 14
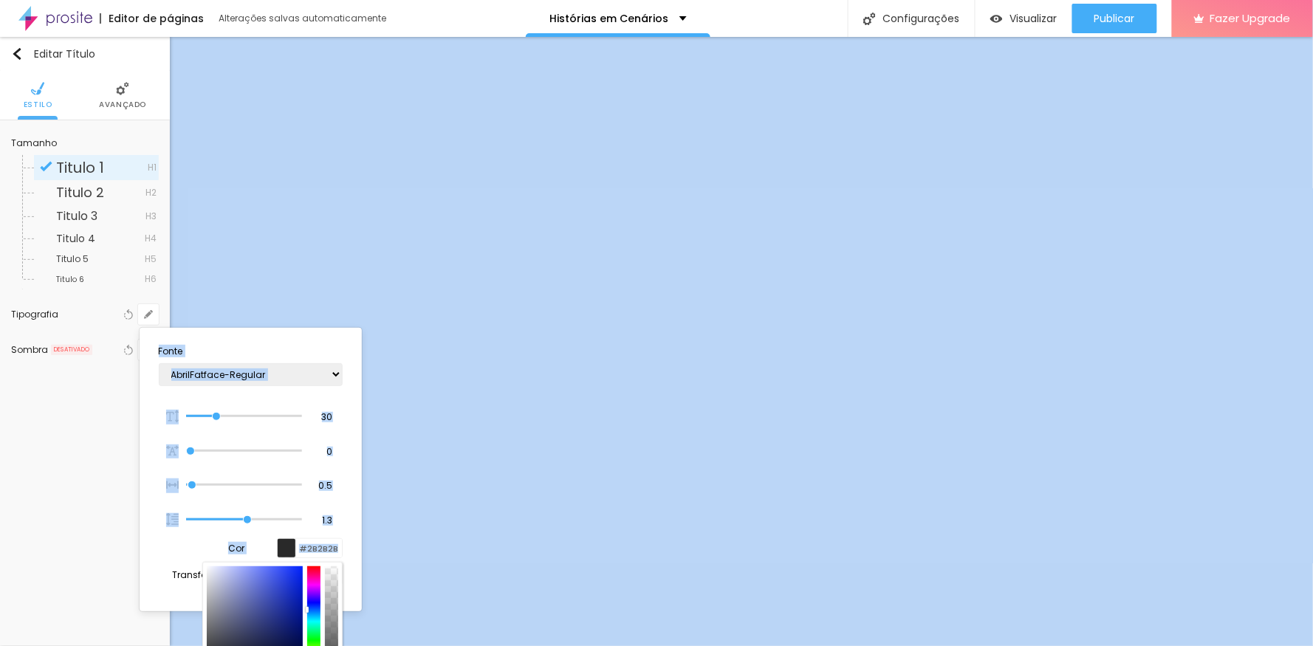
drag, startPoint x: 185, startPoint y: 628, endPoint x: 164, endPoint y: 658, distance: 36.7
click at [164, 516] on html "Editor de páginas Alterações salvas automaticamente Histórias em Cenários Confi…" at bounding box center [656, 323] width 1313 height 646
click at [79, 516] on div at bounding box center [656, 323] width 1313 height 646
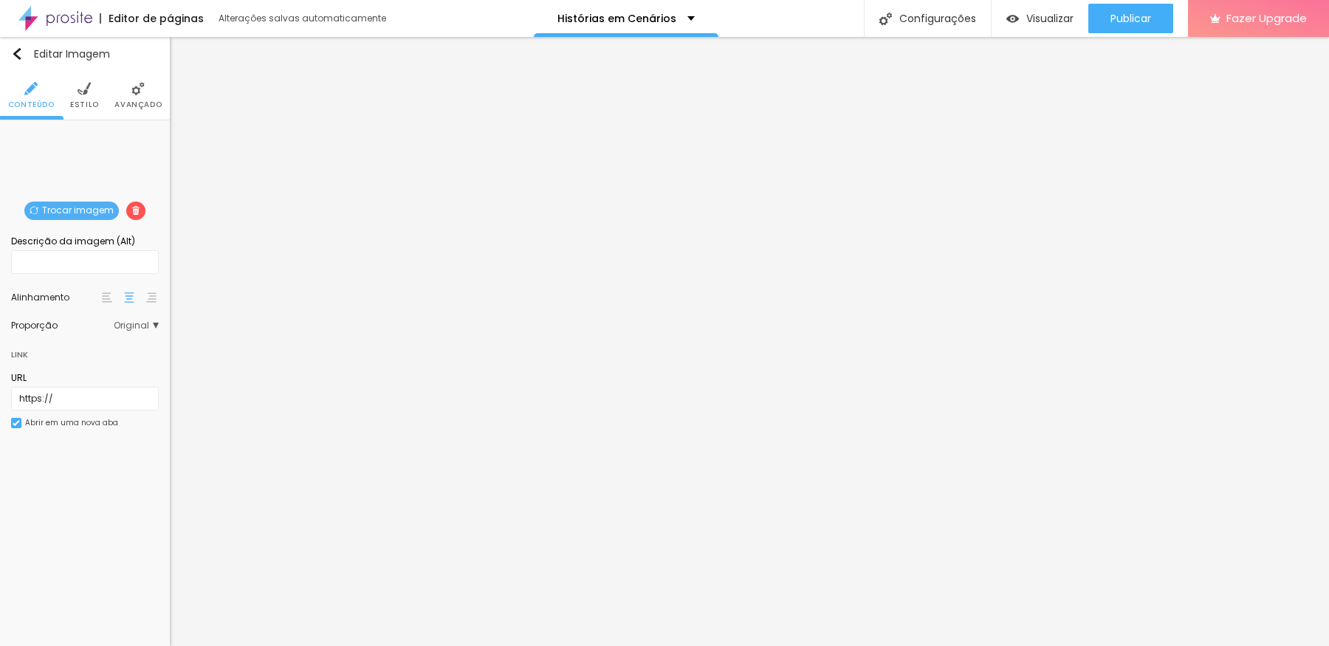
click at [78, 83] on img at bounding box center [84, 88] width 13 height 13
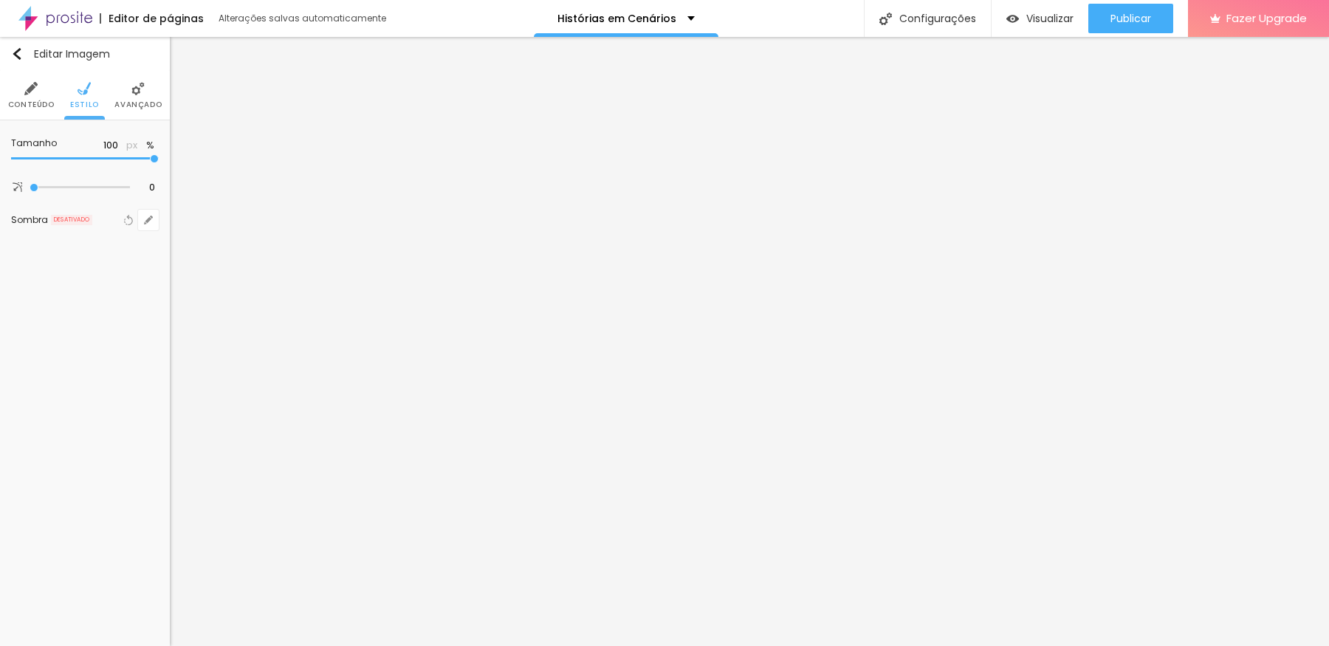
click at [145, 91] on li "Avançado" at bounding box center [137, 95] width 47 height 49
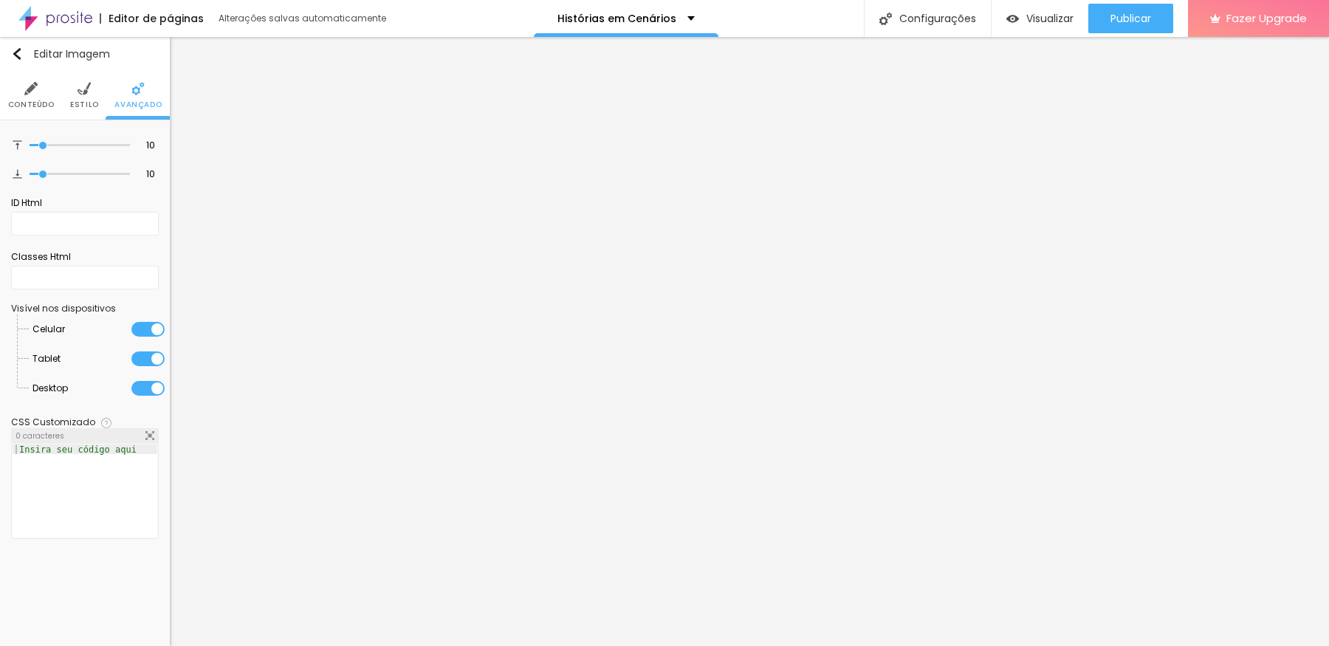
click at [83, 97] on li "Estilo" at bounding box center [84, 95] width 29 height 49
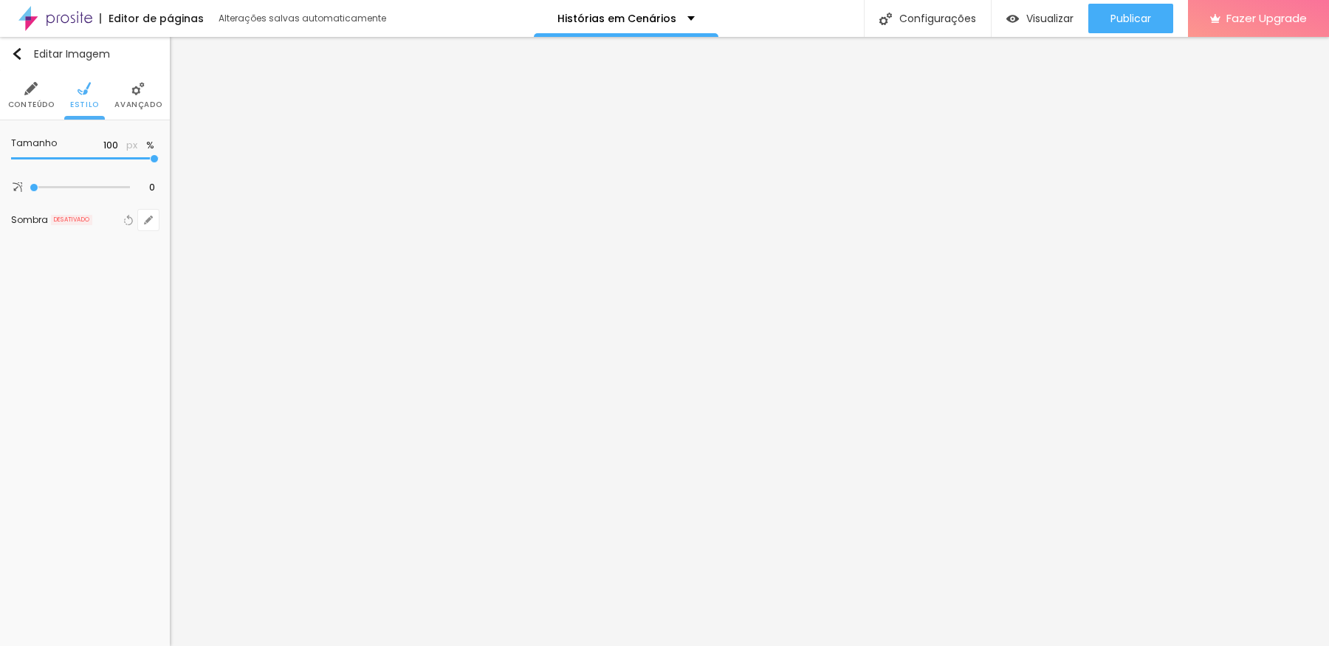
click at [30, 103] on span "Conteúdo" at bounding box center [31, 104] width 47 height 7
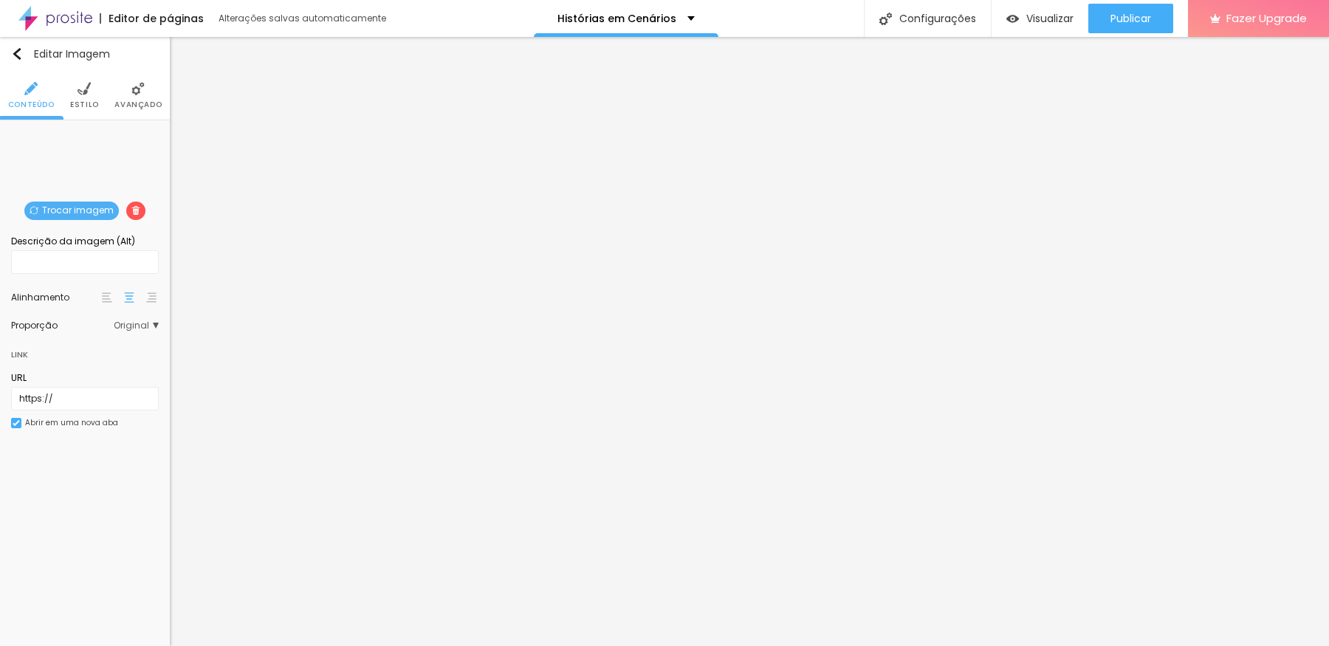
click at [78, 97] on li "Estilo" at bounding box center [84, 95] width 29 height 49
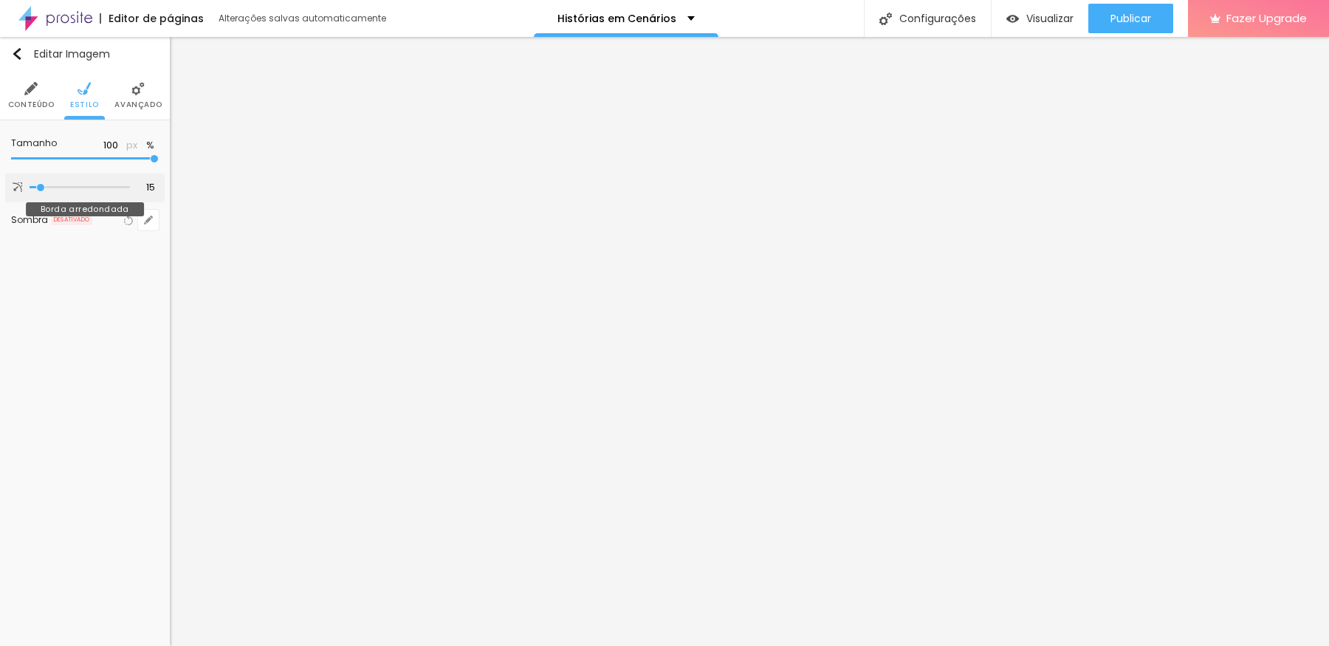
drag, startPoint x: 30, startPoint y: 188, endPoint x: 41, endPoint y: 185, distance: 11.7
click at [41, 185] on input "range" at bounding box center [80, 187] width 100 height 7
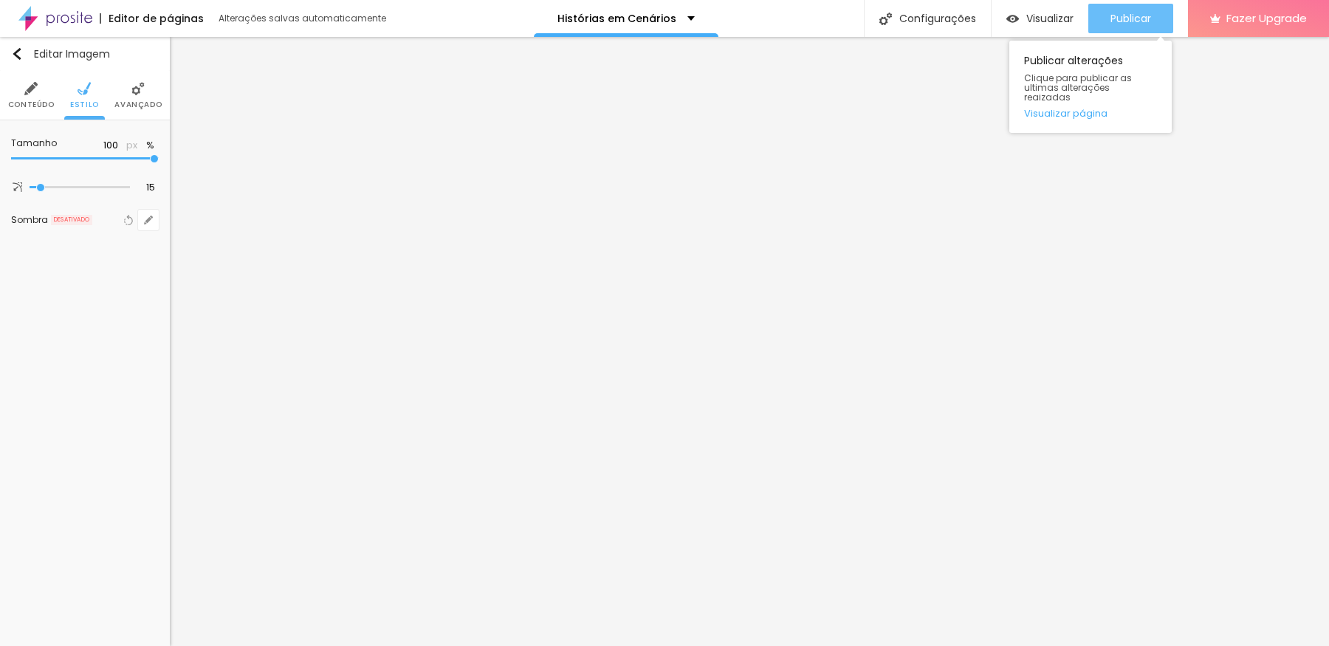
click at [1062, 24] on span "Publicar" at bounding box center [1130, 19] width 41 height 12
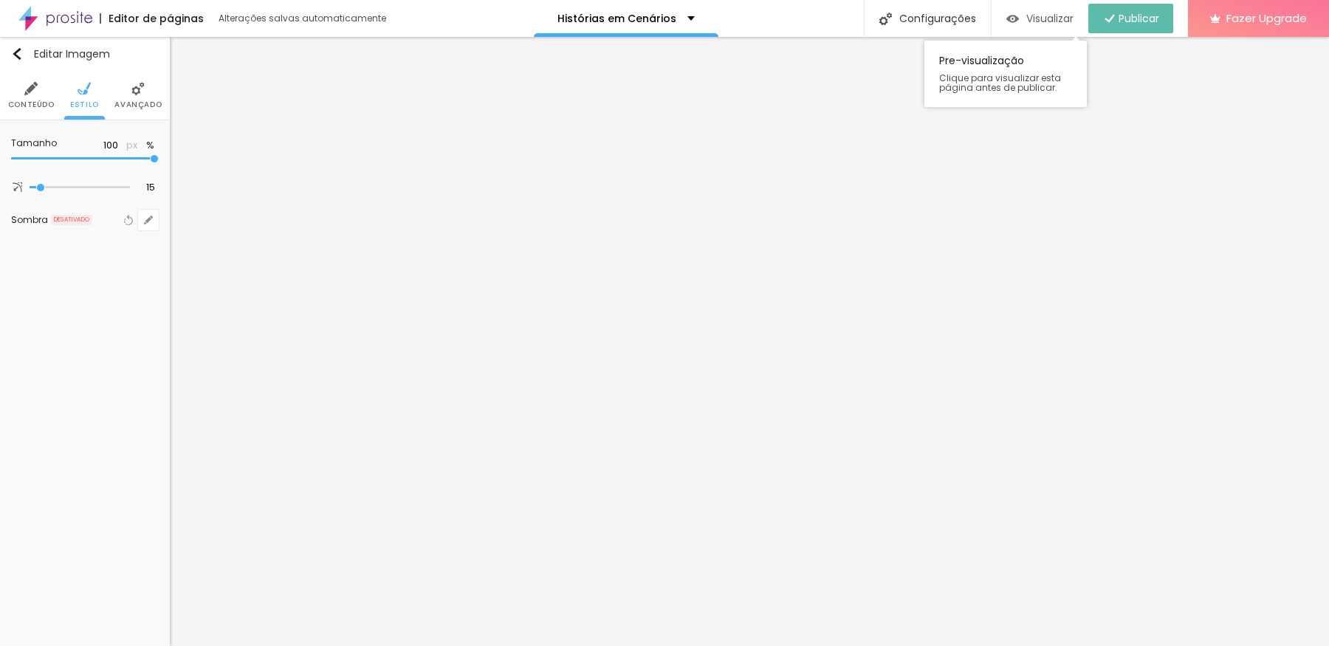
click at [1049, 24] on span "Visualizar" at bounding box center [1049, 19] width 47 height 12
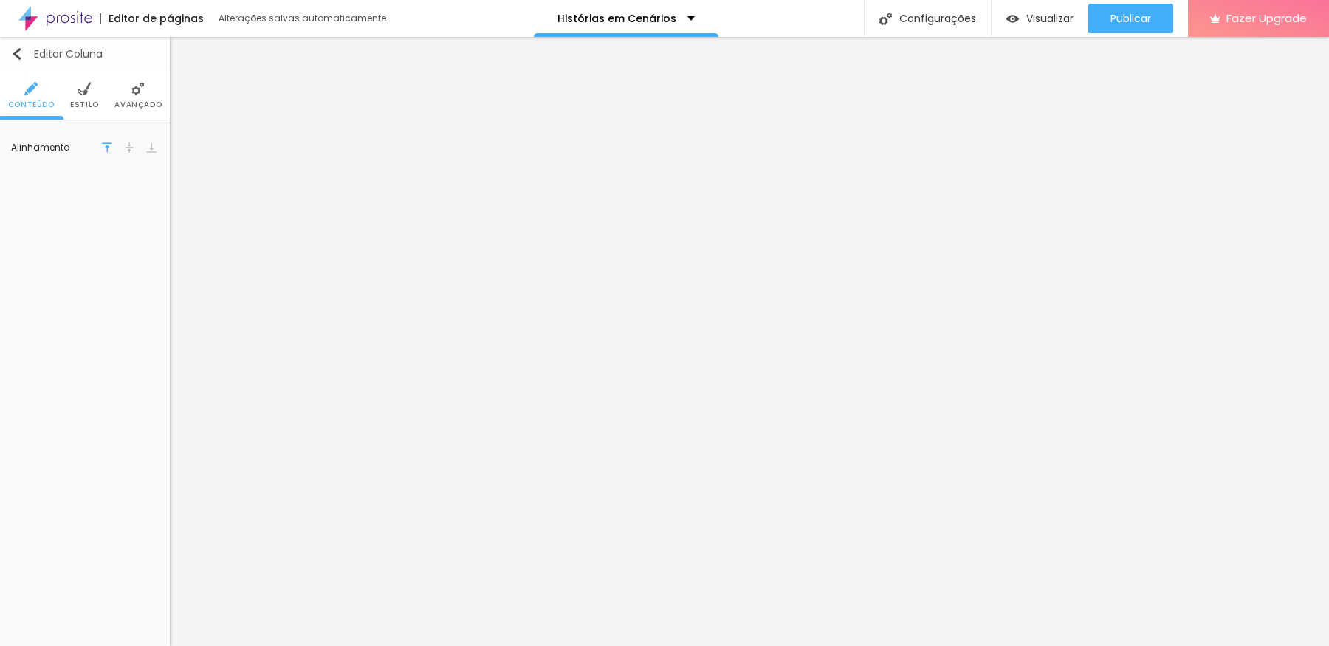
click at [9, 56] on button "Editar Coluna" at bounding box center [85, 54] width 170 height 34
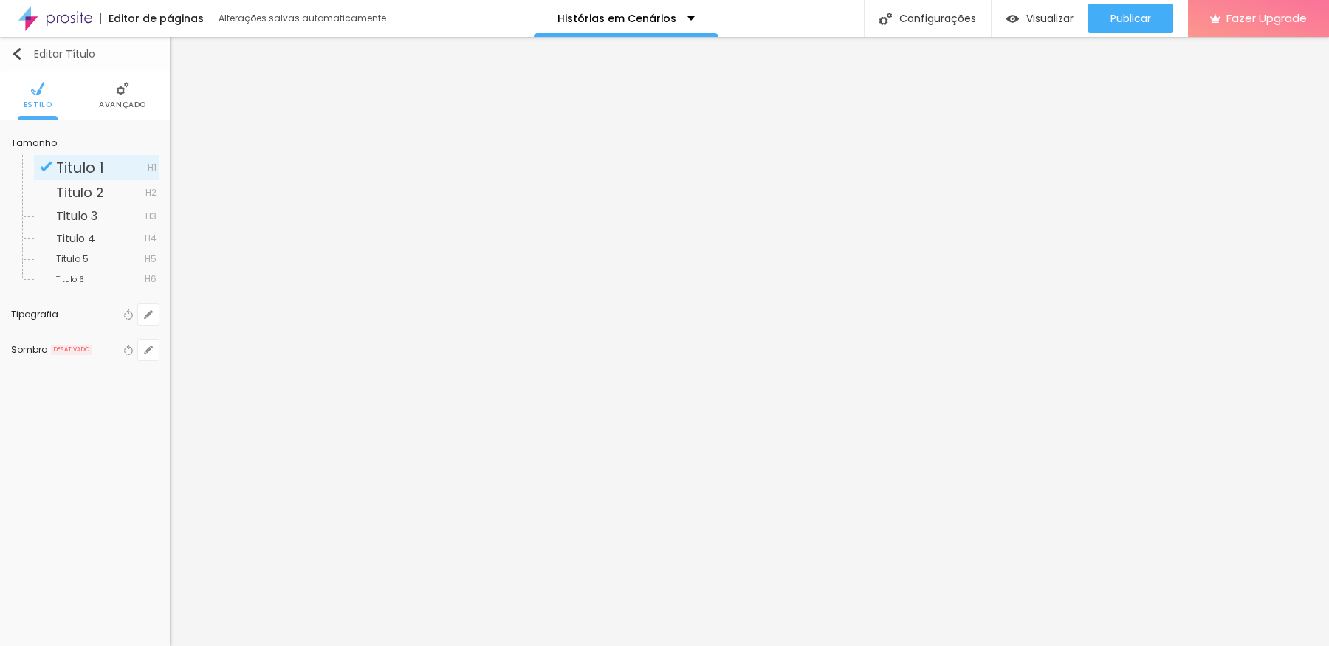
click at [8, 48] on button "Editar Título" at bounding box center [85, 54] width 170 height 34
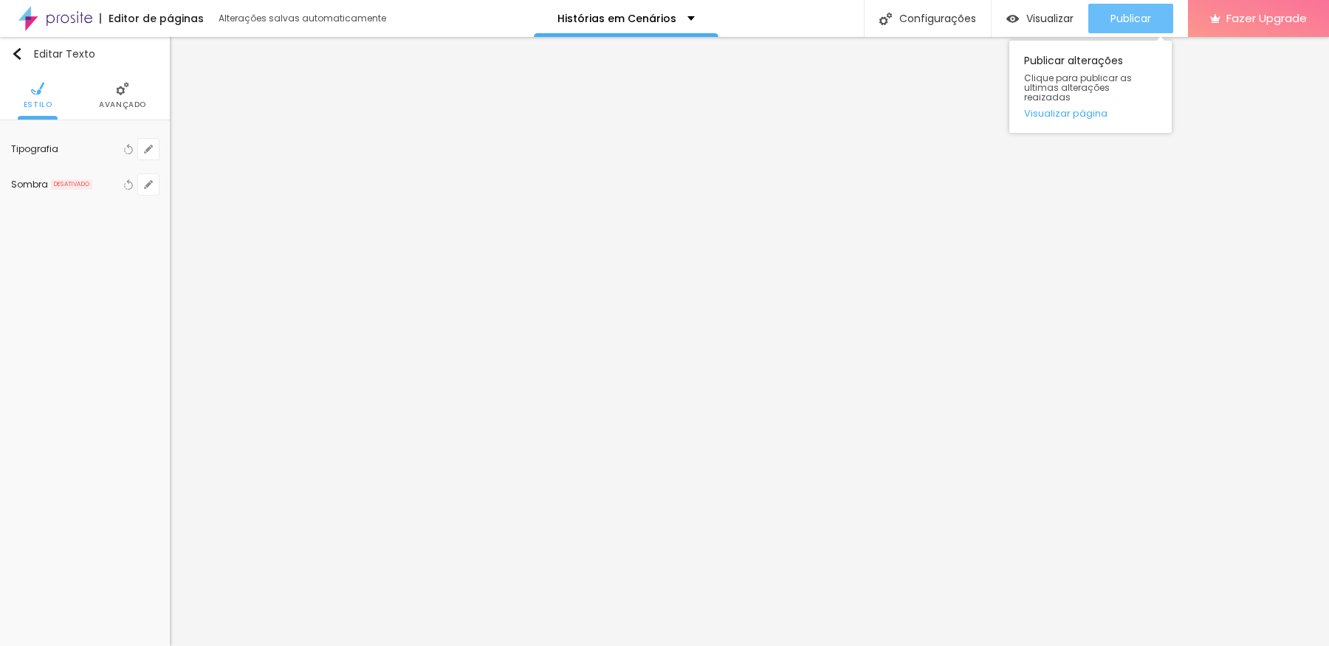
click at [1062, 17] on span "Publicar" at bounding box center [1130, 19] width 41 height 12
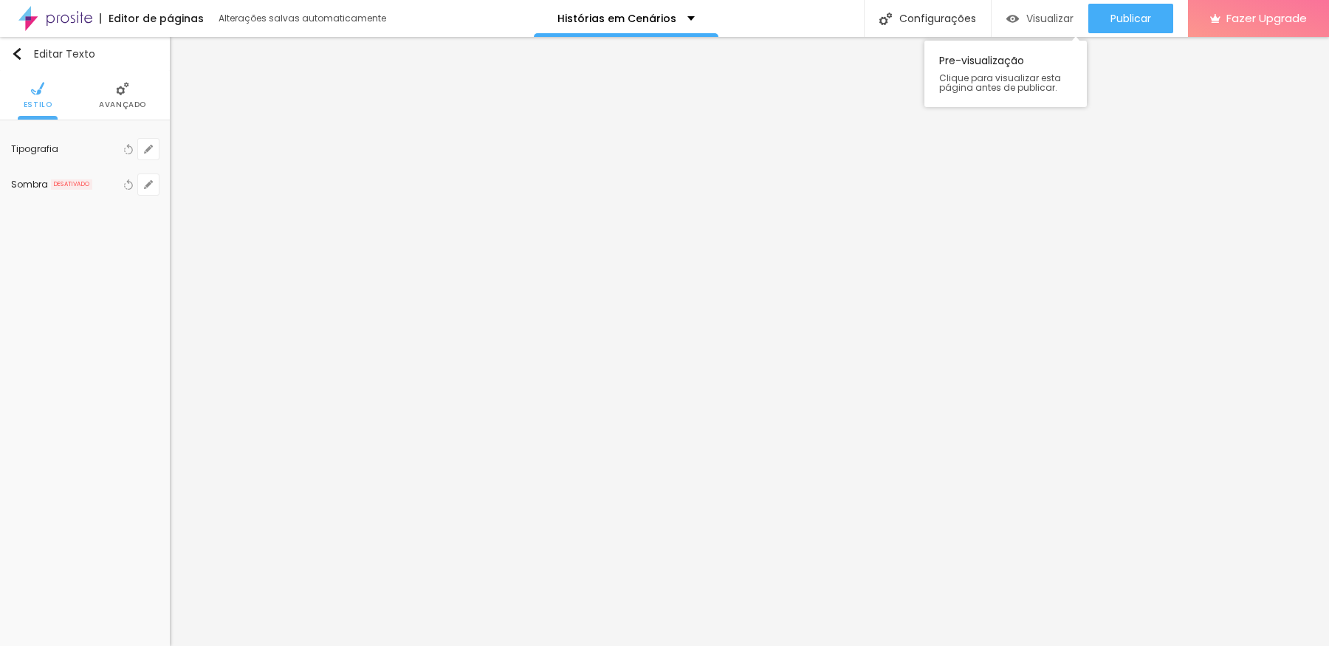
click at [1058, 19] on span "Visualizar" at bounding box center [1049, 19] width 47 height 12
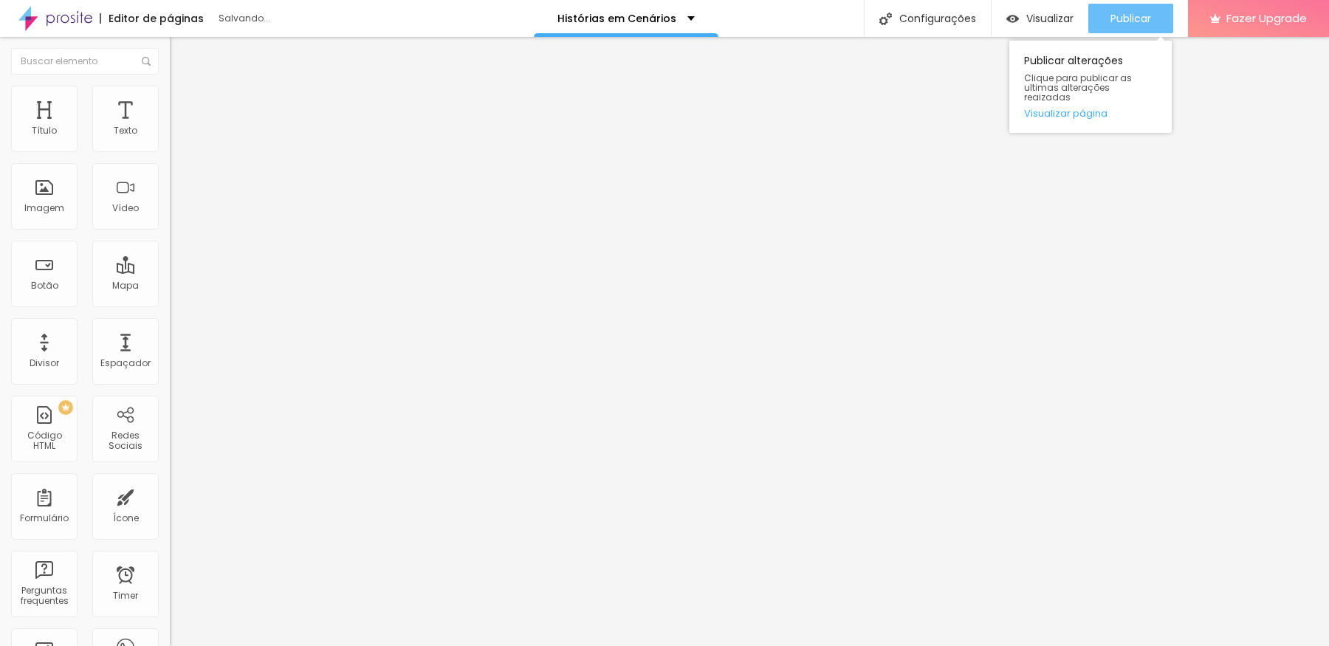
click at [1062, 4] on div "Publicar" at bounding box center [1130, 19] width 41 height 30
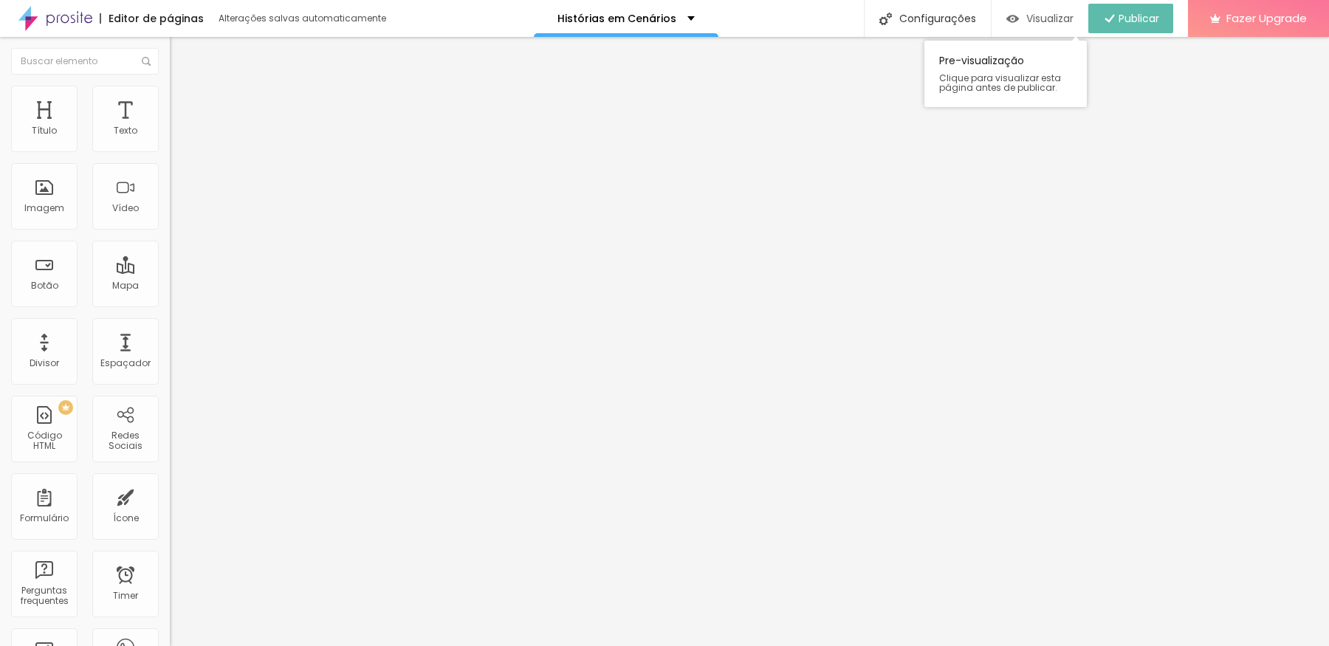
click at [1030, 13] on span "Visualizar" at bounding box center [1049, 19] width 47 height 12
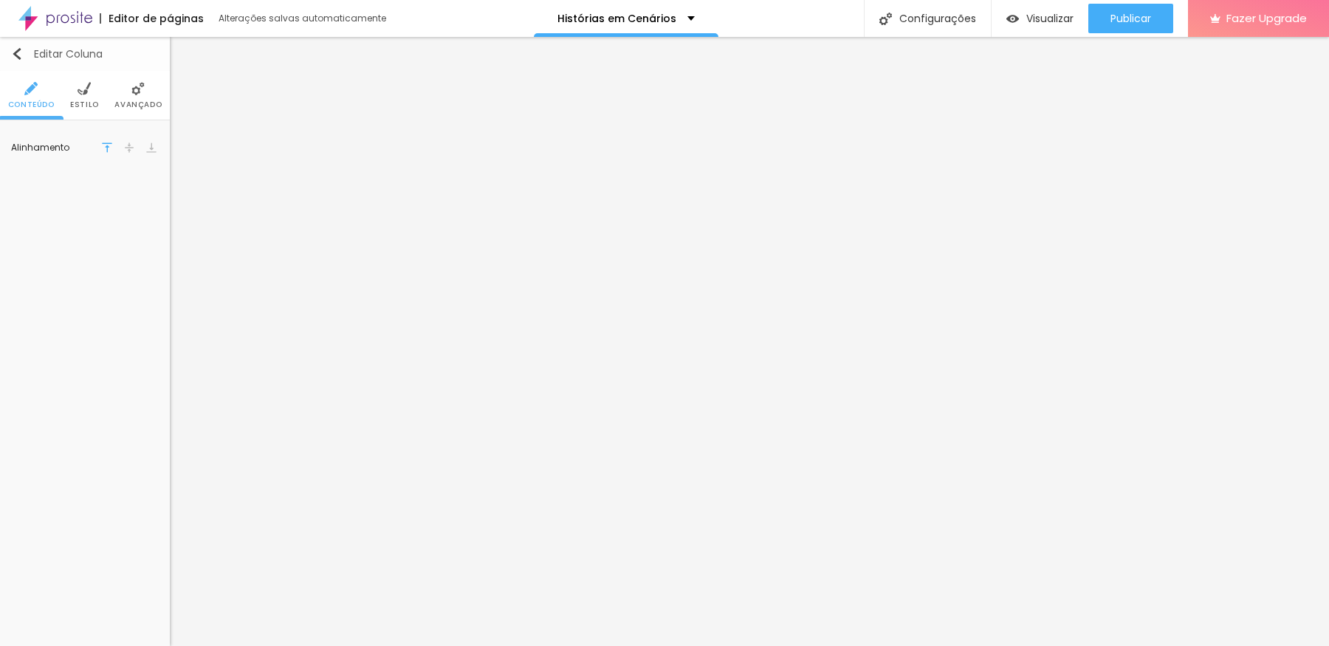
click at [18, 53] on img "button" at bounding box center [17, 54] width 12 height 12
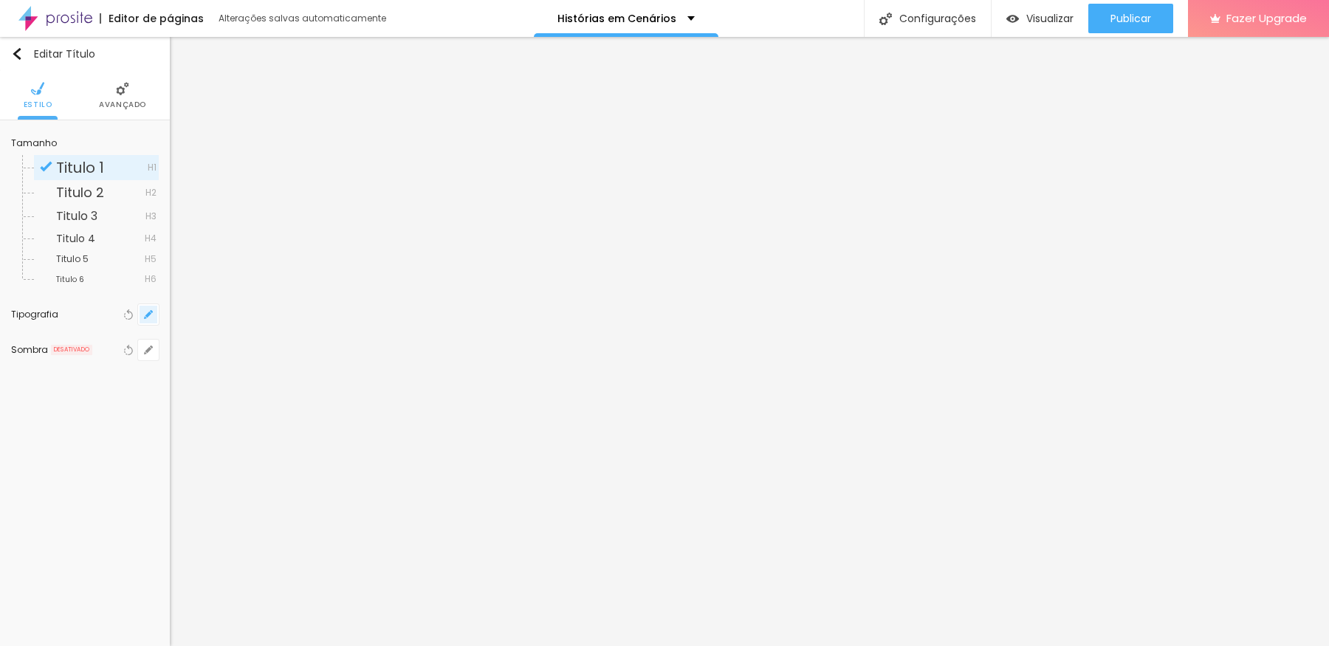
click at [145, 312] on icon "button" at bounding box center [148, 314] width 9 height 9
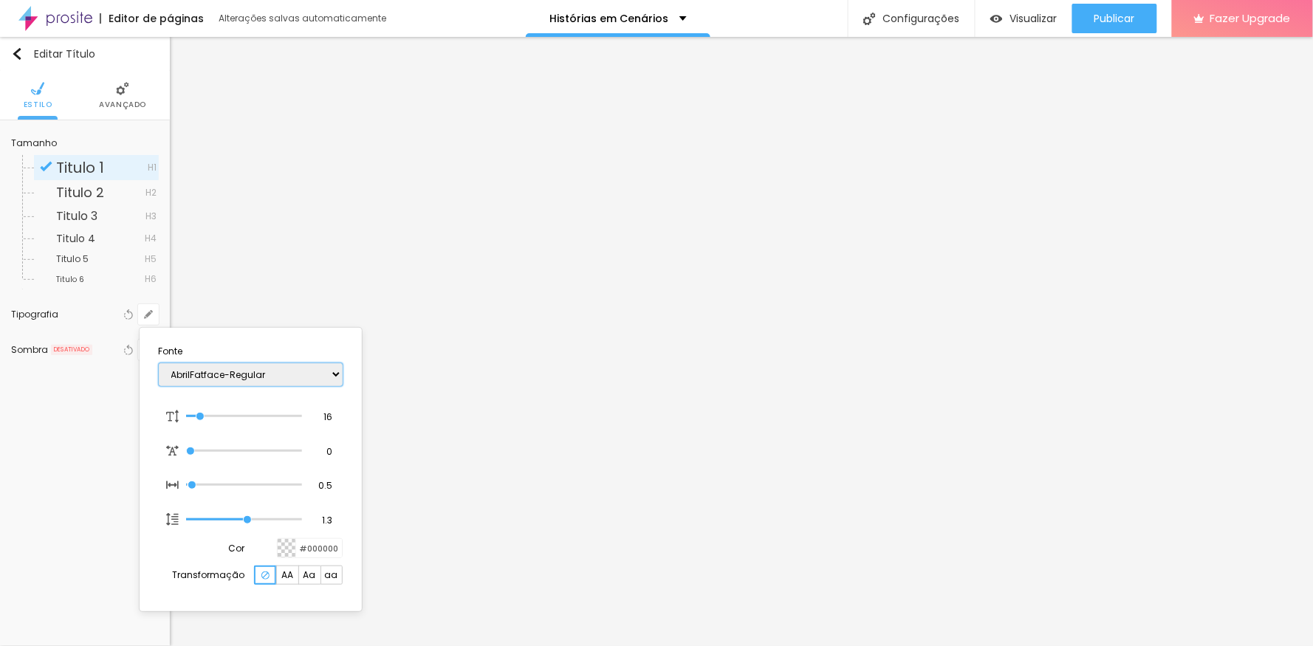
click at [231, 371] on select "AbrilFatface-Regular Actor-Regular Alegreya AlegreyaBlack [PERSON_NAME] Allan-R…" at bounding box center [251, 374] width 184 height 23
click at [857, 85] on div at bounding box center [656, 323] width 1313 height 646
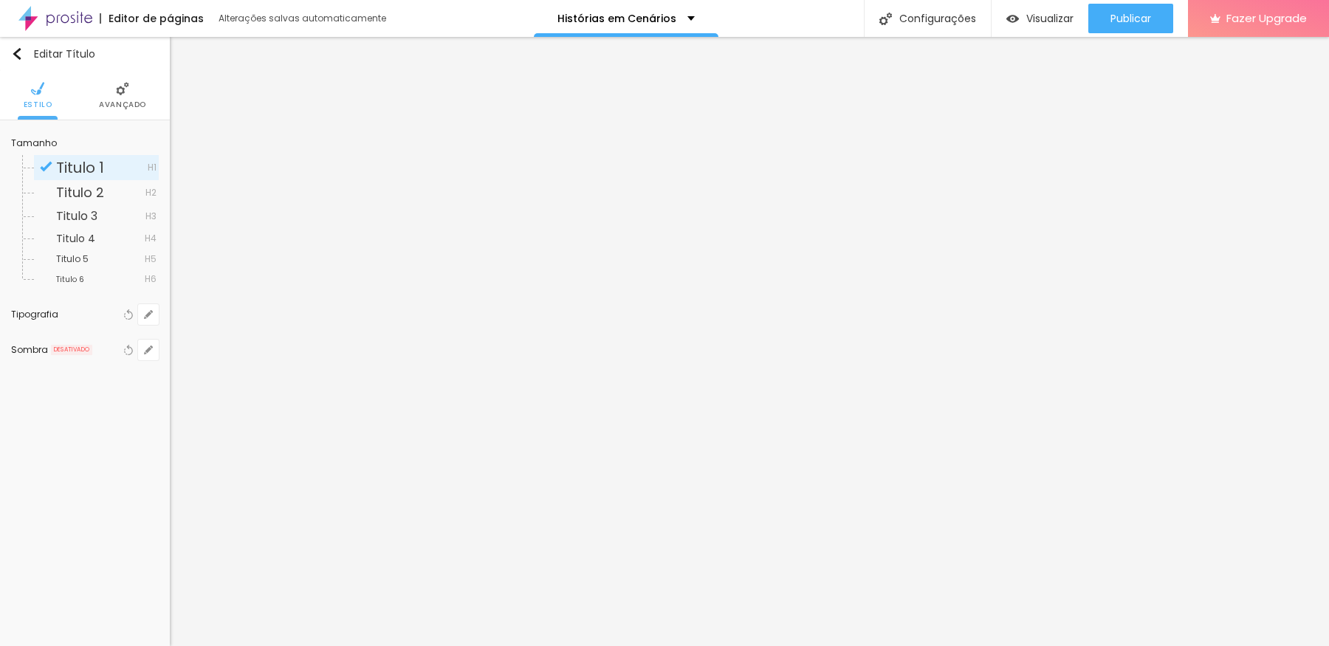
click at [102, 164] on span "Titulo 1" at bounding box center [80, 167] width 48 height 21
click at [142, 316] on button "button" at bounding box center [148, 314] width 21 height 21
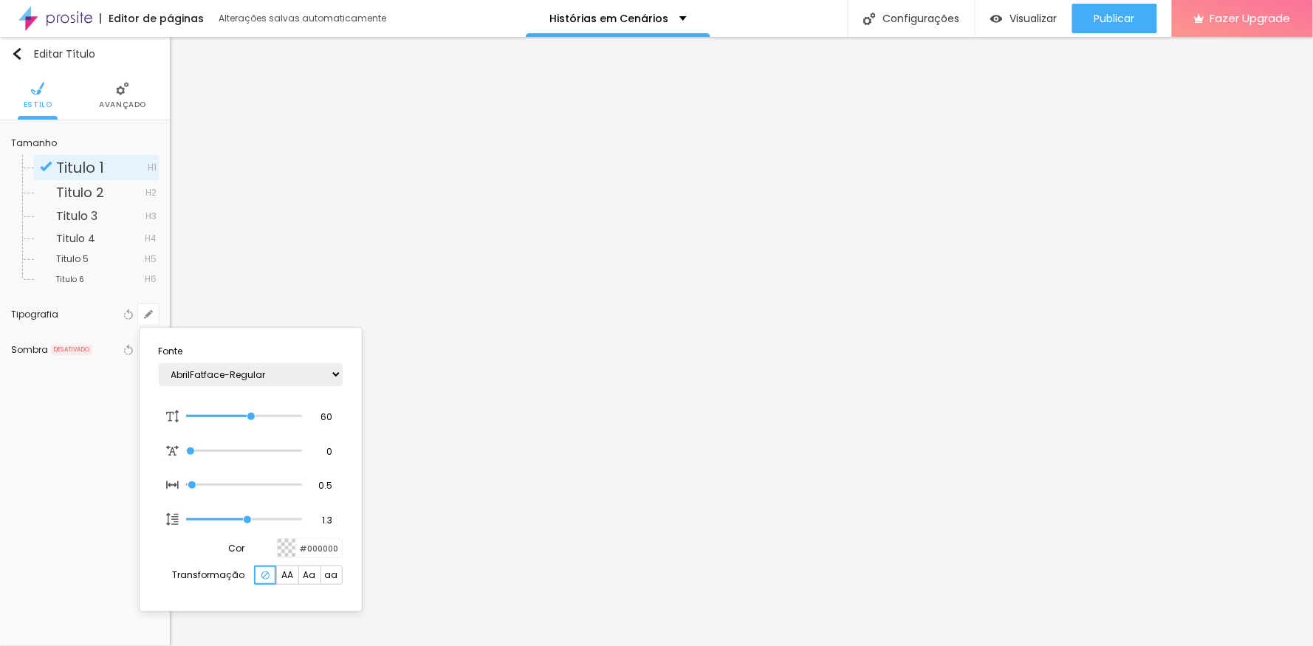
click at [35, 502] on div at bounding box center [656, 323] width 1313 height 646
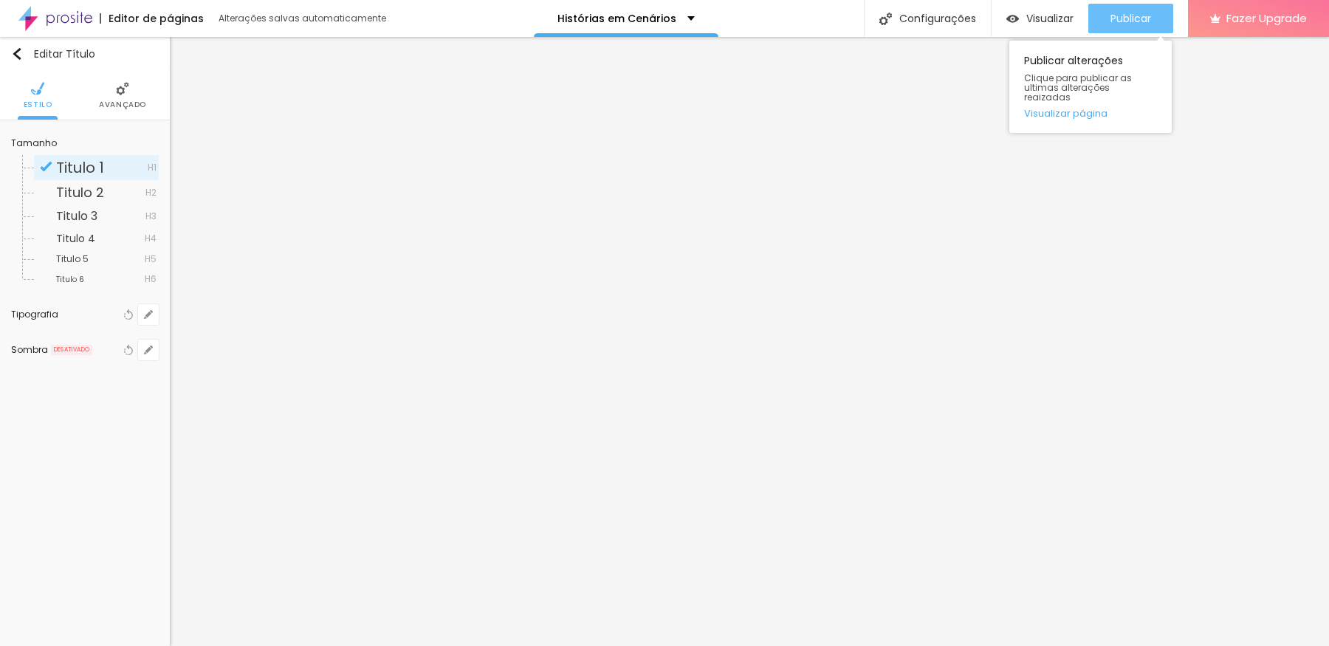
click at [1062, 16] on span "Publicar" at bounding box center [1130, 19] width 41 height 12
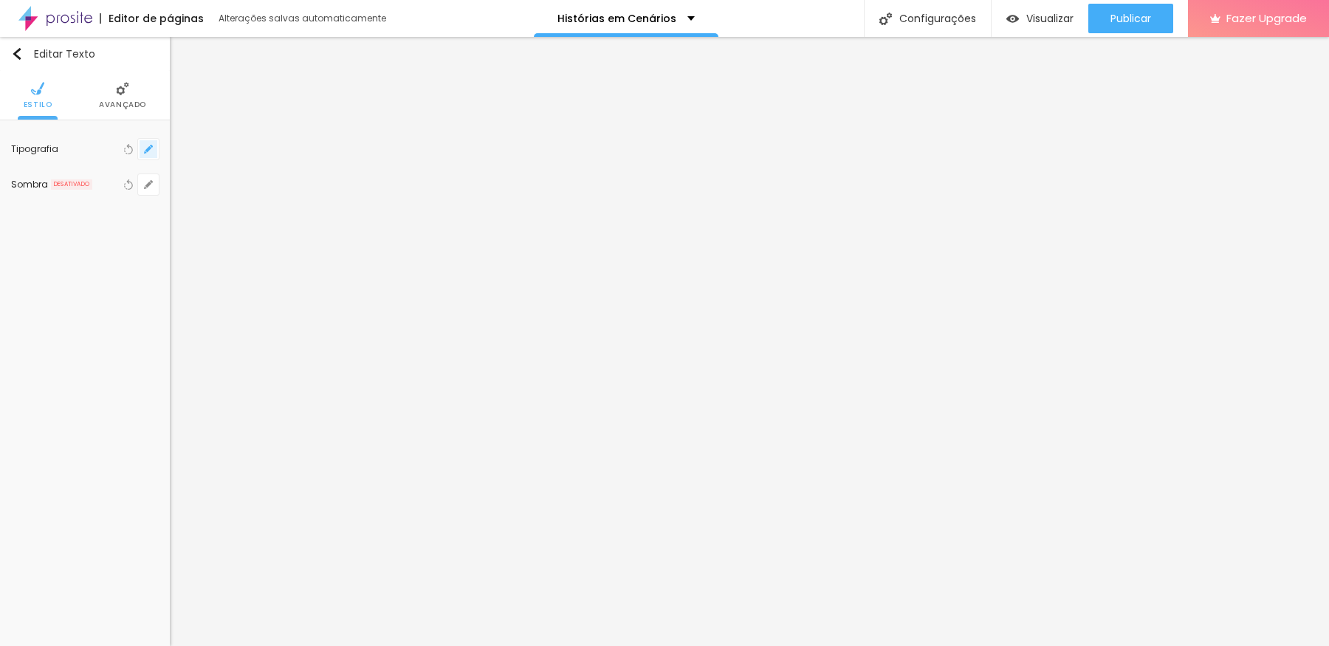
click at [150, 146] on icon "button" at bounding box center [148, 149] width 6 height 6
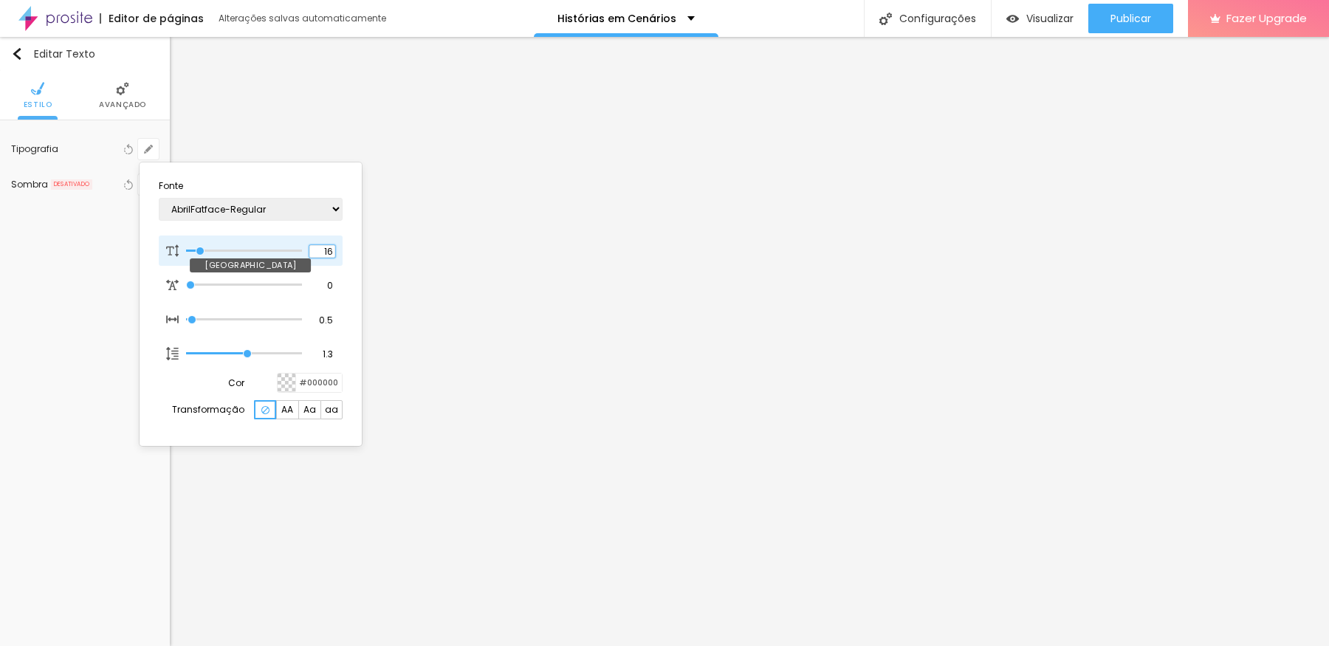
click at [326, 246] on input "16" at bounding box center [322, 251] width 26 height 13
click at [1062, 16] on div at bounding box center [664, 323] width 1329 height 646
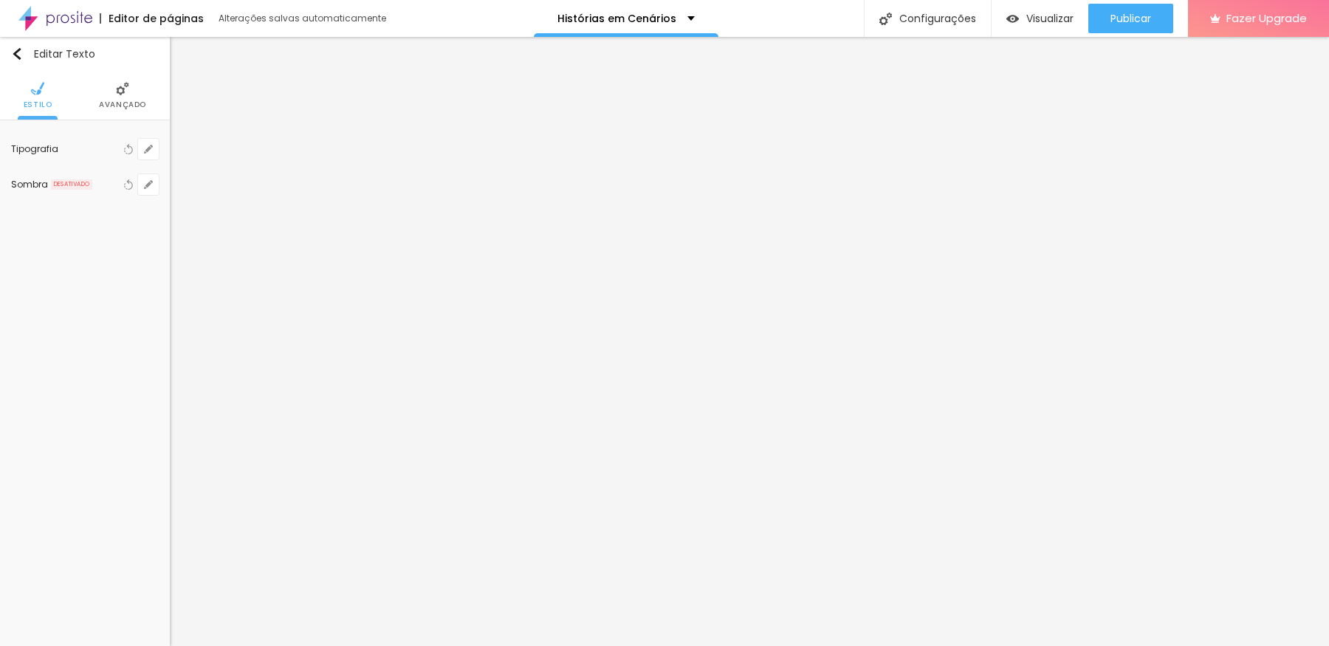
click at [1062, 16] on span "Publicar" at bounding box center [1130, 19] width 41 height 12
click at [1042, 18] on span "Visualizar" at bounding box center [1049, 19] width 47 height 12
click at [142, 149] on button "button" at bounding box center [148, 149] width 21 height 21
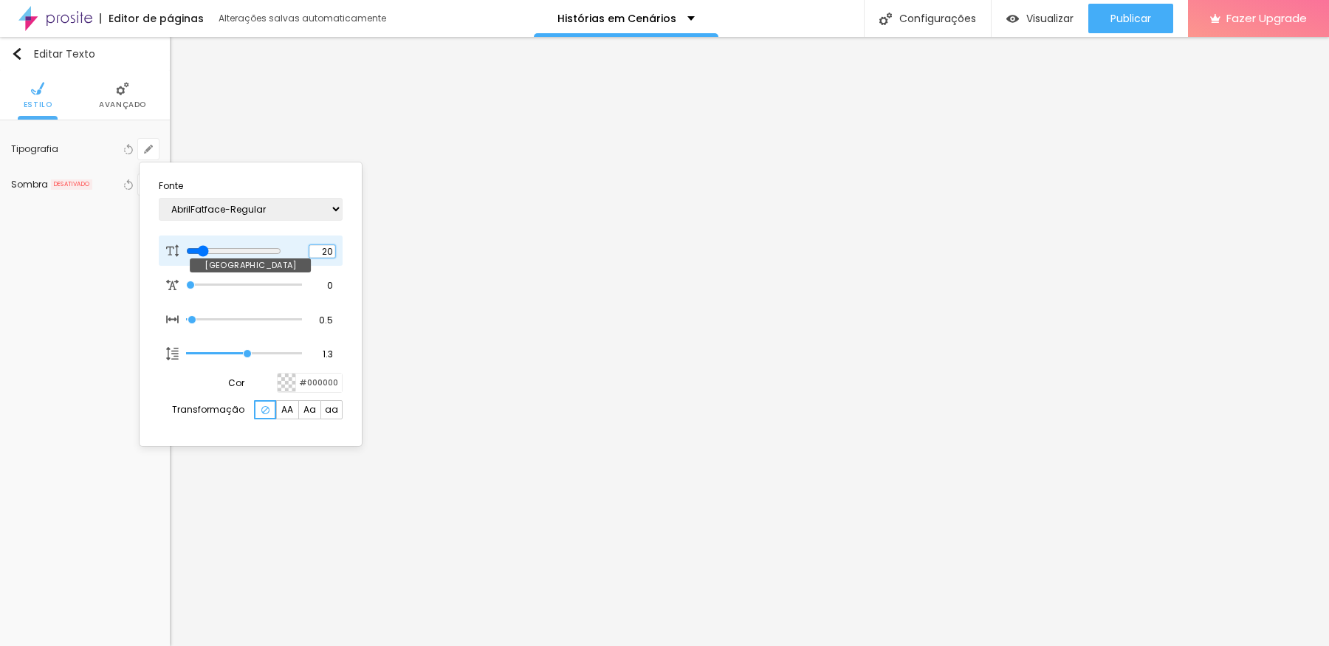
click at [325, 246] on input "20" at bounding box center [322, 251] width 26 height 13
click at [1062, 8] on div at bounding box center [664, 323] width 1329 height 646
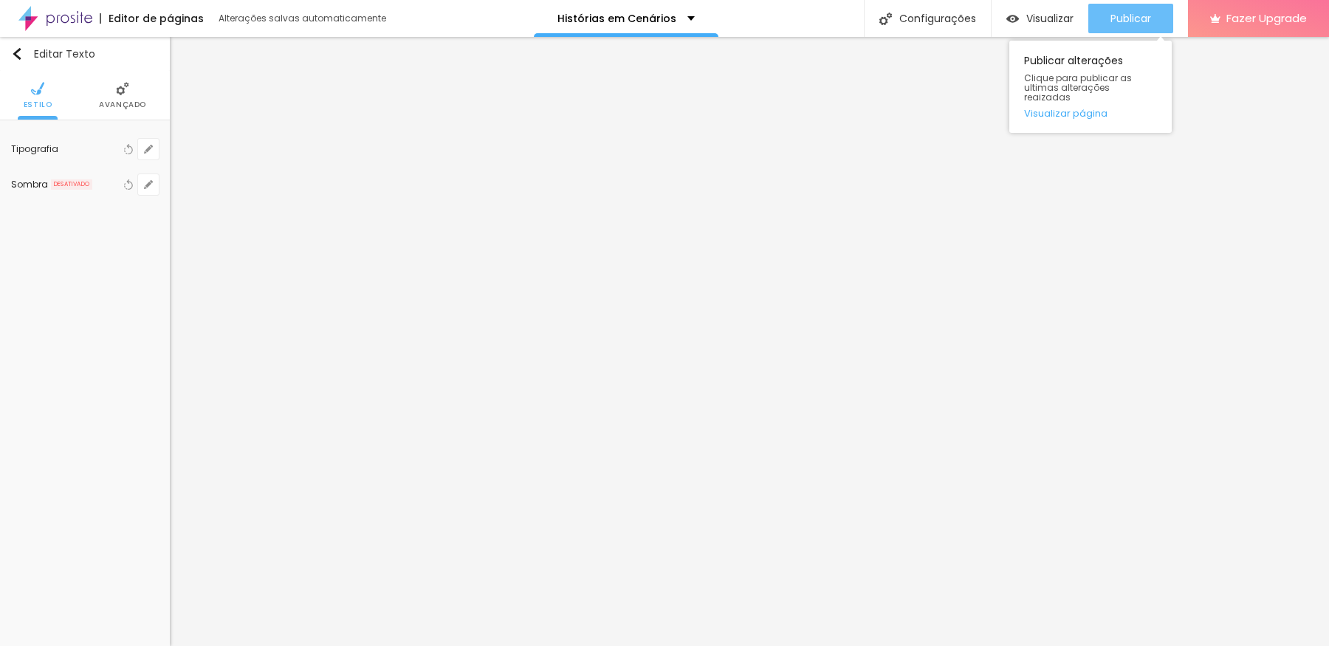
click at [1062, 13] on span "Publicar" at bounding box center [1130, 19] width 41 height 12
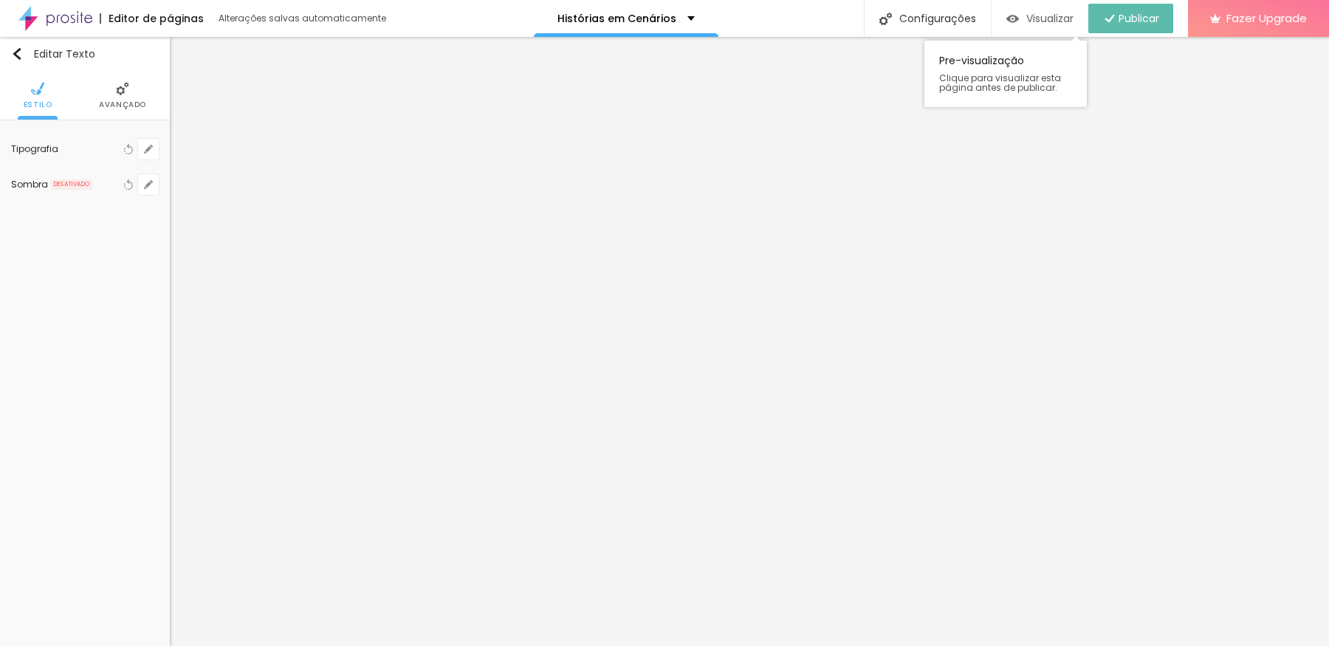
click at [1050, 16] on span "Visualizar" at bounding box center [1049, 19] width 47 height 12
